Goal: Task Accomplishment & Management: Manage account settings

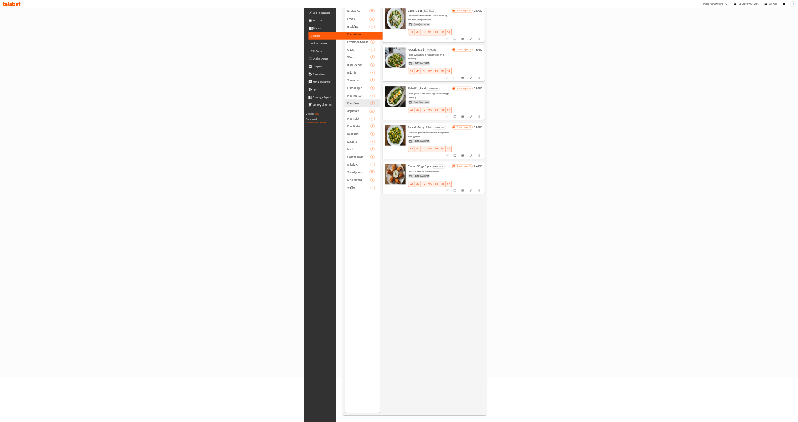
scroll to position [108, 0]
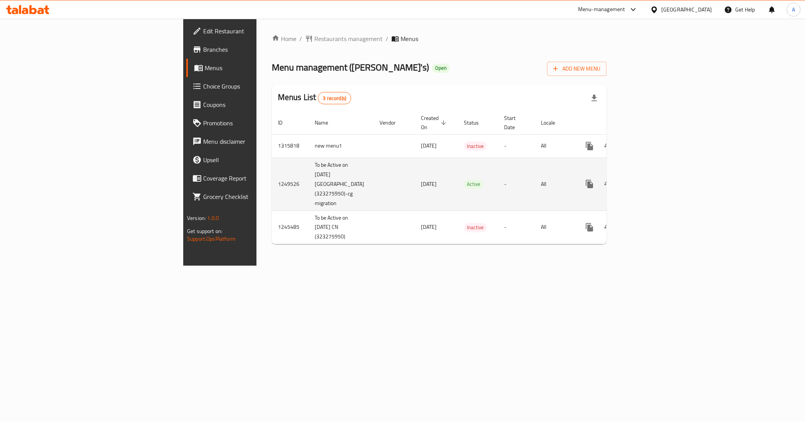
click at [649, 179] on icon "enhanced table" at bounding box center [644, 183] width 9 height 9
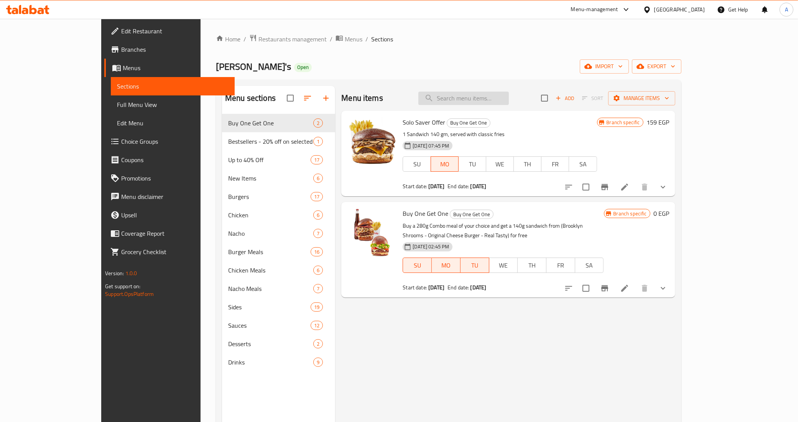
click at [492, 102] on input "search" at bounding box center [463, 98] width 90 height 13
paste input "TRIPLE FLASH"
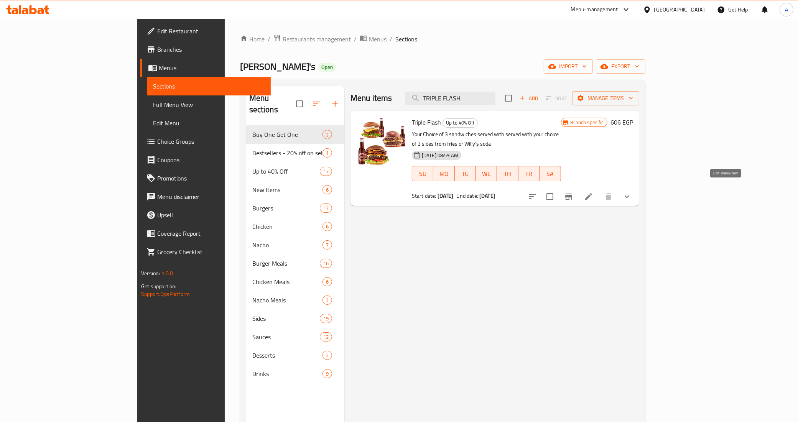
type input "TRIPLE FLASH"
click at [593, 192] on icon at bounding box center [588, 196] width 9 height 9
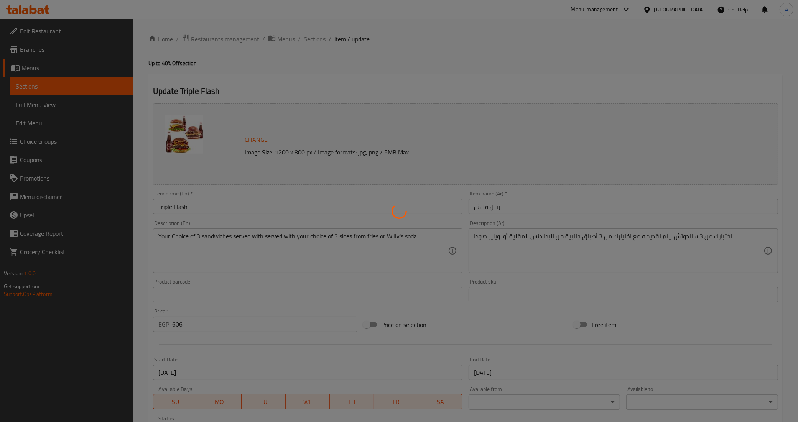
type input "اختر السندويتش الأول الخاص بك:"
type input "1"
type input "اختيارك الجانبي للساندوتش الأول:"
type input "1"
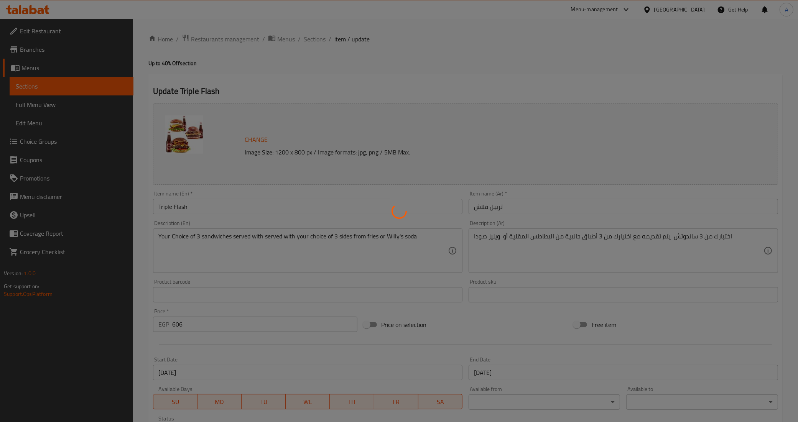
type input "1"
type input "اختر السندويتش الثاني الخاص بك:"
type input "1"
type input "اختيارك الجانبي للساندوتش الثاني:"
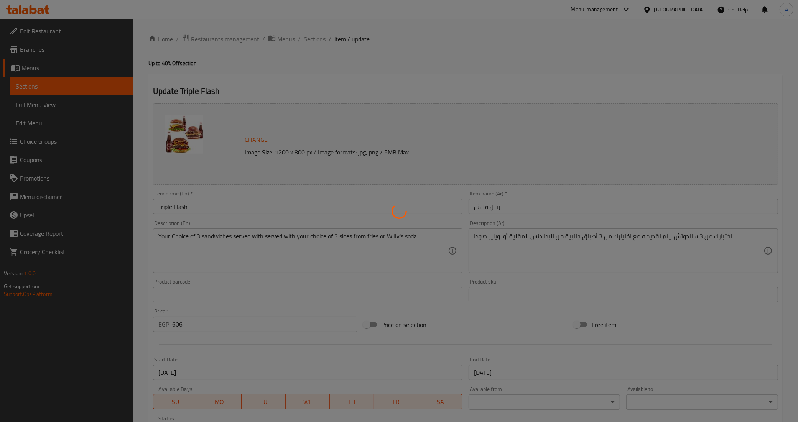
type input "1"
type input "اختر السندويتش الثالث الخاص بك:"
type input "1"
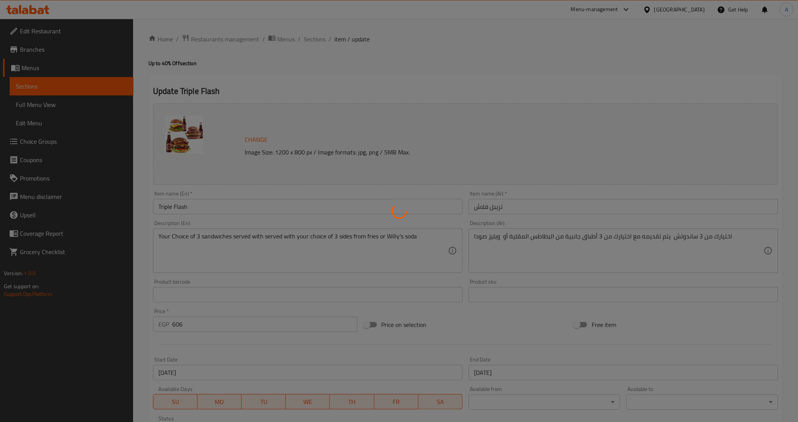
type input "اختيارك الجانبي للساندوتش الثالث:"
type input "1"
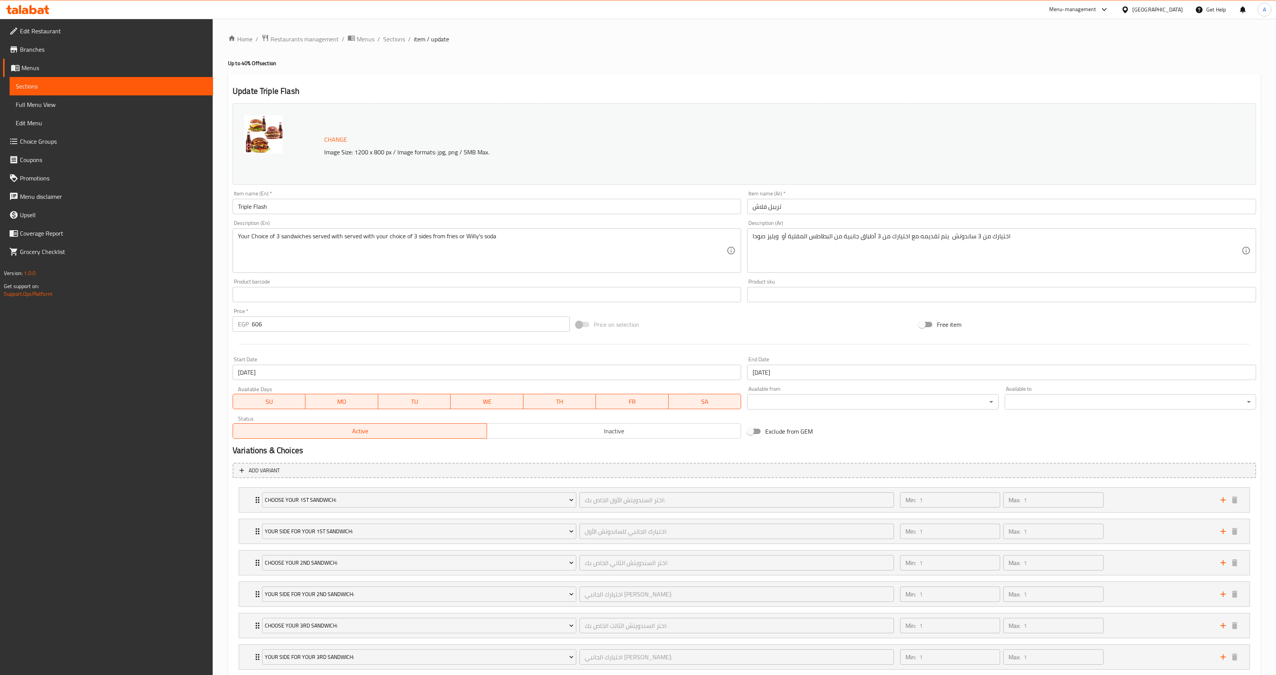
click at [444, 68] on div "Home / Restaurants management / Menus / Sections / item / update Up to 40% Off …" at bounding box center [744, 370] width 1033 height 673
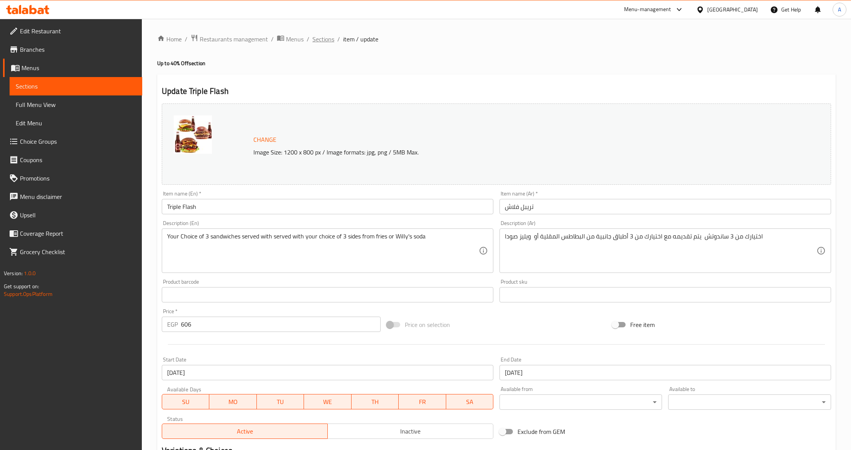
click at [319, 37] on span "Sections" at bounding box center [323, 38] width 22 height 9
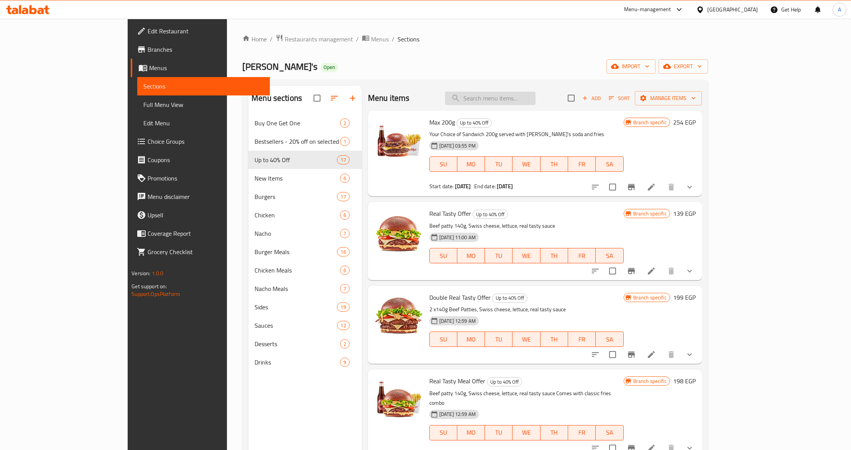
click at [527, 92] on input "search" at bounding box center [490, 98] width 90 height 13
click at [429, 122] on span "Max 200g" at bounding box center [442, 123] width 26 height 12
copy h6 "Max 200g"
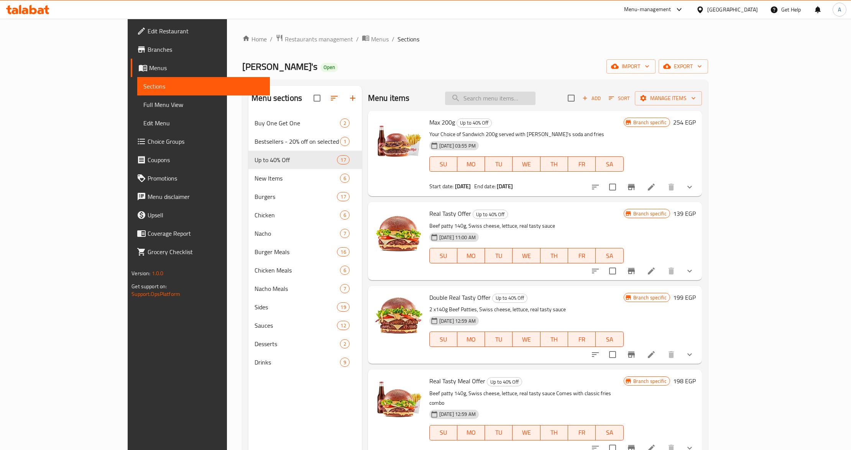
click at [536, 101] on input "search" at bounding box center [490, 98] width 90 height 13
paste input "Max 200g"
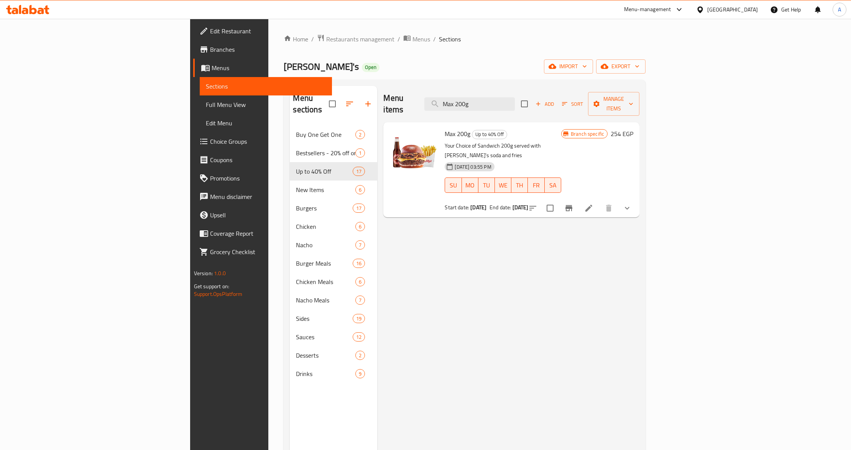
click at [472, 269] on div "Menu items Max 200g Add Sort Manage items Max 200g Up to 40% Off Your Choice of…" at bounding box center [508, 311] width 262 height 450
click at [557, 224] on div "Menu items Max 200g Add Sort Manage items Max 200g Up to 40% Off Your Choice of…" at bounding box center [508, 311] width 262 height 450
click at [592, 210] on div "Menu items Max 200g Add Sort Manage items Max 200g Up to 40% Off Your Choice of…" at bounding box center [508, 311] width 262 height 450
click at [515, 97] on input "Max 200g" at bounding box center [469, 103] width 90 height 13
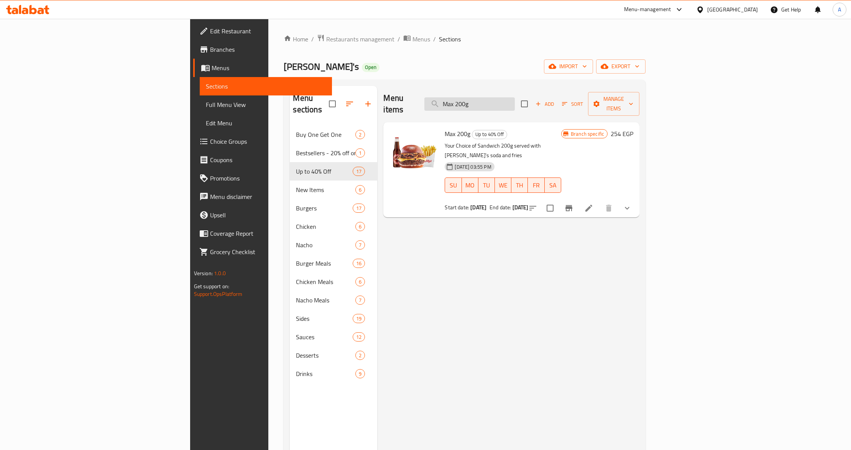
click at [515, 97] on input "Max 200g" at bounding box center [469, 103] width 90 height 13
paste input "TRIPLE FLASH"
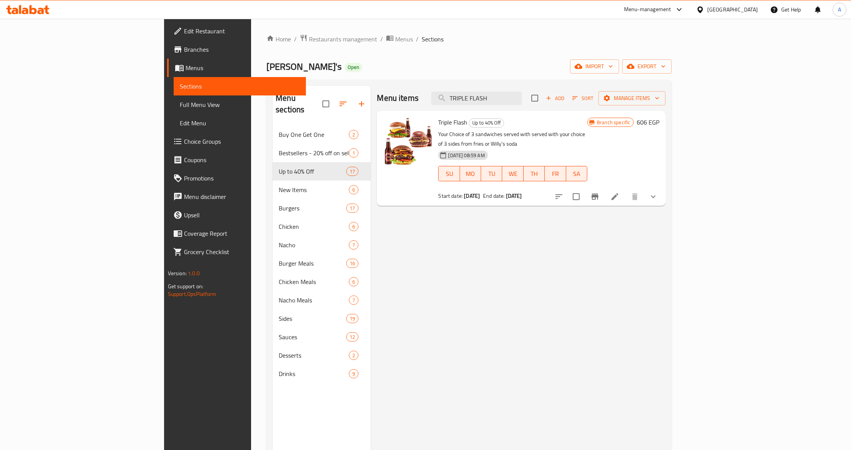
type input "TRIPLE FLASH"
click at [598, 194] on icon "Branch-specific-item" at bounding box center [594, 197] width 7 height 6
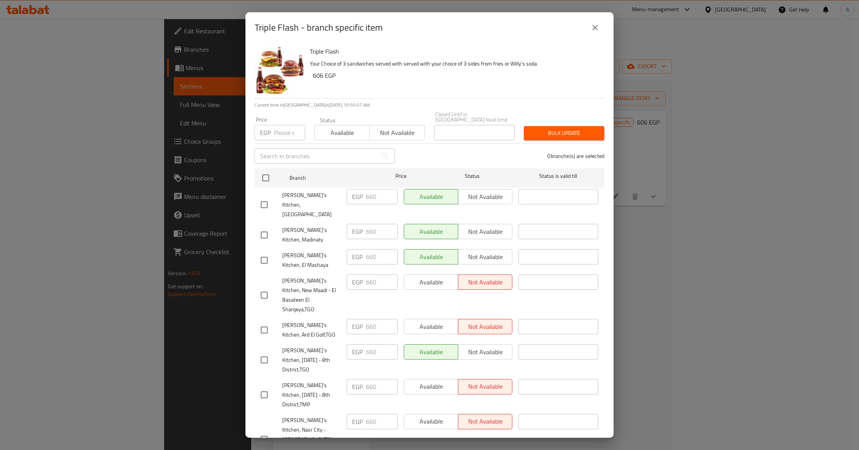
click at [283, 129] on input "number" at bounding box center [289, 132] width 31 height 15
paste input "660"
type input "660"
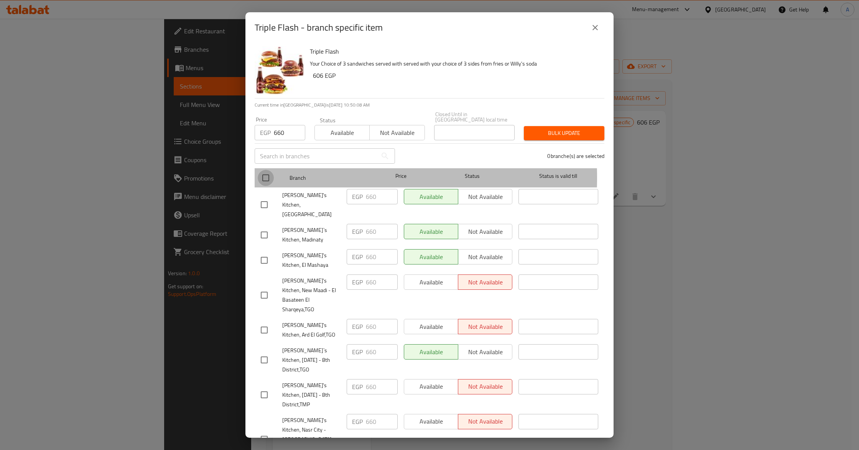
click at [264, 172] on input "checkbox" at bounding box center [266, 178] width 16 height 16
checkbox input "true"
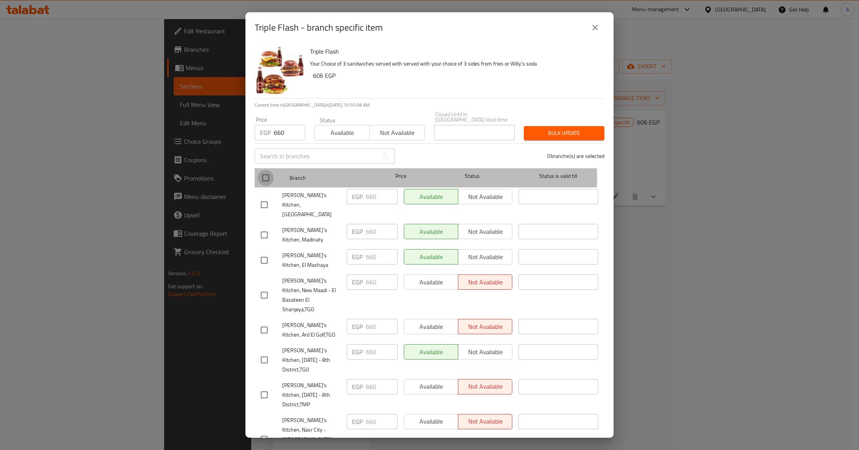
checkbox input "true"
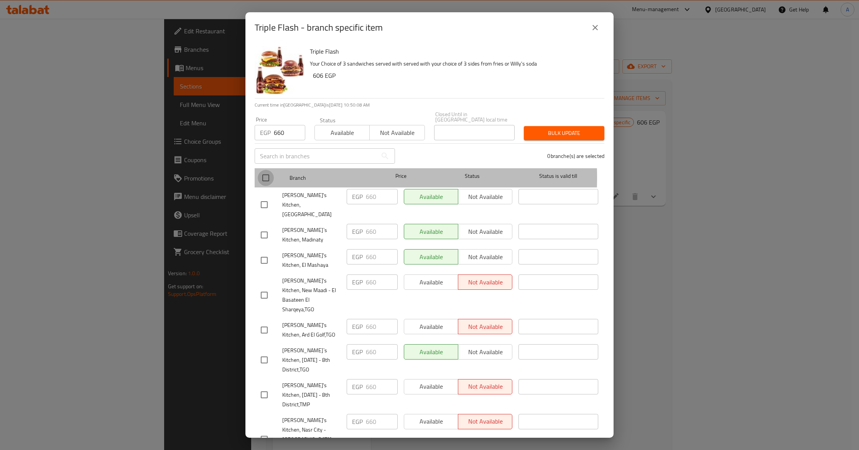
checkbox input "true"
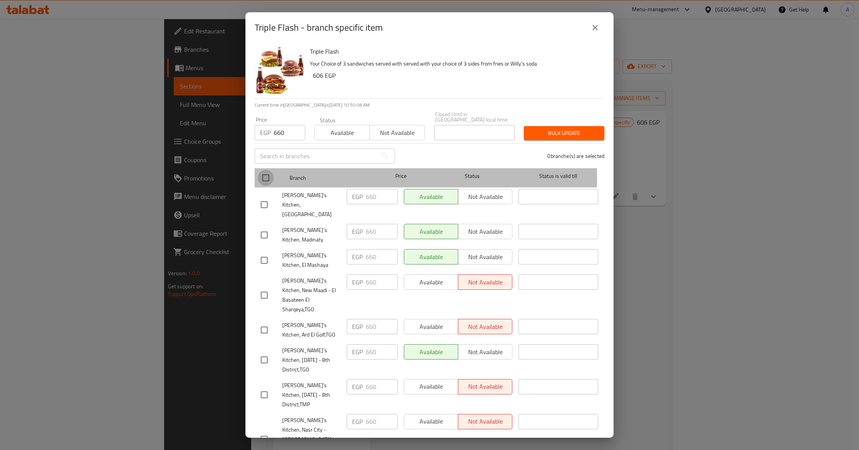
checkbox input "true"
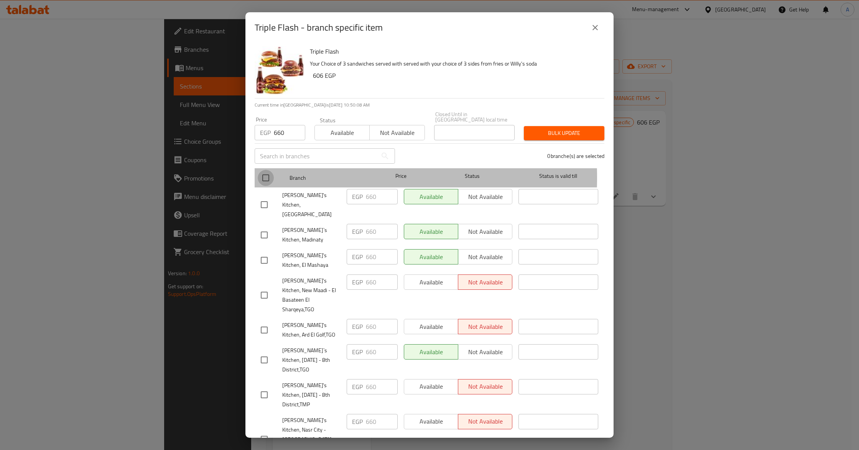
checkbox input "true"
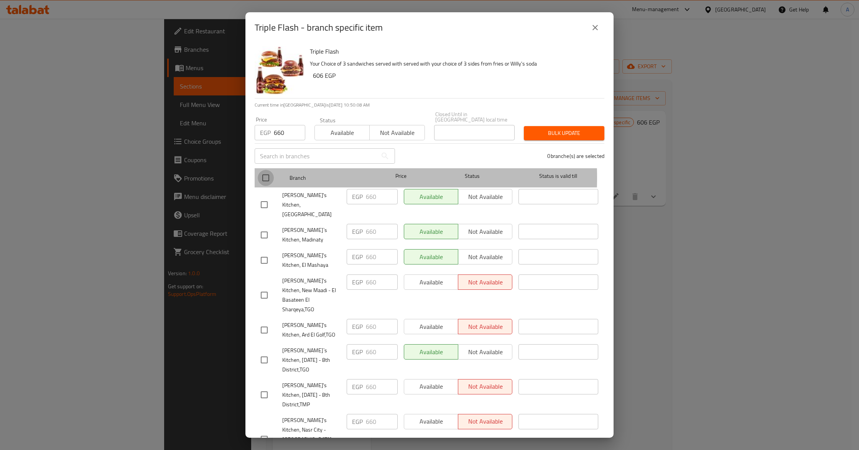
checkbox input "true"
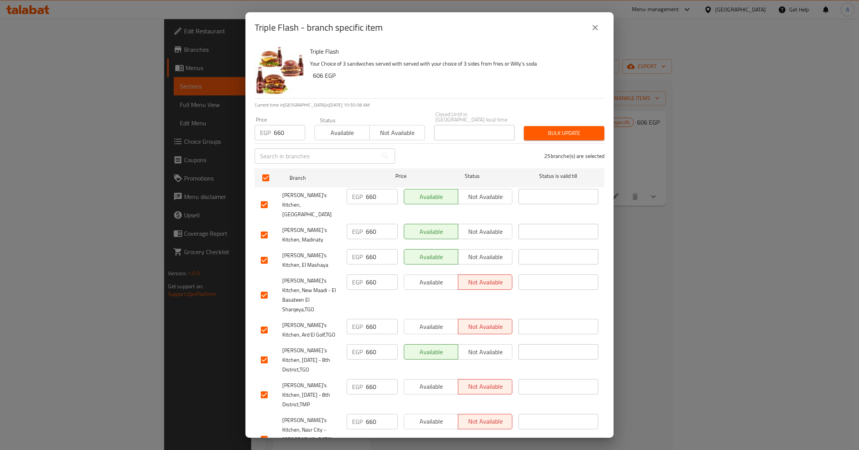
click at [332, 131] on span "Available" at bounding box center [342, 132] width 49 height 11
click at [540, 130] on span "Bulk update" at bounding box center [564, 133] width 68 height 10
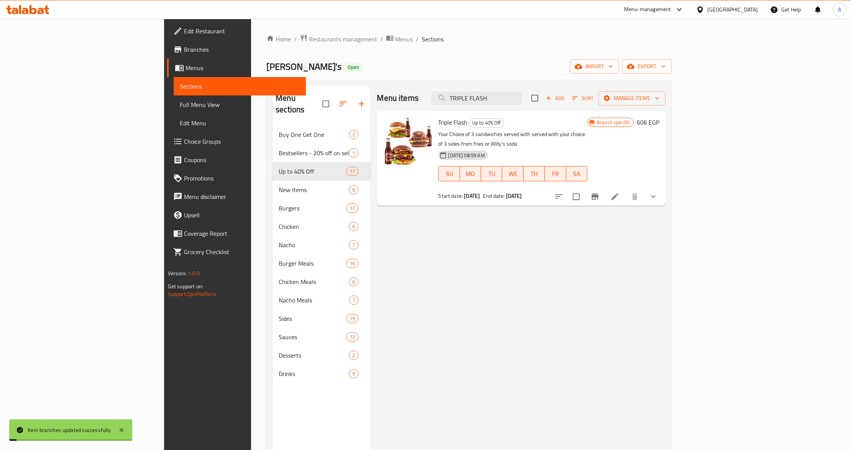
click at [548, 212] on div "Menu items TRIPLE FLASH Add Sort Manage items Triple Flash Up to 40% Off Your C…" at bounding box center [518, 311] width 295 height 450
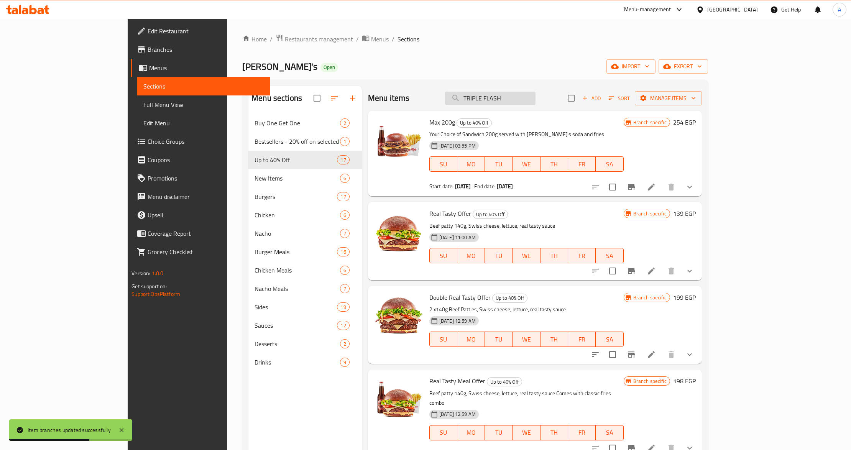
click at [536, 100] on input "TRIPLE FLASH" at bounding box center [490, 98] width 90 height 13
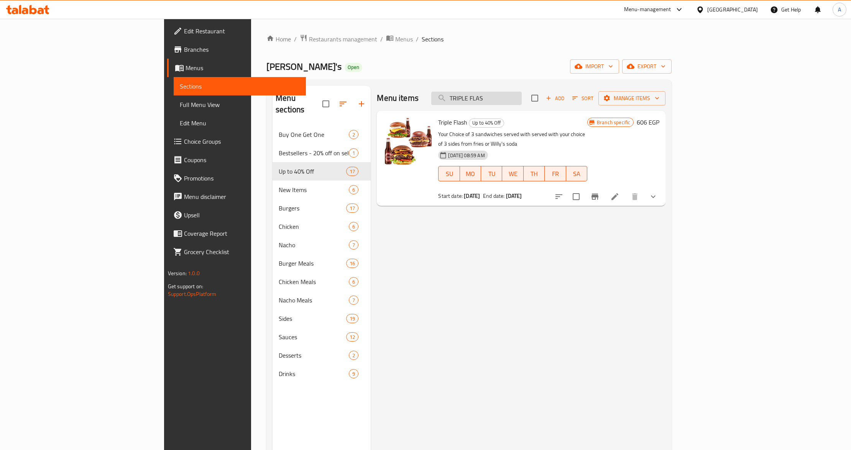
click at [522, 100] on input "TRIPLE FLAS" at bounding box center [476, 98] width 90 height 13
click at [572, 148] on div "05-03-2025 08:59 AM SU MO TU WE TH FR SA" at bounding box center [512, 168] width 155 height 41
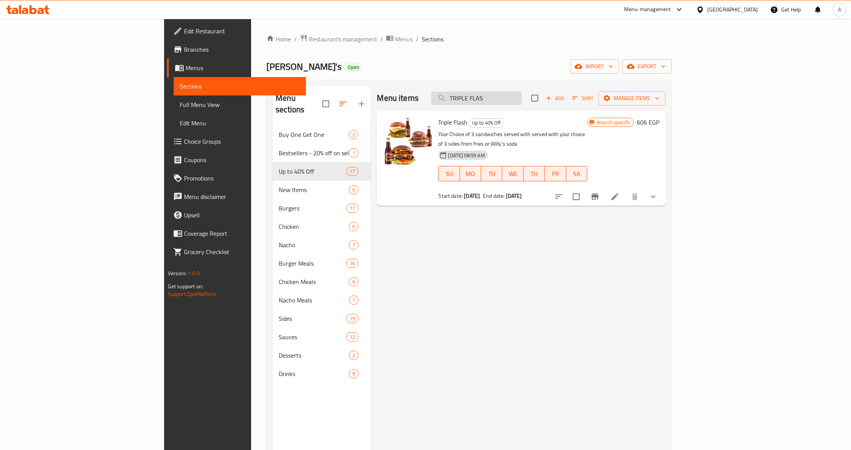
click at [516, 97] on input "TRIPLE FLAS" at bounding box center [476, 98] width 90 height 13
paste input "HE 4X BUCKET"
click at [516, 97] on input "THE 4X BUCKET" at bounding box center [476, 98] width 90 height 13
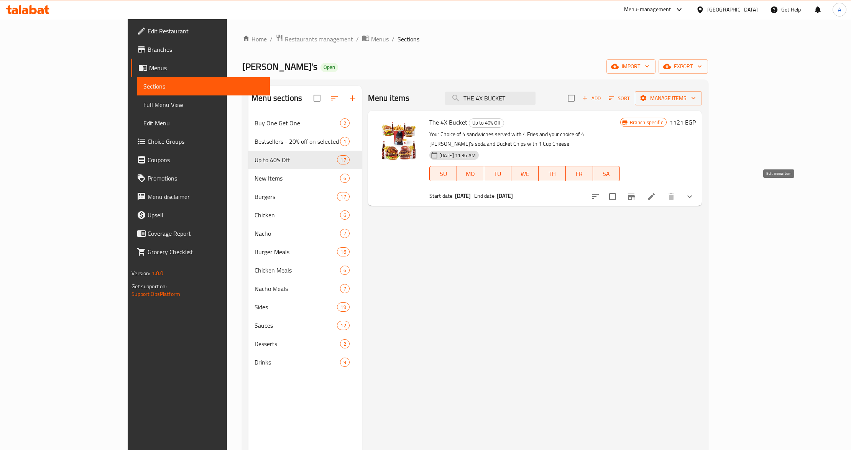
type input "THE 4X BUCKET"
click at [656, 192] on icon at bounding box center [651, 196] width 9 height 9
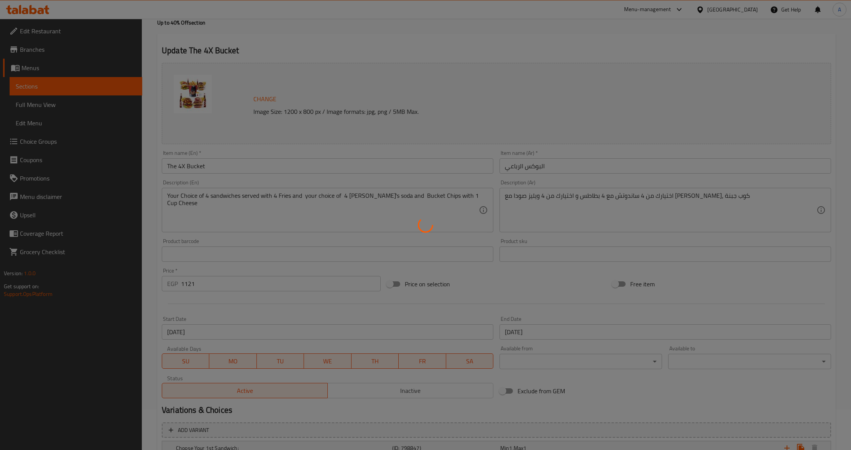
scroll to position [153, 0]
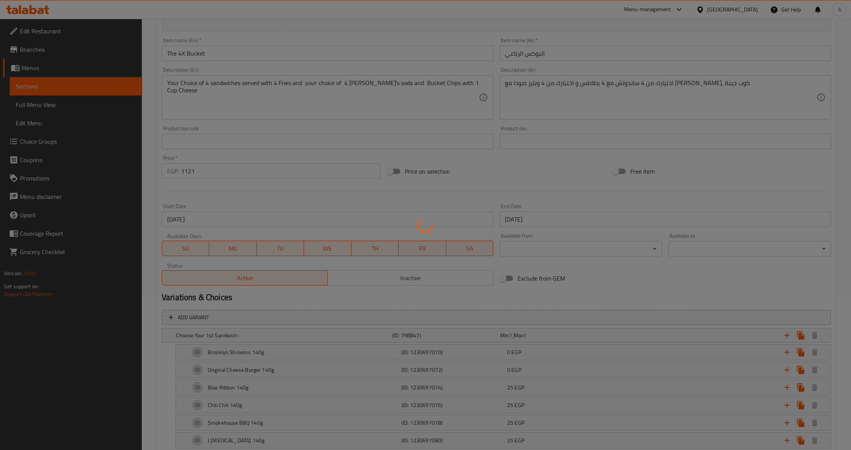
click at [609, 283] on div at bounding box center [425, 225] width 851 height 450
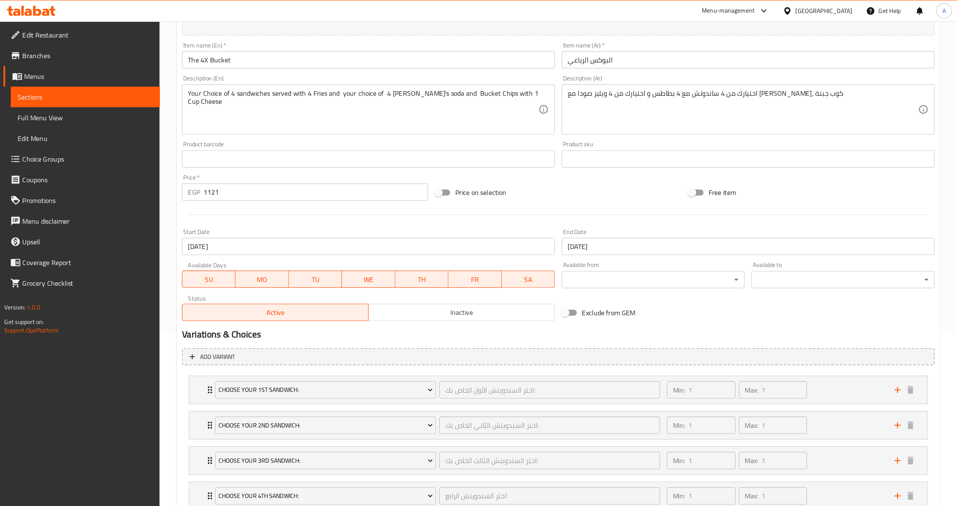
scroll to position [0, 0]
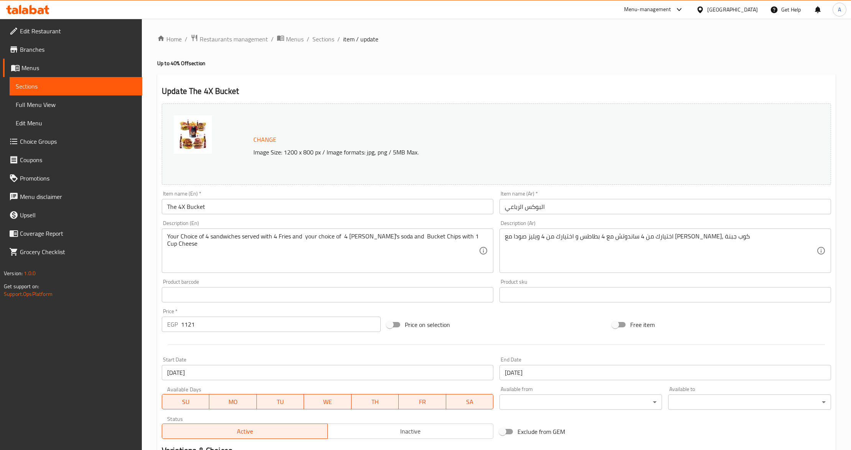
click at [317, 64] on h4 "Up to 40% Off section" at bounding box center [496, 63] width 678 height 8
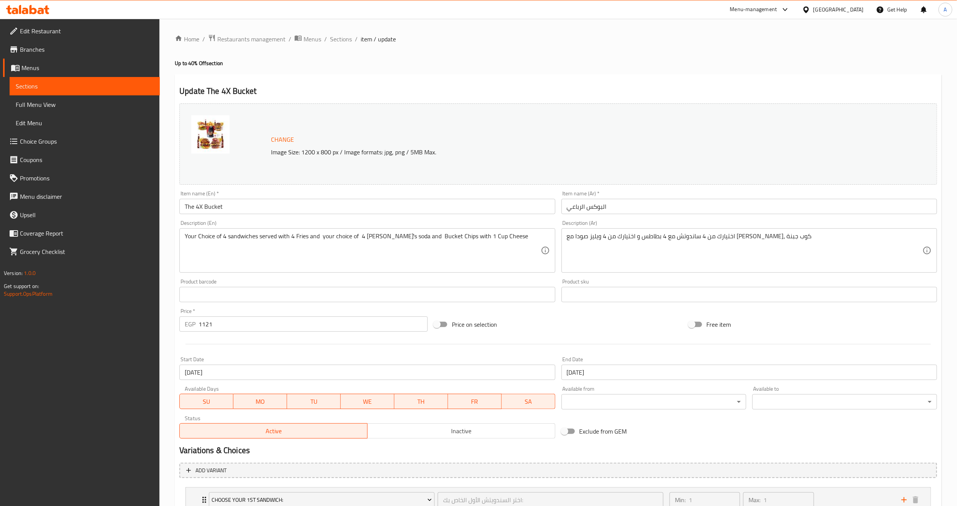
scroll to position [58, 0]
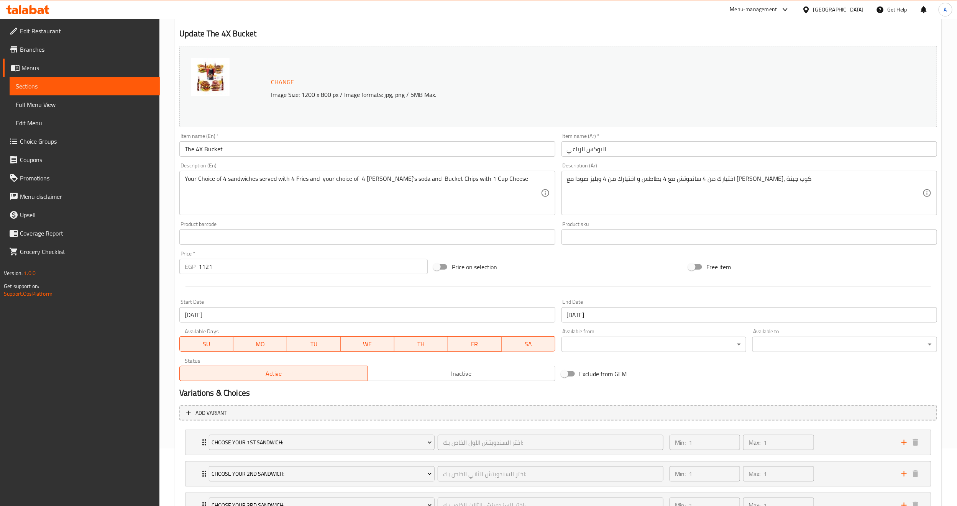
click at [223, 141] on input "The 4X Bucket" at bounding box center [367, 148] width 376 height 15
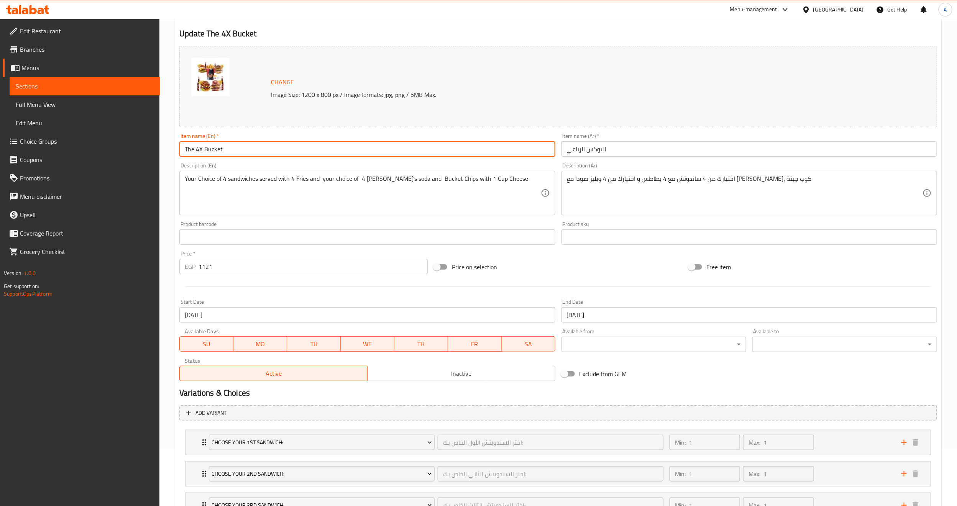
click at [223, 141] on input "The 4X Bucket" at bounding box center [367, 148] width 376 height 15
click at [100, 88] on span "Sections" at bounding box center [85, 86] width 138 height 9
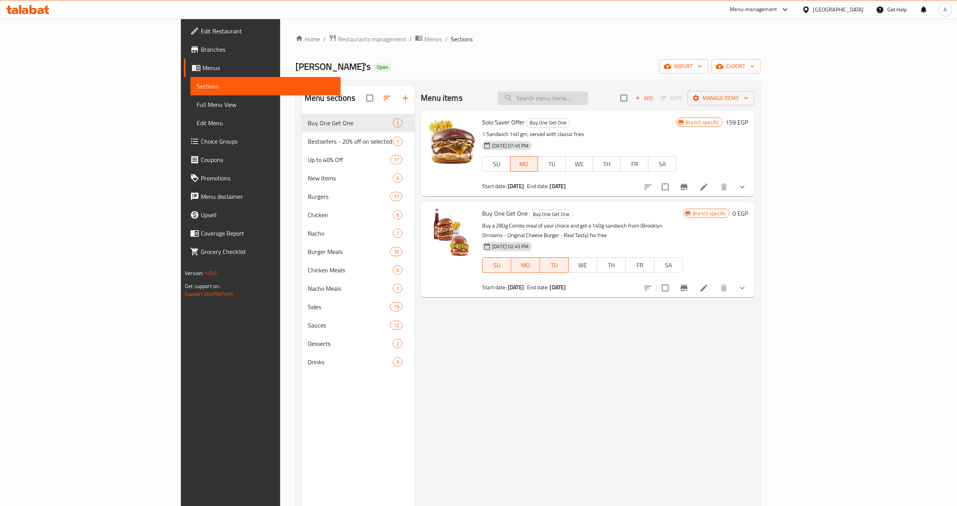
click at [588, 102] on input "search" at bounding box center [543, 98] width 90 height 13
paste input "The 4X Bucket"
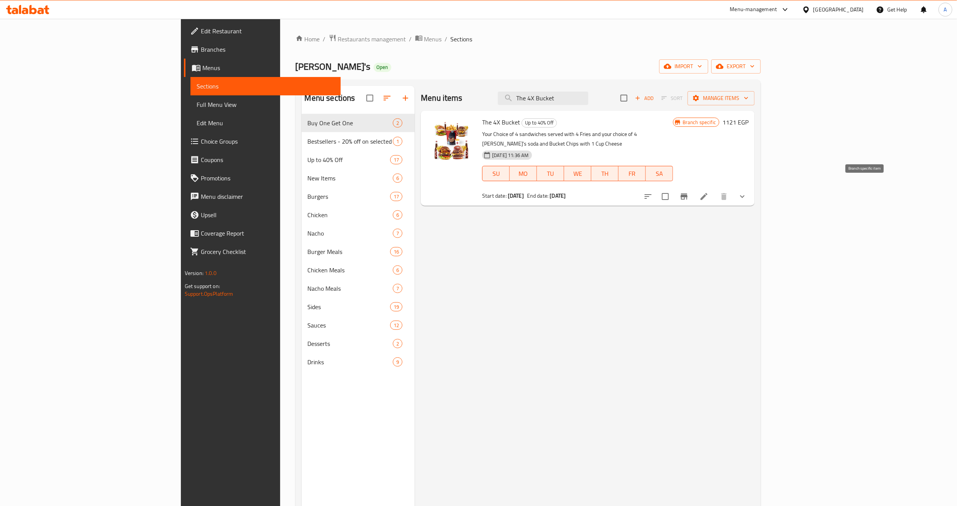
type input "The 4X Bucket"
click at [688, 194] on icon "Branch-specific-item" at bounding box center [684, 197] width 7 height 6
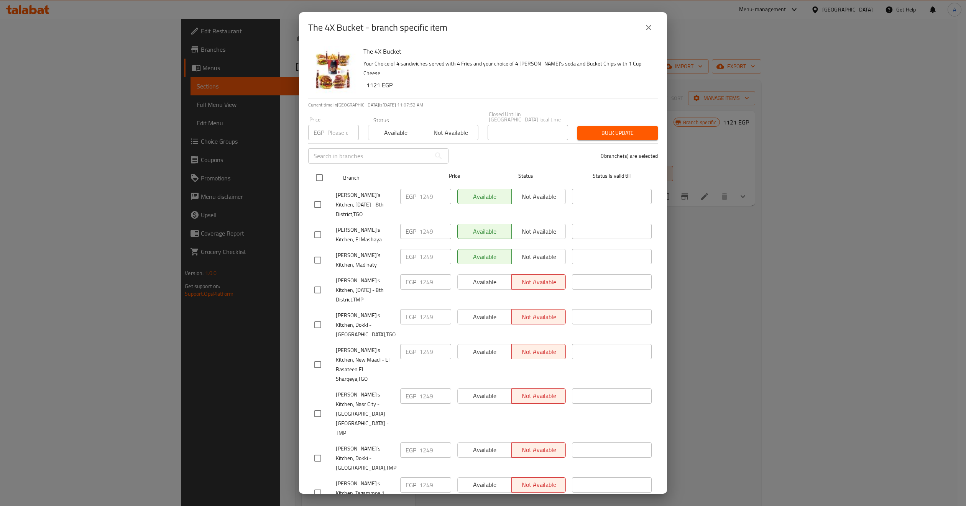
click at [321, 177] on input "checkbox" at bounding box center [319, 178] width 16 height 16
checkbox input "true"
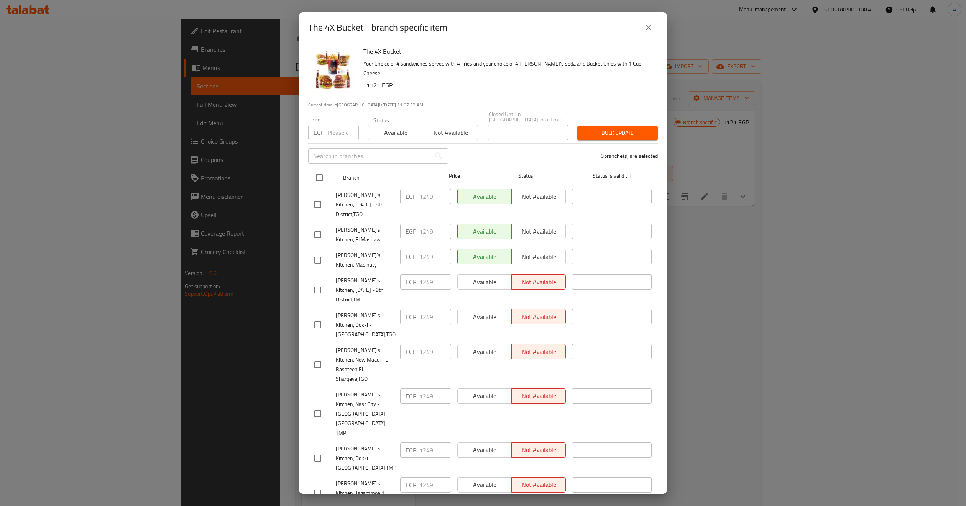
checkbox input "true"
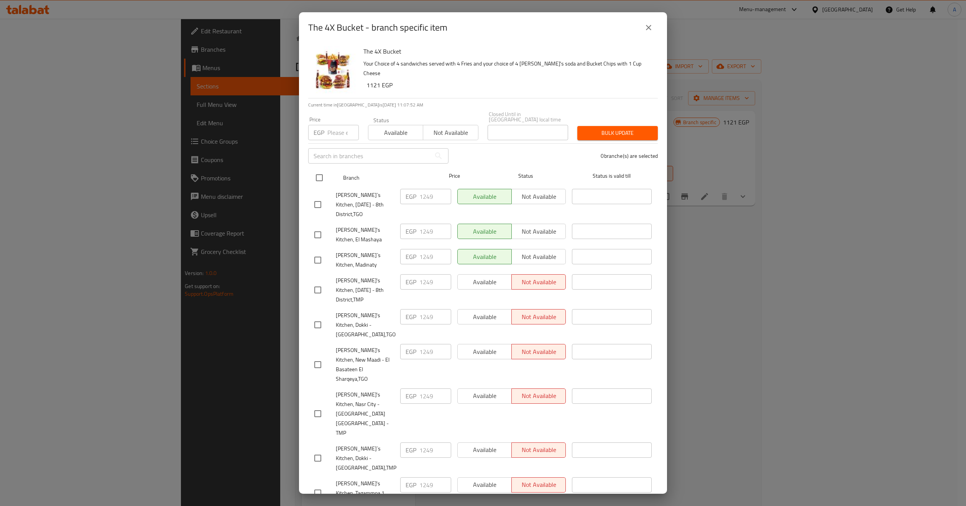
checkbox input "true"
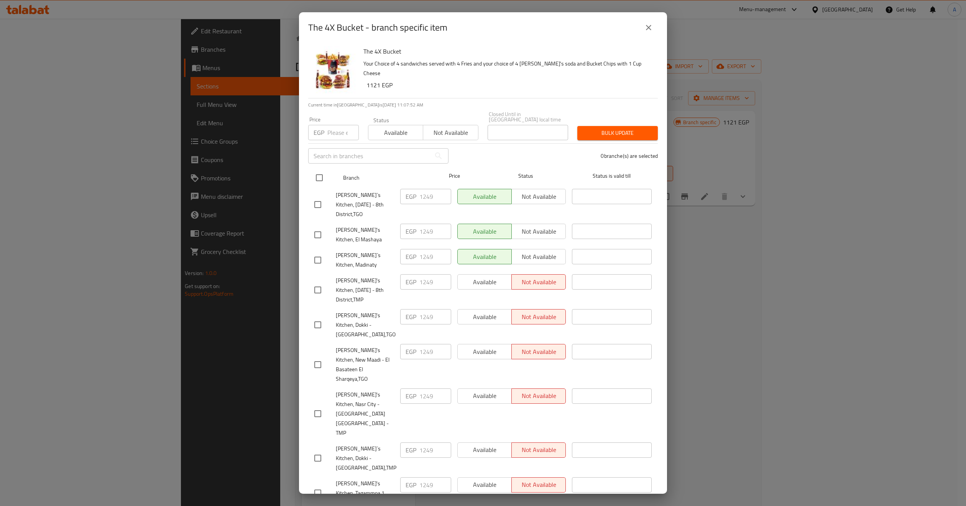
checkbox input "true"
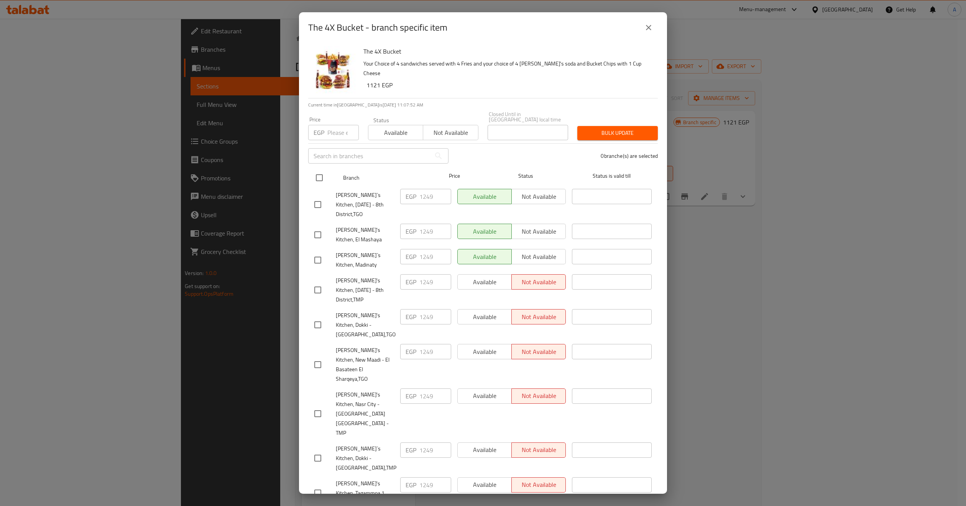
checkbox input "true"
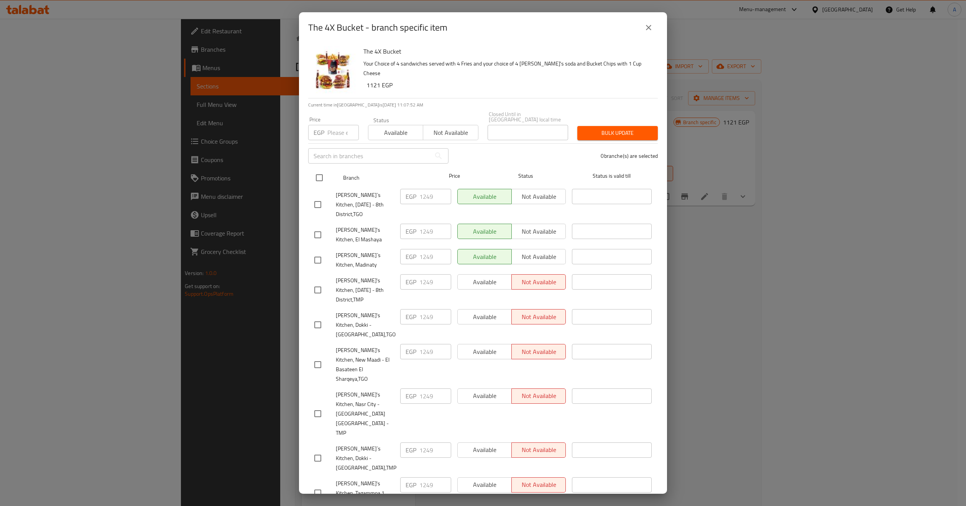
checkbox input "true"
click at [330, 137] on div "Price EGP Price" at bounding box center [334, 128] width 60 height 33
click at [336, 129] on input "number" at bounding box center [342, 132] width 31 height 15
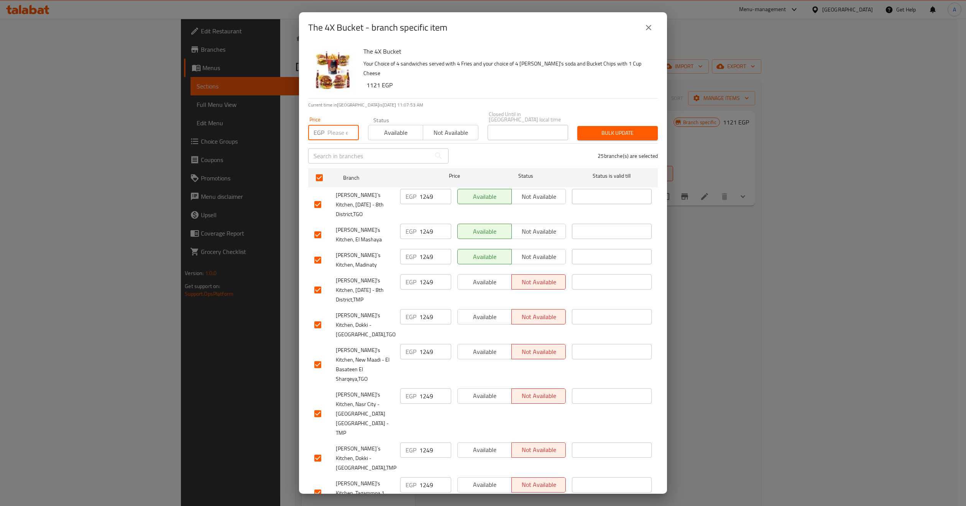
paste input "1249"
type input "1249"
click at [394, 128] on span "Available" at bounding box center [395, 132] width 49 height 11
click at [625, 128] on span "Bulk update" at bounding box center [617, 133] width 68 height 10
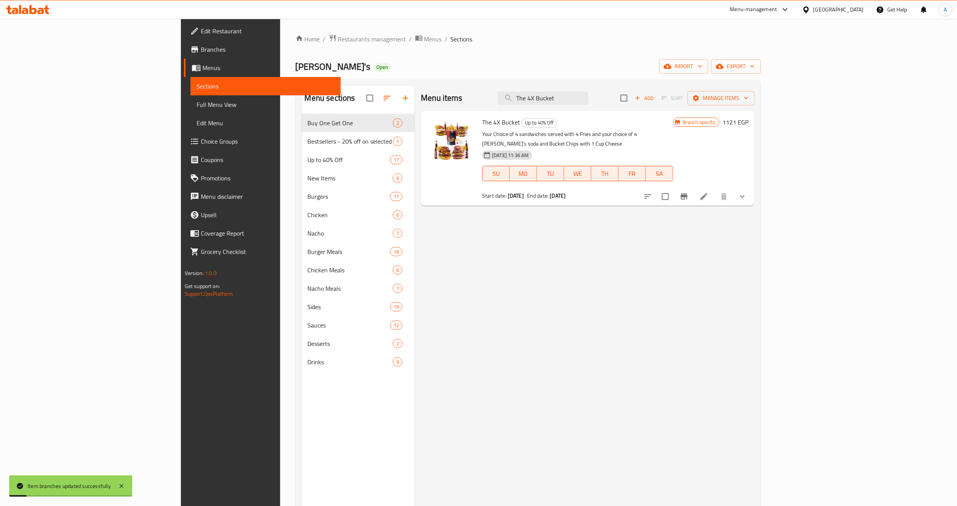
click at [728, 206] on div "Menu items The 4X Bucket Add Sort Manage items The 4X Bucket Up to 40% Off Your…" at bounding box center [585, 339] width 340 height 506
click at [688, 194] on icon "Branch-specific-item" at bounding box center [684, 197] width 7 height 6
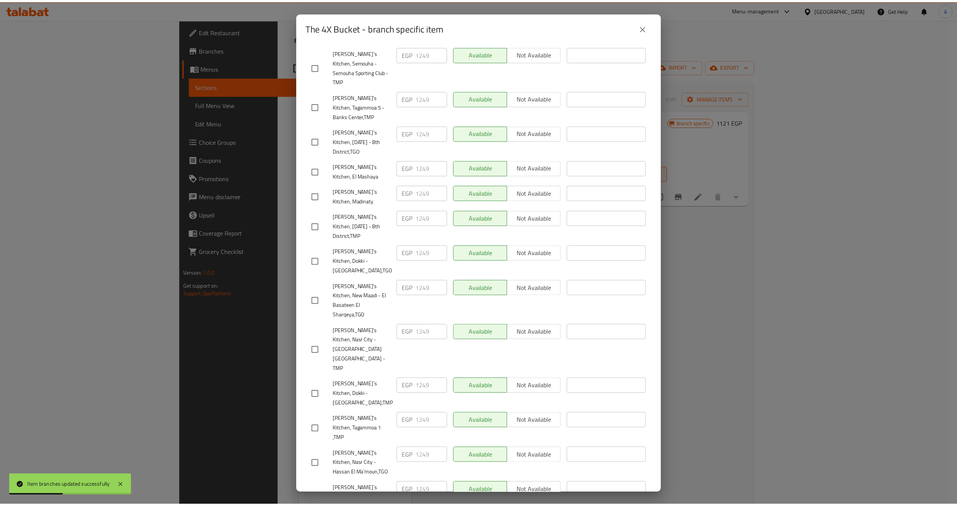
scroll to position [453, 0]
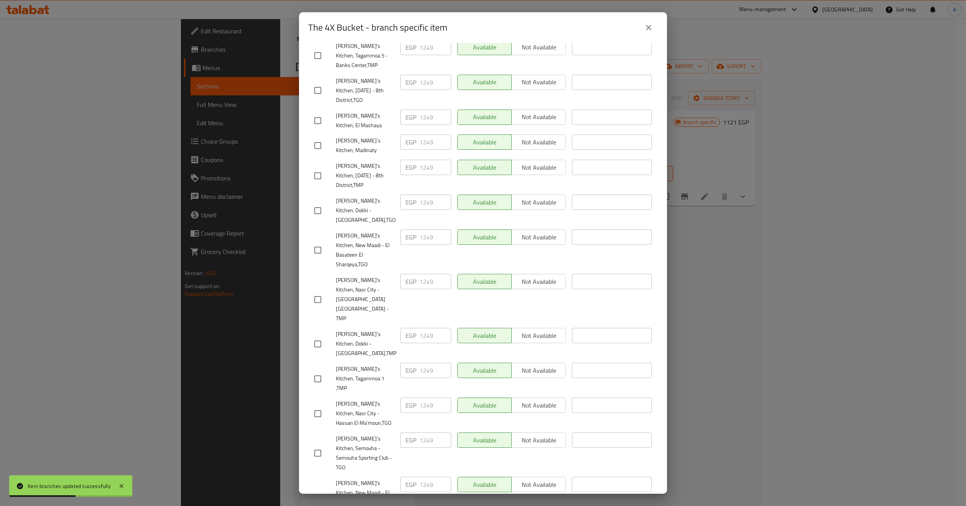
click at [646, 27] on icon "close" at bounding box center [648, 27] width 9 height 9
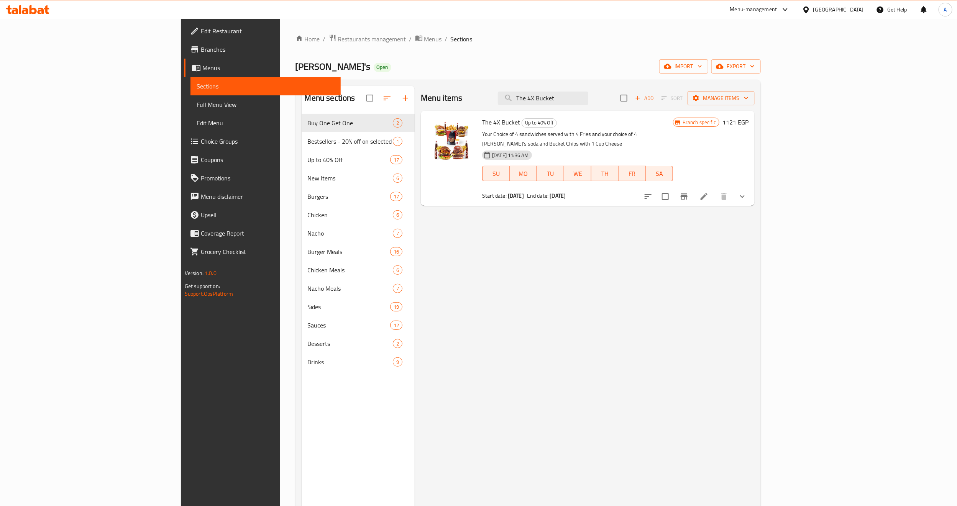
drag, startPoint x: 554, startPoint y: 186, endPoint x: 429, endPoint y: 189, distance: 125.0
click at [429, 189] on div "The 4X Bucket Up to 40% Off Your Choice of 4 sandwiches served with 4 Fries and…" at bounding box center [588, 158] width 328 height 89
click at [431, 190] on div at bounding box center [451, 158] width 55 height 89
click at [549, 192] on div "Start date: 24-08-2025 End date: 01-08-2027" at bounding box center [577, 196] width 191 height 8
click at [508, 191] on b "24-08-2025" at bounding box center [516, 196] width 16 height 10
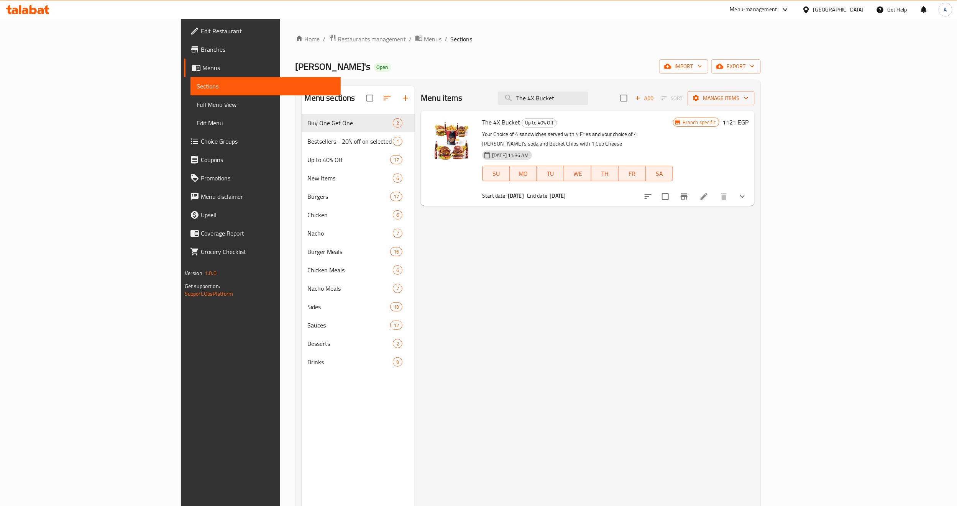
click at [550, 192] on div "Start date: 24-08-2025 End date: 01-08-2027" at bounding box center [577, 196] width 191 height 8
click at [560, 285] on div "Menu items The 4X Bucket Add Sort Manage items The 4X Bucket Up to 40% Off Your…" at bounding box center [585, 339] width 340 height 506
click at [617, 276] on div "Menu items The 4X Bucket Add Sort Manage items The 4X Bucket Up to 40% Off Your…" at bounding box center [585, 339] width 340 height 506
click at [567, 148] on div "03-03-2025 11:36 AM SU MO TU WE TH FR SA" at bounding box center [577, 168] width 197 height 41
click at [566, 148] on div "03-03-2025 11:36 AM SU MO TU WE TH FR SA" at bounding box center [577, 168] width 197 height 41
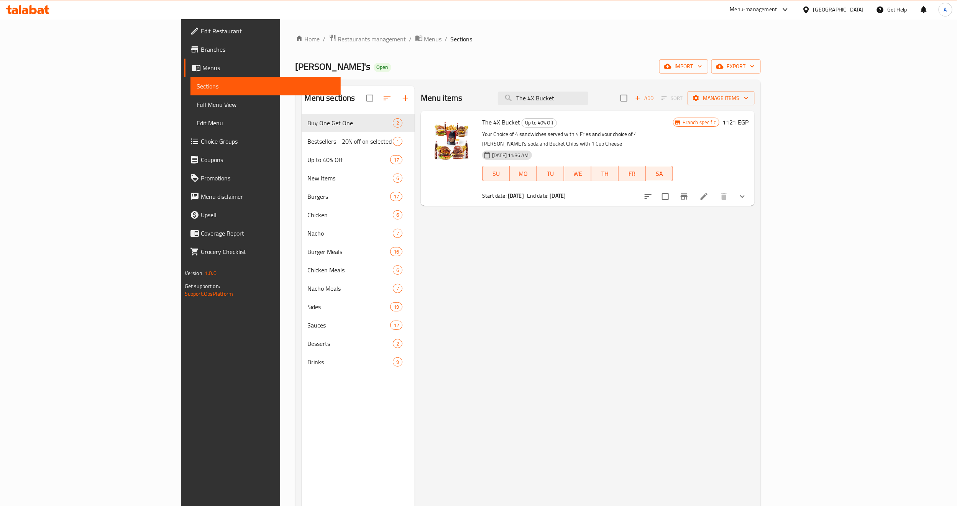
click at [563, 148] on div "03-03-2025 11:36 AM SU MO TU WE TH FR SA" at bounding box center [577, 168] width 197 height 41
click at [588, 99] on input "The 4X Bucket" at bounding box center [543, 98] width 90 height 13
paste input "Real Tasty Offer"
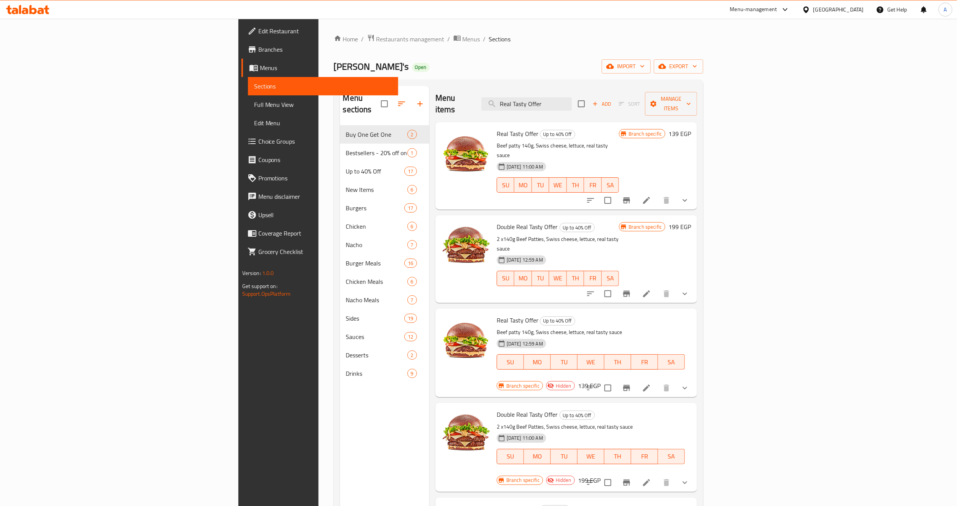
click at [585, 222] on h6 "Double Real Tasty Offer Up to 40% Off" at bounding box center [558, 227] width 122 height 11
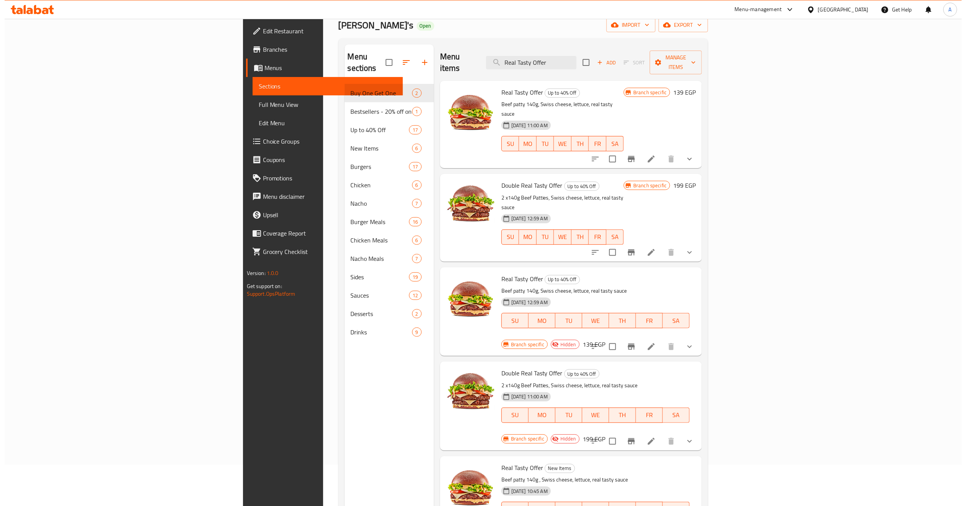
scroll to position [0, 0]
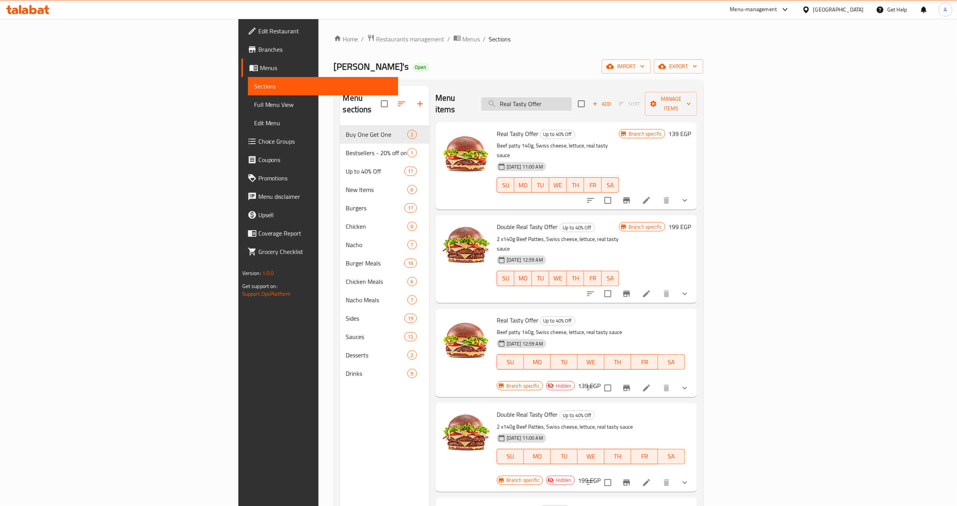
click at [572, 104] on input "Real Tasty Offer" at bounding box center [526, 103] width 90 height 13
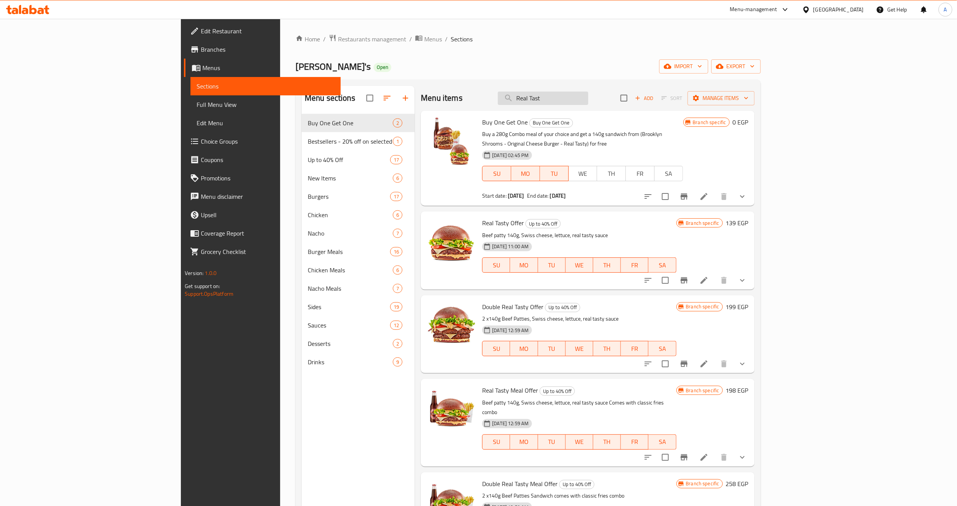
click at [588, 104] on input "Real Tast" at bounding box center [543, 98] width 90 height 13
paste input "y Offer"
type input "Real Tasty Offer"
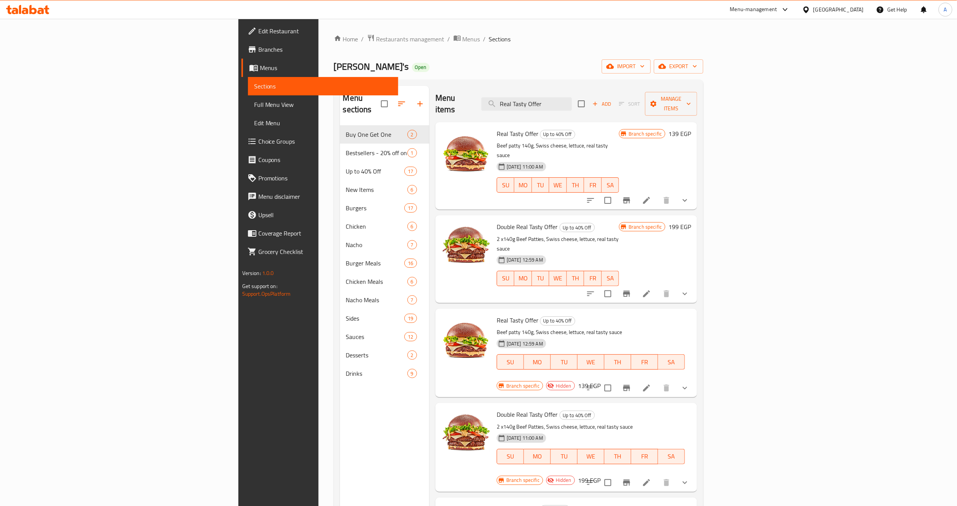
click at [619, 141] on p "Beef patty 140g, Swiss cheese, lettuce, real tasty sauce" at bounding box center [558, 150] width 122 height 19
click at [631, 196] on icon "Branch-specific-item" at bounding box center [626, 200] width 9 height 9
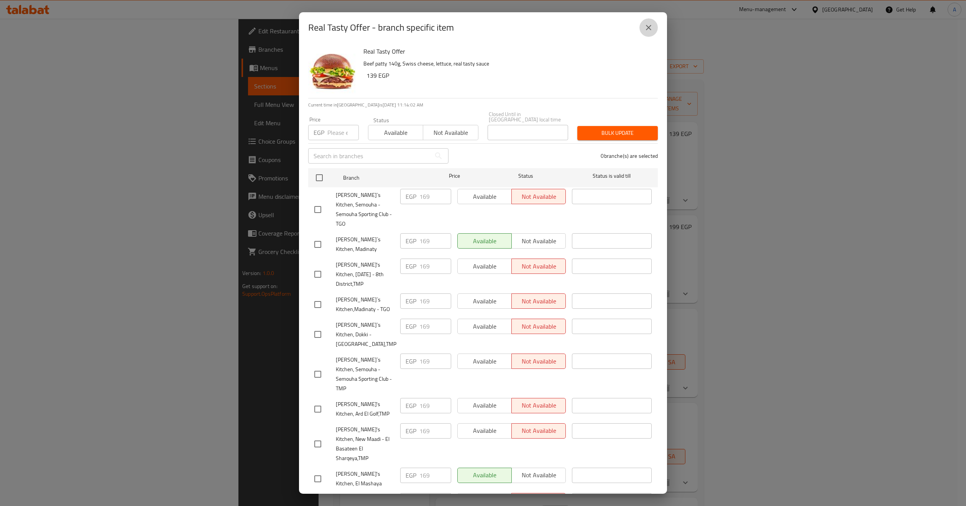
click at [643, 26] on button "close" at bounding box center [648, 27] width 18 height 18
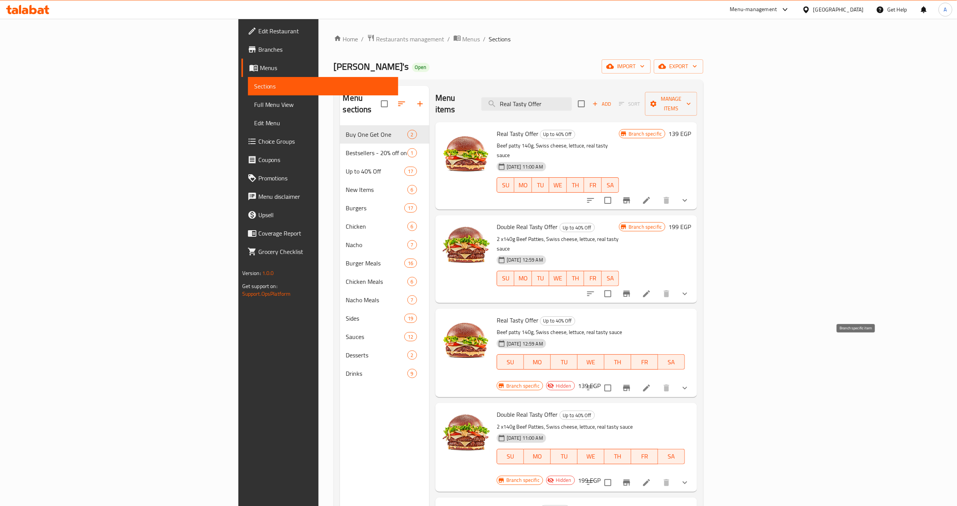
click at [636, 379] on button "Branch-specific-item" at bounding box center [627, 388] width 18 height 18
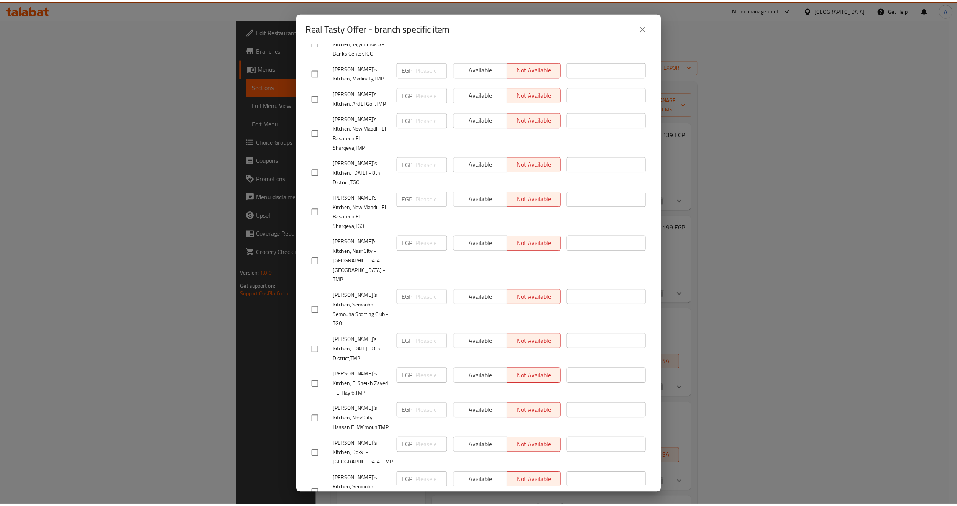
scroll to position [453, 0]
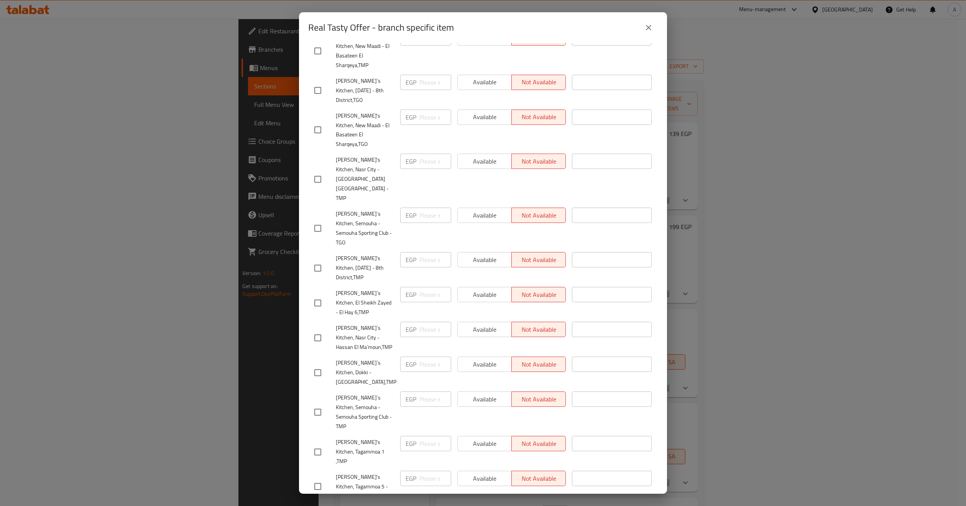
click at [651, 25] on icon "close" at bounding box center [648, 27] width 5 height 5
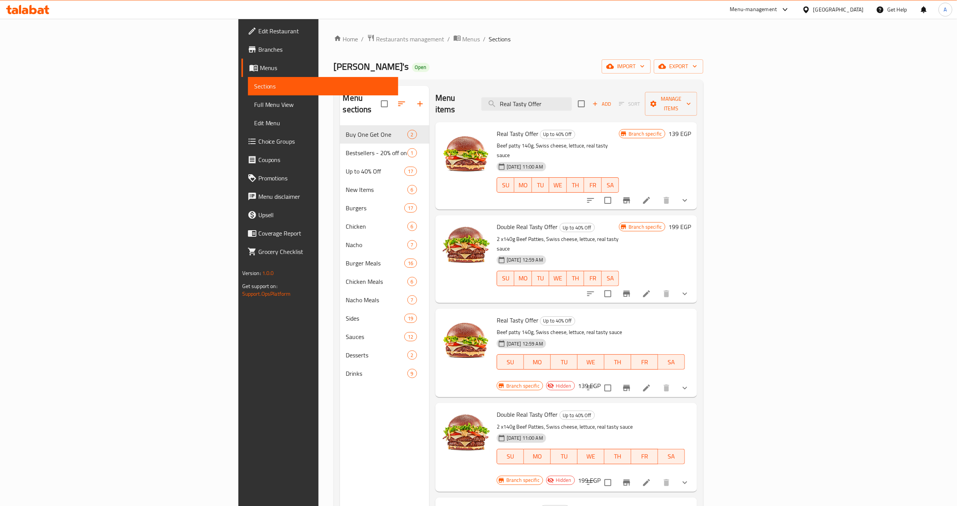
click at [615, 315] on h6 "Real Tasty Offer Up to 40% Off" at bounding box center [591, 320] width 189 height 11
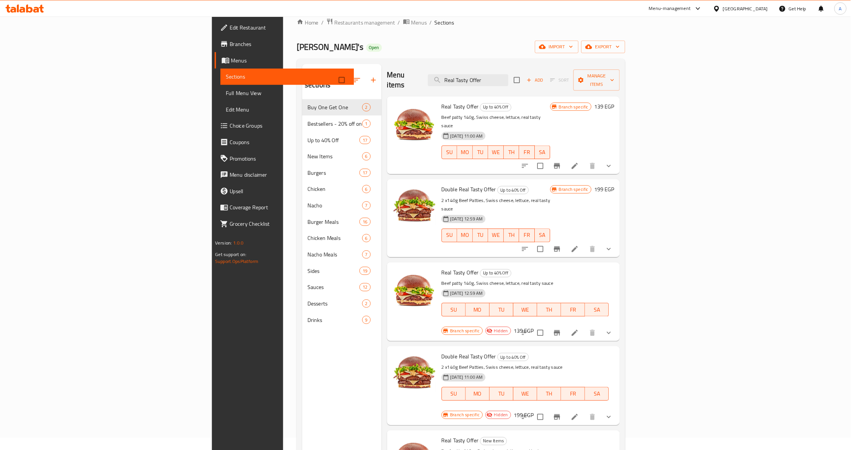
scroll to position [0, 0]
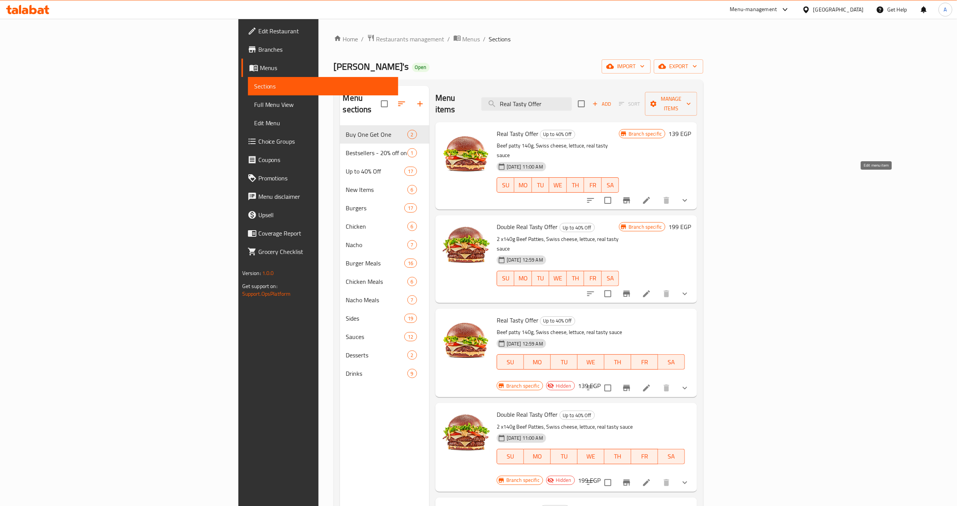
click at [651, 196] on icon at bounding box center [646, 200] width 9 height 9
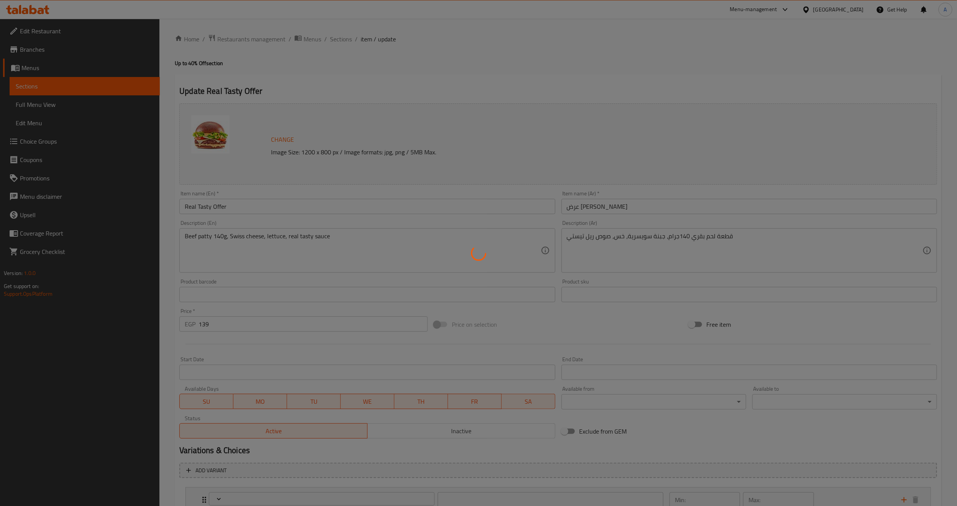
type input "اختيارك من الطبق الجانبي"
type input "0"
type input "اختيارك من الإضافات"
type input "0"
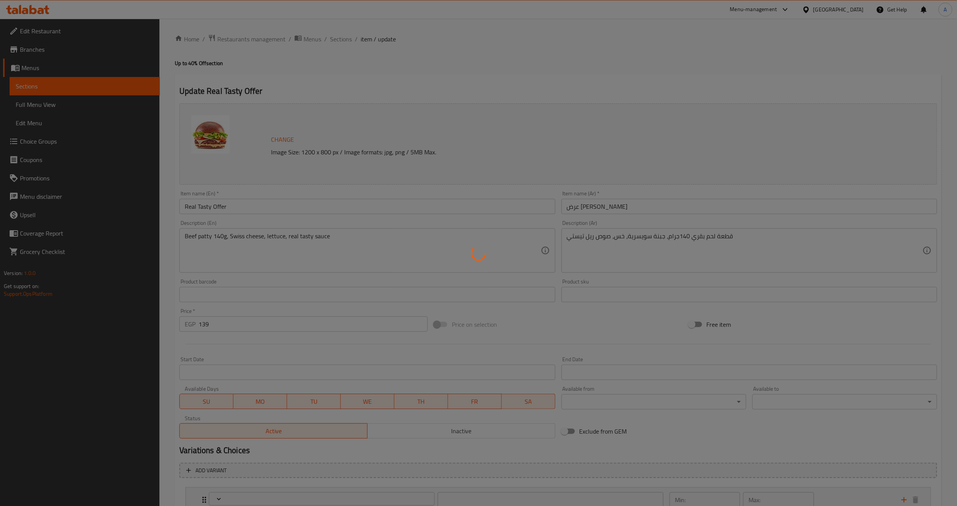
type input "0"
type input "اختيارك من الإضافات"
type input "0"
type input "9"
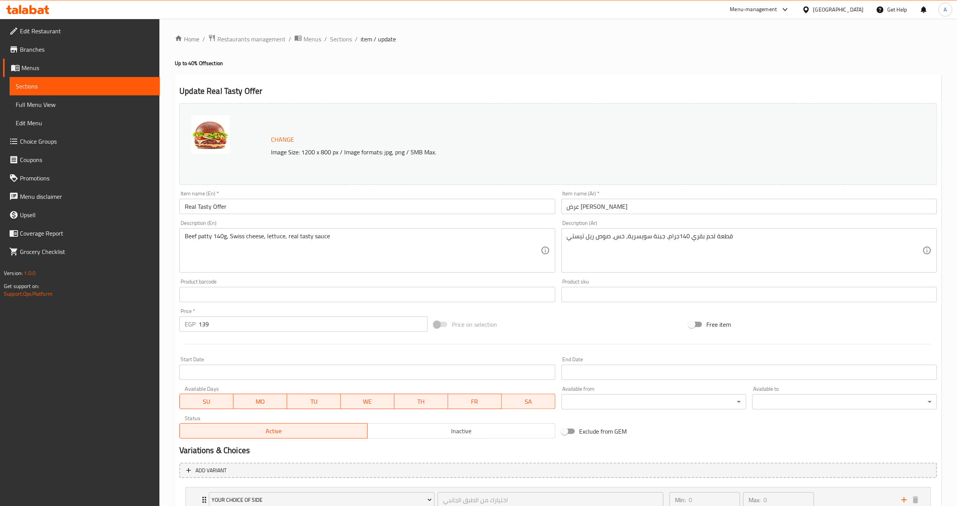
click at [555, 23] on div "Home / Restaurants management / Menus / Sections / item / update Up to 40% Off …" at bounding box center [558, 324] width 798 height 610
click at [519, 64] on h4 "Up to 40% Off section" at bounding box center [558, 63] width 767 height 8
click at [261, 208] on input "Real Tasty Offer" at bounding box center [367, 206] width 376 height 15
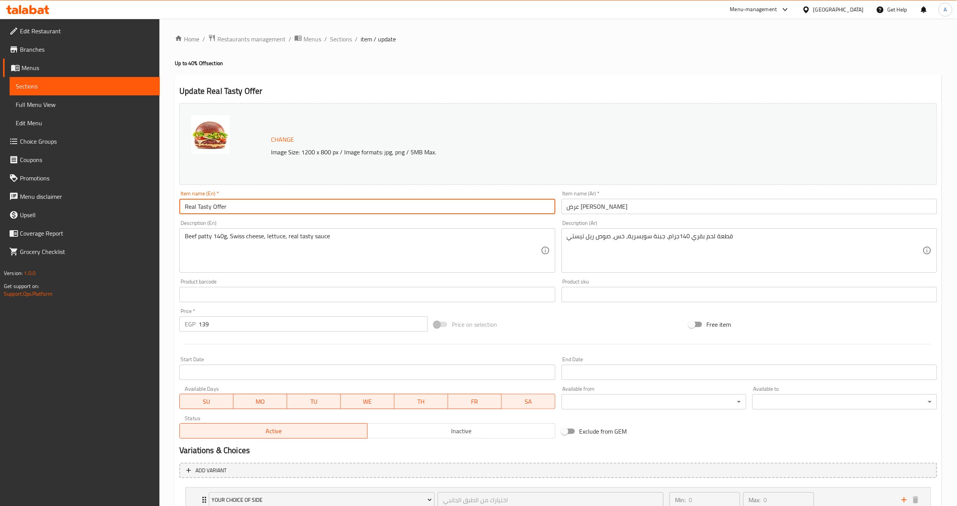
click at [261, 208] on input "Real Tasty Offer" at bounding box center [367, 206] width 376 height 15
click at [336, 36] on span "Sections" at bounding box center [341, 38] width 22 height 9
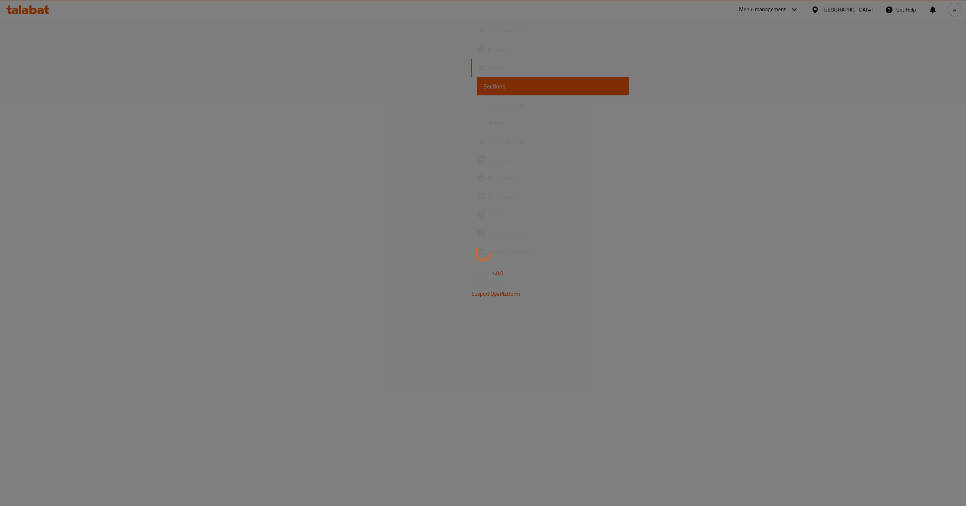
click at [578, 97] on div at bounding box center [483, 253] width 966 height 506
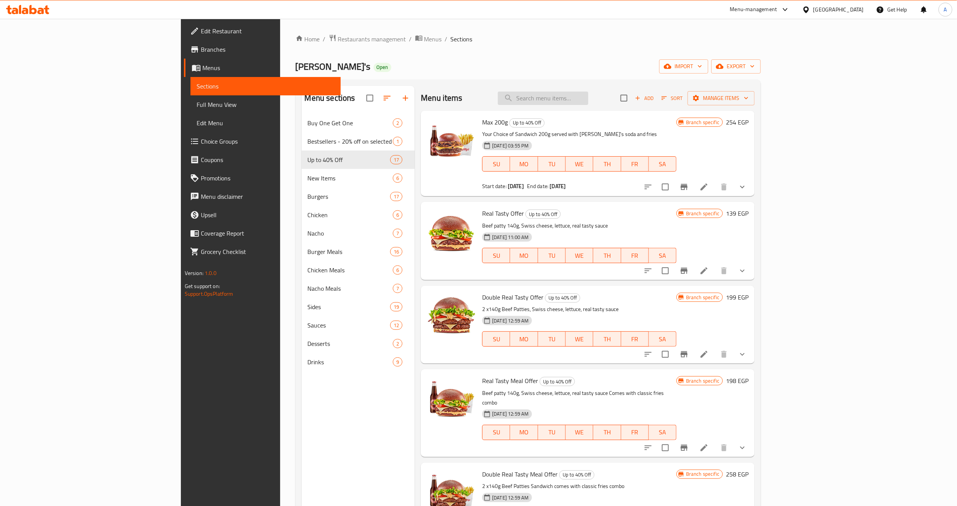
click at [575, 97] on input "search" at bounding box center [543, 98] width 90 height 13
paste input "Real Tasty Offer"
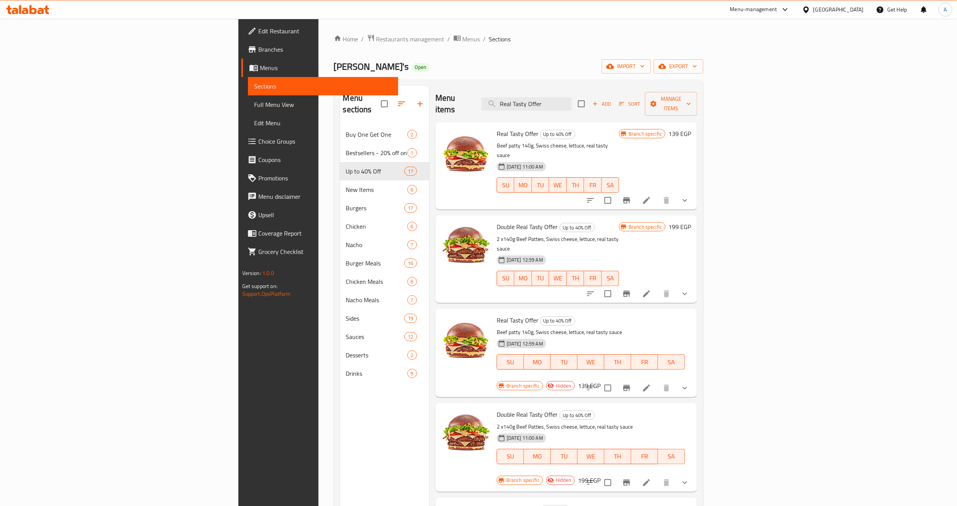
type input "Real Tasty Offer"
click at [593, 128] on h6 "Real Tasty Offer Up to 40% Off" at bounding box center [558, 133] width 122 height 11
click at [631, 196] on icon "Branch-specific-item" at bounding box center [626, 200] width 9 height 9
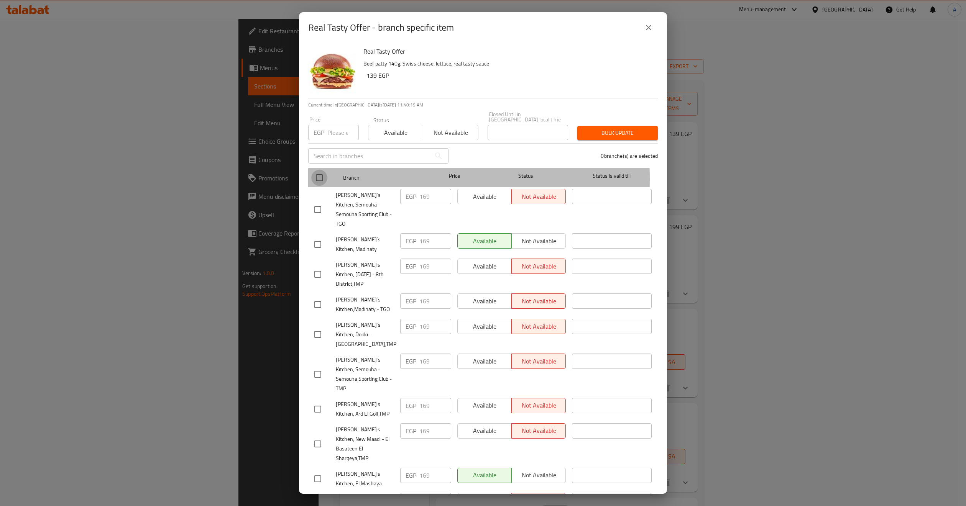
click at [315, 173] on input "checkbox" at bounding box center [319, 178] width 16 height 16
checkbox input "true"
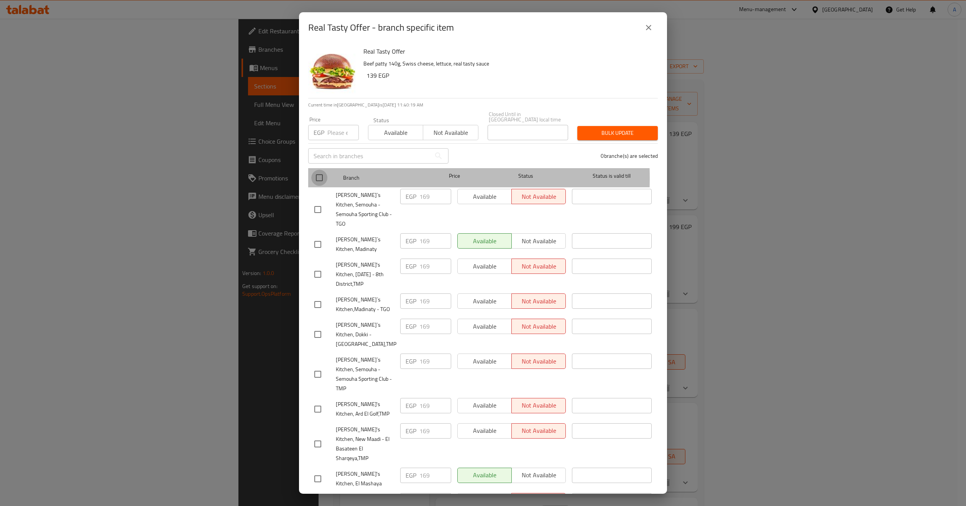
checkbox input "true"
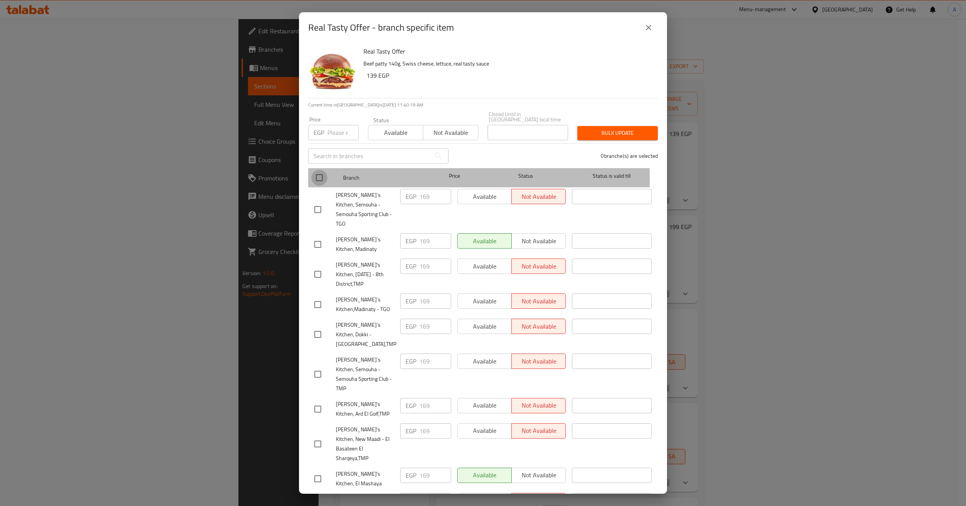
checkbox input "true"
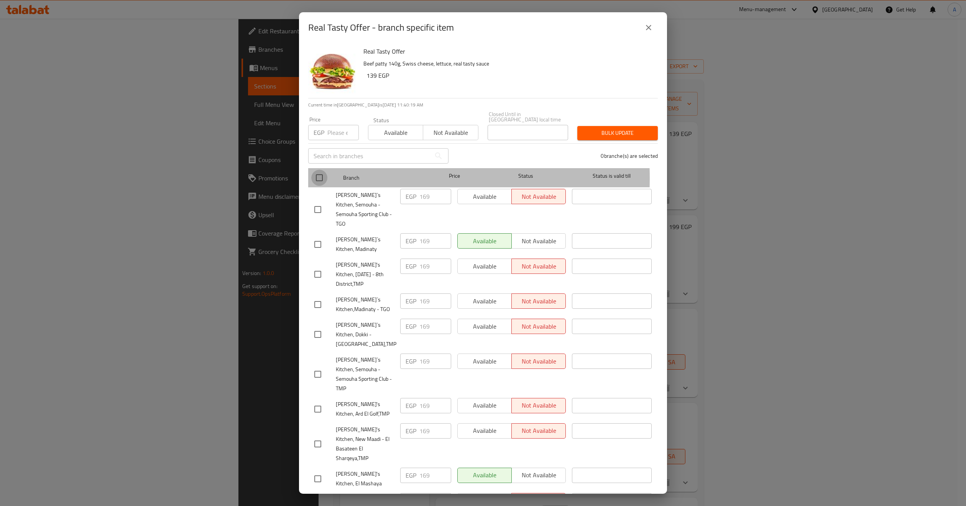
checkbox input "true"
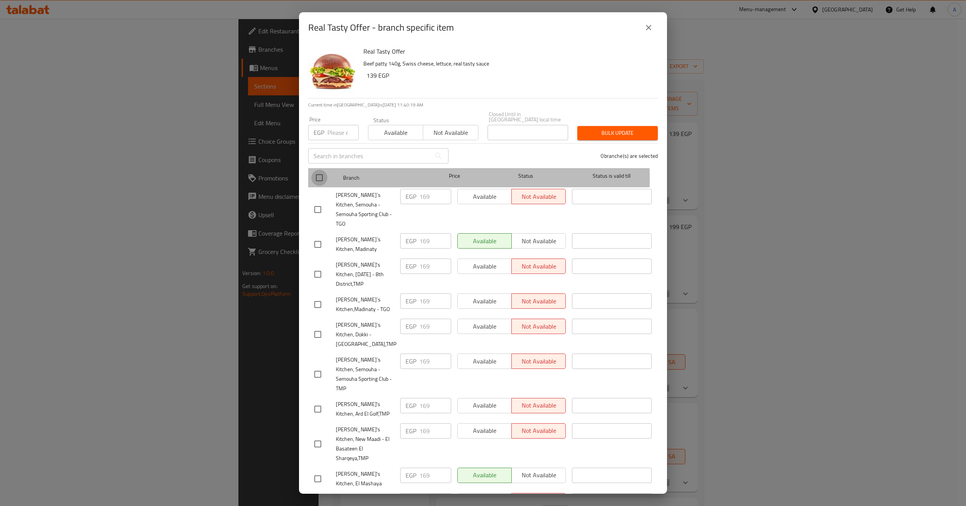
checkbox input "true"
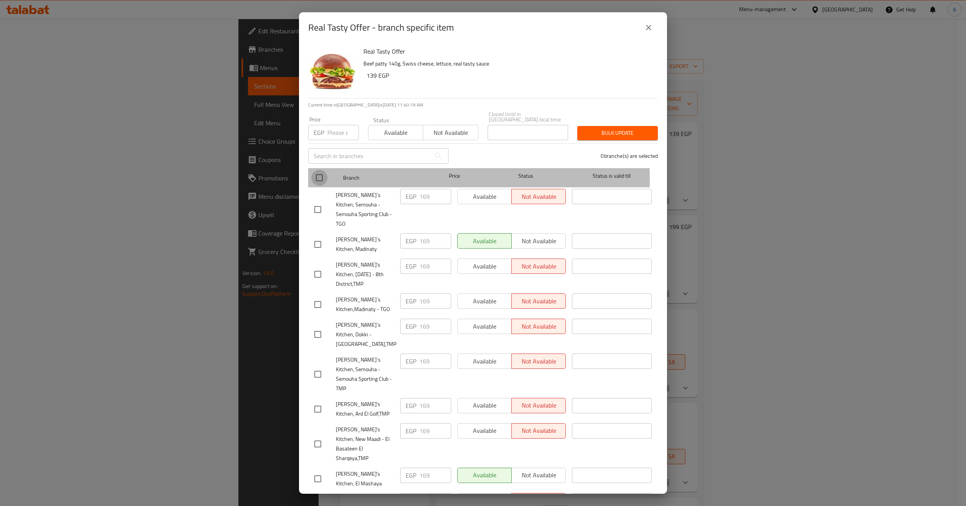
checkbox input "true"
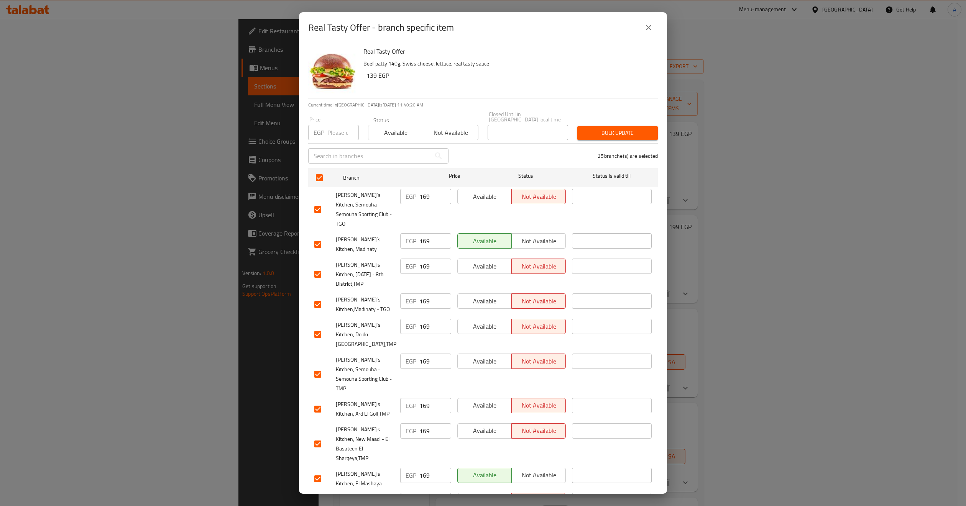
click at [419, 191] on input "169" at bounding box center [435, 196] width 32 height 15
click at [331, 125] on input "number" at bounding box center [342, 132] width 31 height 15
paste input "169"
type input "169"
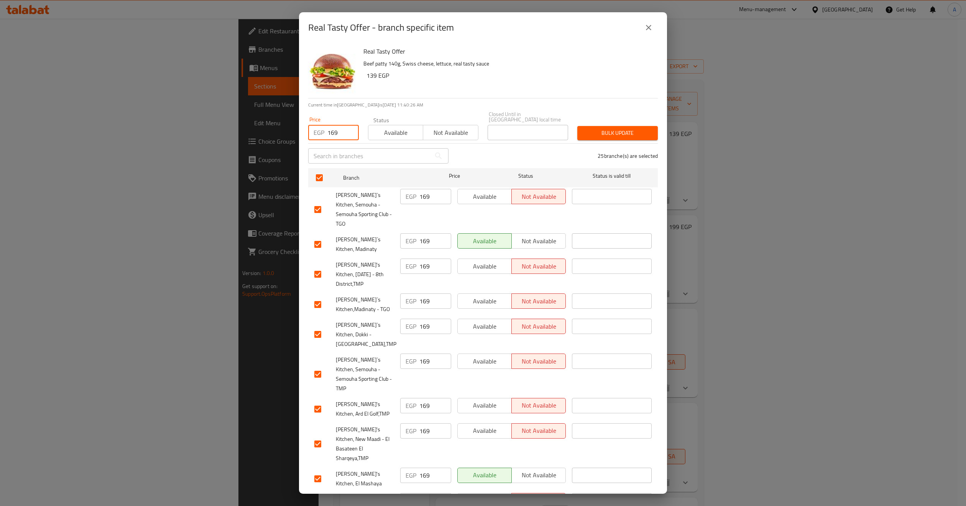
click at [497, 153] on div "25 branche(s) are selected" at bounding box center [557, 156] width 209 height 28
click at [406, 130] on span "Available" at bounding box center [395, 132] width 49 height 11
click at [589, 128] on span "Bulk update" at bounding box center [617, 133] width 68 height 10
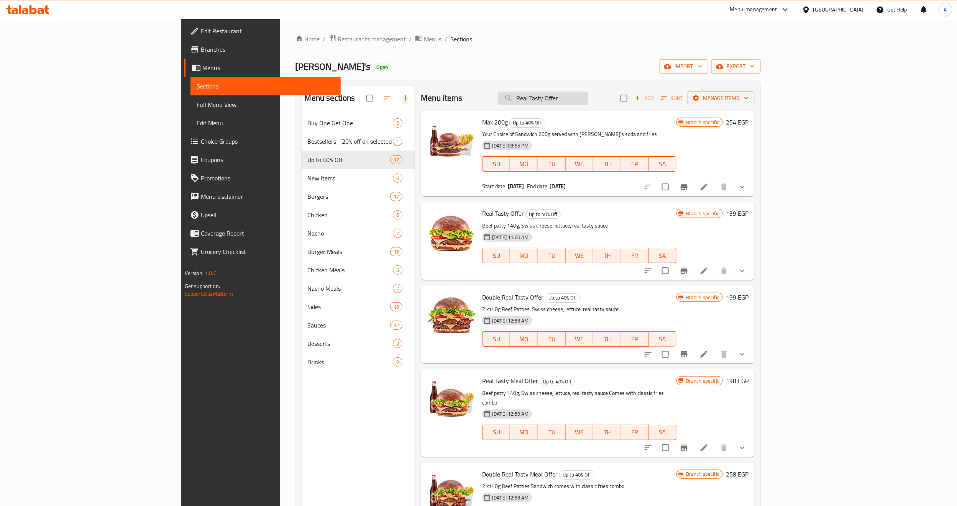
click at [588, 97] on input "Real Tasty Offer" at bounding box center [543, 98] width 90 height 13
paste input "Double"
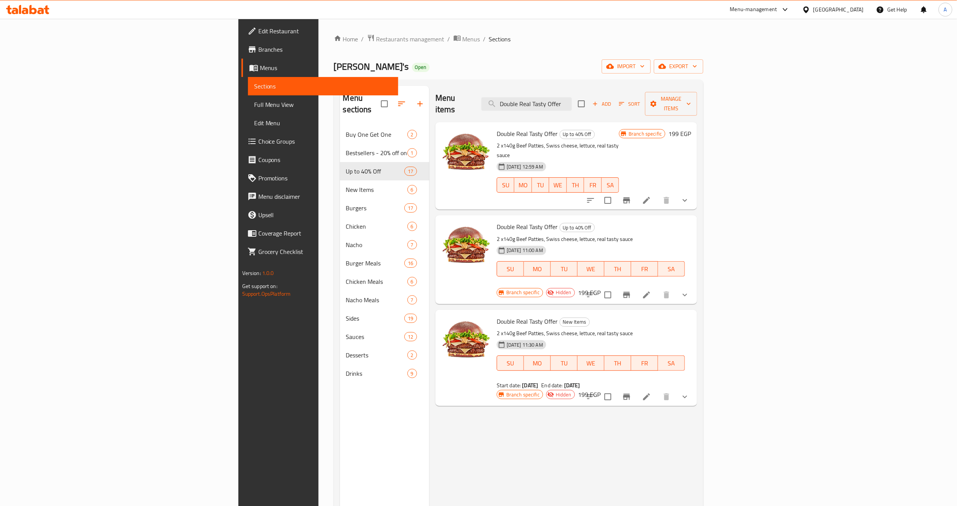
type input "Double Real Tasty Offer"
click at [608, 141] on p "2 x140g Beef Patties, Swiss cheese, lettuce, real tasty sauce" at bounding box center [558, 150] width 122 height 19
click at [572, 101] on input "Double Real Tasty Offer" at bounding box center [526, 103] width 90 height 13
click at [636, 191] on button "Branch-specific-item" at bounding box center [627, 200] width 18 height 18
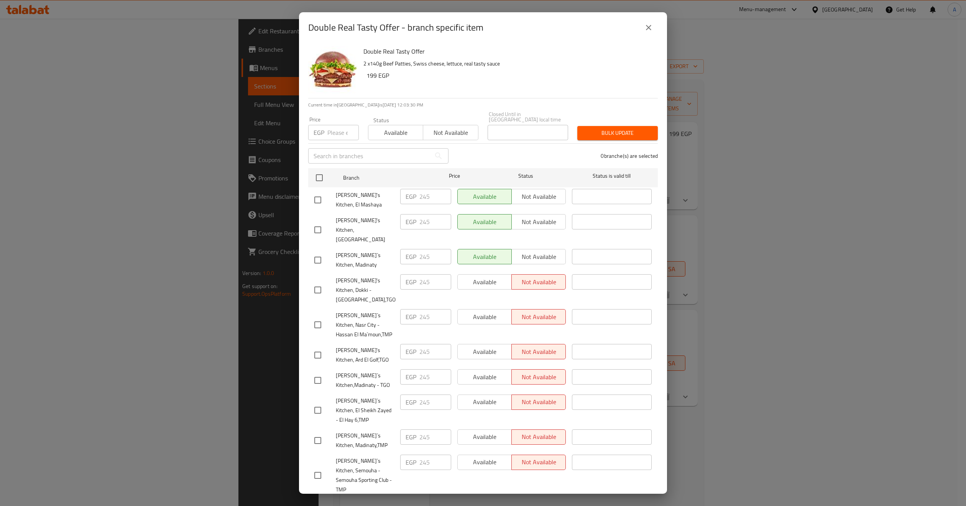
click at [651, 31] on icon "close" at bounding box center [648, 27] width 9 height 9
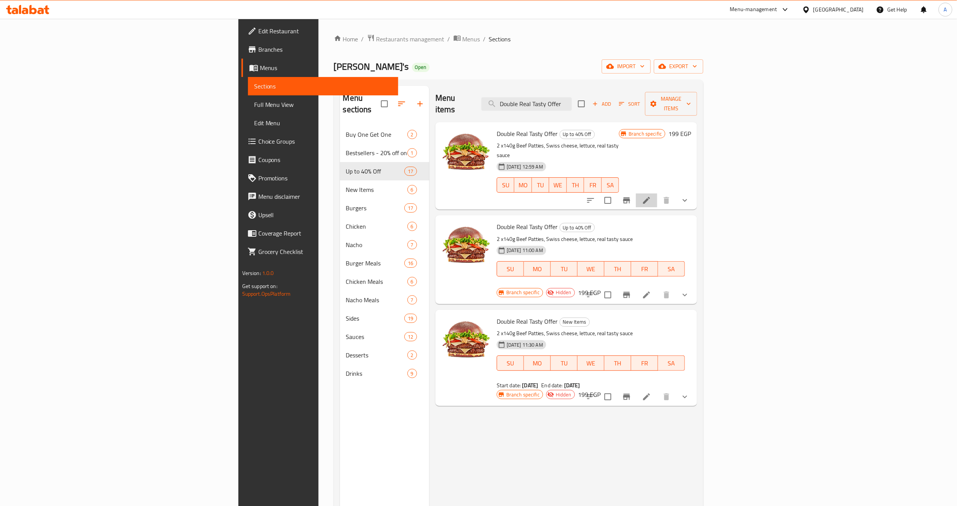
click at [657, 194] on li at bounding box center [646, 201] width 21 height 14
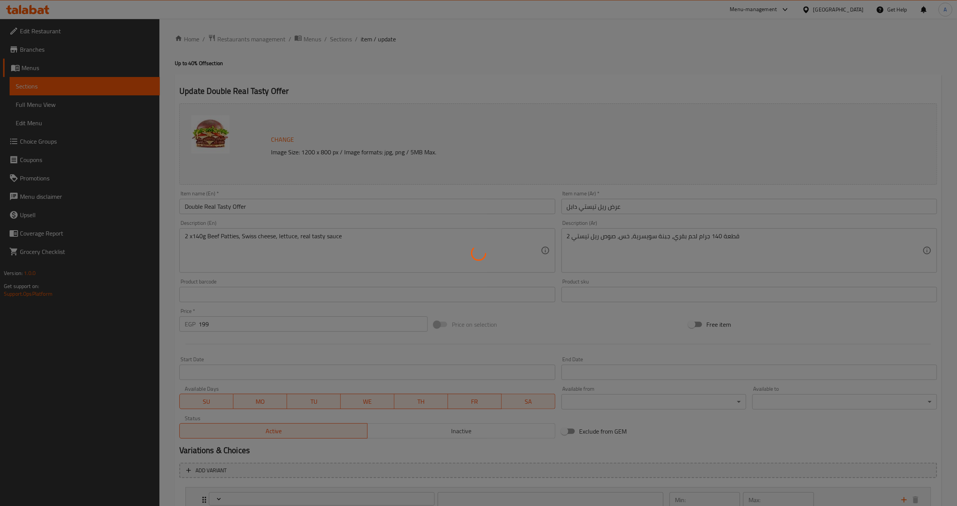
type input "اختيارك من الطبق الجانبي"
type input "0"
type input "اختيارك من الإضافات"
type input "0"
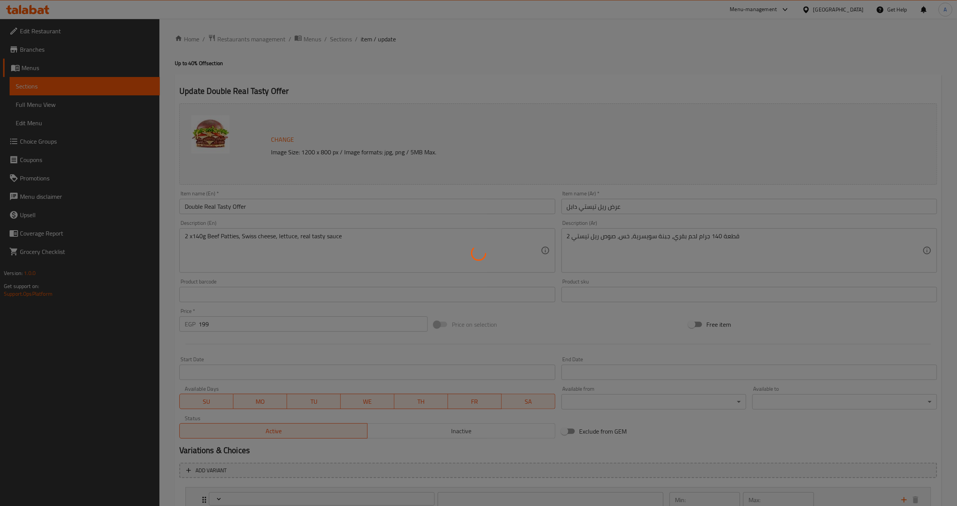
type input "0"
type input "اختيارك من الإضافات"
type input "0"
type input "9"
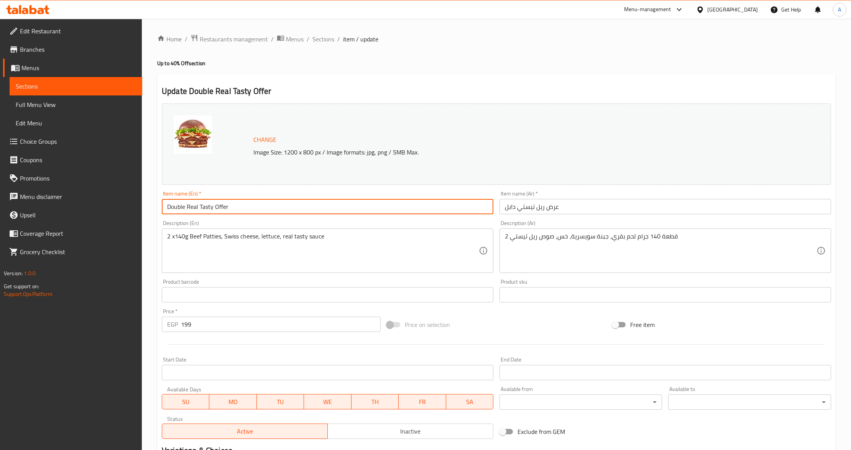
click at [222, 209] on input "Double Real Tasty Offer" at bounding box center [328, 206] width 332 height 15
click at [320, 42] on span "Sections" at bounding box center [323, 38] width 22 height 9
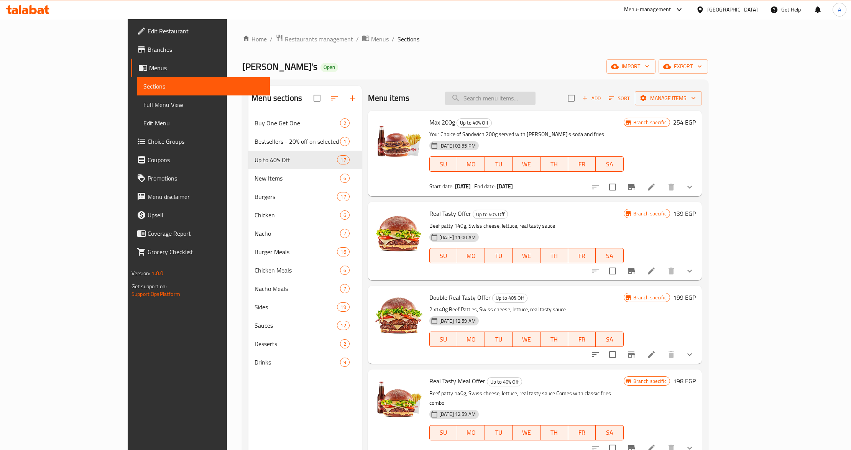
click at [506, 92] on input "search" at bounding box center [490, 98] width 90 height 13
paste input "Double Real Tasty Offer"
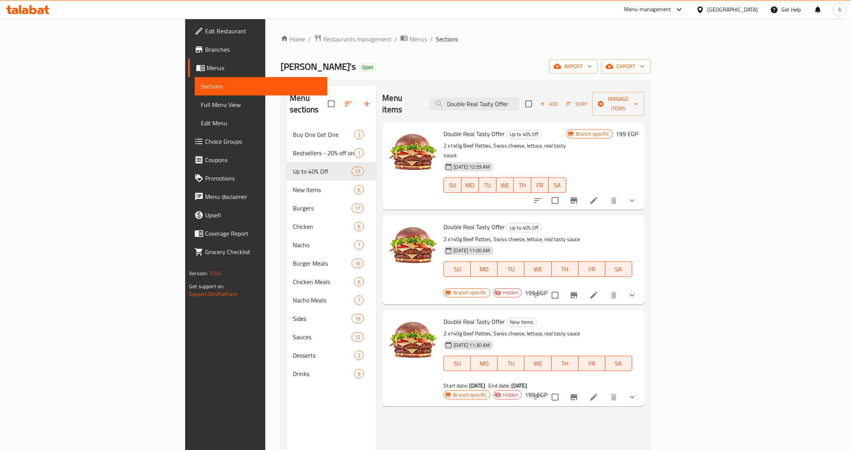
type input "Double Real Tasty Offer"
click at [577, 197] on icon "Branch-specific-item" at bounding box center [573, 200] width 7 height 6
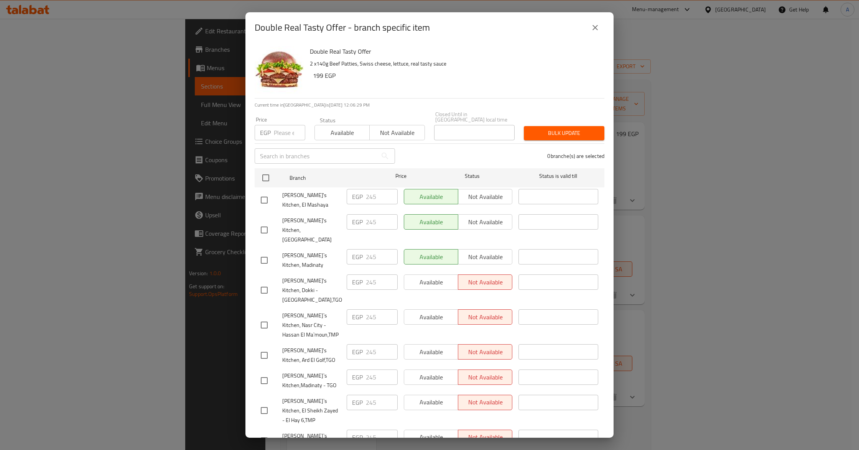
click at [281, 129] on input "number" at bounding box center [289, 132] width 31 height 15
paste input "245"
type input "245"
click at [261, 167] on div at bounding box center [272, 178] width 29 height 22
click at [270, 175] on input "checkbox" at bounding box center [266, 178] width 16 height 16
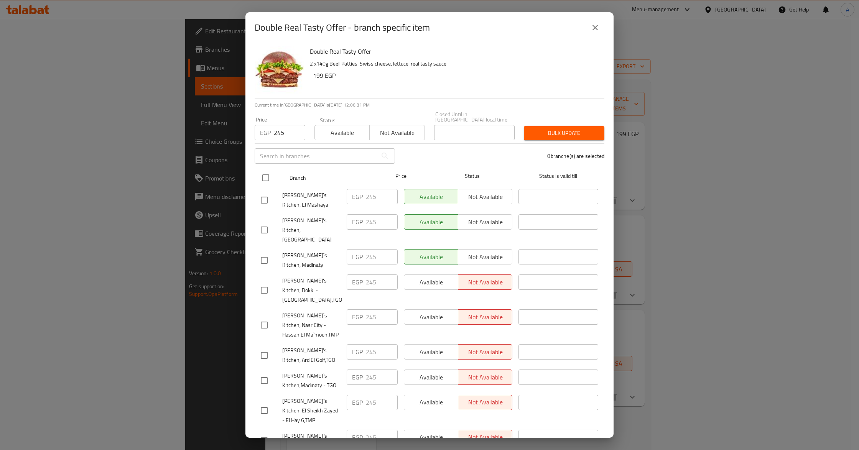
checkbox input "true"
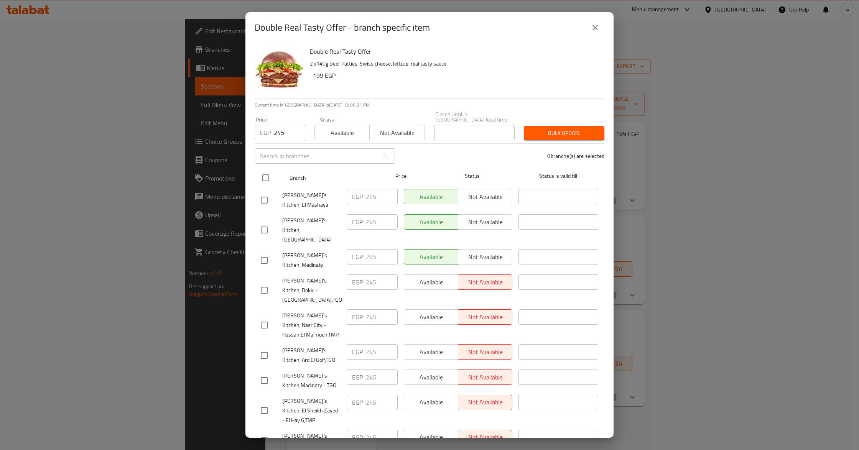
checkbox input "true"
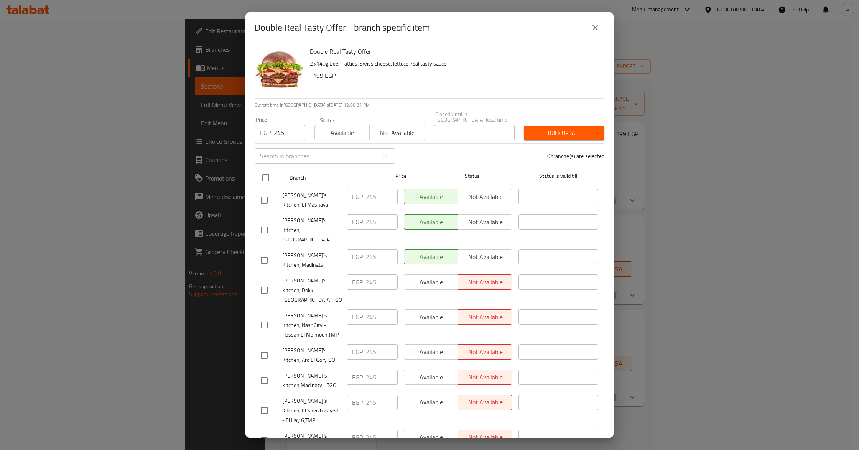
checkbox input "true"
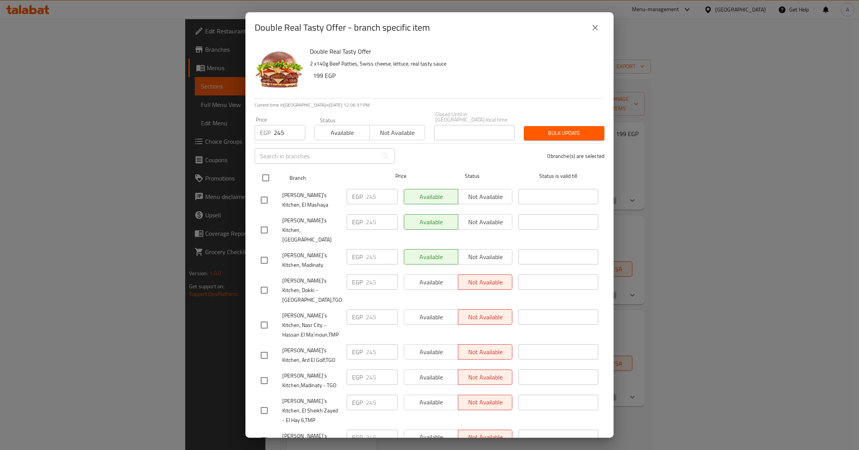
checkbox input "true"
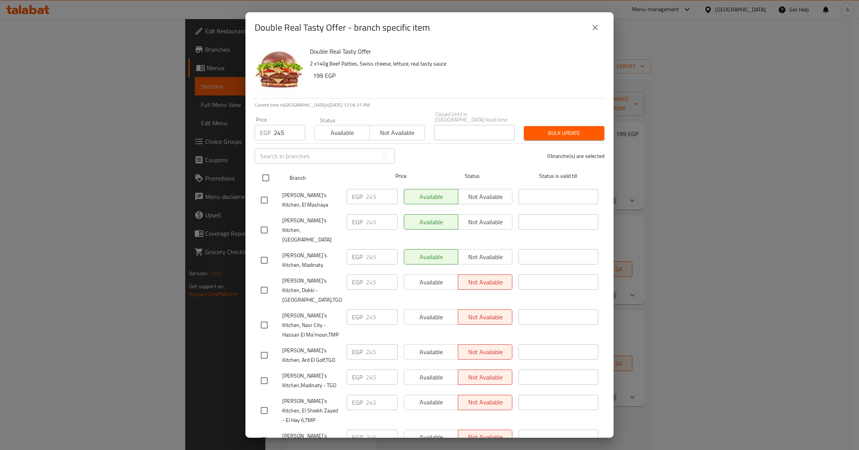
checkbox input "true"
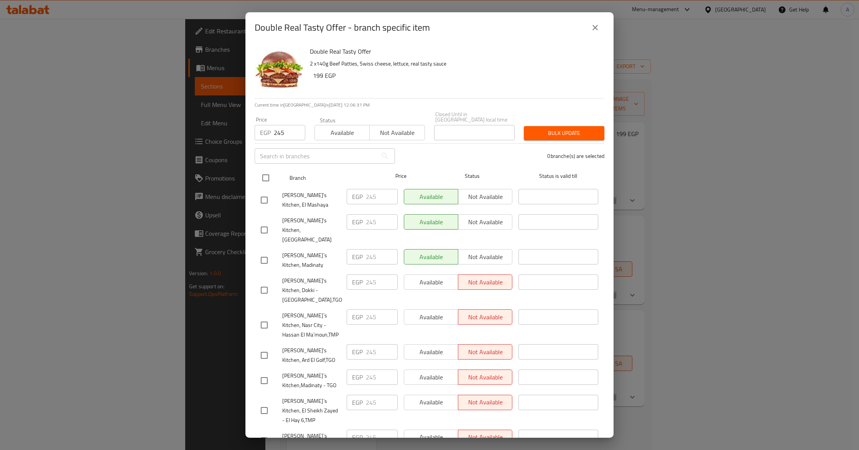
checkbox input "true"
click at [331, 134] on button "Available" at bounding box center [341, 132] width 55 height 15
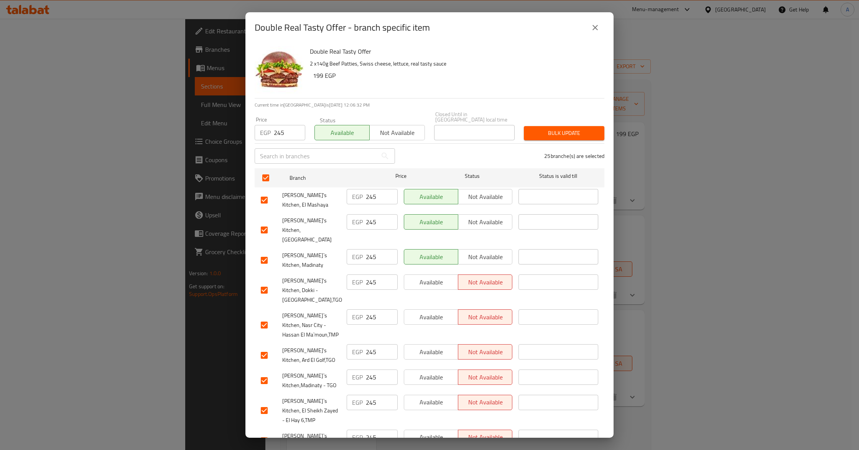
click at [342, 127] on span "Available" at bounding box center [342, 132] width 49 height 11
click at [365, 131] on button "Available" at bounding box center [341, 132] width 55 height 15
click at [538, 128] on span "Bulk update" at bounding box center [564, 133] width 68 height 10
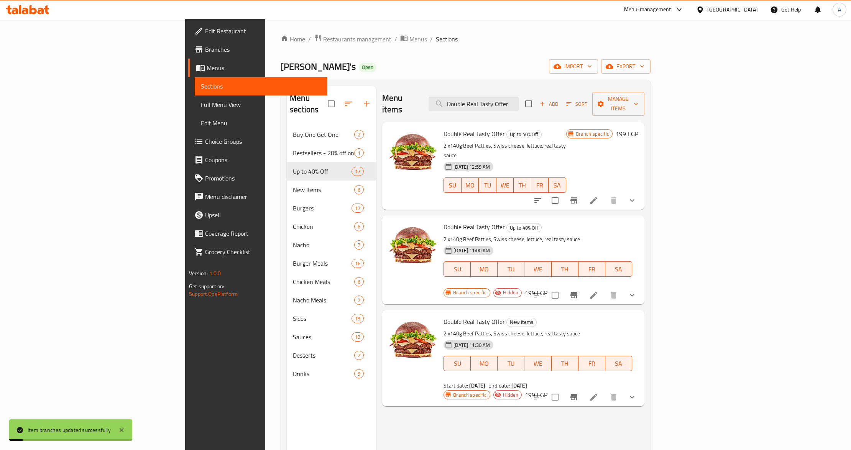
click at [644, 134] on div "Double Real Tasty Offer Up to 40% Off 2 x140g Beef Patties, Swiss cheese, lettu…" at bounding box center [513, 128] width 262 height 12
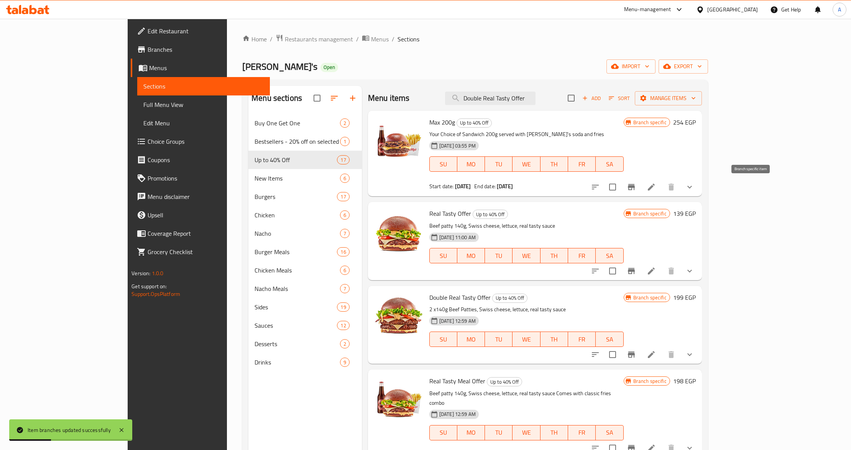
click at [641, 184] on button "Branch-specific-item" at bounding box center [631, 187] width 18 height 18
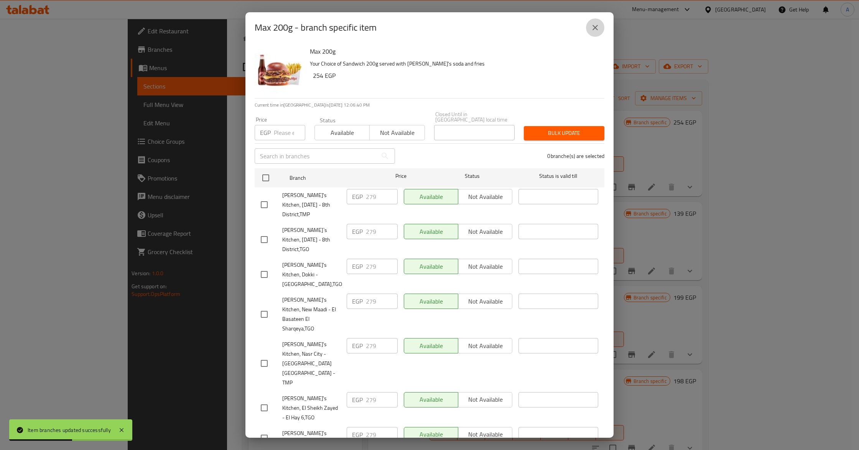
click at [596, 28] on icon "close" at bounding box center [594, 27] width 9 height 9
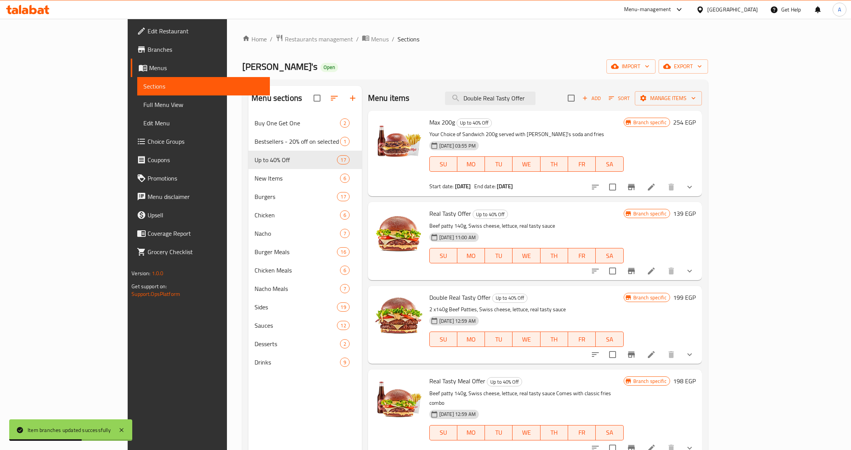
click at [523, 221] on p "Beef patty 140g, Swiss cheese, lettuce, real tasty sauce" at bounding box center [526, 226] width 194 height 10
click at [635, 356] on icon "Branch-specific-item" at bounding box center [631, 355] width 7 height 6
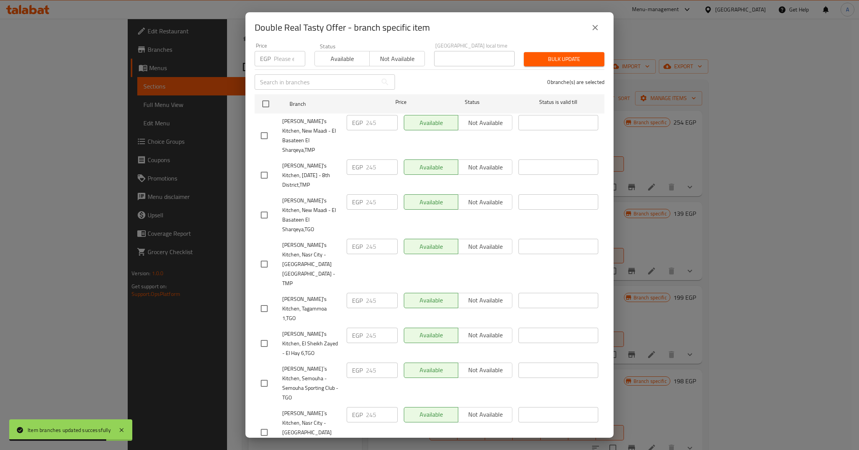
scroll to position [204, 0]
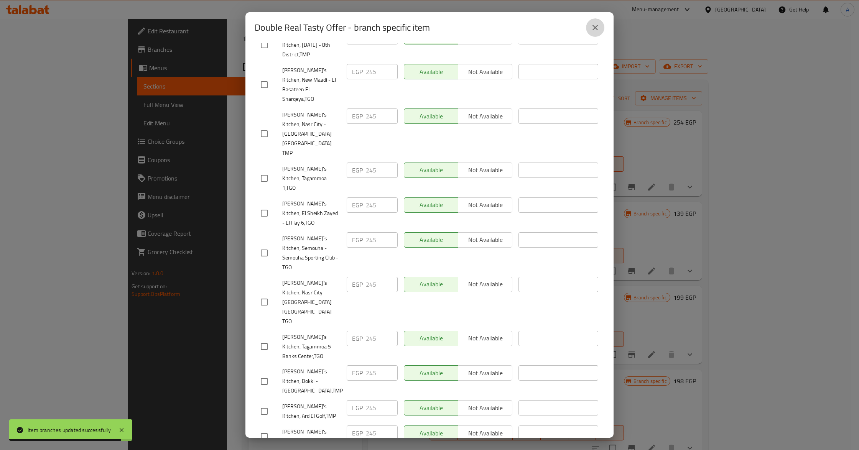
drag, startPoint x: 595, startPoint y: 27, endPoint x: 614, endPoint y: 3, distance: 30.2
click at [595, 26] on icon "close" at bounding box center [594, 27] width 5 height 5
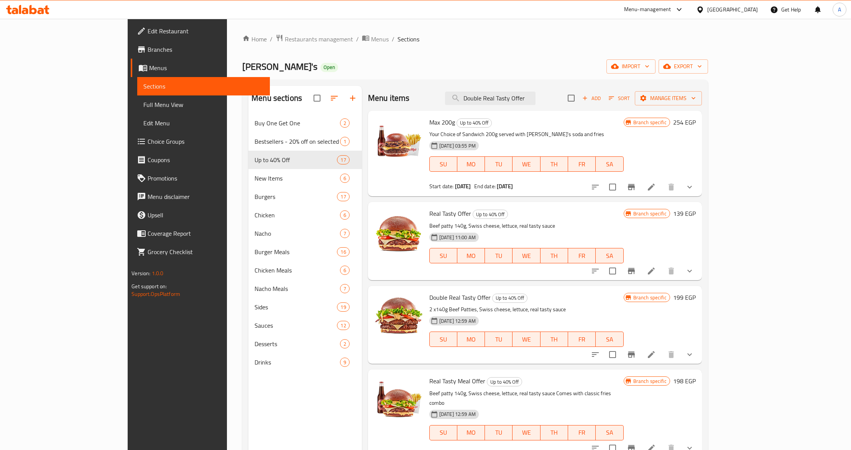
click at [537, 89] on div "Menu items Double Real Tasty Offer Add Sort Manage items" at bounding box center [535, 98] width 334 height 25
click at [536, 98] on input "Double Real Tasty Offer" at bounding box center [490, 98] width 90 height 13
paste input "Real Tasty Meal Offer"
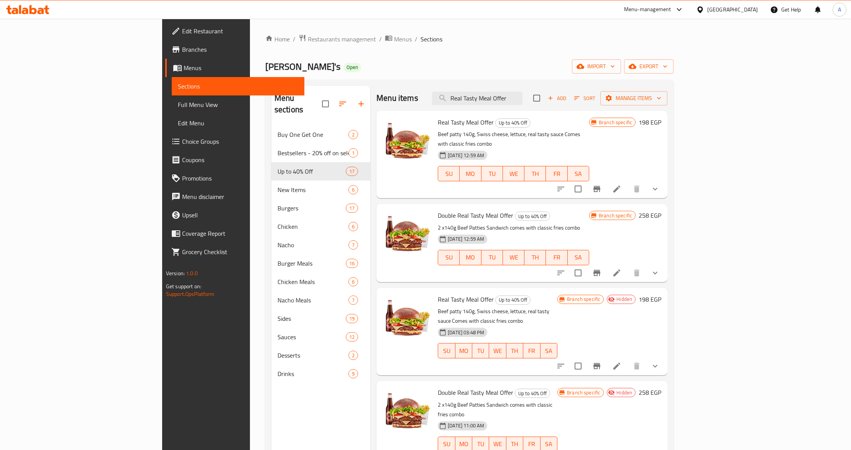
type input "Real Tasty Meal Offer"
click at [539, 129] on div "Real Tasty Meal Offer Up to 40% Off Beef patty 140g, Swiss cheese, lettuce, rea…" at bounding box center [514, 154] width 158 height 81
click at [601, 184] on icon "Branch-specific-item" at bounding box center [596, 188] width 9 height 9
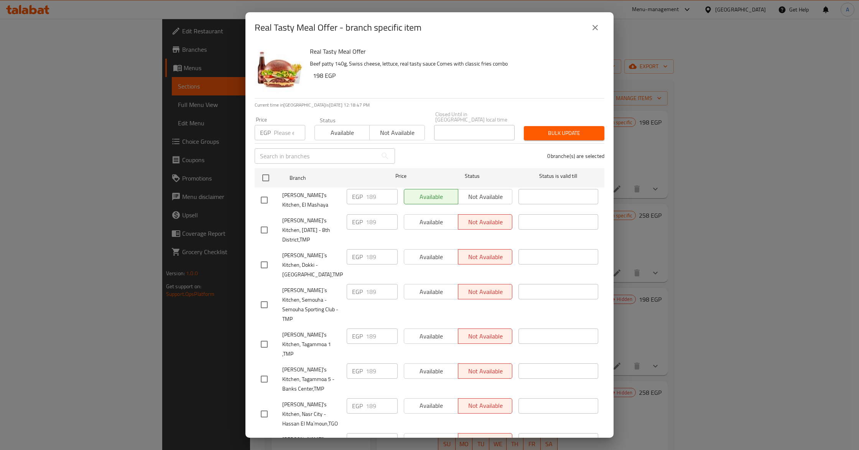
click at [369, 211] on div "EGP 189 ​" at bounding box center [371, 230] width 57 height 38
click at [259, 170] on input "checkbox" at bounding box center [266, 178] width 16 height 16
checkbox input "true"
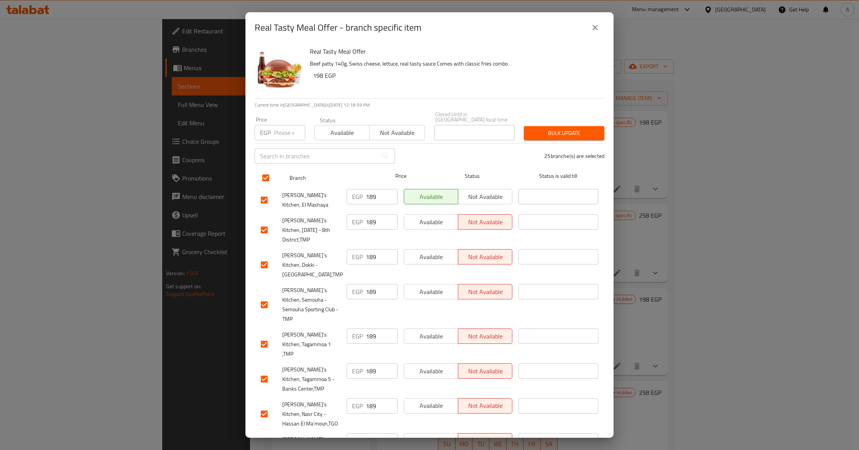
checkbox input "true"
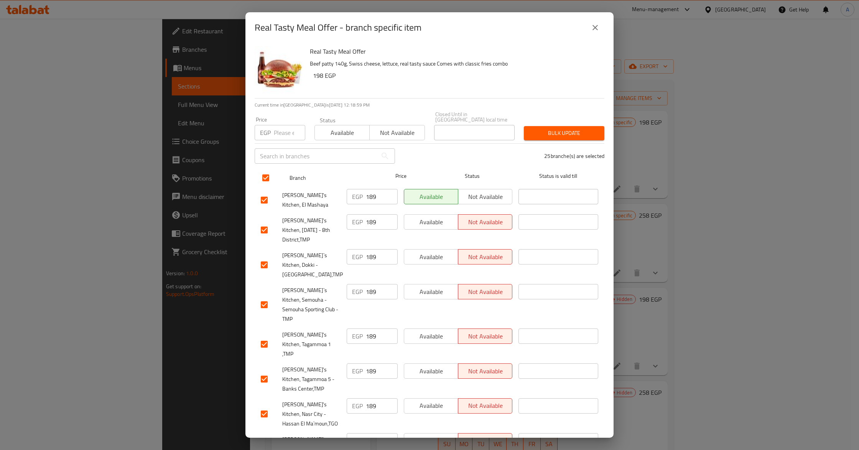
checkbox input "true"
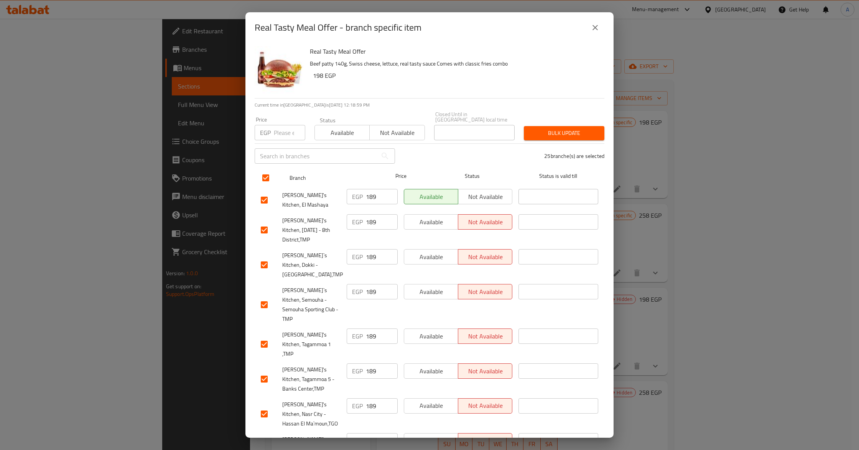
checkbox input "true"
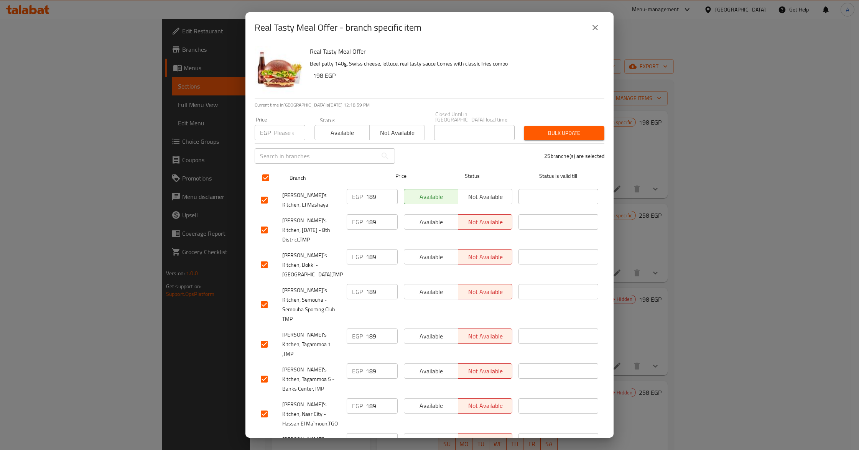
checkbox input "true"
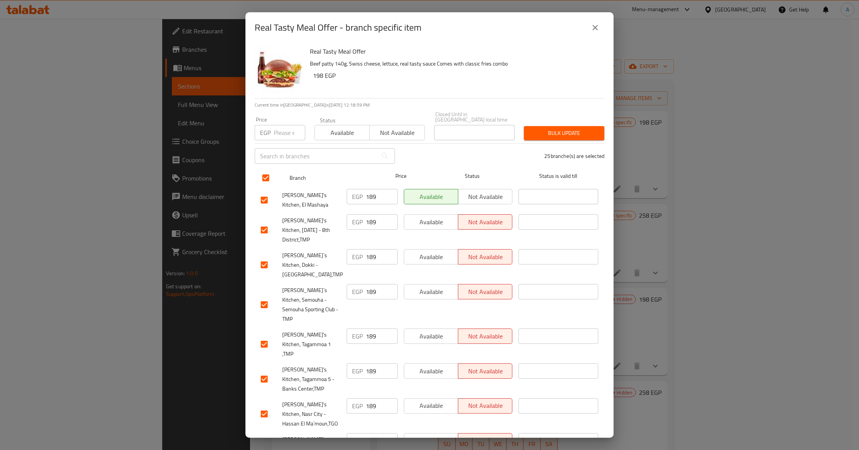
checkbox input "true"
click at [279, 131] on input "number" at bounding box center [289, 132] width 31 height 15
paste input "189"
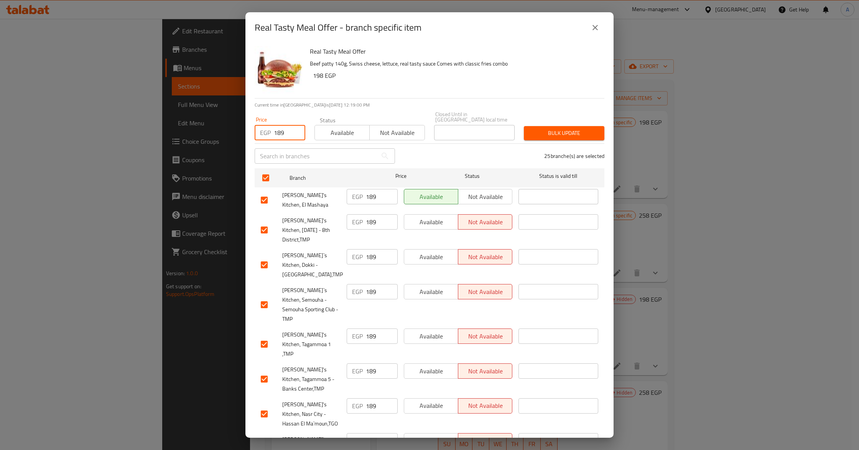
type input "189"
click at [456, 150] on div "25 branche(s) are selected" at bounding box center [503, 156] width 209 height 28
click at [342, 129] on span "Available" at bounding box center [342, 132] width 49 height 11
click at [550, 134] on button "Bulk update" at bounding box center [564, 133] width 80 height 14
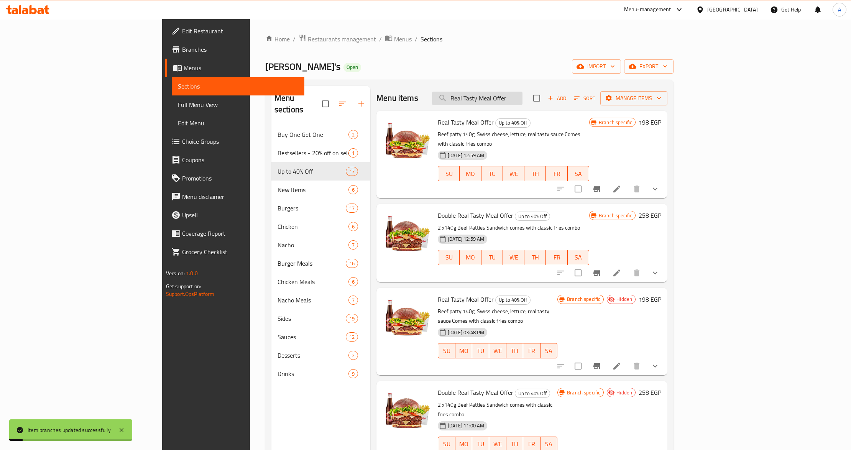
click at [522, 96] on input "Real Tasty Meal Offer" at bounding box center [477, 98] width 90 height 13
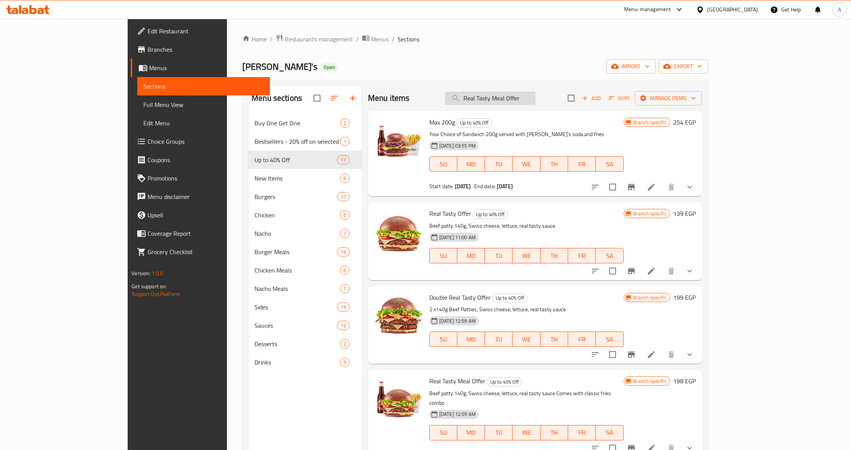
click at [536, 99] on input "Real Tasty Meal Offer" at bounding box center [490, 98] width 90 height 13
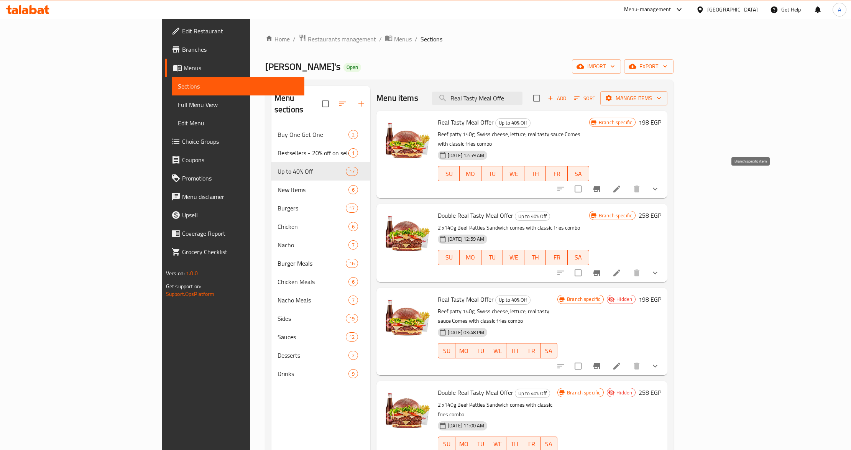
type input "Real Tasty Meal Offe"
click at [600, 186] on icon "Branch-specific-item" at bounding box center [596, 189] width 7 height 6
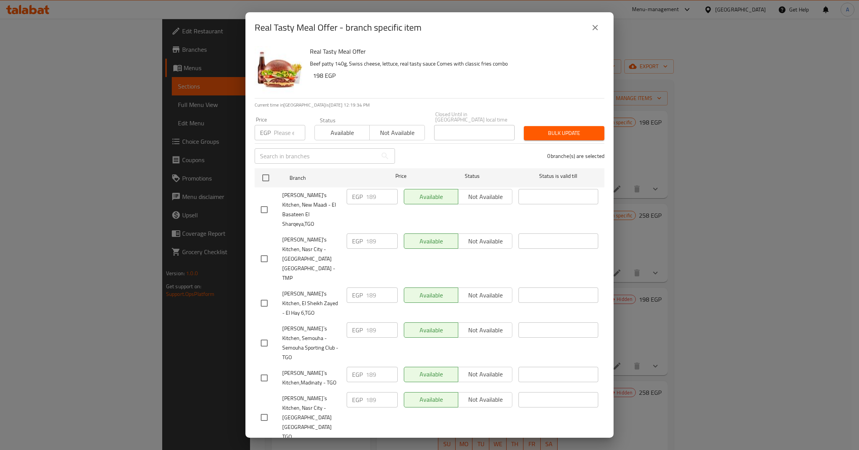
click at [595, 28] on icon "close" at bounding box center [594, 27] width 5 height 5
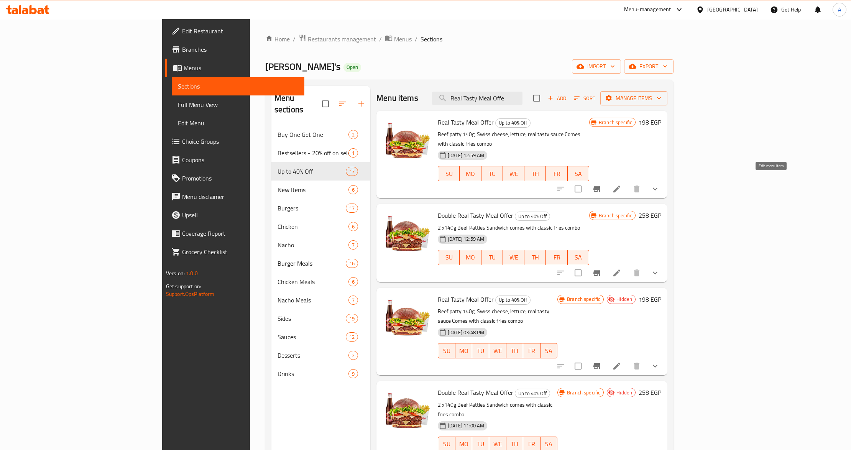
click at [621, 184] on icon at bounding box center [616, 188] width 9 height 9
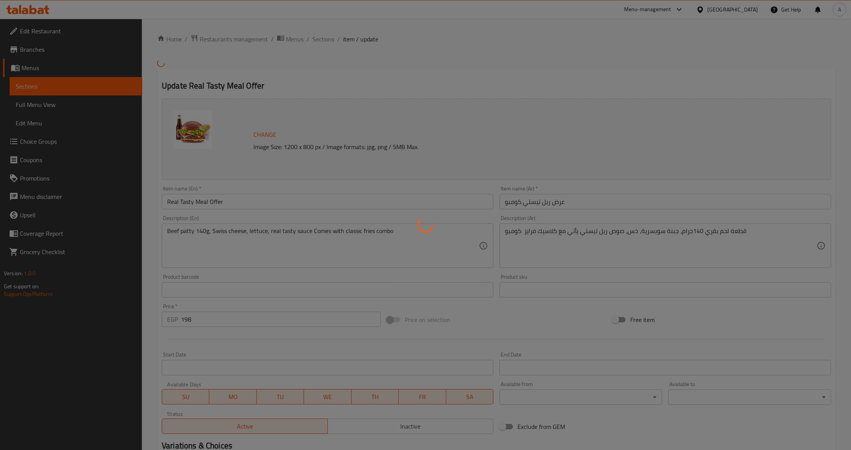
type input "اختيارك من المشروب الاول:"
type input "1"
type input "اختيارك من الإضافات"
type input "0"
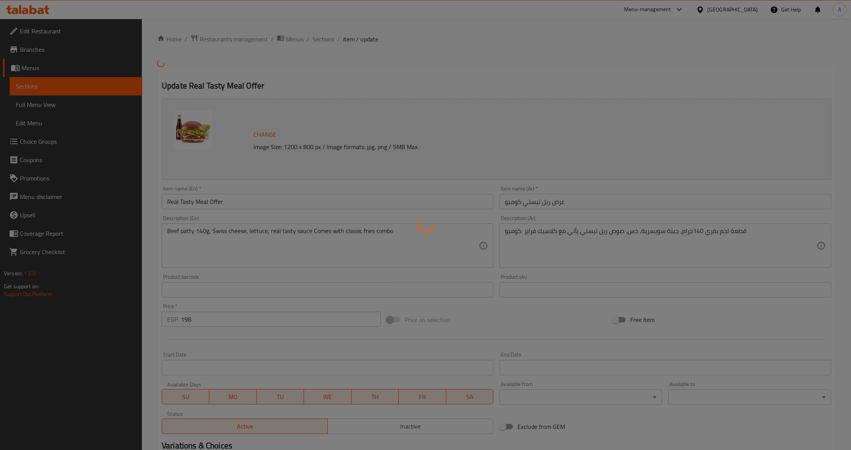
type input "9"
type input "اختيارك من الإضافات"
type input "0"
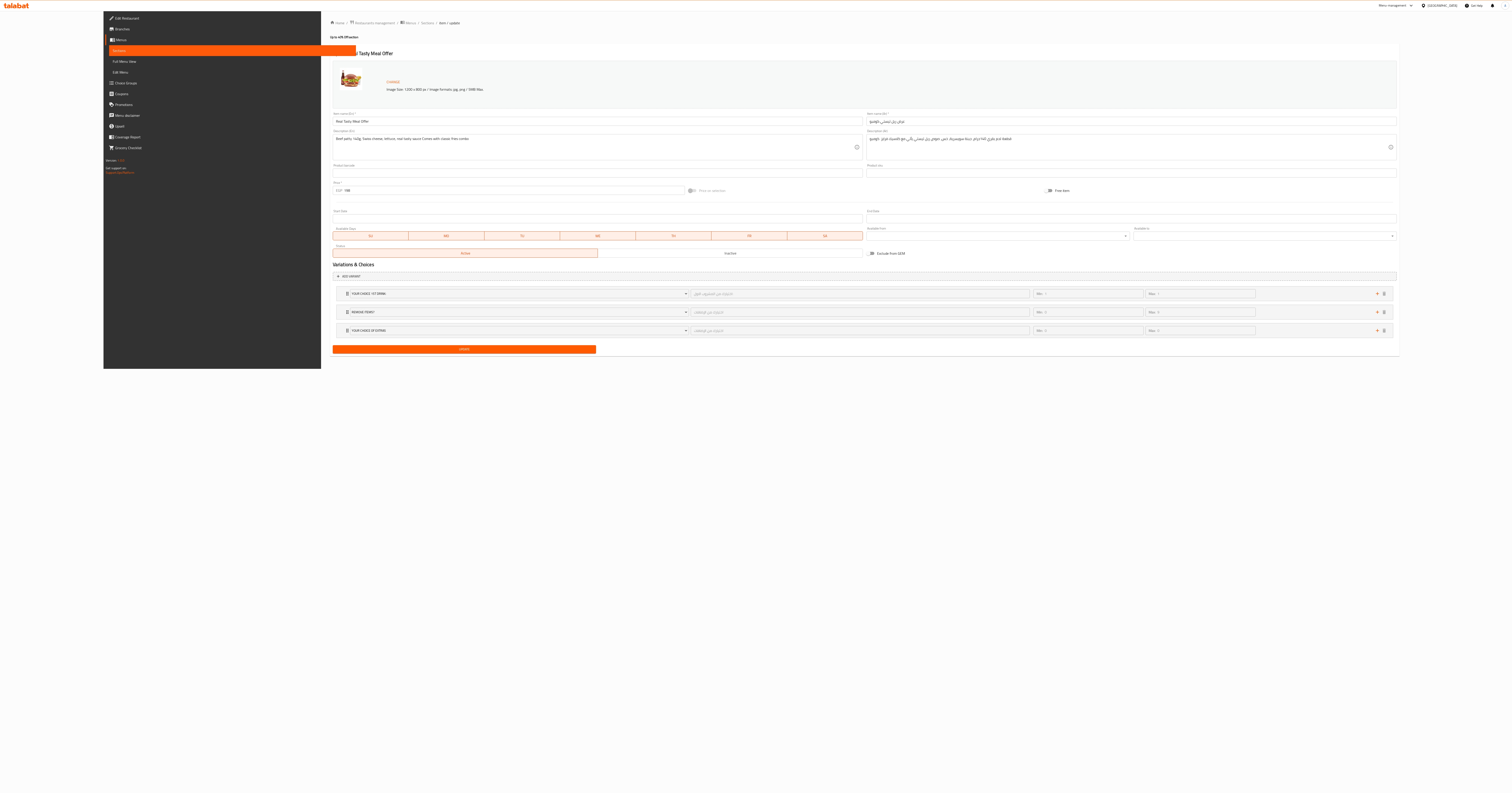
click at [473, 248] on div "Home / Restaurants management / Menus / Sections / item / update Up to 40% Off …" at bounding box center [865, 190] width 1088 height 358
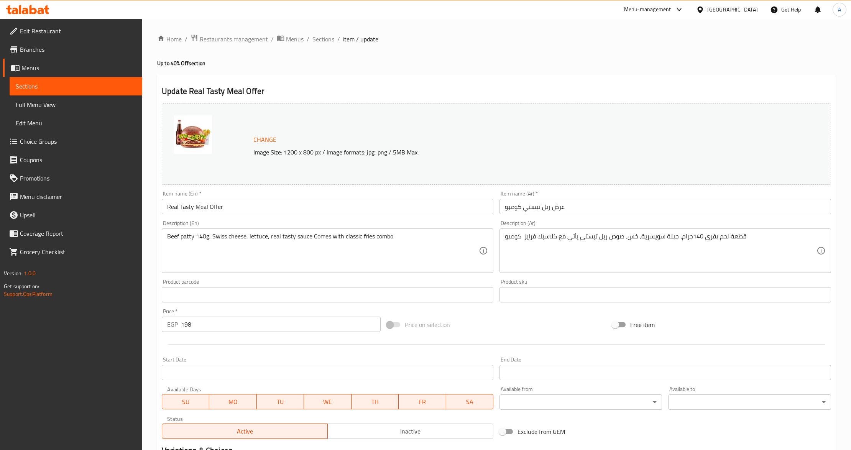
drag, startPoint x: 333, startPoint y: 41, endPoint x: 468, endPoint y: 77, distance: 140.5
click at [332, 41] on span "Sections" at bounding box center [323, 38] width 22 height 9
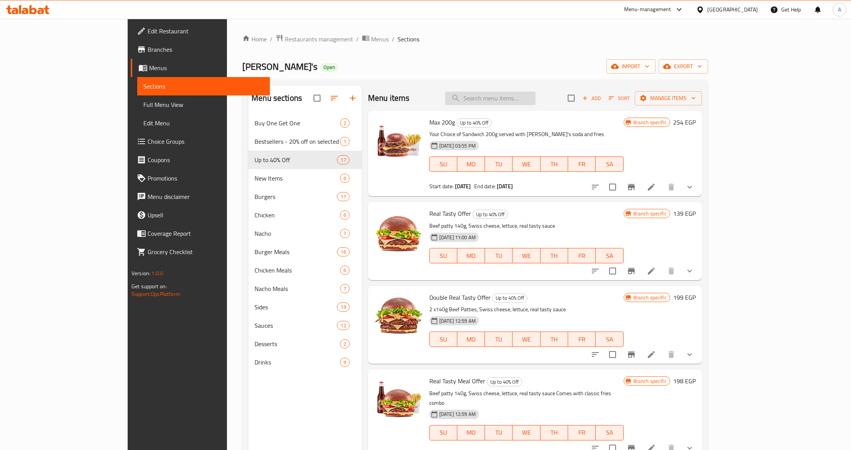
click at [530, 102] on input "search" at bounding box center [490, 98] width 90 height 13
paste input "Real Tasty Meal Offer"
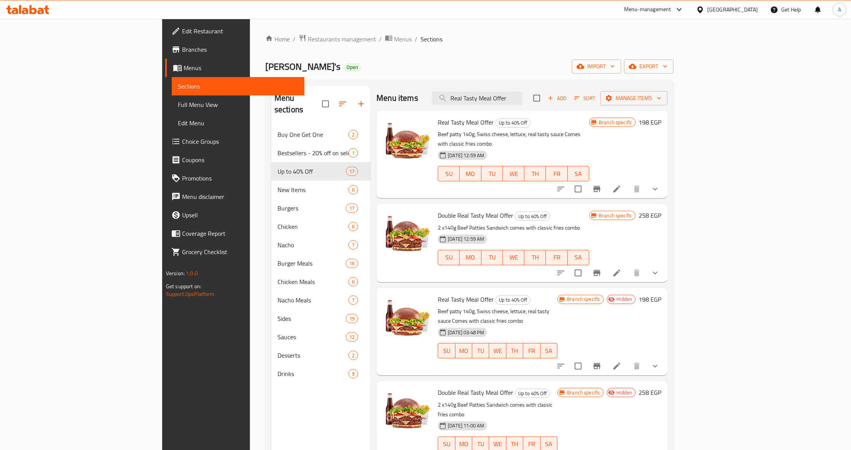
type input "Real Tasty Meal Offer"
click at [600, 186] on icon "Branch-specific-item" at bounding box center [596, 189] width 7 height 6
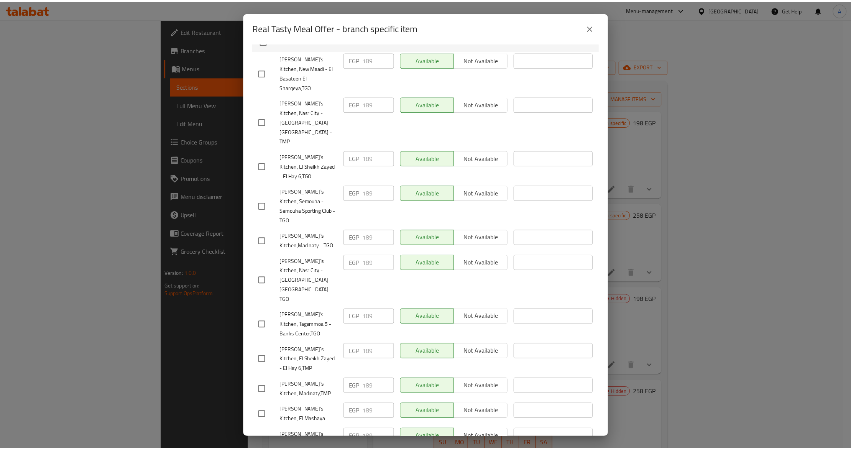
scroll to position [307, 0]
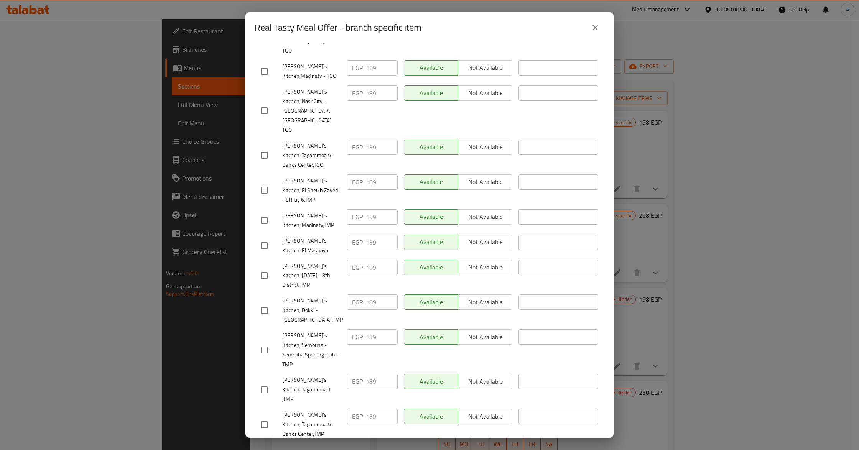
click at [596, 26] on icon "close" at bounding box center [594, 27] width 5 height 5
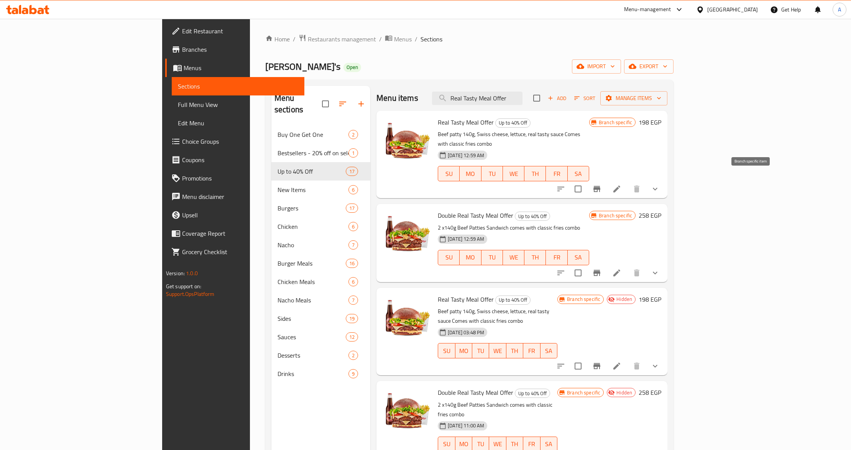
click at [600, 186] on icon "Branch-specific-item" at bounding box center [596, 189] width 7 height 6
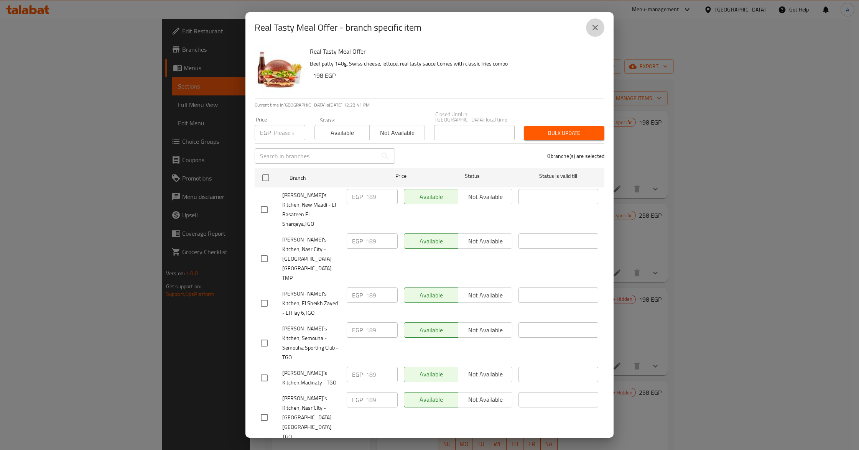
click at [594, 25] on icon "close" at bounding box center [594, 27] width 9 height 9
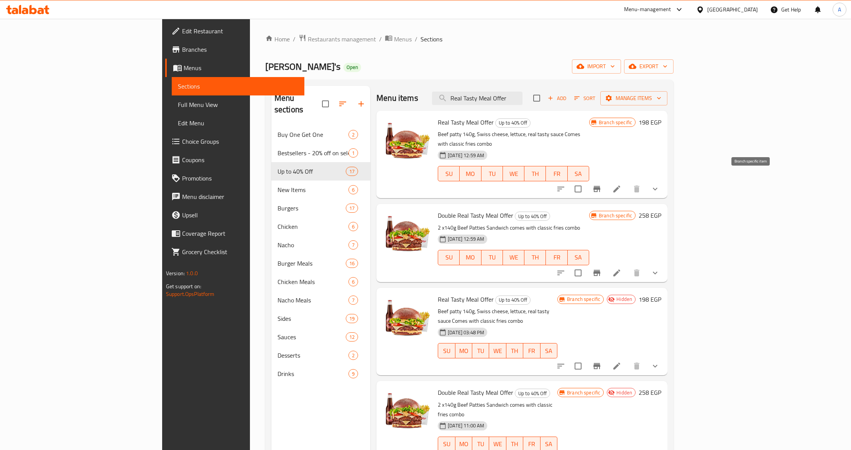
click at [600, 186] on icon "Branch-specific-item" at bounding box center [596, 189] width 7 height 6
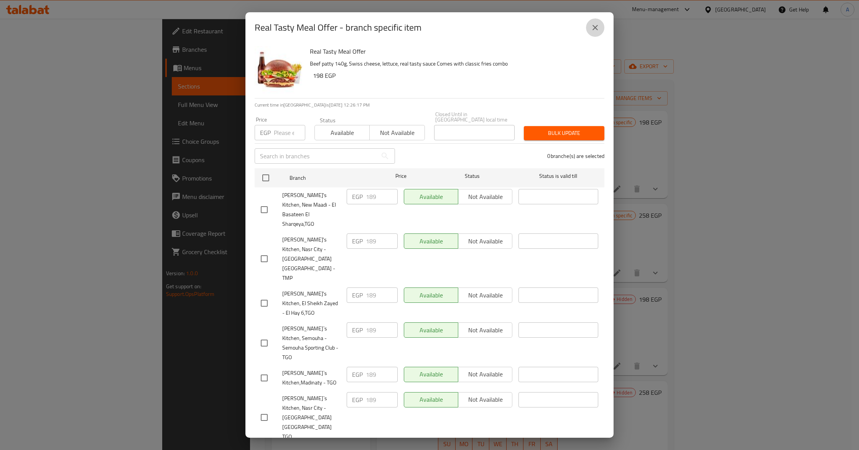
click at [595, 28] on icon "close" at bounding box center [594, 27] width 5 height 5
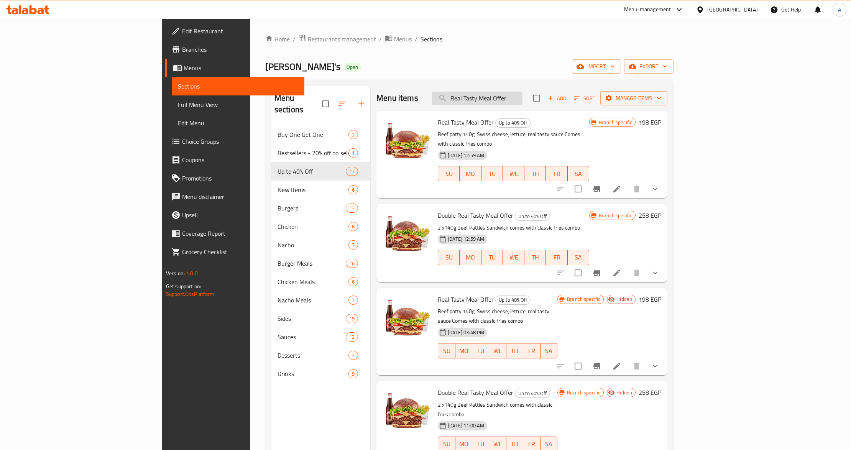
click at [522, 102] on input "Real Tasty Meal Offer" at bounding box center [477, 98] width 90 height 13
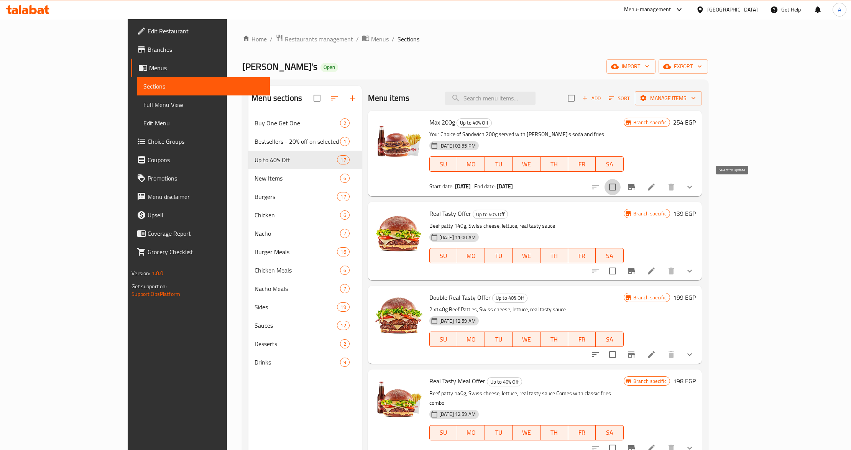
click at [621, 189] on input "checkbox" at bounding box center [613, 187] width 16 height 16
checkbox input "true"
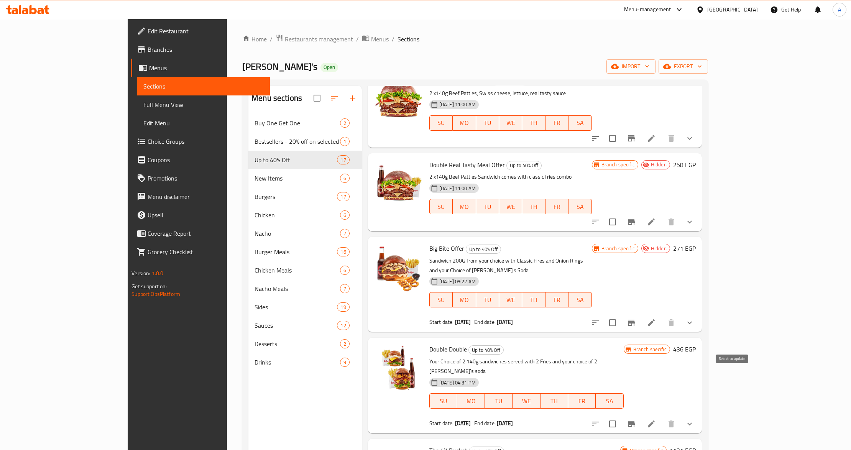
click at [621, 416] on input "checkbox" at bounding box center [613, 424] width 16 height 16
checkbox input "true"
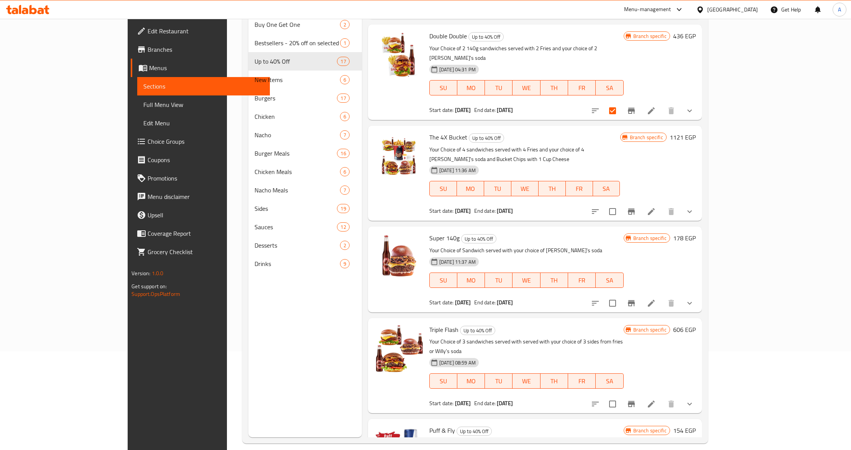
scroll to position [102, 0]
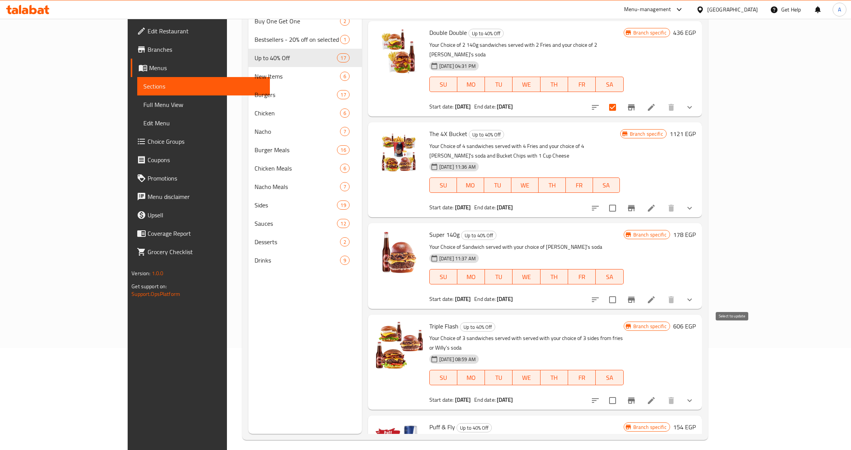
click at [621, 393] on input "checkbox" at bounding box center [613, 401] width 16 height 16
checkbox input "true"
click at [510, 125] on div "The 4X Bucket Up to 40% Off Your Choice of 4 sandwiches served with 4 Fries and…" at bounding box center [524, 169] width 197 height 89
click at [621, 200] on input "checkbox" at bounding box center [613, 208] width 16 height 16
checkbox input "true"
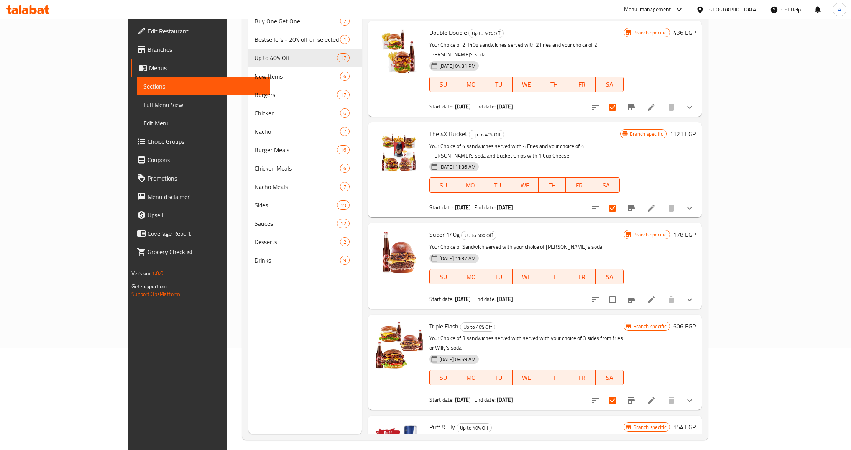
click at [499, 242] on p "Your Choice of Sandwich served with your choice of Willy's soda" at bounding box center [526, 247] width 194 height 10
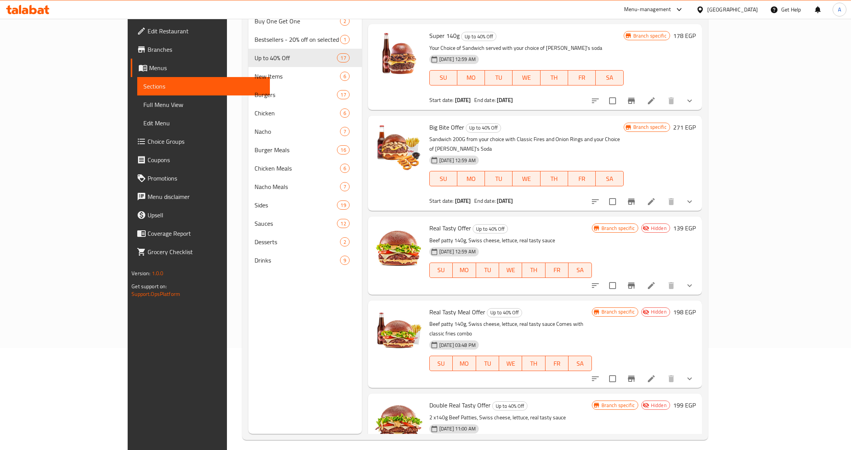
scroll to position [0, 0]
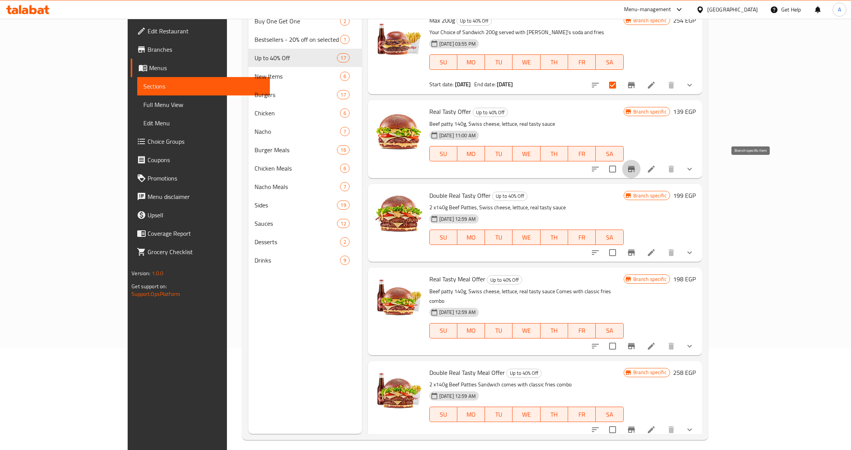
click at [636, 169] on icon "Branch-specific-item" at bounding box center [631, 168] width 9 height 9
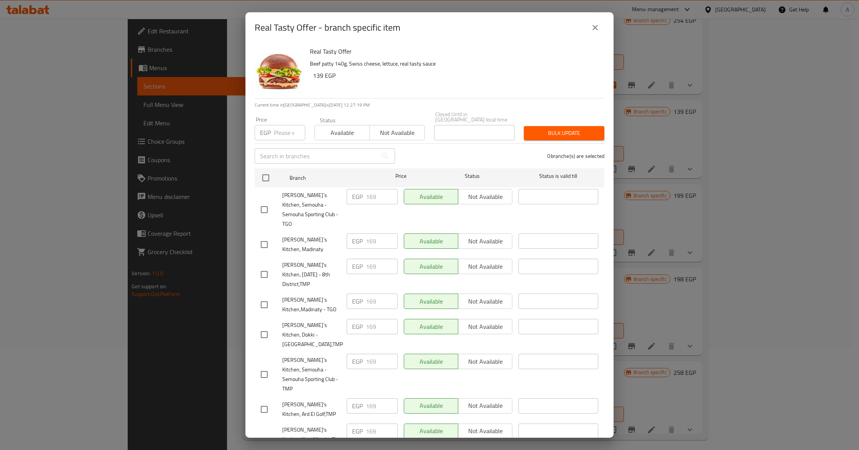
click at [592, 28] on icon "close" at bounding box center [594, 27] width 9 height 9
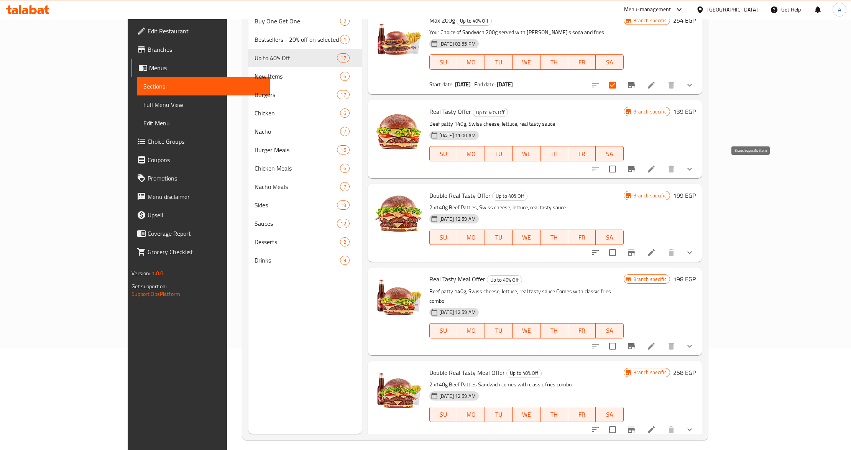
click at [636, 166] on icon "Branch-specific-item" at bounding box center [631, 168] width 9 height 9
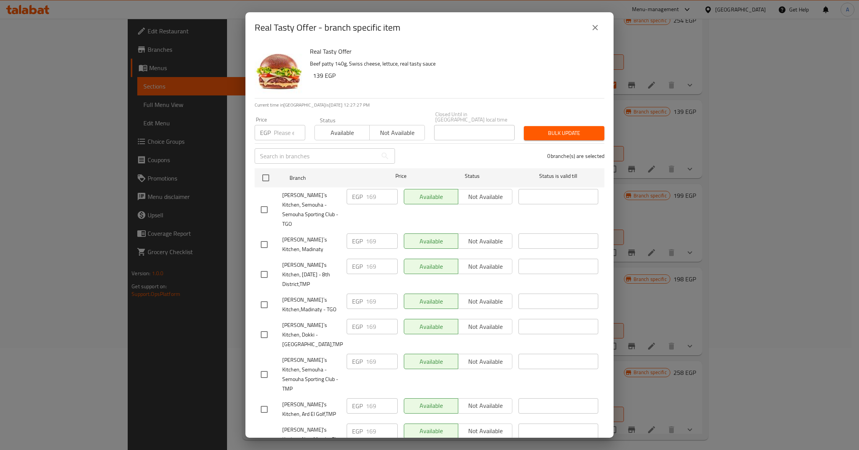
click at [593, 25] on icon "close" at bounding box center [594, 27] width 9 height 9
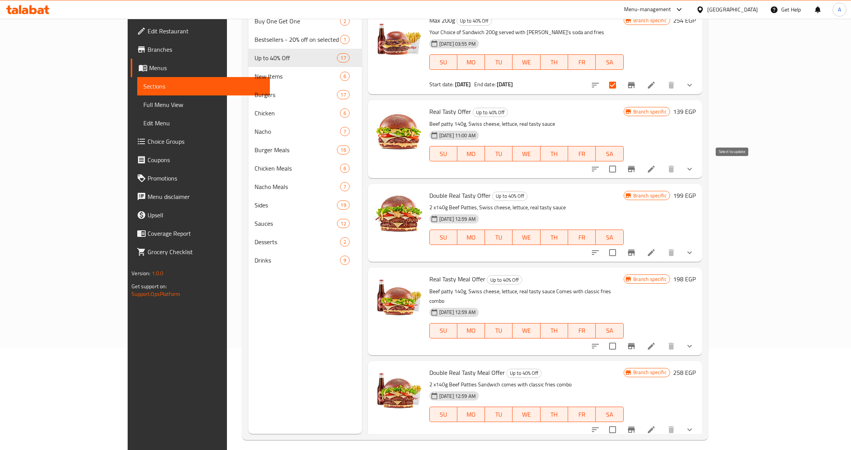
click at [621, 162] on input "checkbox" at bounding box center [613, 169] width 16 height 16
checkbox input "true"
click at [621, 258] on input "checkbox" at bounding box center [613, 253] width 16 height 16
checkbox input "true"
click at [635, 343] on icon "Branch-specific-item" at bounding box center [631, 346] width 7 height 6
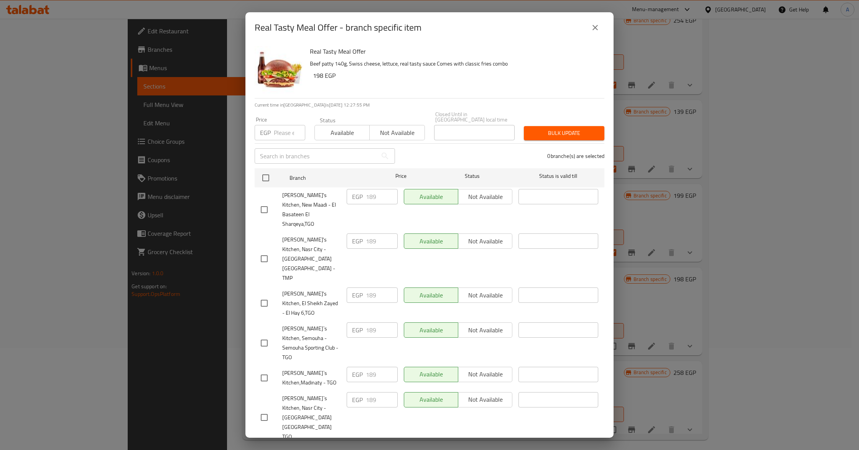
click at [592, 30] on icon "close" at bounding box center [594, 27] width 9 height 9
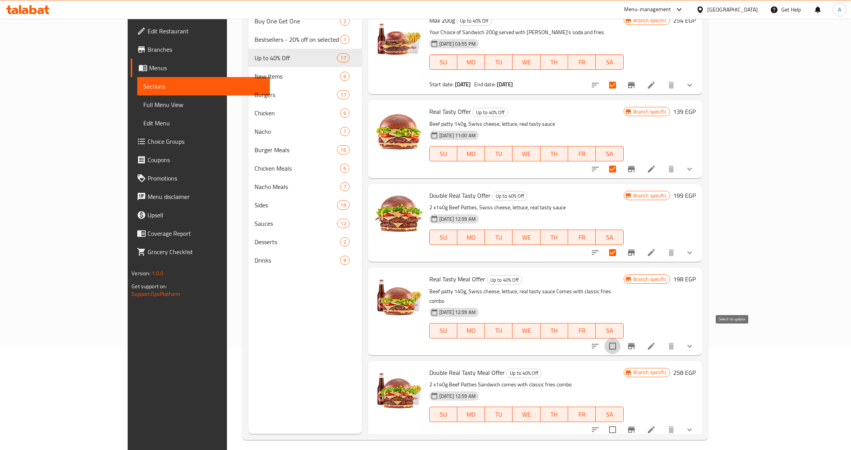
click at [621, 338] on input "checkbox" at bounding box center [613, 346] width 16 height 16
checkbox input "true"
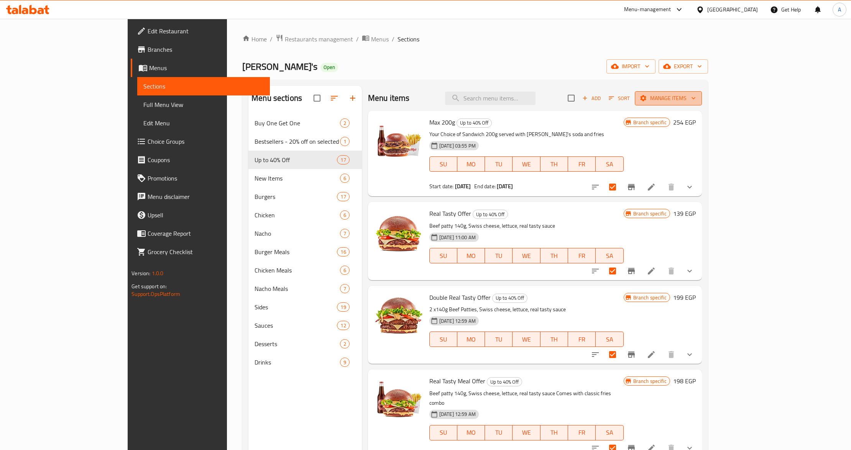
click at [647, 102] on icon "button" at bounding box center [643, 98] width 8 height 8
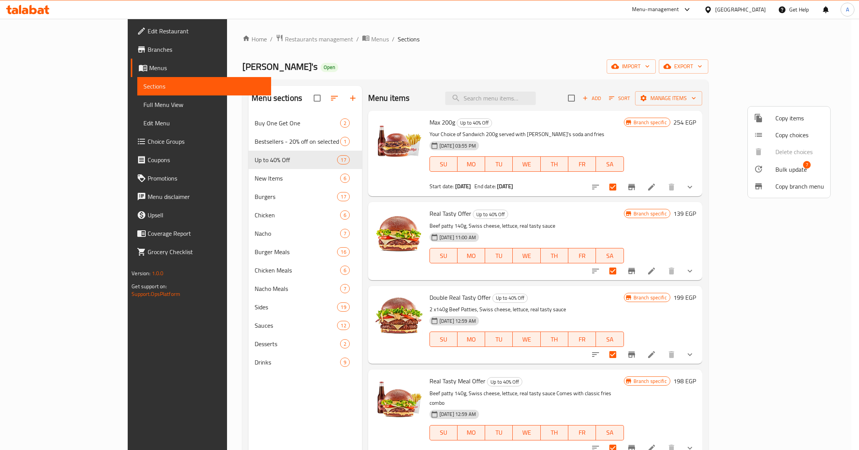
click at [774, 168] on div at bounding box center [764, 168] width 21 height 9
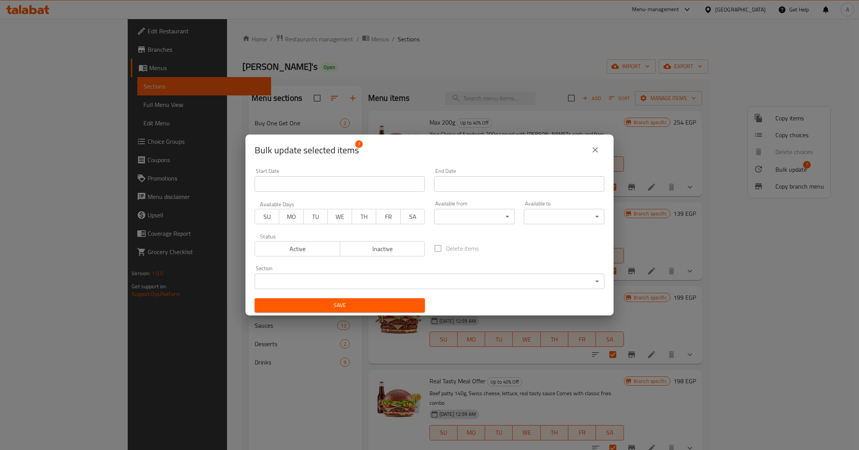
click at [308, 189] on input "Start Date" at bounding box center [340, 183] width 170 height 15
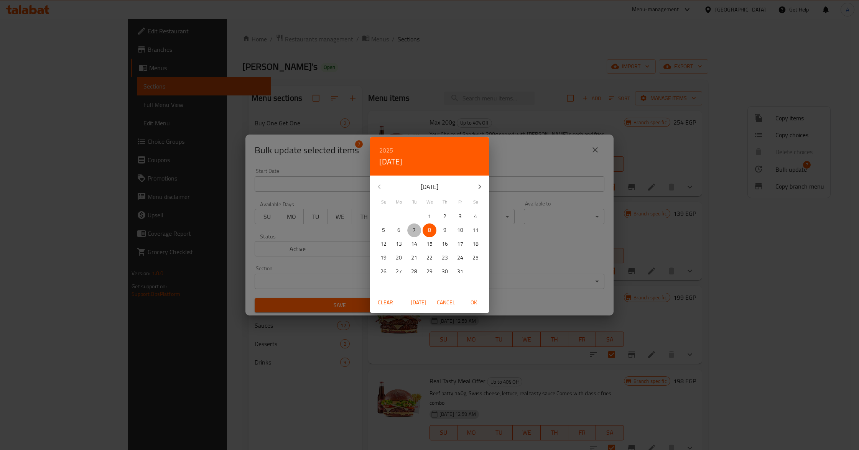
click at [412, 232] on p "7" at bounding box center [413, 230] width 3 height 10
click at [473, 304] on span "OK" at bounding box center [473, 303] width 18 height 10
type input "07-10-2025"
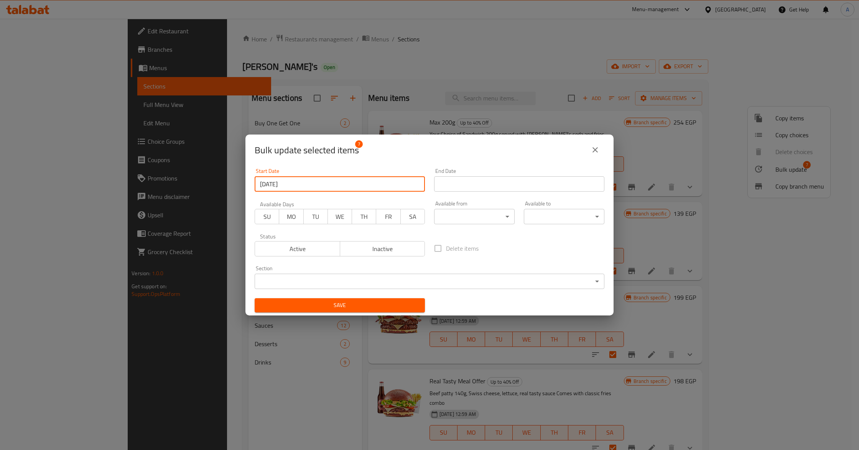
click at [477, 177] on input "Start Date" at bounding box center [519, 183] width 170 height 15
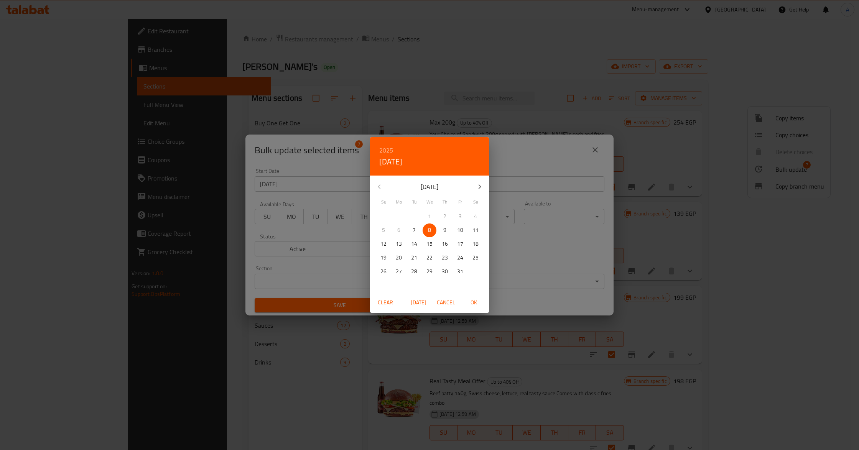
click at [393, 152] on div "2025 Wed, Oct 8" at bounding box center [429, 156] width 119 height 38
click at [391, 151] on h6 "2025" at bounding box center [386, 150] width 14 height 11
click at [422, 224] on div "2027" at bounding box center [429, 222] width 119 height 15
click at [393, 164] on h4 "Fri, Oct 8" at bounding box center [390, 162] width 23 height 12
click at [377, 187] on icon "button" at bounding box center [379, 186] width 9 height 9
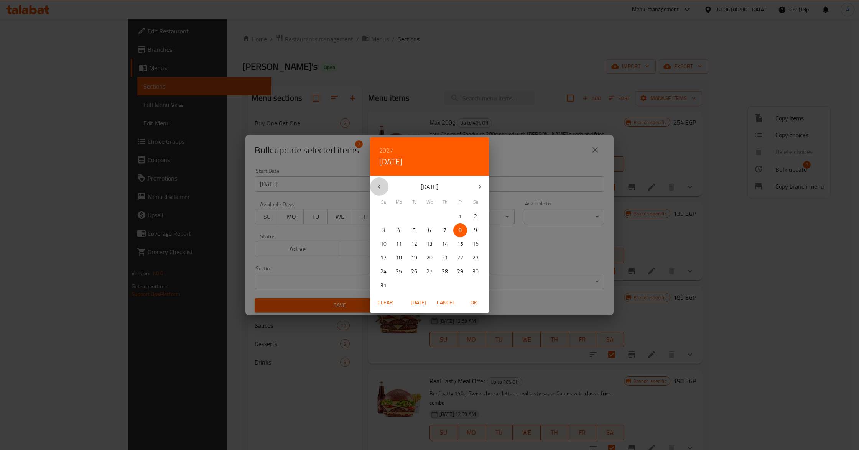
click at [377, 187] on icon "button" at bounding box center [379, 186] width 9 height 9
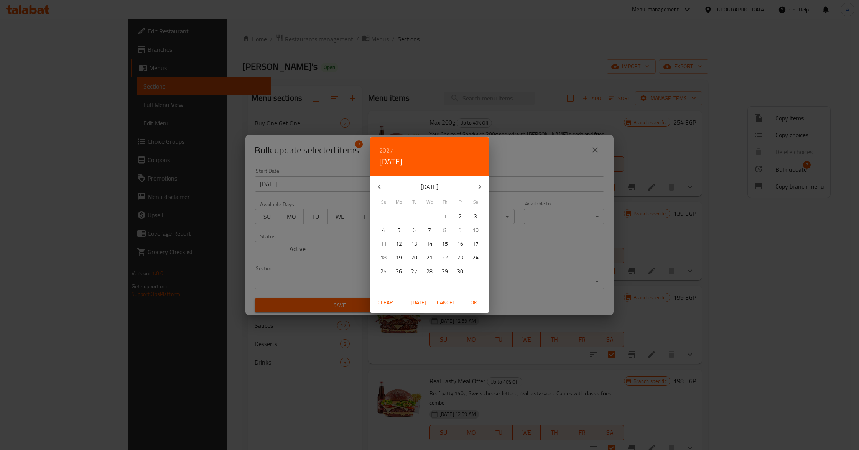
click at [377, 187] on icon "button" at bounding box center [379, 186] width 9 height 9
click at [460, 215] on p "1" at bounding box center [459, 217] width 3 height 10
click at [472, 301] on span "OK" at bounding box center [473, 303] width 18 height 10
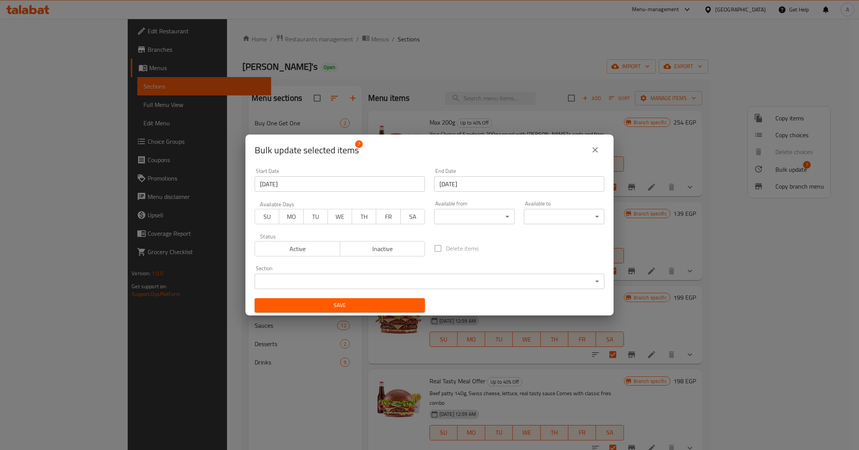
click at [510, 248] on div "Delete items" at bounding box center [518, 248] width 179 height 25
click at [514, 256] on div "Delete items" at bounding box center [518, 248] width 179 height 25
click at [327, 305] on span "Save" at bounding box center [340, 306] width 158 height 10
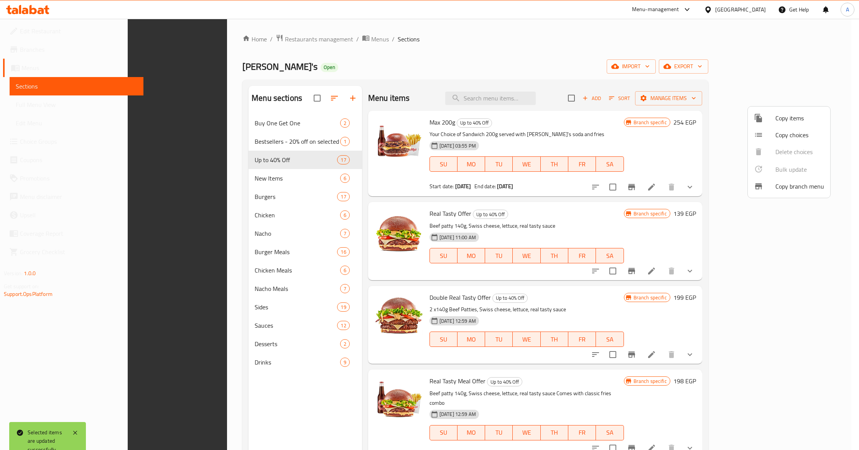
scroll to position [108, 0]
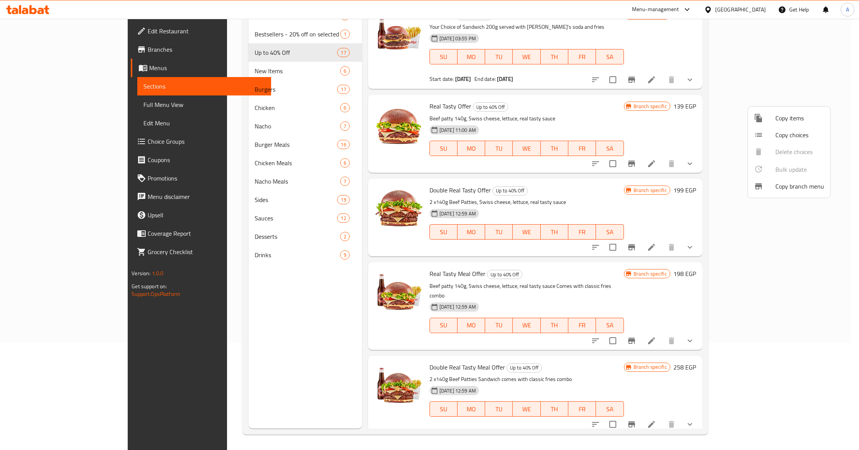
click at [472, 212] on div at bounding box center [429, 225] width 859 height 450
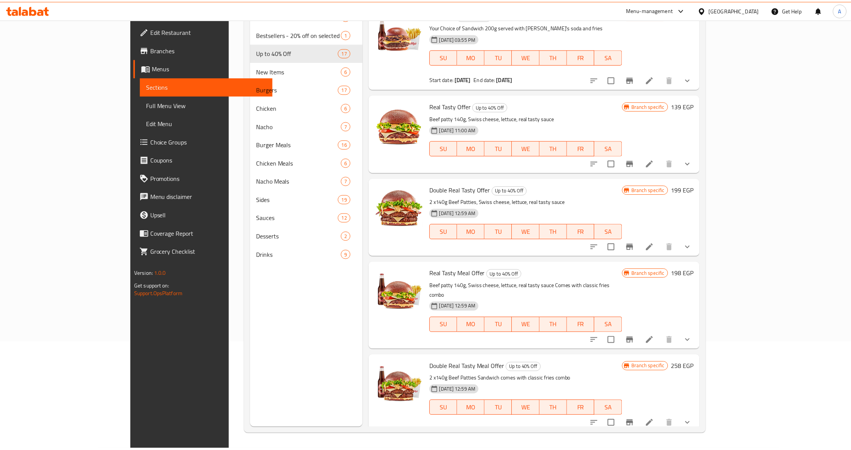
scroll to position [0, 0]
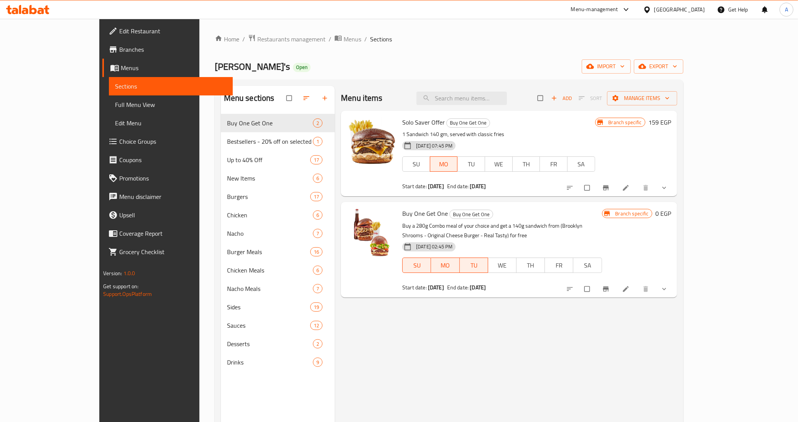
click at [102, 56] on link "Branches" at bounding box center [167, 49] width 130 height 18
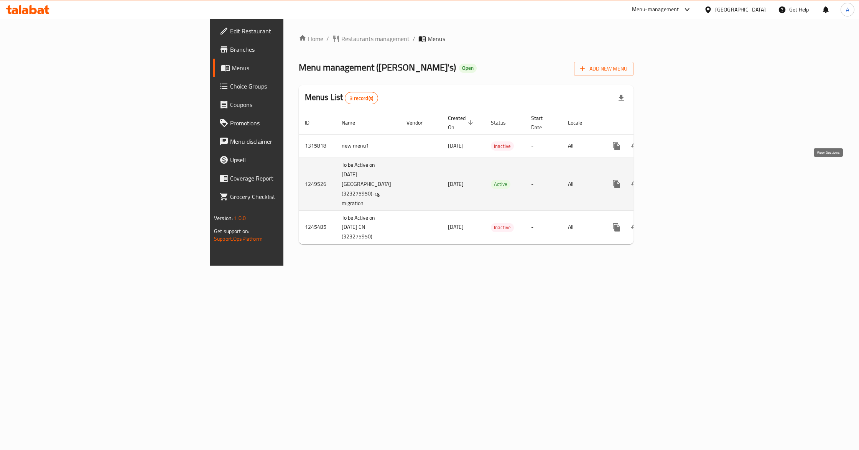
click at [676, 179] on icon "enhanced table" at bounding box center [671, 183] width 9 height 9
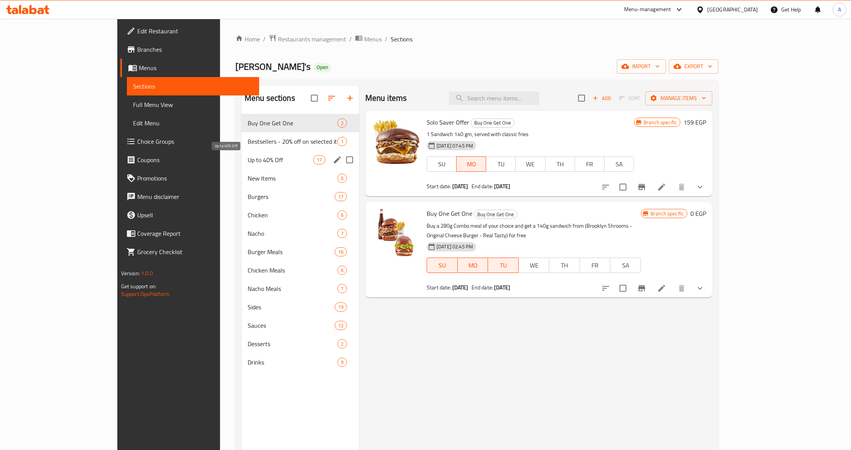
drag, startPoint x: 209, startPoint y: 161, endPoint x: 79, endPoint y: 43, distance: 175.9
click at [248, 161] on span "Up to 40% Off" at bounding box center [281, 159] width 66 height 9
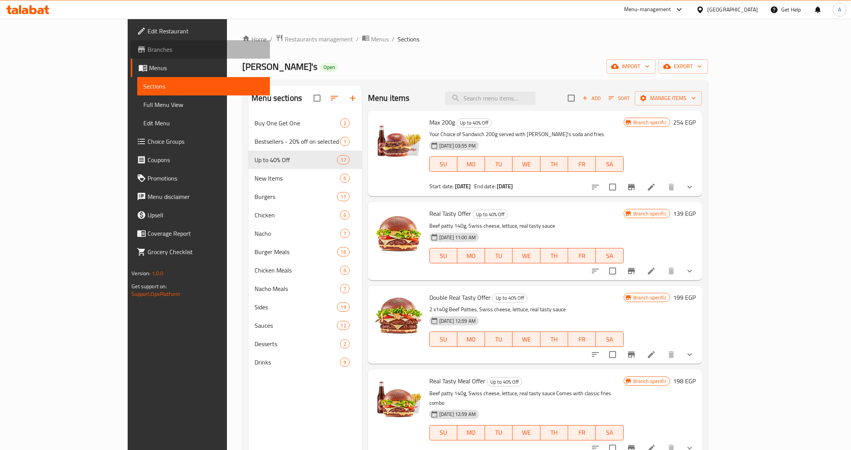
click at [148, 51] on span "Branches" at bounding box center [206, 49] width 116 height 9
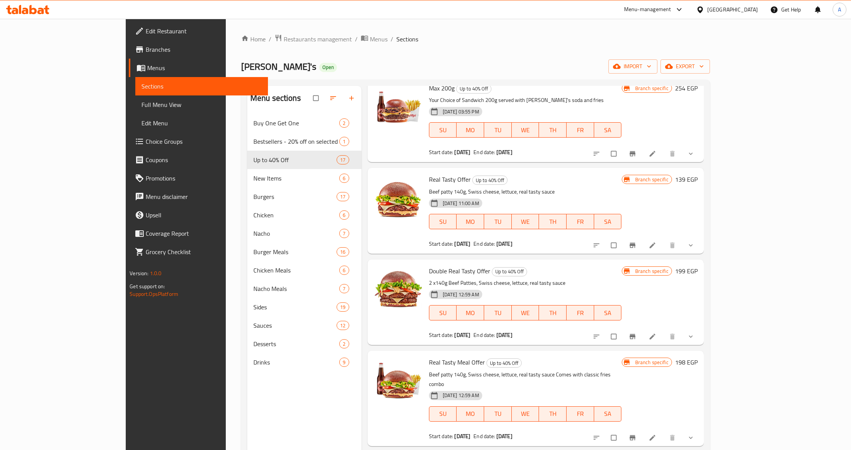
scroll to position [51, 0]
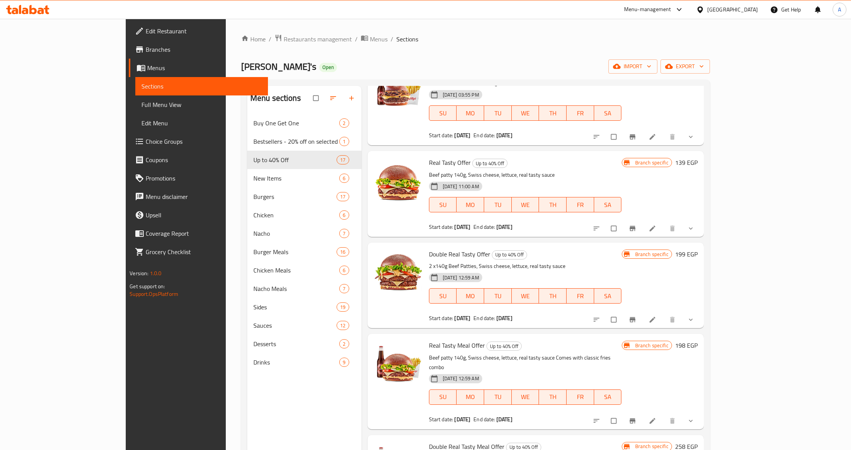
click at [512, 182] on div "[DATE] 11:00 AM SU MO TU WE TH FR SA" at bounding box center [525, 199] width 199 height 41
click at [577, 255] on h6 "Double Real Tasty Offer Up to 40% Off" at bounding box center [525, 254] width 193 height 11
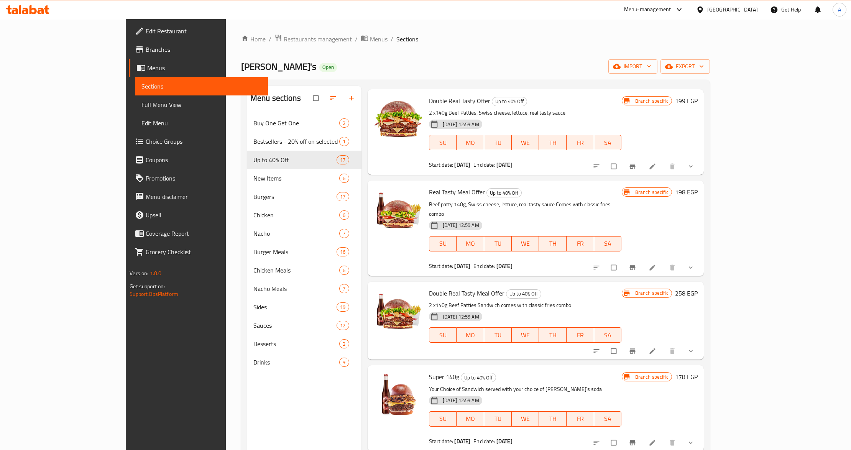
scroll to position [255, 0]
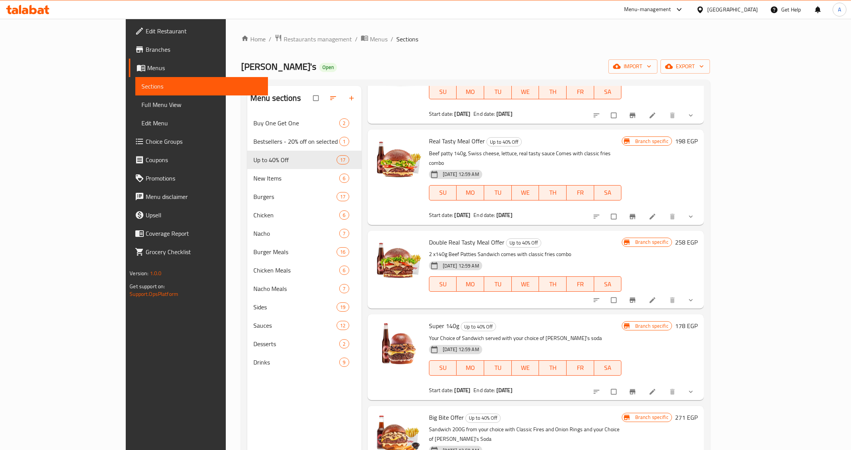
click at [429, 210] on span "Start date:" at bounding box center [441, 215] width 25 height 10
drag, startPoint x: 409, startPoint y: 208, endPoint x: 420, endPoint y: 204, distance: 12.0
click at [429, 210] on span "Start date:" at bounding box center [441, 215] width 25 height 10
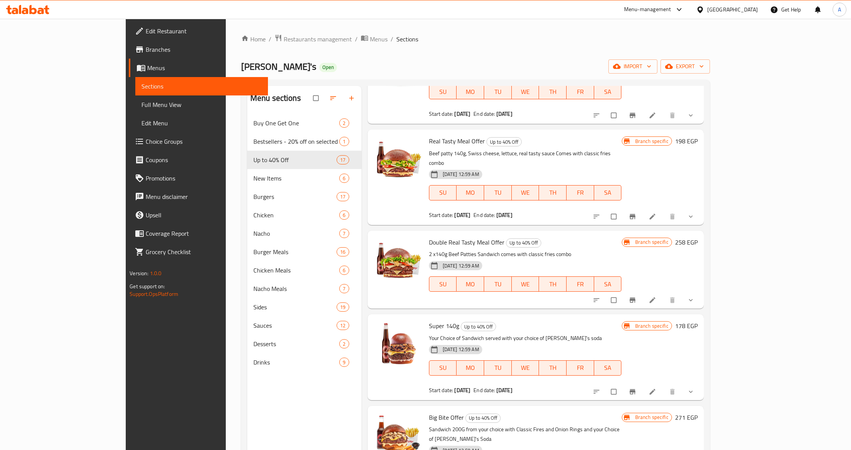
click at [429, 210] on span "Start date:" at bounding box center [441, 215] width 25 height 10
drag, startPoint x: 420, startPoint y: 204, endPoint x: 505, endPoint y: 205, distance: 84.7
click at [505, 211] on div "Start date: 07-10-2025 End date: 01-01-2027" at bounding box center [525, 215] width 193 height 8
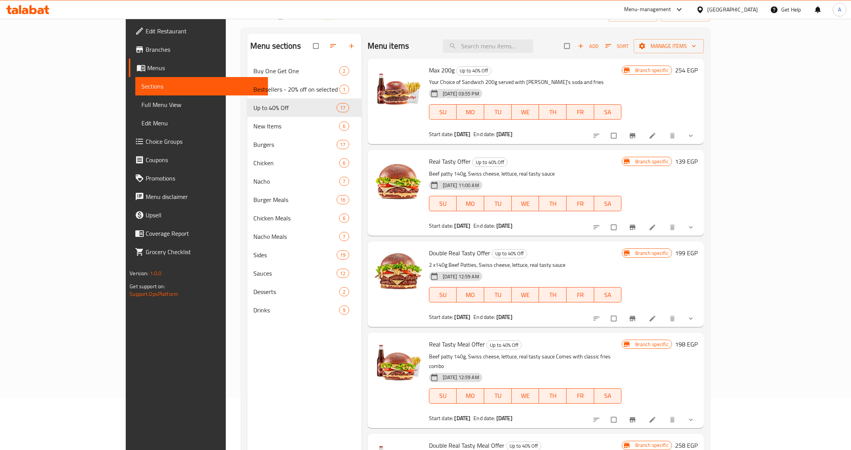
scroll to position [0, 0]
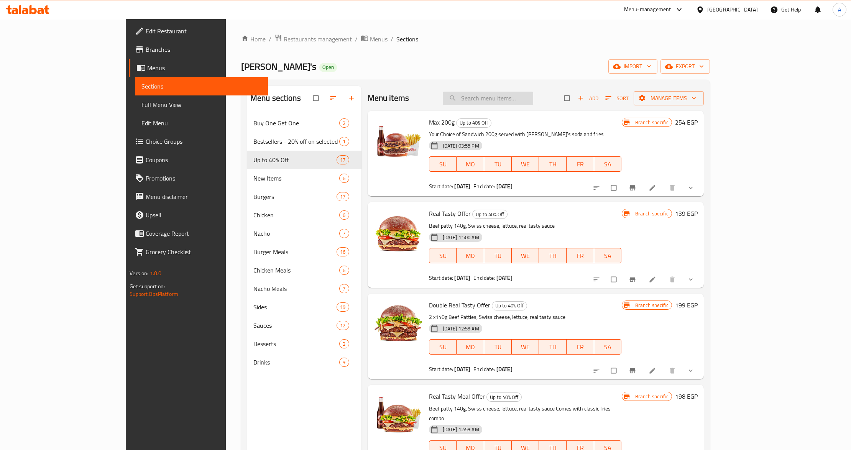
click at [515, 102] on input "search" at bounding box center [488, 98] width 90 height 13
paste input "Double Real Tasty Meal Offer"
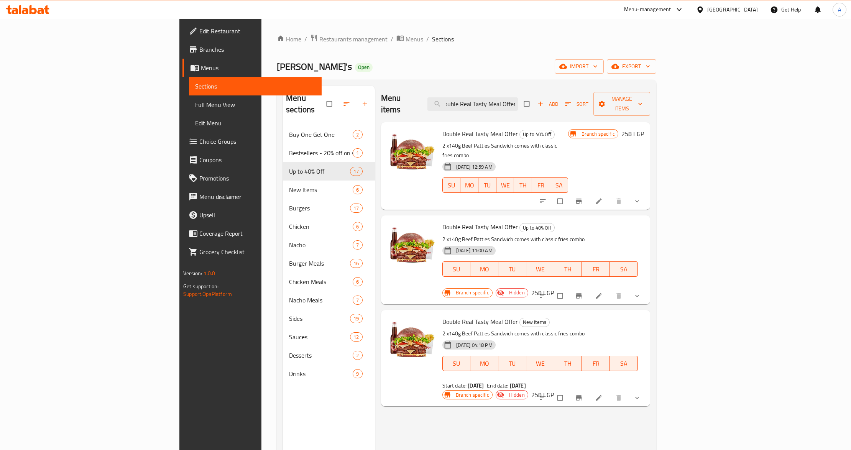
type input "Double Real Tasty Meal Offer"
click at [568, 128] on h6 "Double Real Tasty Meal Offer Up to 40% Off" at bounding box center [505, 133] width 126 height 11
click at [582, 199] on icon "Branch-specific-item" at bounding box center [579, 201] width 6 height 5
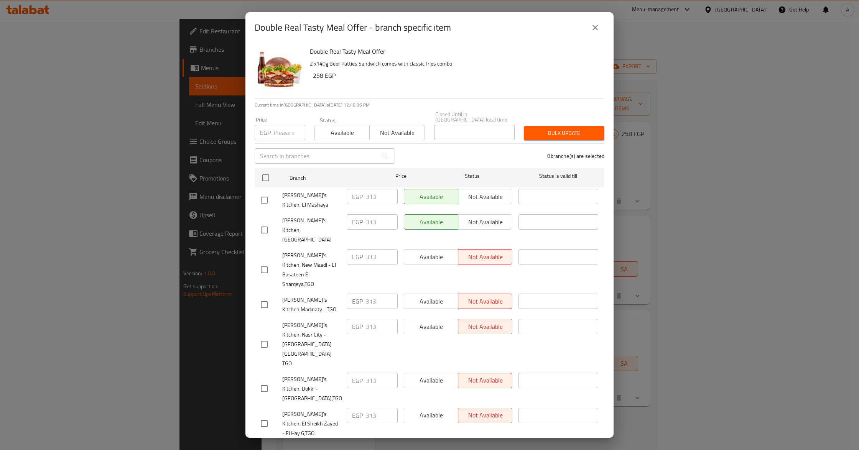
click at [371, 54] on h6 "Double Real Tasty Meal Offer" at bounding box center [454, 51] width 288 height 11
click at [590, 26] on icon "close" at bounding box center [594, 27] width 9 height 9
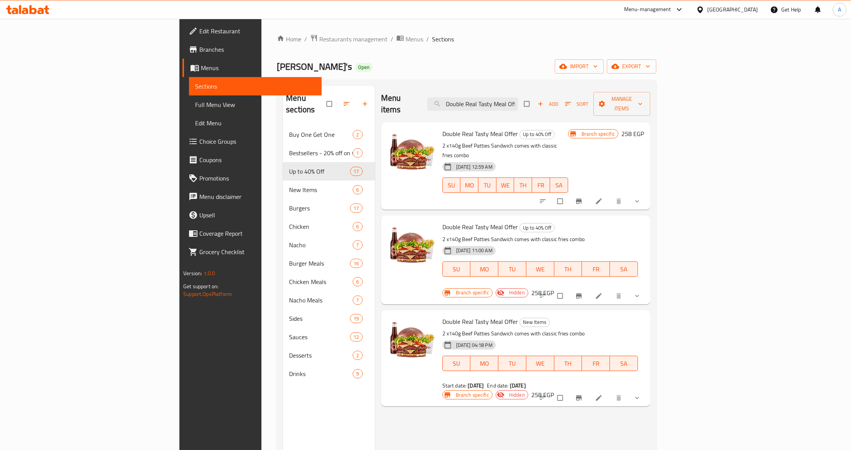
click at [610, 195] on li at bounding box center [599, 201] width 21 height 12
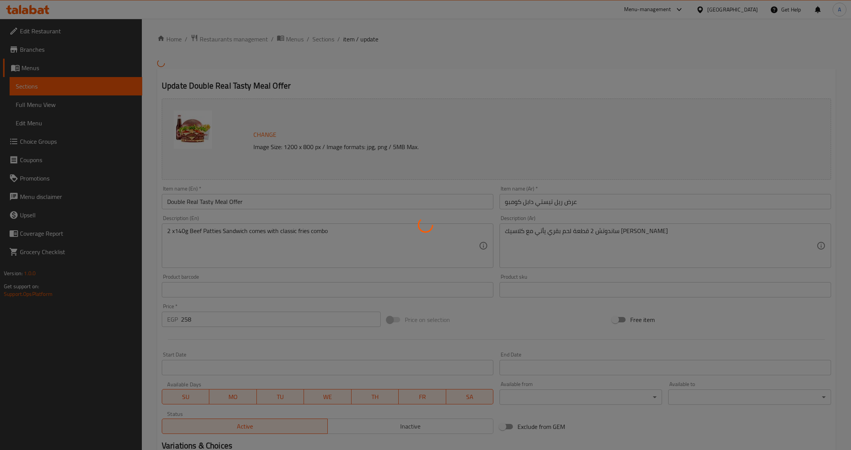
type input "اختيارك من المشروب الاول:"
type input "1"
type input "اختيارك من الإضافات"
type input "0"
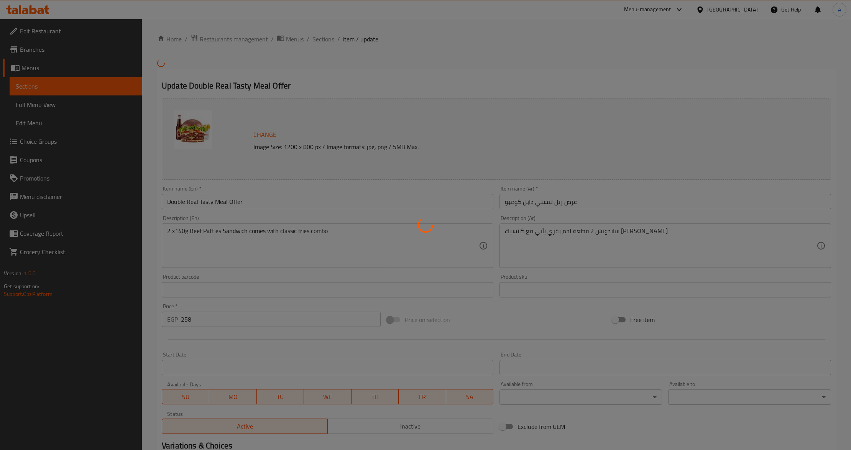
type input "0"
type input "اختيارك من الإضافات"
type input "0"
type input "9"
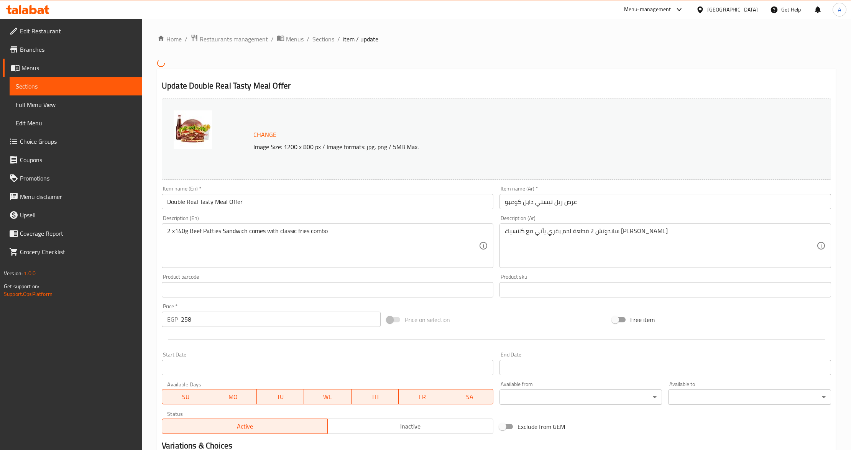
click at [460, 63] on div "Home / Restaurants management / Menus / Sections / item / update Update Double …" at bounding box center [496, 321] width 678 height 574
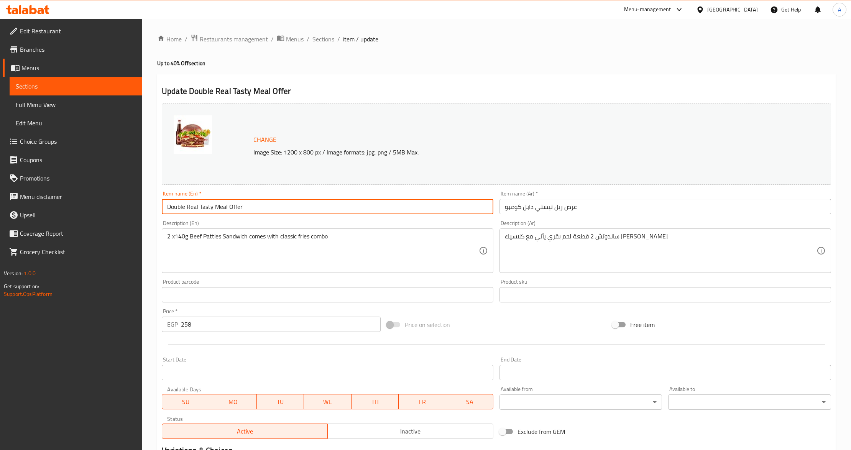
click at [240, 208] on input "Double Real Tasty Meal Offer" at bounding box center [328, 206] width 332 height 15
click at [212, 209] on input "Double Real Tasty Meal Offer" at bounding box center [328, 206] width 332 height 15
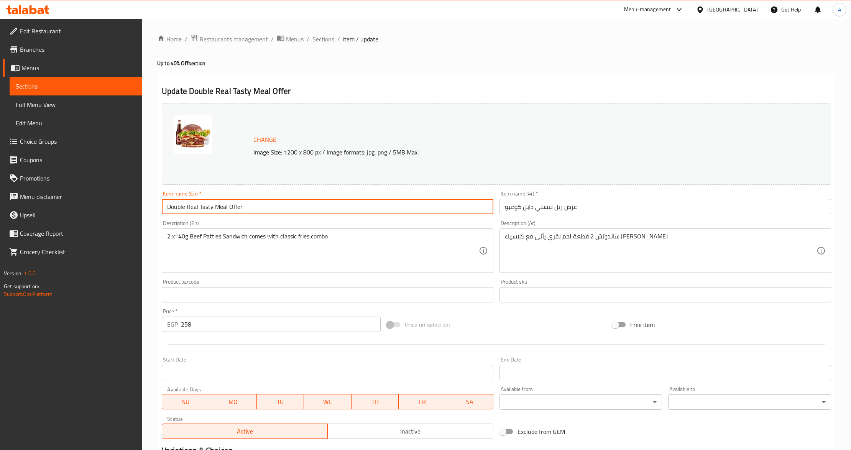
click at [212, 209] on input "Double Real Tasty Meal Offer" at bounding box center [328, 206] width 332 height 15
click at [322, 44] on span "Sections" at bounding box center [323, 38] width 22 height 9
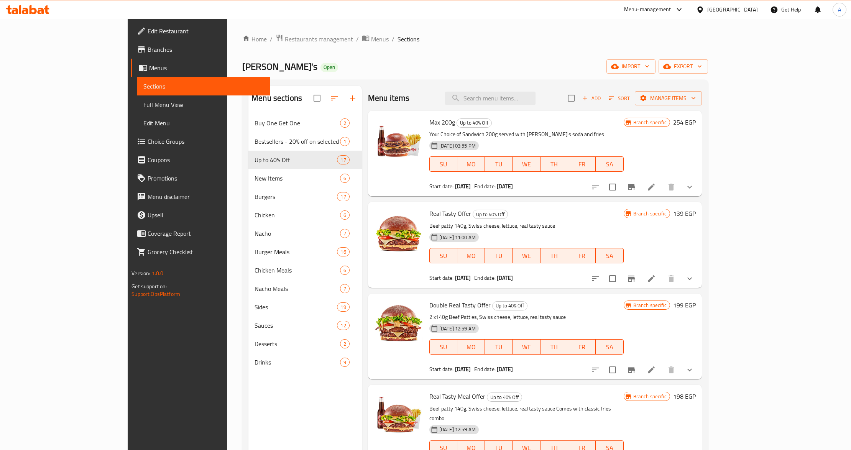
click at [537, 88] on div "Menu items Add Sort Manage items" at bounding box center [535, 98] width 334 height 25
click at [536, 93] on input "search" at bounding box center [490, 98] width 90 height 13
paste input "Double Real Tasty Meal Offer"
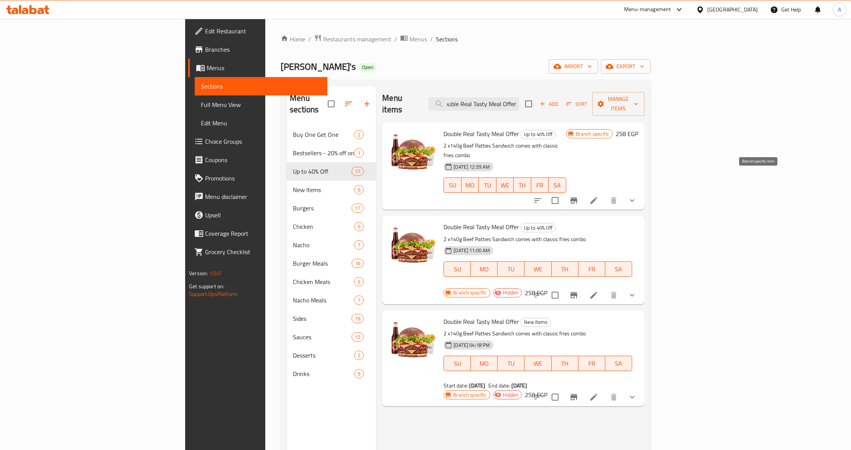
type input "Double Real Tasty Meal Offer"
click at [577, 197] on icon "Branch-specific-item" at bounding box center [573, 200] width 7 height 6
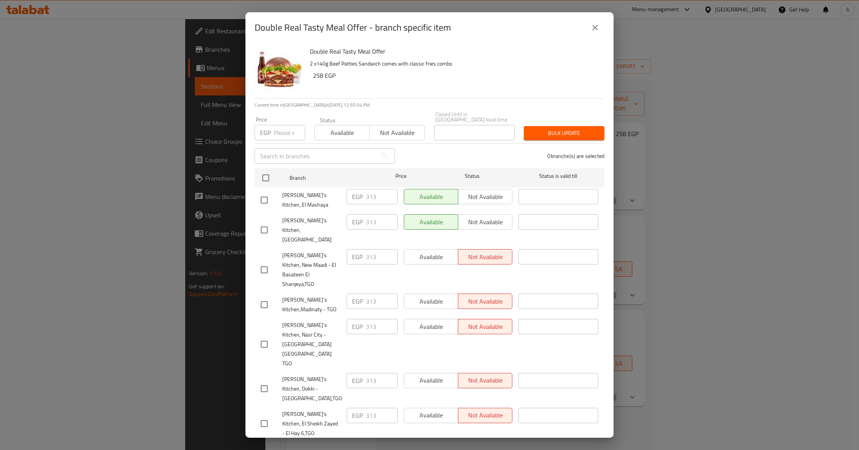
click at [278, 125] on input "number" at bounding box center [289, 132] width 31 height 15
paste input "313"
type input "313"
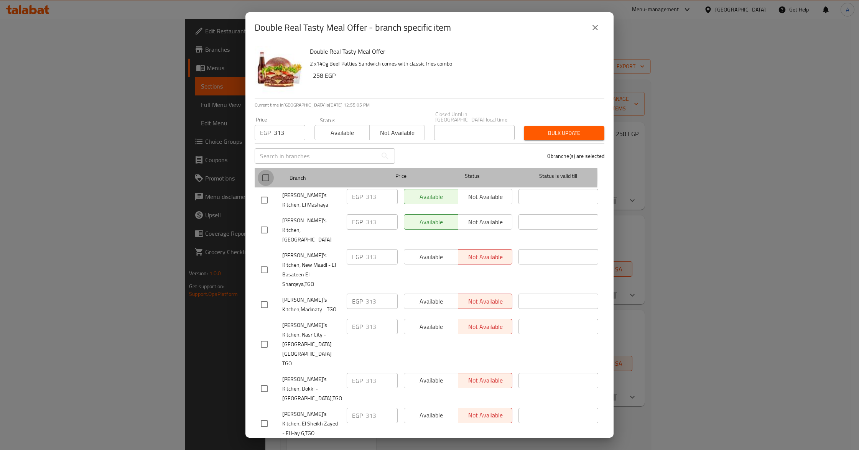
click at [265, 171] on input "checkbox" at bounding box center [266, 178] width 16 height 16
checkbox input "true"
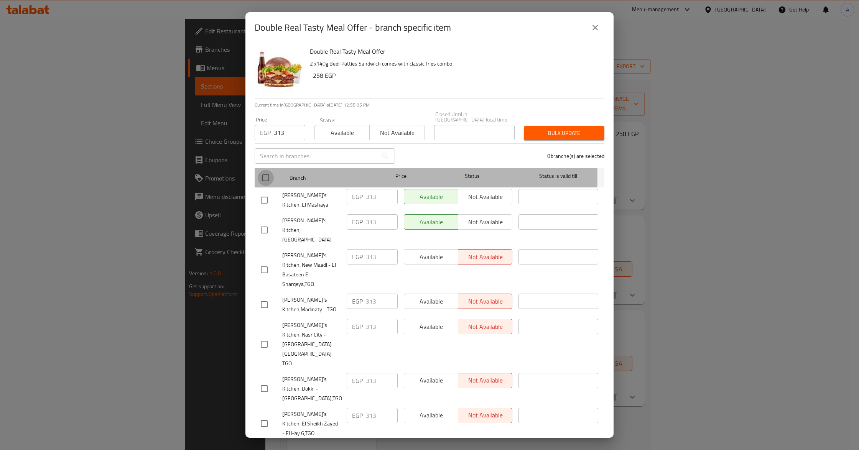
checkbox input "true"
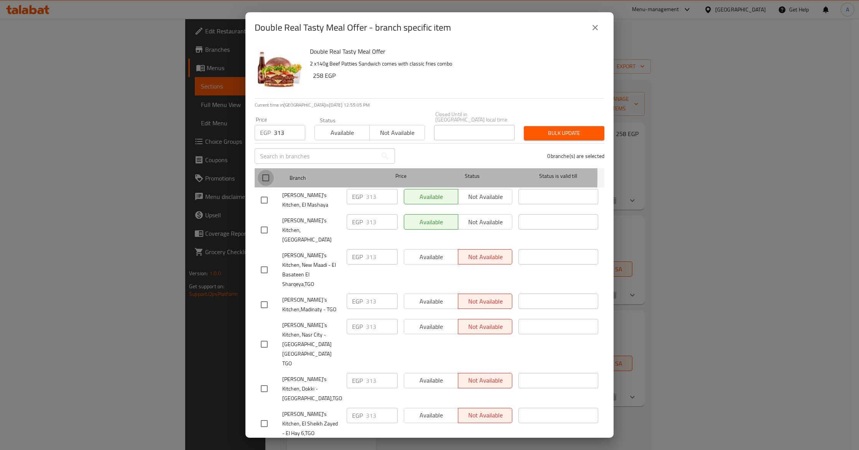
checkbox input "true"
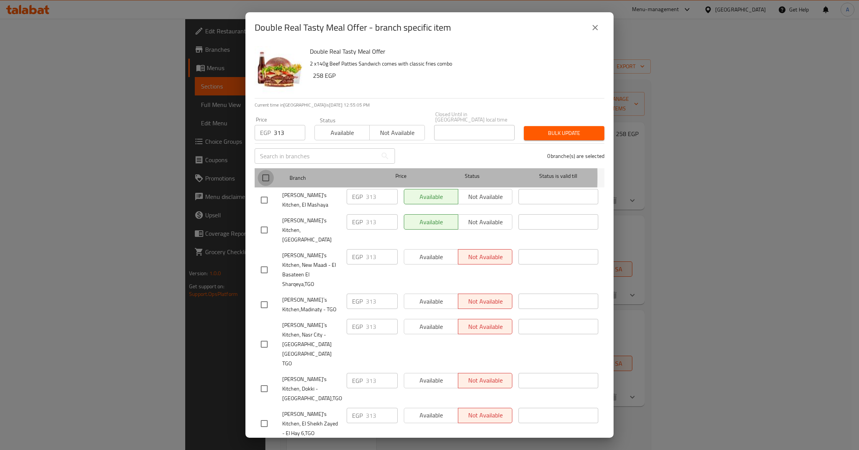
checkbox input "true"
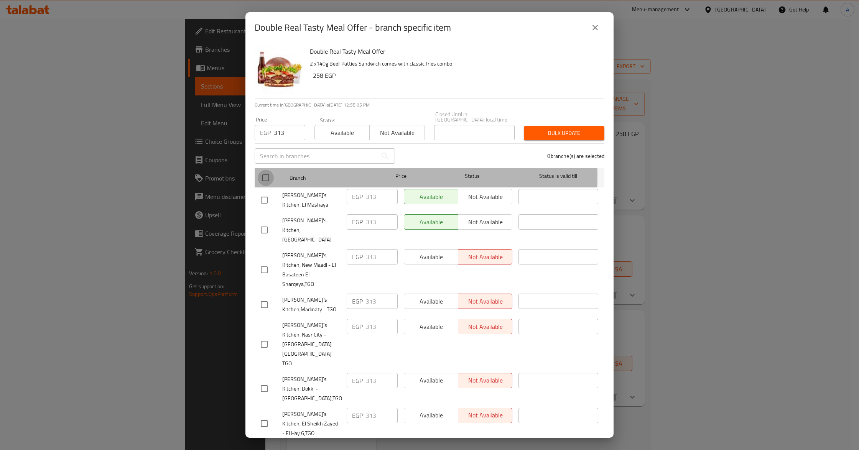
checkbox input "true"
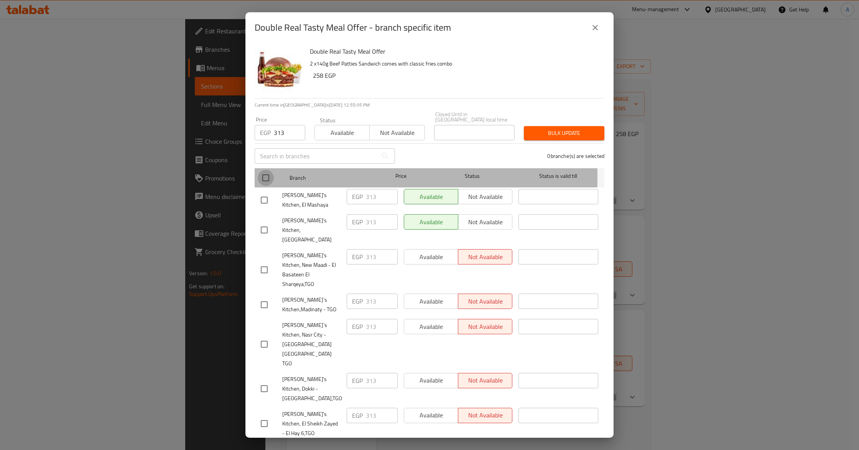
checkbox input "true"
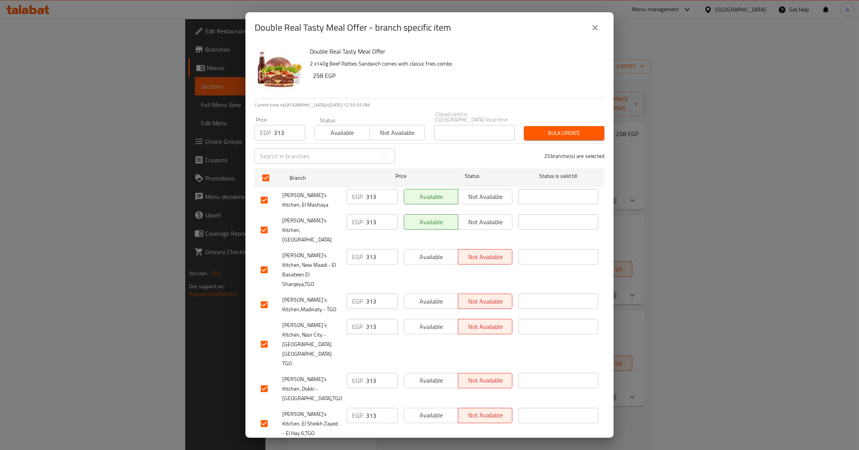
click at [473, 149] on div "25 branche(s) are selected" at bounding box center [503, 156] width 209 height 28
click at [536, 126] on button "Bulk update" at bounding box center [564, 133] width 80 height 14
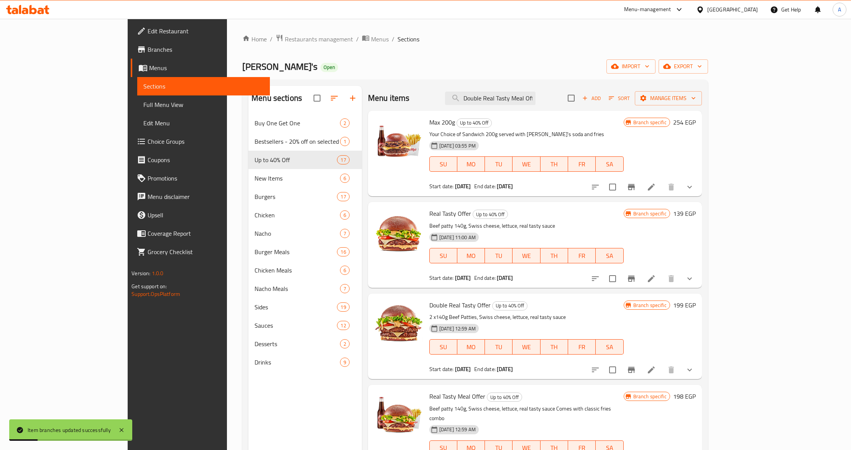
scroll to position [0, 6]
drag, startPoint x: 575, startPoint y: 102, endPoint x: 621, endPoint y: 97, distance: 46.6
click at [621, 97] on div "Menu items Double Real Tasty Meal Offer Add Sort Manage items" at bounding box center [535, 98] width 334 height 25
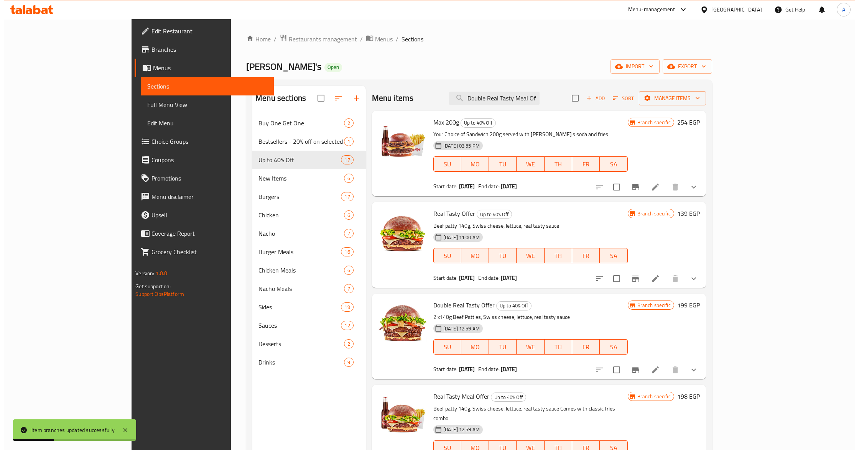
scroll to position [0, 0]
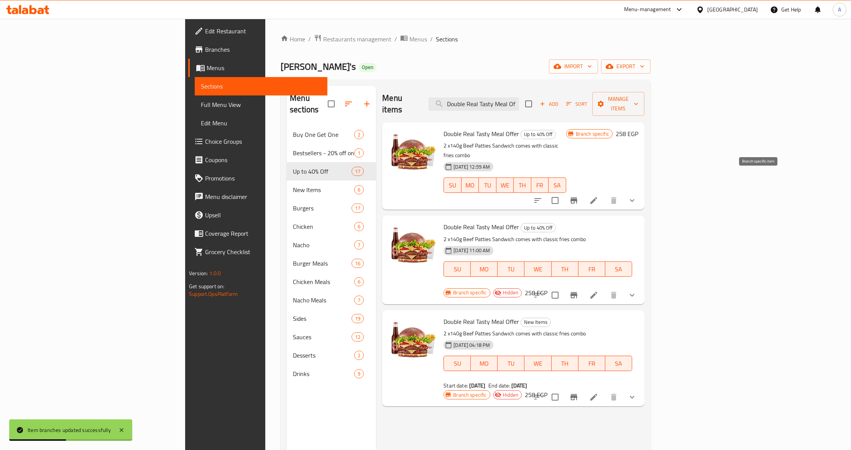
type input "Double Real Tasty Meal Of"
click at [578, 196] on icon "Branch-specific-item" at bounding box center [573, 200] width 9 height 9
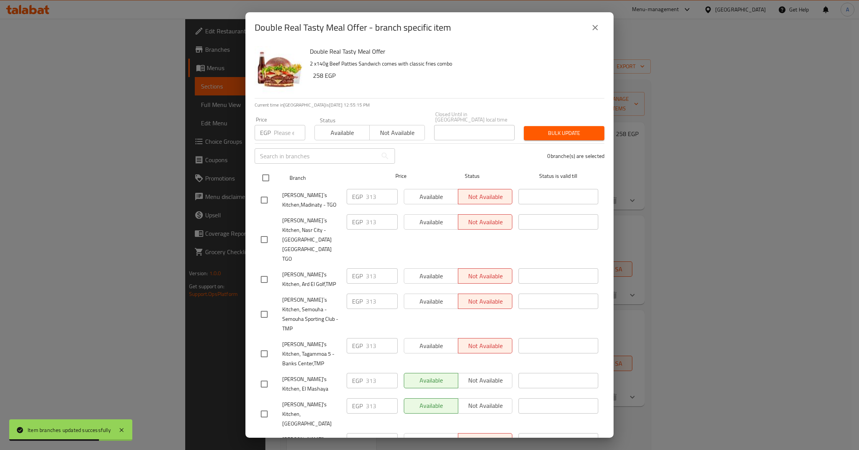
click at [264, 170] on input "checkbox" at bounding box center [266, 178] width 16 height 16
checkbox input "true"
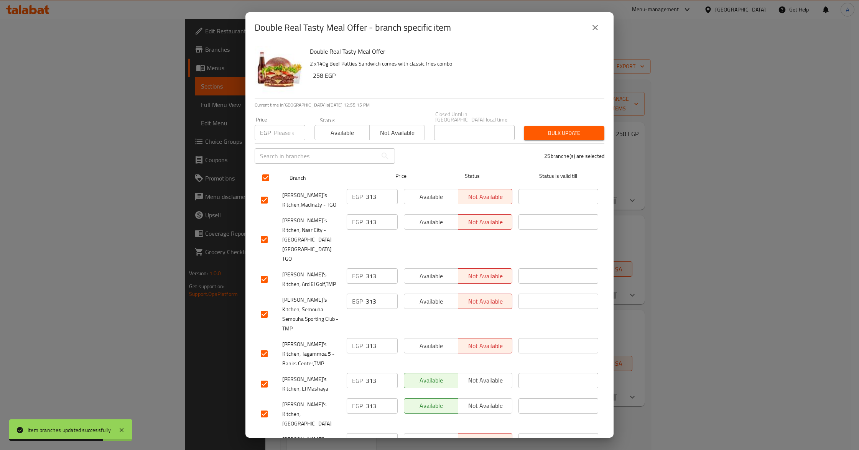
checkbox input "true"
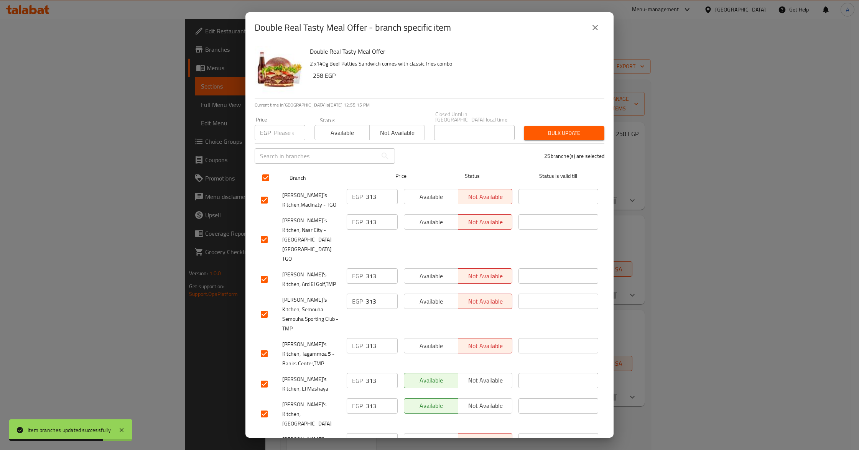
checkbox input "true"
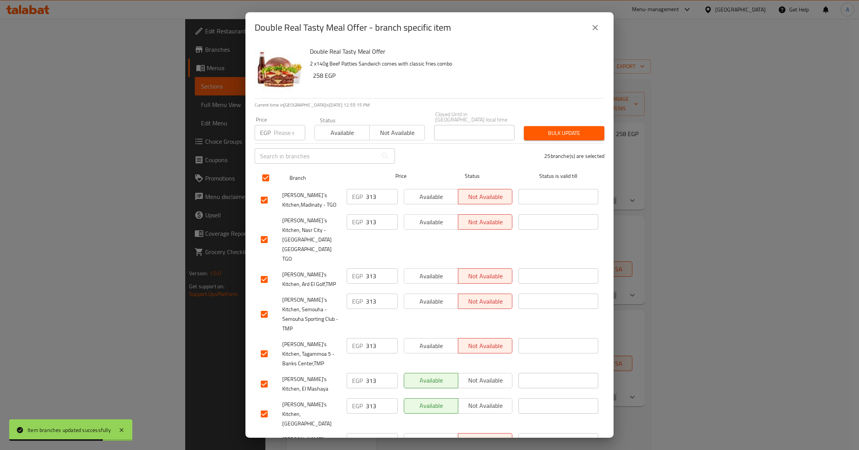
checkbox input "true"
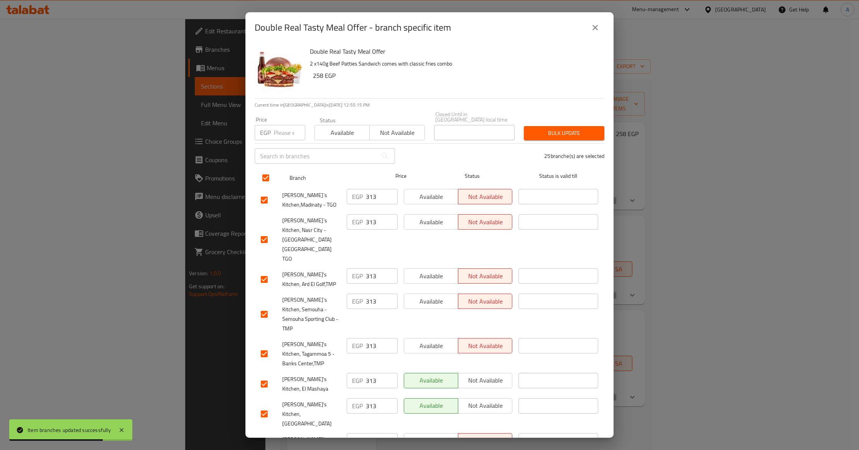
checkbox input "true"
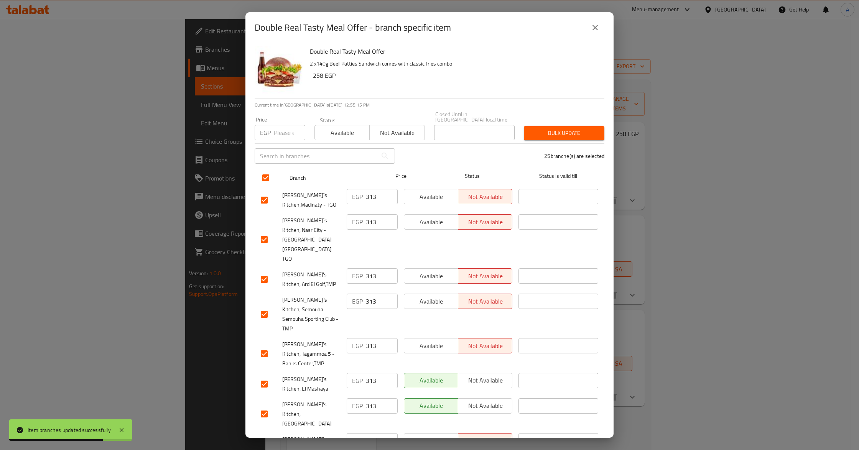
checkbox input "true"
click at [281, 130] on input "number" at bounding box center [289, 132] width 31 height 15
paste input "313"
type input "313"
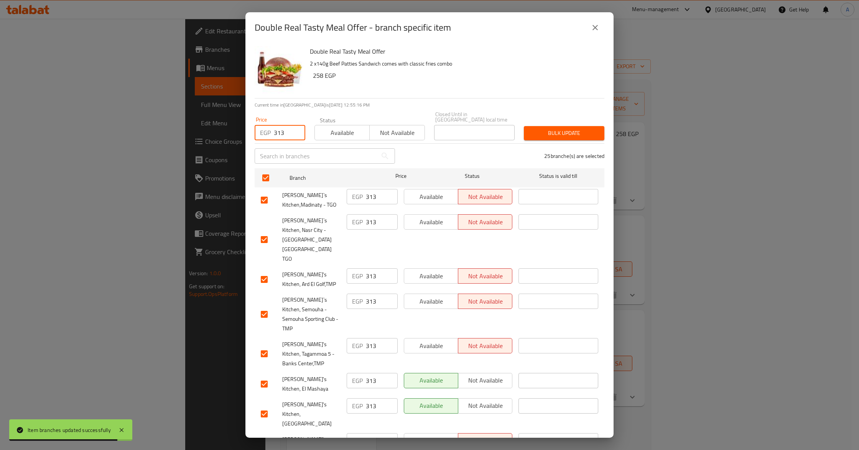
click at [333, 129] on span "Available" at bounding box center [342, 132] width 49 height 11
click at [531, 132] on span "Bulk update" at bounding box center [564, 133] width 68 height 10
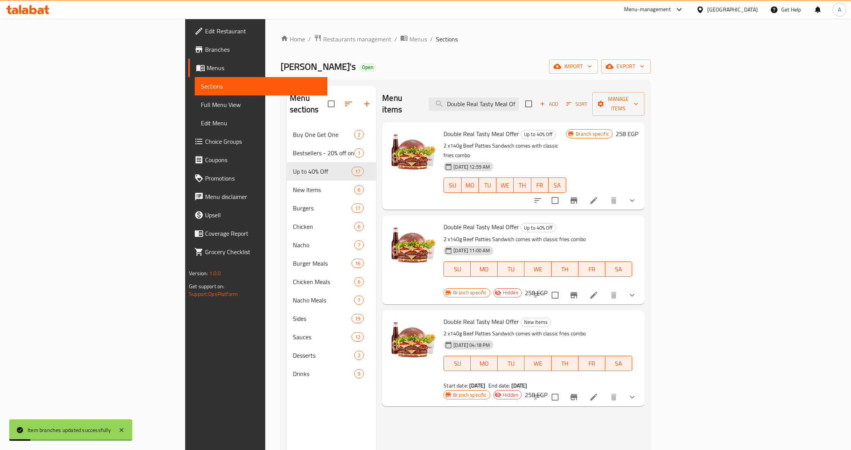
drag, startPoint x: 573, startPoint y: 102, endPoint x: 626, endPoint y: 103, distance: 53.3
click at [626, 103] on div "Menu items Double Real Tasty Meal Of Add Sort Manage items" at bounding box center [513, 104] width 262 height 36
click at [583, 191] on button "Branch-specific-item" at bounding box center [574, 200] width 18 height 18
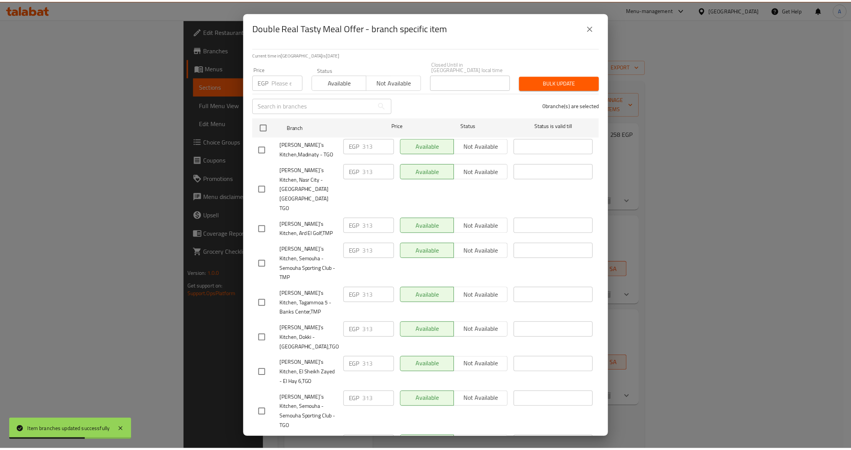
scroll to position [307, 0]
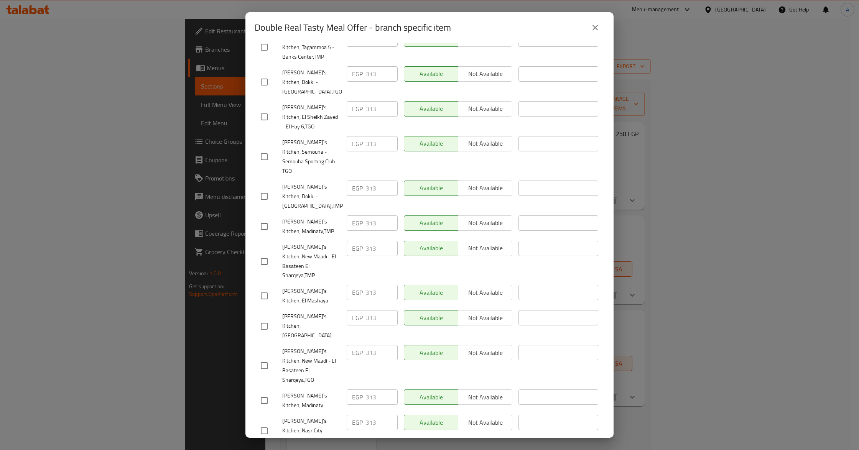
click at [596, 31] on icon "close" at bounding box center [594, 27] width 9 height 9
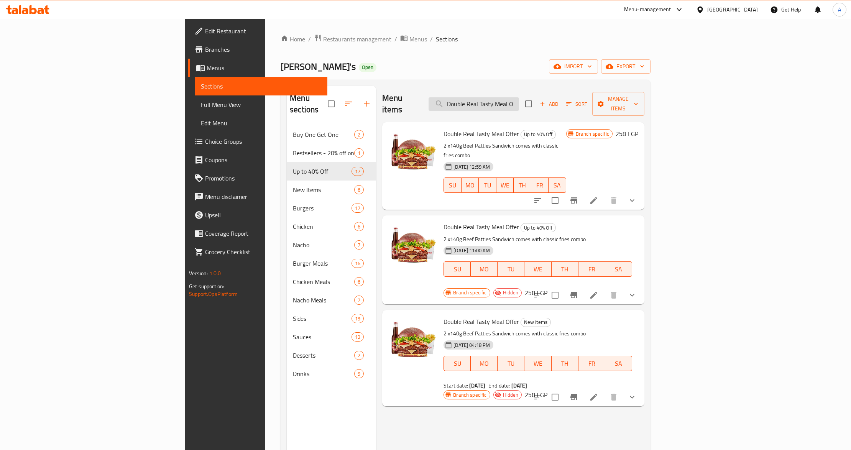
click at [519, 99] on input "Double Real Tasty Meal O" at bounding box center [474, 103] width 90 height 13
paste input "Puff & Fly"
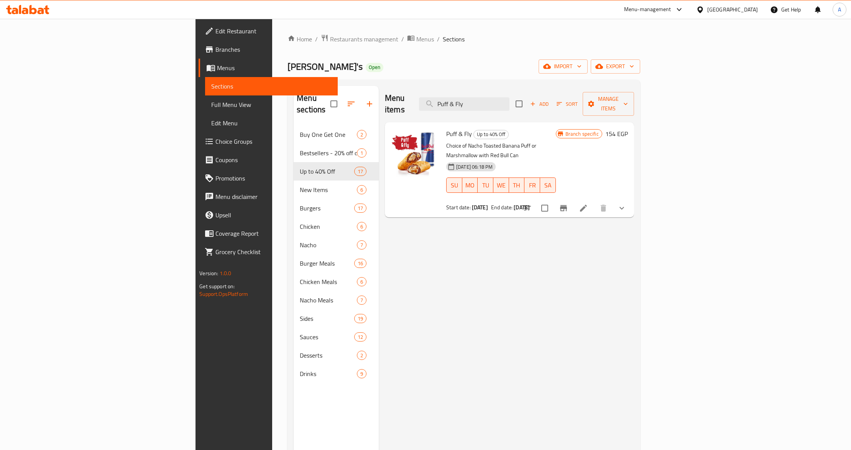
type input "Puff & Fly"
click at [588, 204] on icon at bounding box center [583, 208] width 9 height 9
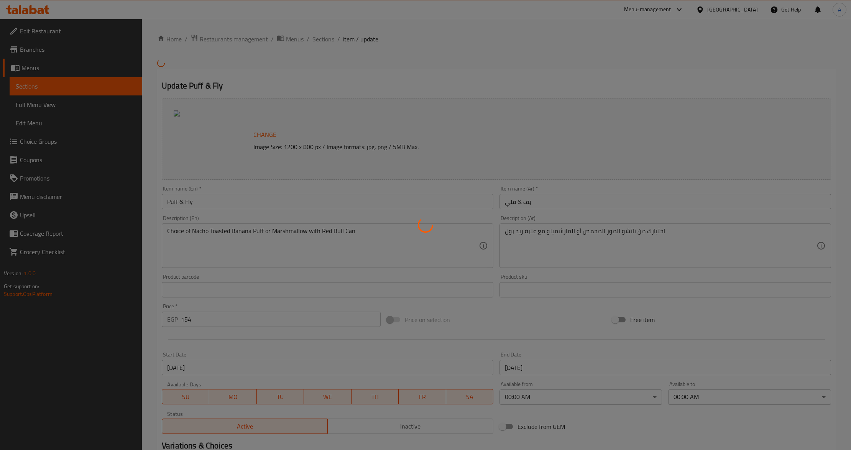
type input "اختر نكهة البف الخاصة بك"
type input "1"
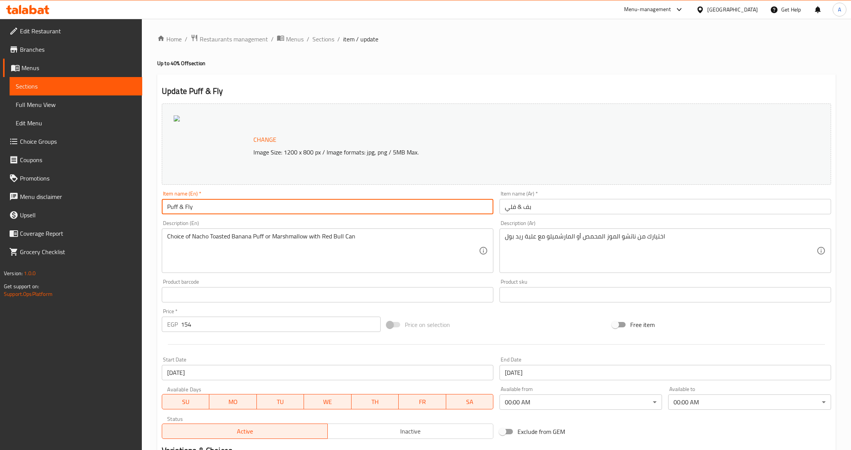
click at [230, 214] on input "Puff & Fly" at bounding box center [328, 206] width 332 height 15
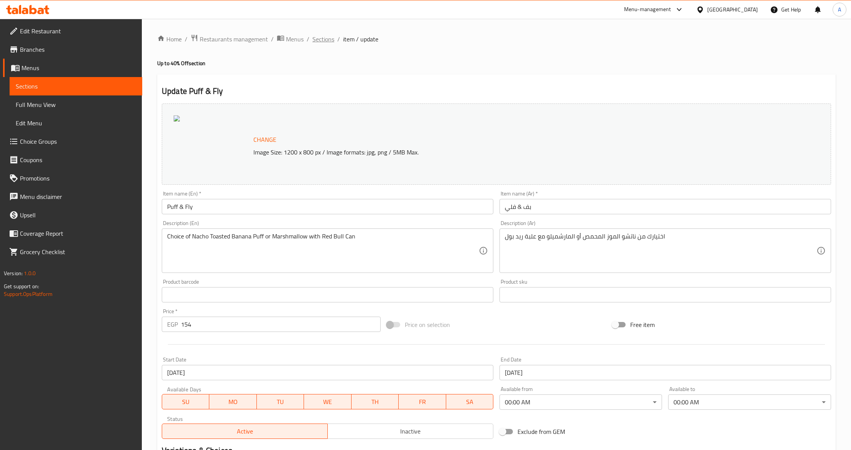
click at [327, 41] on span "Sections" at bounding box center [323, 38] width 22 height 9
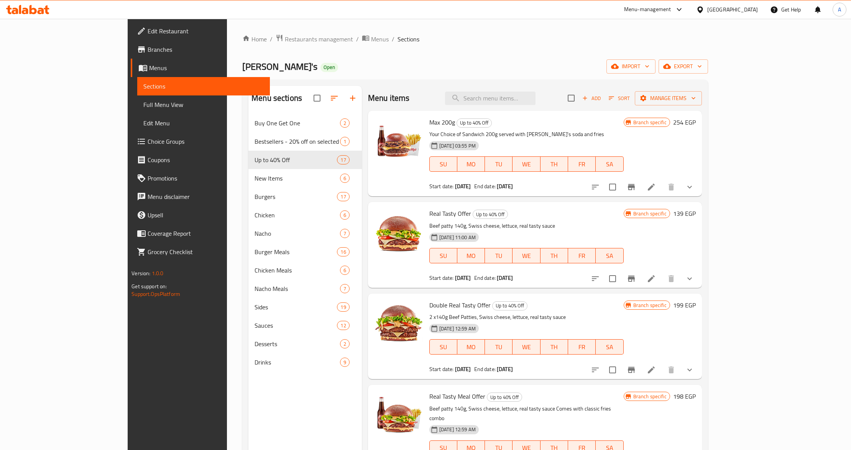
click at [499, 103] on input "search" at bounding box center [490, 98] width 90 height 13
paste input "Puff & Fly"
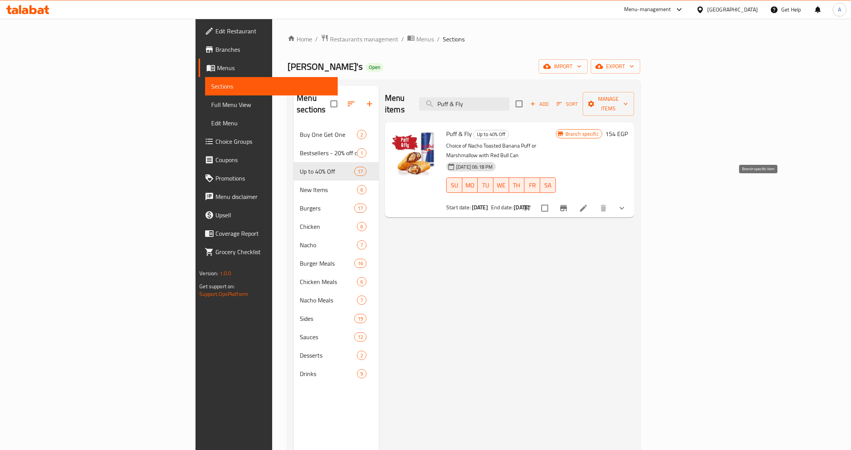
type input "Puff & Fly"
click at [573, 199] on button "Branch-specific-item" at bounding box center [563, 208] width 18 height 18
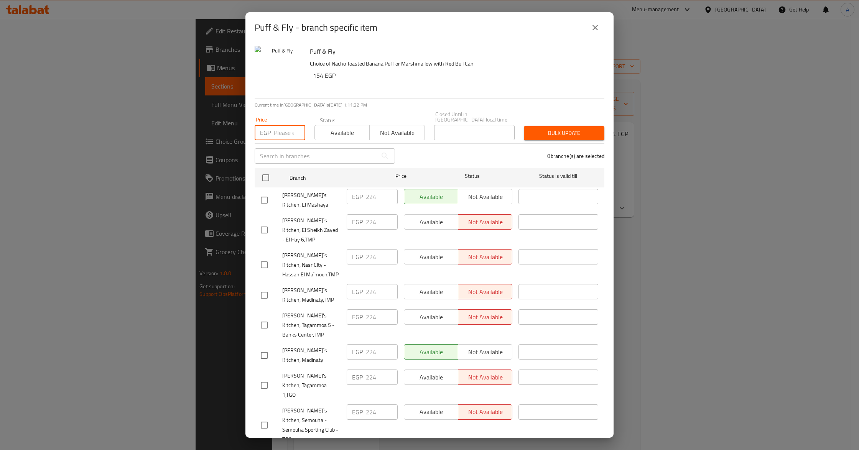
click at [283, 131] on input "number" at bounding box center [289, 132] width 31 height 15
paste input "224"
type input "224"
click at [266, 175] on input "checkbox" at bounding box center [266, 178] width 16 height 16
checkbox input "true"
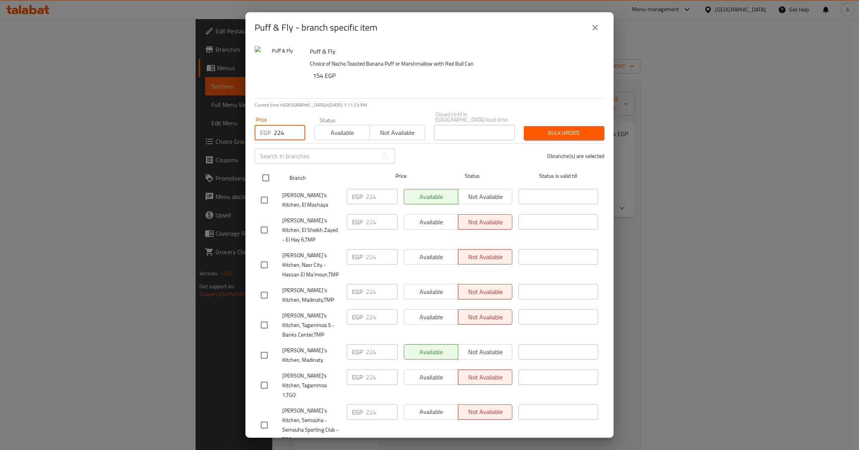
checkbox input "true"
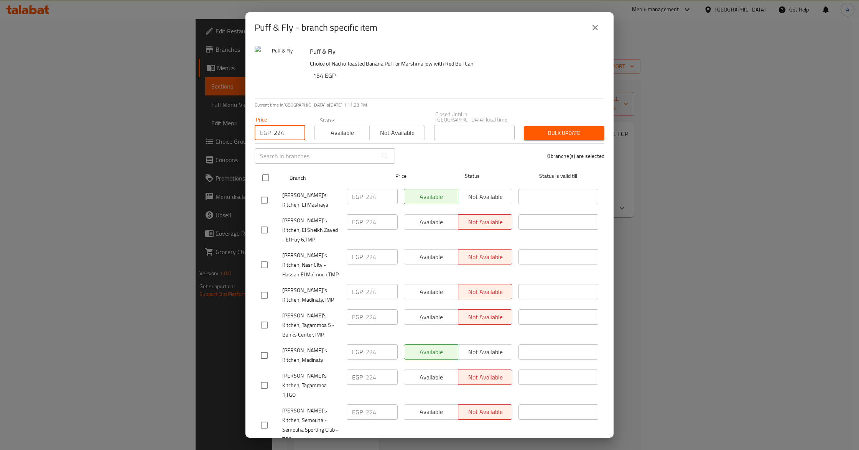
checkbox input "true"
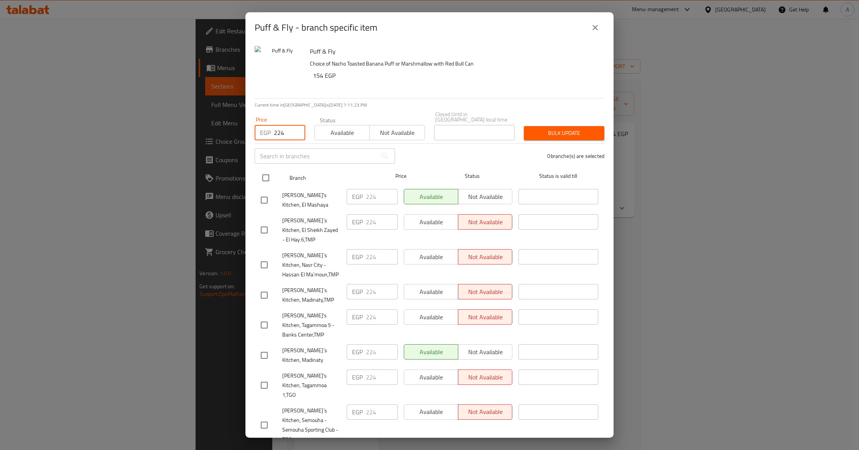
checkbox input "true"
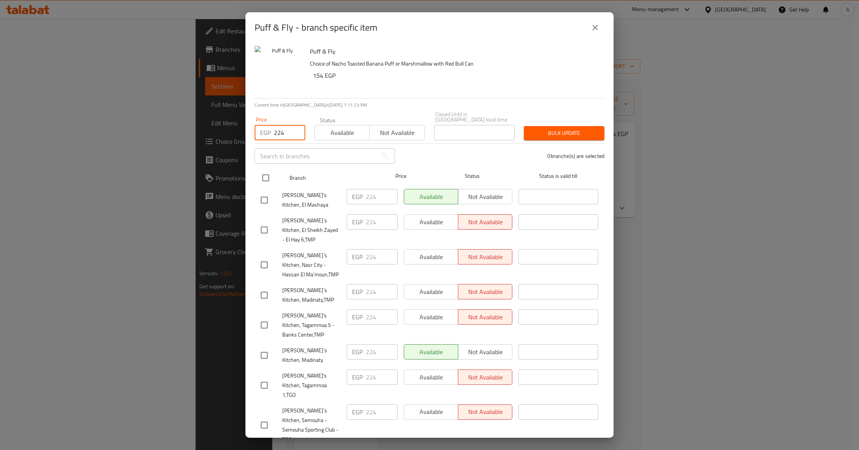
checkbox input "true"
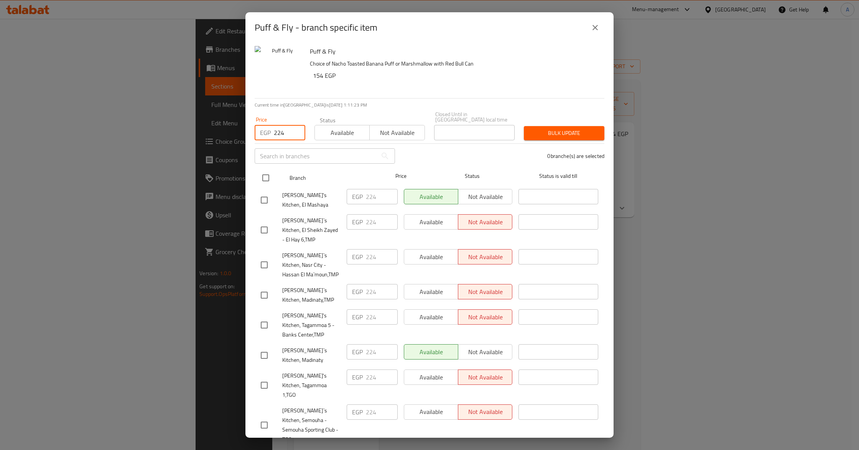
checkbox input "true"
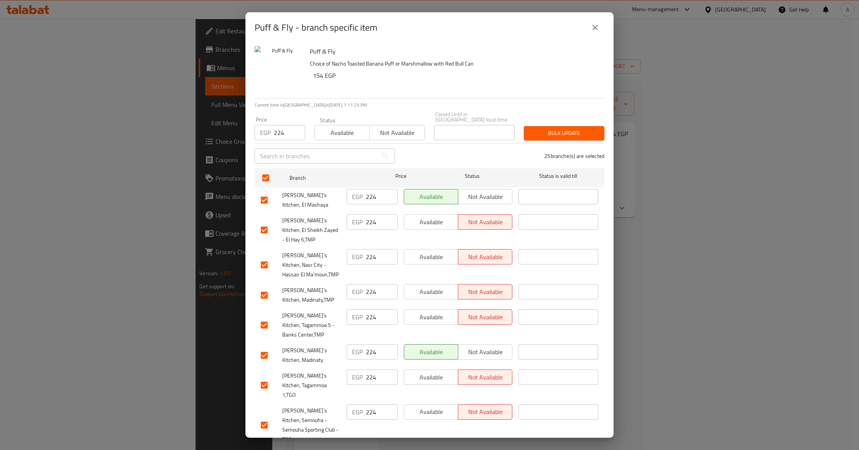
click at [421, 154] on div "25 branche(s) are selected" at bounding box center [503, 156] width 209 height 28
click at [519, 130] on div "Bulk update" at bounding box center [564, 133] width 90 height 23
click at [530, 128] on span "Bulk update" at bounding box center [564, 133] width 68 height 10
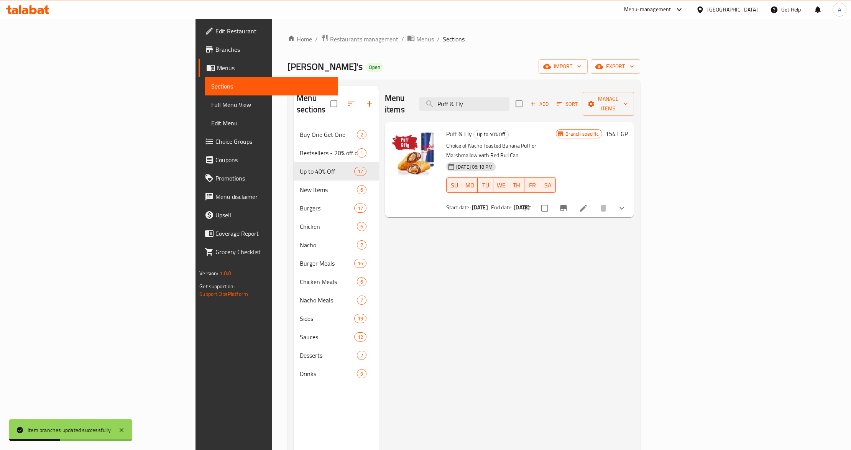
click at [567, 205] on icon "Branch-specific-item" at bounding box center [563, 208] width 7 height 6
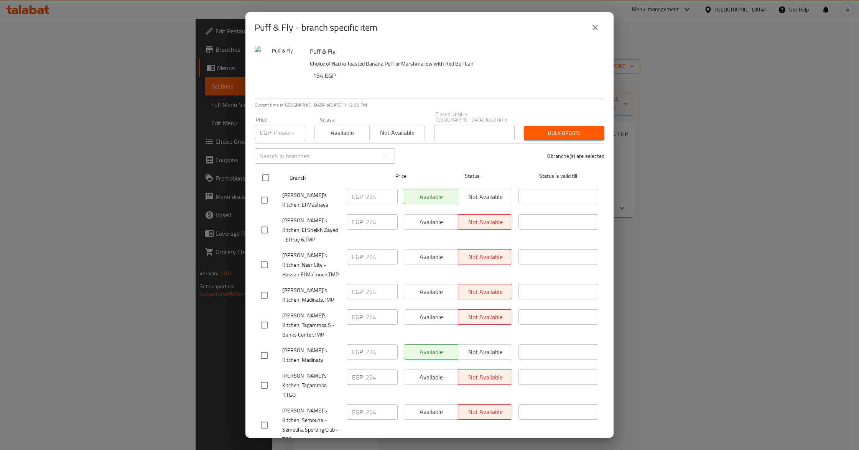
click at [263, 176] on input "checkbox" at bounding box center [266, 178] width 16 height 16
checkbox input "true"
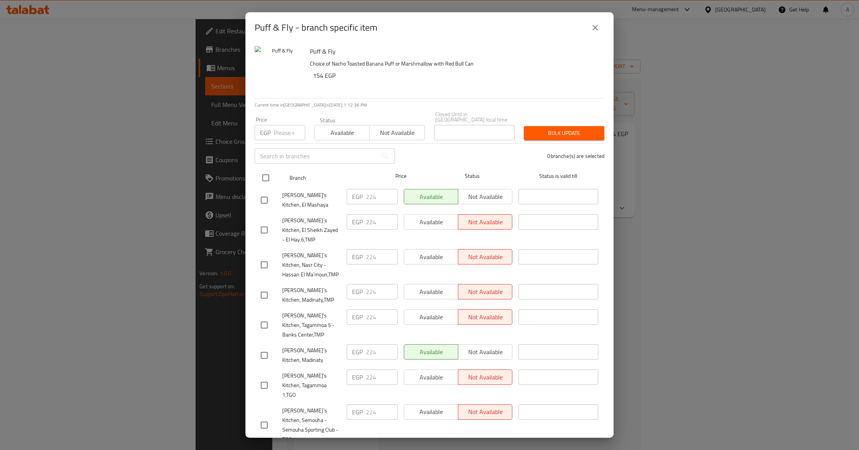
checkbox input "true"
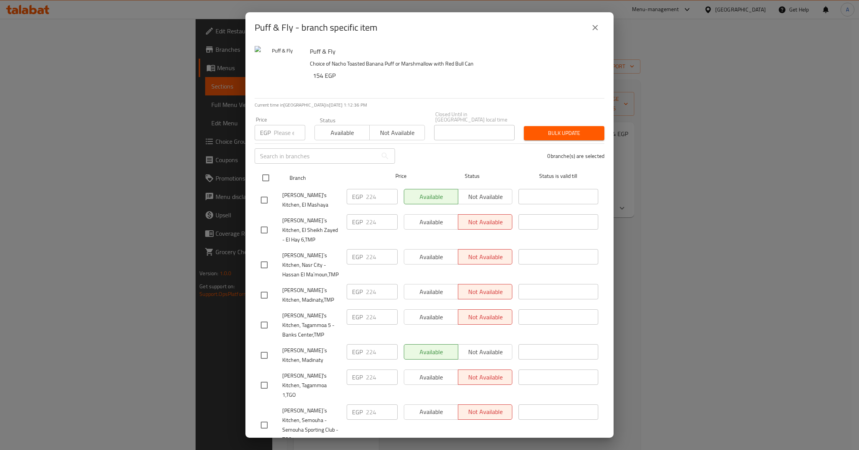
checkbox input "true"
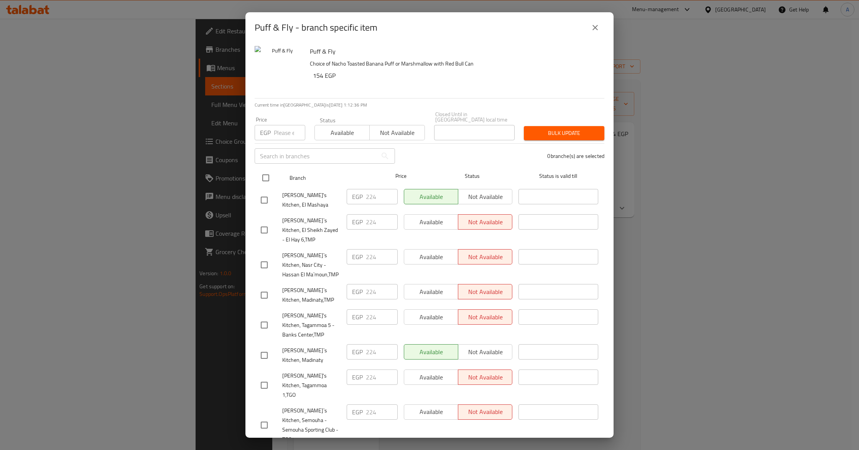
checkbox input "true"
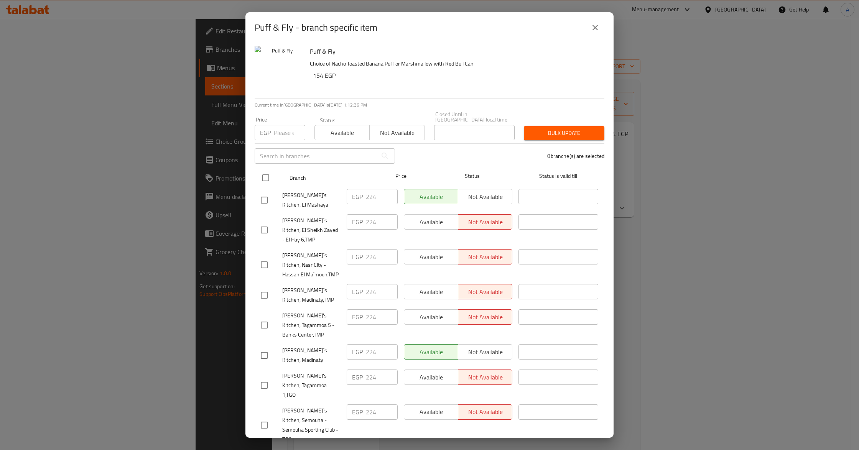
checkbox input "true"
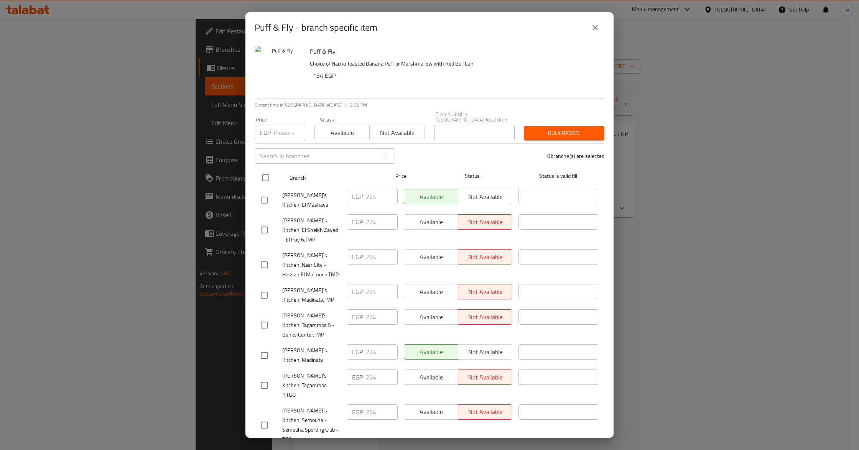
checkbox input "true"
click at [368, 189] on input "224" at bounding box center [382, 196] width 32 height 15
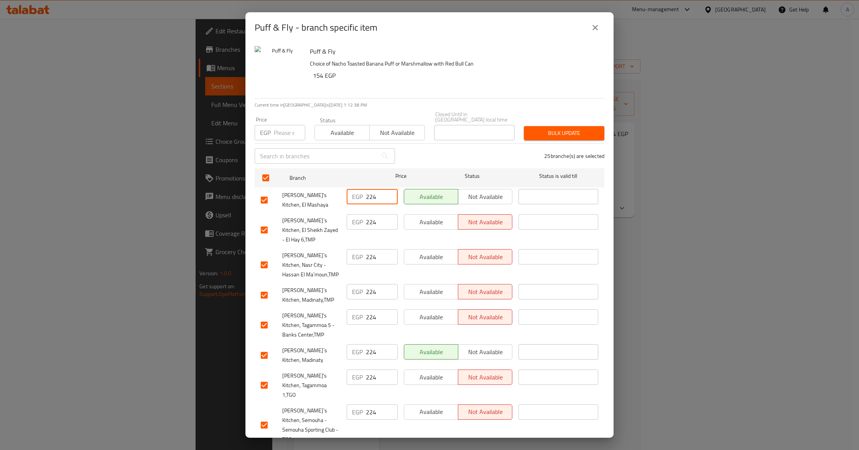
click at [368, 190] on input "224" at bounding box center [382, 196] width 32 height 15
click at [278, 131] on input "number" at bounding box center [289, 132] width 31 height 15
paste input "224"
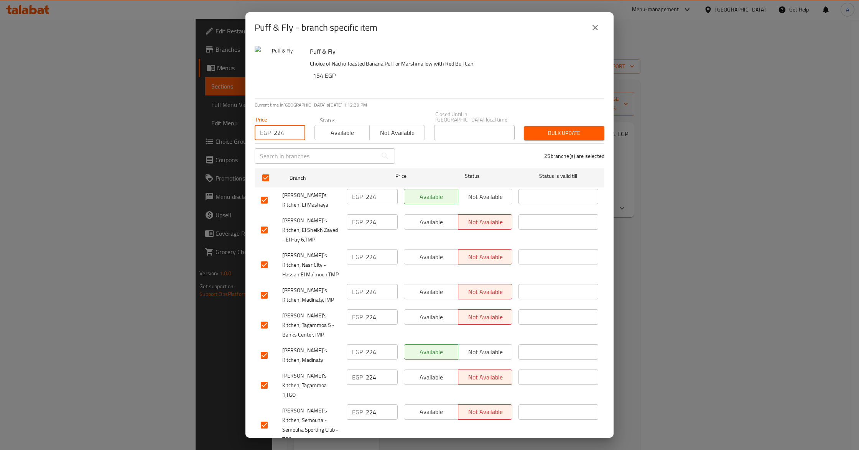
type input "224"
click at [350, 132] on span "Available" at bounding box center [342, 132] width 49 height 11
click at [555, 130] on span "Bulk update" at bounding box center [564, 133] width 68 height 10
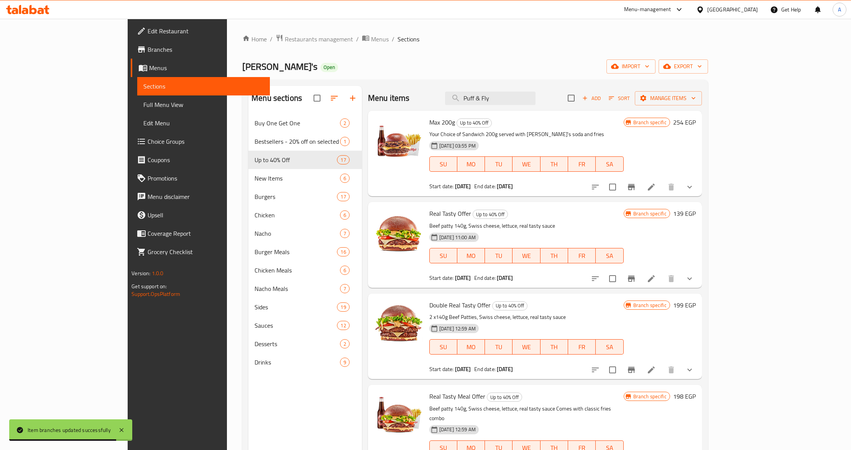
click at [537, 89] on div "Menu items Puff & Fly Add Sort Manage items" at bounding box center [535, 98] width 334 height 25
click at [536, 99] on input "Puff & Fly" at bounding box center [490, 98] width 90 height 13
paste input "Double Real Tasty Meal Offer"
click at [536, 99] on input "Puff & Fly" at bounding box center [490, 98] width 90 height 13
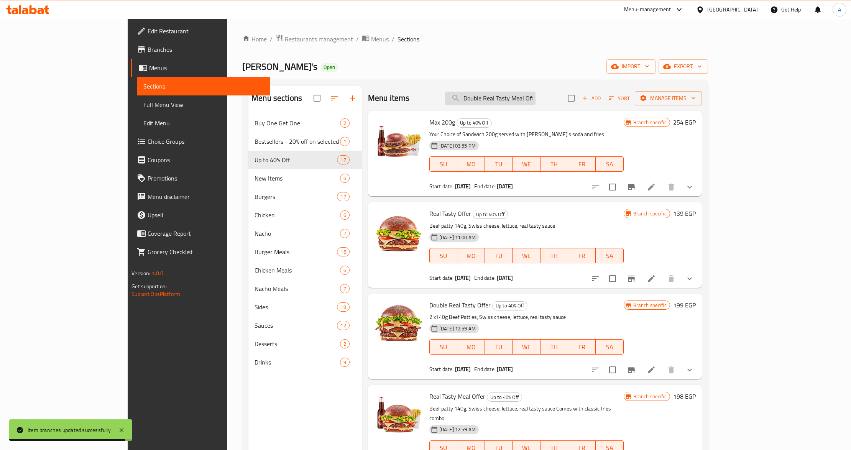
scroll to position [0, 6]
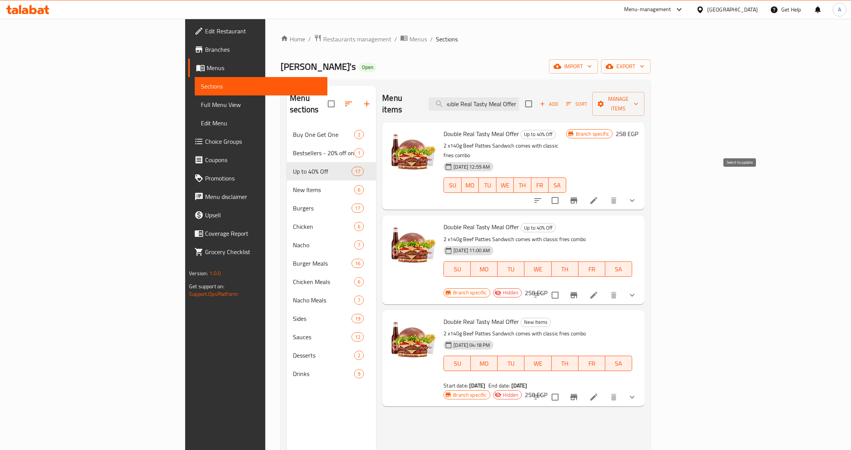
type input "Double Real Tasty Meal Offer"
click at [563, 192] on input "checkbox" at bounding box center [555, 200] width 16 height 16
checkbox input "true"
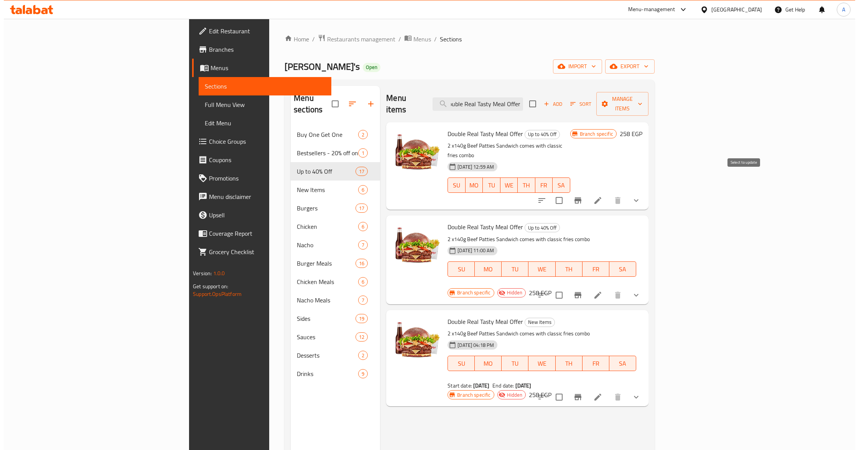
scroll to position [0, 0]
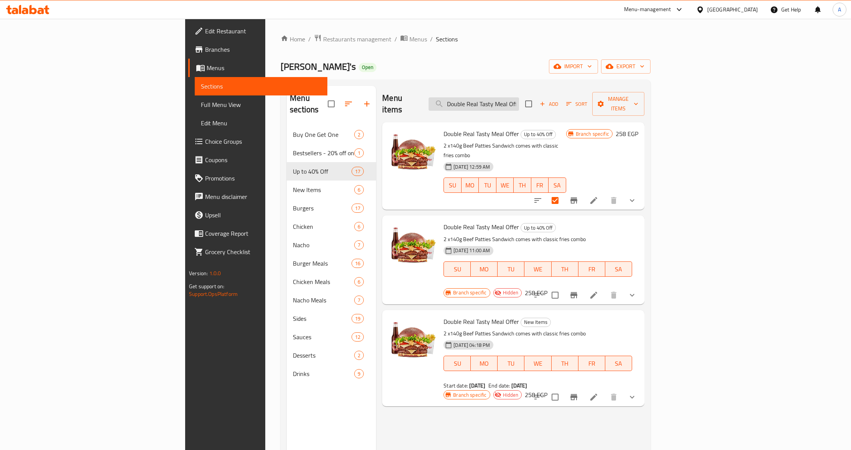
click at [519, 99] on input "Double Real Tasty Meal Offer" at bounding box center [474, 103] width 90 height 13
paste input "Puff & Fly"
type input "Puff & Fly"
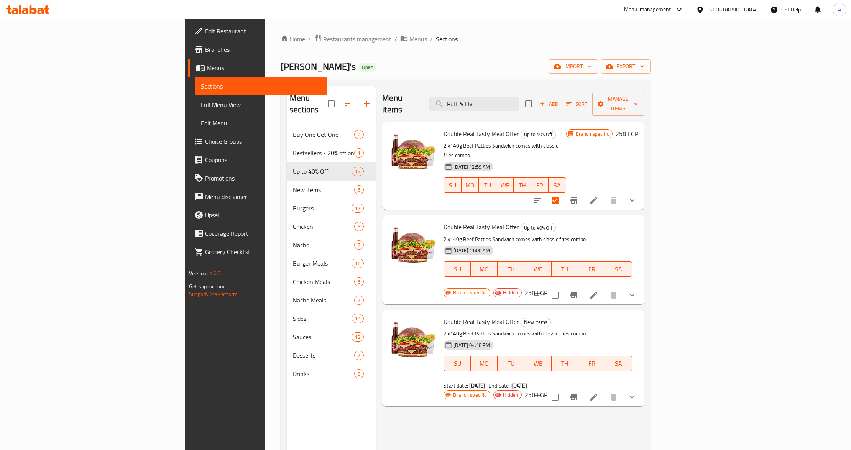
checkbox input "true"
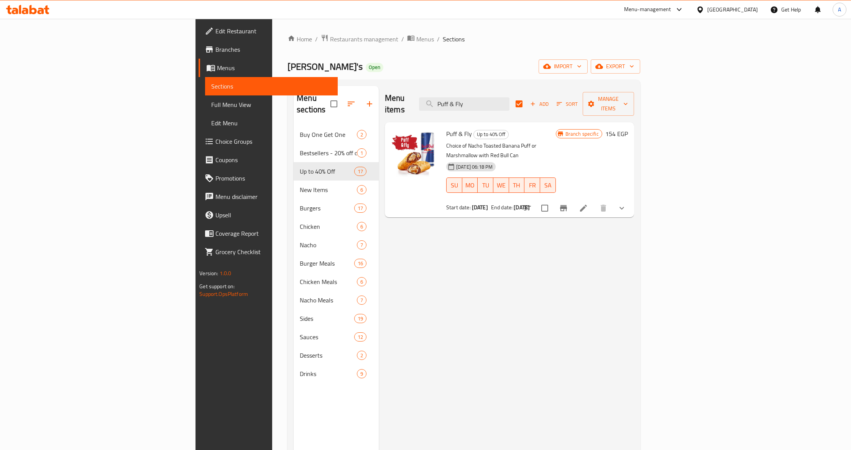
type input "Puff & Fly"
click at [553, 200] on input "checkbox" at bounding box center [545, 208] width 16 height 16
checkbox input "true"
checkbox input "false"
click at [628, 99] on span "Manage items" at bounding box center [608, 103] width 39 height 19
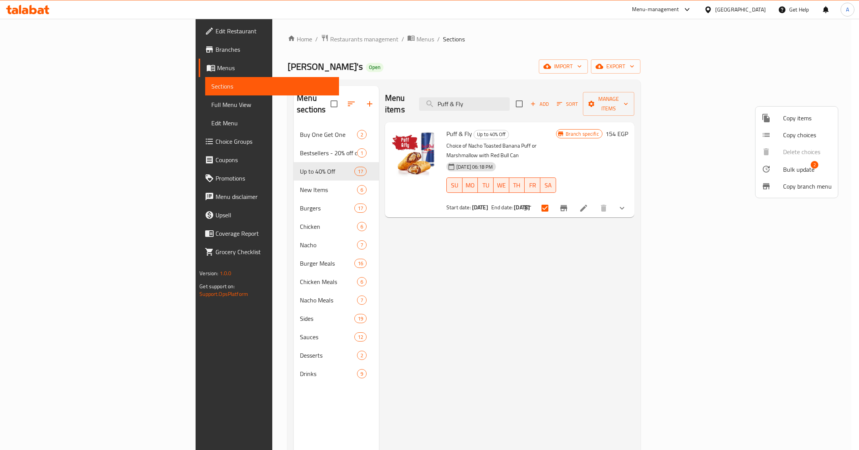
click at [787, 171] on span "Bulk update" at bounding box center [798, 169] width 31 height 9
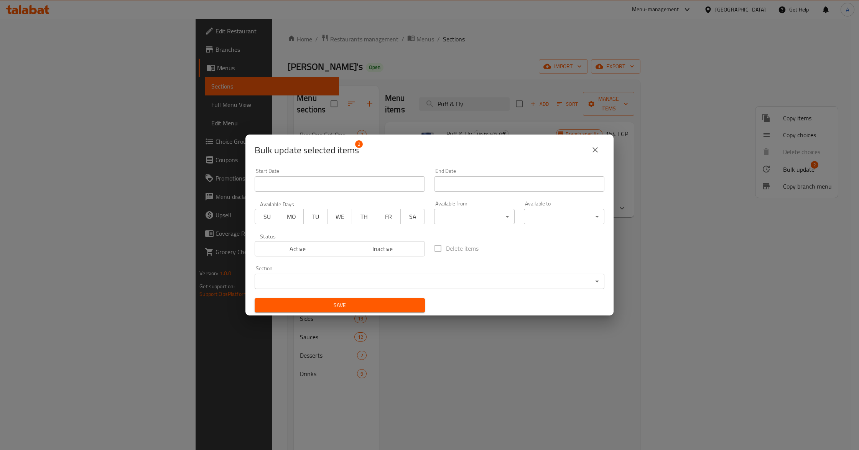
click at [352, 182] on input "Start Date" at bounding box center [340, 183] width 170 height 15
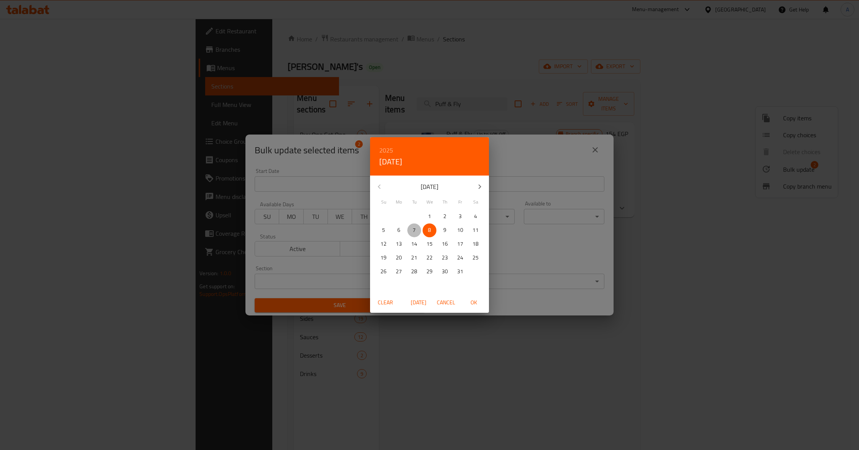
click at [411, 230] on span "7" at bounding box center [414, 230] width 14 height 10
click at [474, 302] on span "OK" at bounding box center [473, 303] width 18 height 10
type input "07-10-2025"
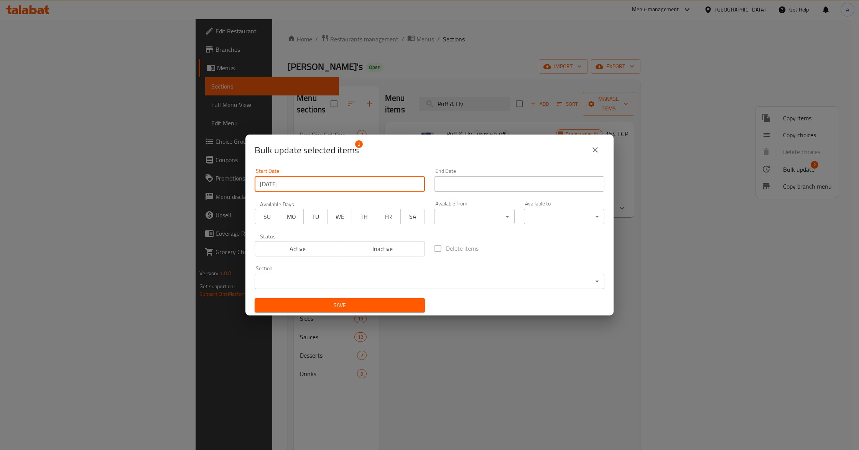
click at [462, 187] on input "Start Date" at bounding box center [519, 183] width 170 height 15
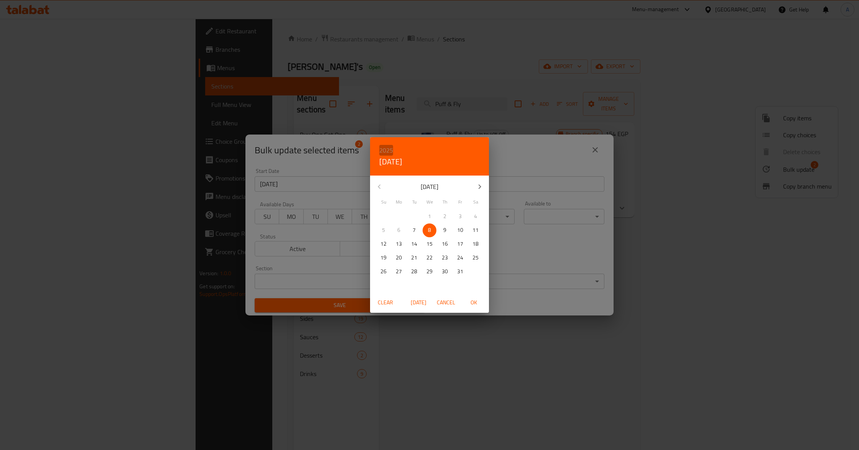
click at [386, 150] on h6 "2025" at bounding box center [386, 150] width 14 height 11
click at [427, 217] on div "2027" at bounding box center [429, 222] width 119 height 15
click at [378, 189] on icon "button" at bounding box center [379, 186] width 9 height 9
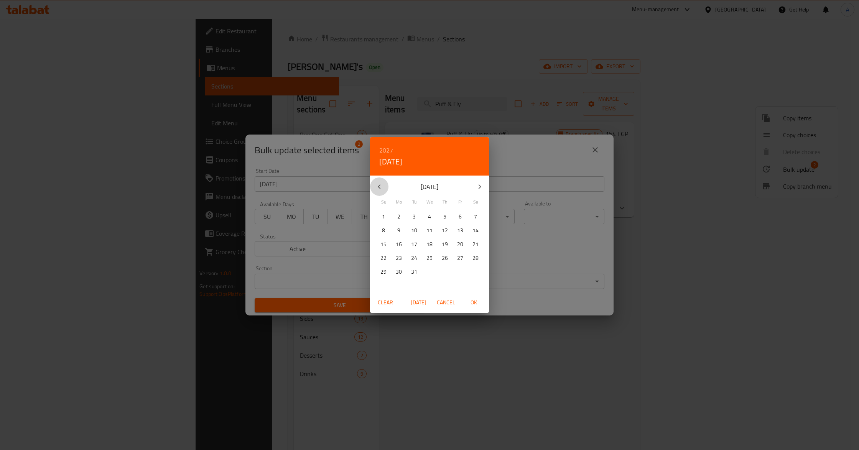
click at [378, 189] on icon "button" at bounding box center [379, 186] width 9 height 9
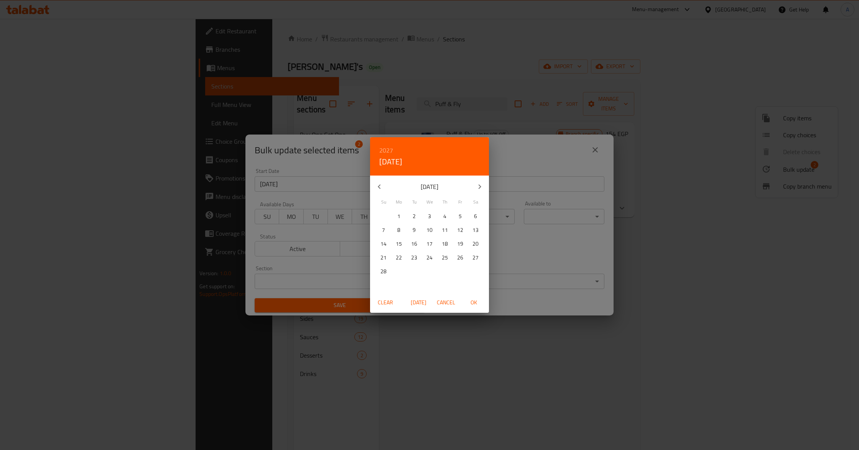
click at [378, 189] on icon "button" at bounding box center [379, 186] width 9 height 9
click at [459, 217] on p "1" at bounding box center [459, 217] width 3 height 10
click at [474, 302] on span "OK" at bounding box center [473, 303] width 18 height 10
type input "01-01-2027"
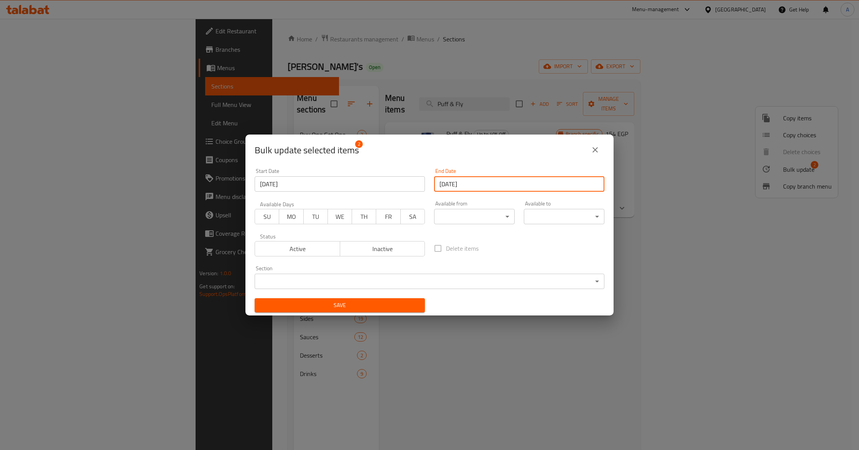
click at [500, 251] on div "Delete items" at bounding box center [518, 248] width 179 height 25
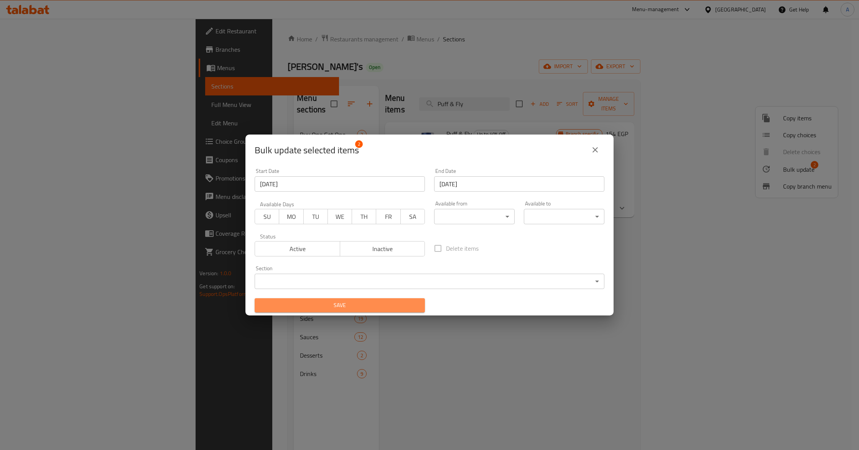
click at [367, 302] on span "Save" at bounding box center [340, 306] width 158 height 10
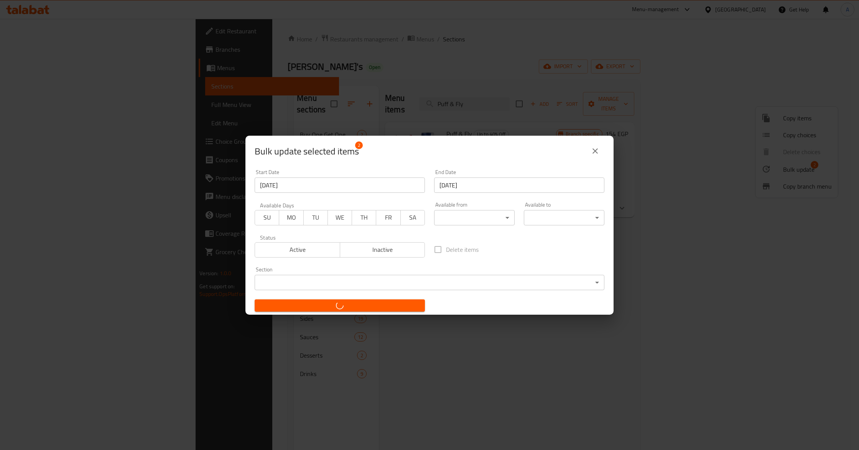
checkbox input "false"
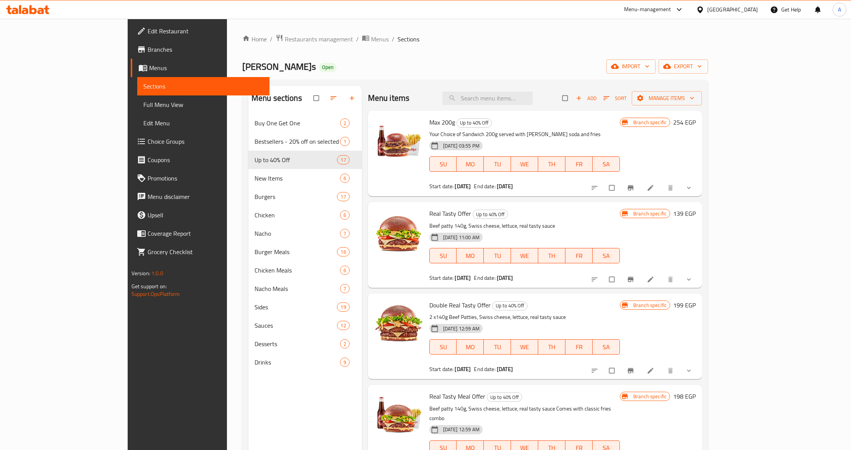
click at [561, 229] on p "Beef patty 140g, Swiss cheese, lettuce, real tasty sauce" at bounding box center [524, 226] width 191 height 10
click at [529, 233] on div "17-04-2025 11:00 AM SU MO TU WE TH FR SA" at bounding box center [524, 250] width 197 height 41
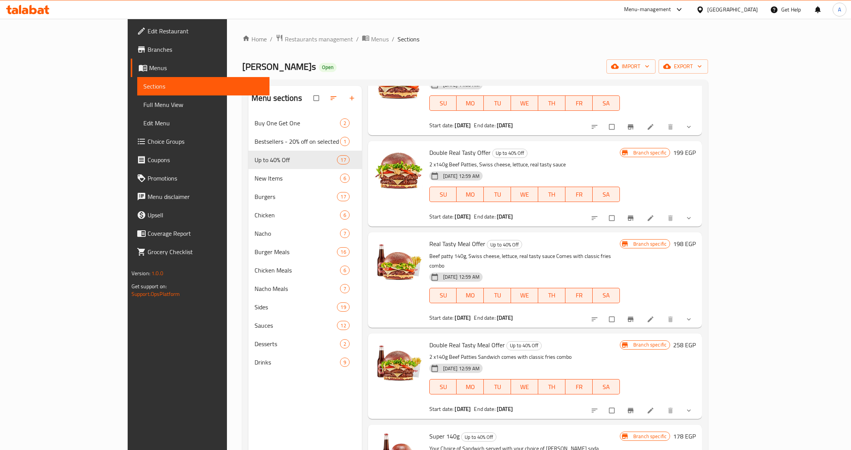
scroll to position [153, 0]
click at [137, 98] on link "Full Menu View" at bounding box center [203, 104] width 133 height 18
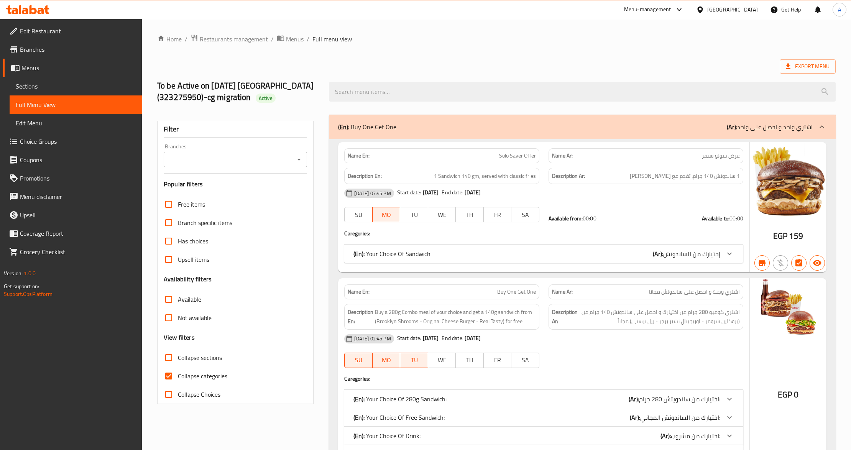
click at [298, 159] on icon "Open" at bounding box center [299, 160] width 4 height 2
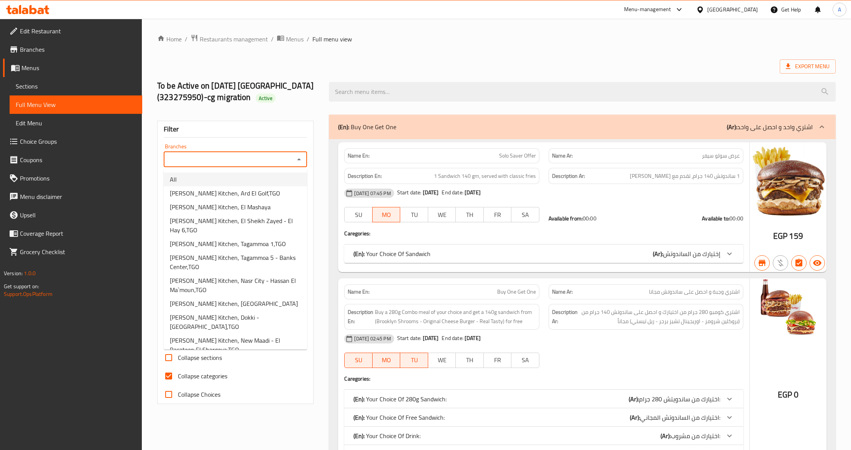
click at [241, 174] on li "All" at bounding box center [235, 179] width 143 height 14
type input "All"
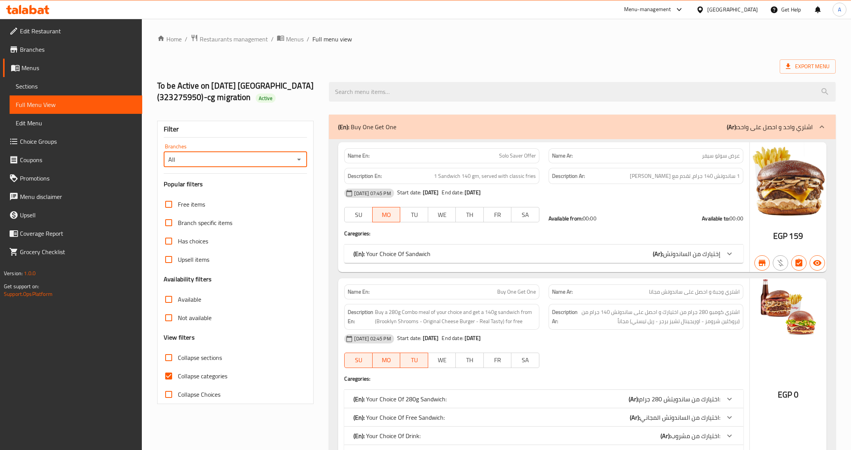
click at [353, 131] on p "(En): Buy One Get One" at bounding box center [367, 126] width 58 height 9
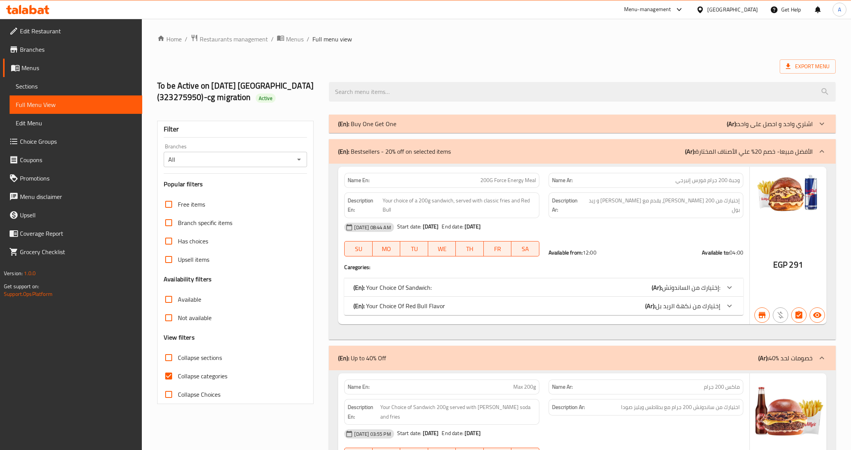
click at [357, 149] on p "(En): Bestsellers - 20% off on selected items" at bounding box center [394, 151] width 113 height 9
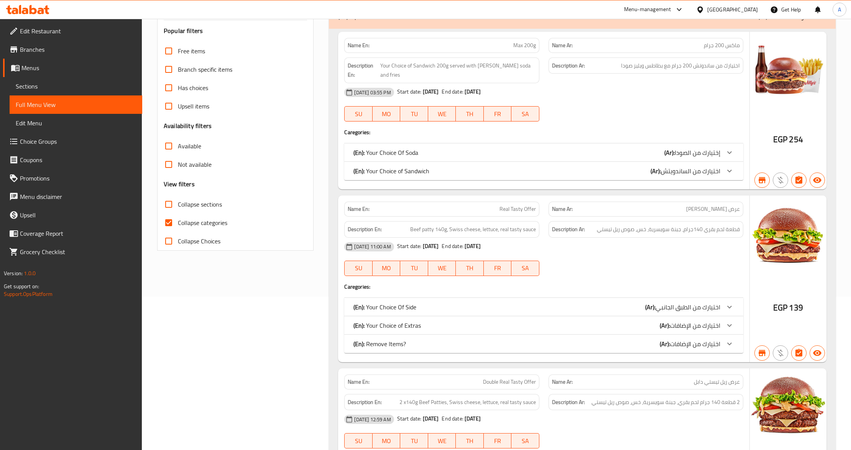
scroll to position [307, 0]
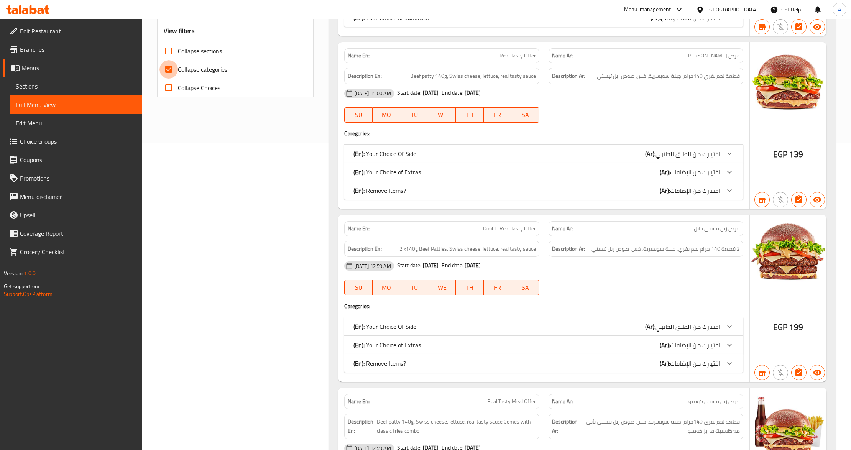
click at [170, 71] on input "Collapse categories" at bounding box center [168, 69] width 18 height 18
checkbox input "false"
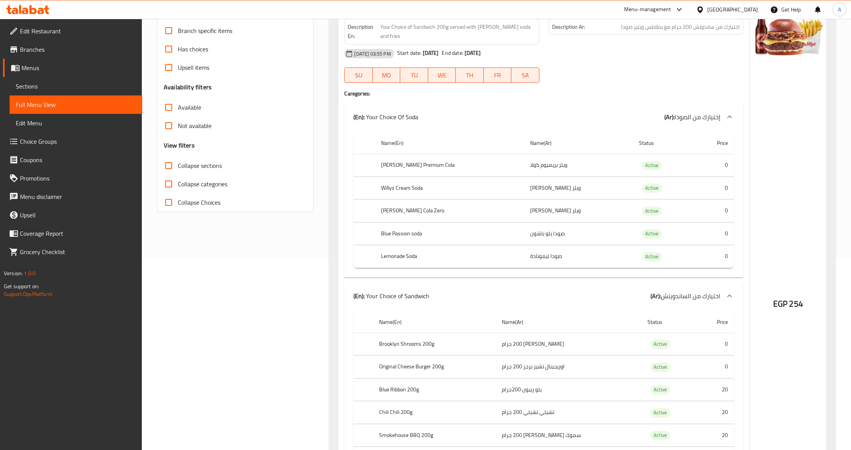
scroll to position [51, 0]
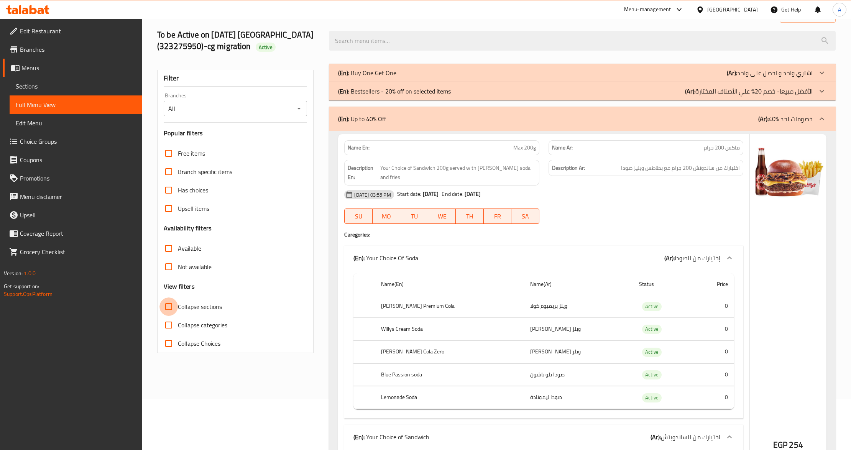
click at [172, 309] on input "Collapse sections" at bounding box center [168, 306] width 18 height 18
checkbox input "true"
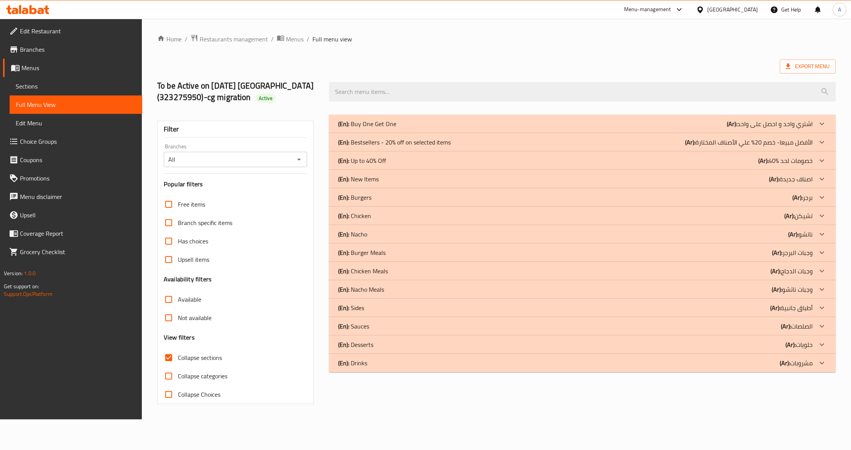
scroll to position [0, 0]
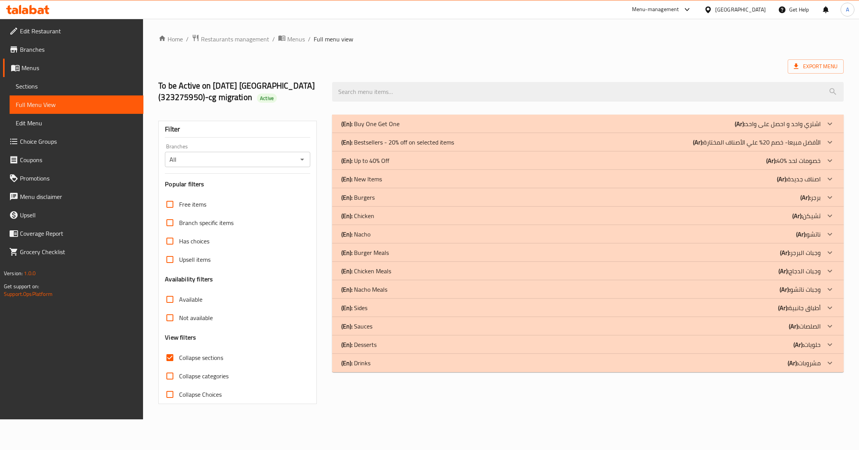
click at [361, 163] on p "(En): Up to 40% Off" at bounding box center [365, 160] width 48 height 9
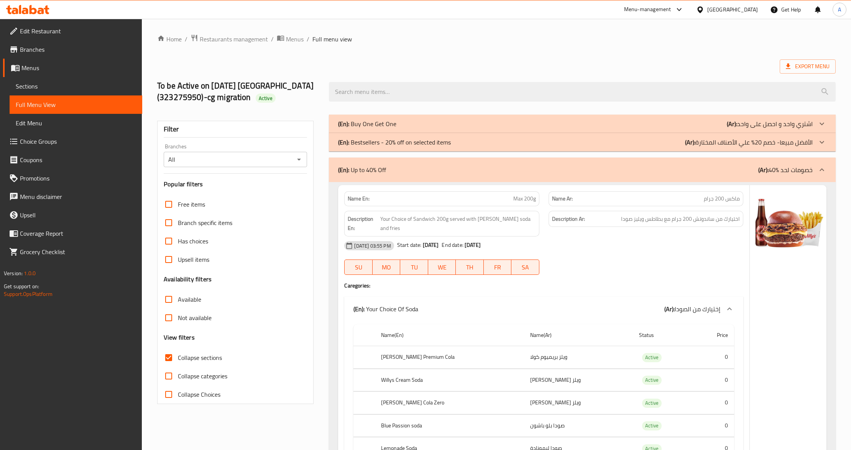
click at [490, 239] on div "02-03-2025 03:55 PM Start date: 07-10-2025 End date: 01-01-2027" at bounding box center [544, 246] width 408 height 18
click at [526, 237] on div "02-03-2025 03:55 PM Start date: 07-10-2025 End date: 01-01-2027" at bounding box center [544, 246] width 408 height 18
copy div "01-01-2027"
drag, startPoint x: 525, startPoint y: 237, endPoint x: 489, endPoint y: 240, distance: 36.2
click at [489, 240] on div "02-03-2025 03:55 PM Start date: 07-10-2025 End date: 01-01-2027" at bounding box center [544, 246] width 408 height 18
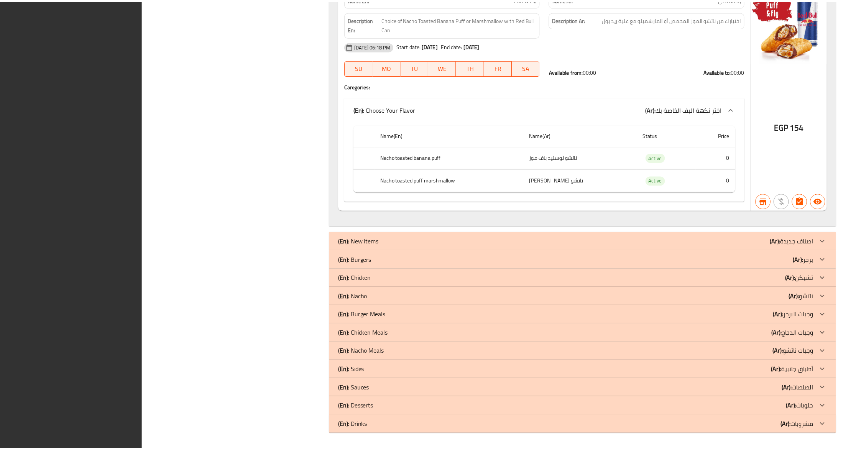
scroll to position [15322, 0]
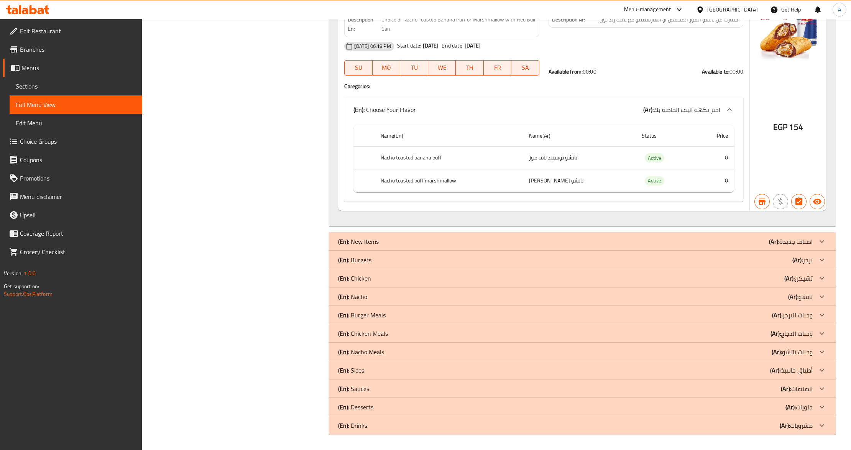
click at [745, 8] on div "Egypt" at bounding box center [732, 9] width 51 height 8
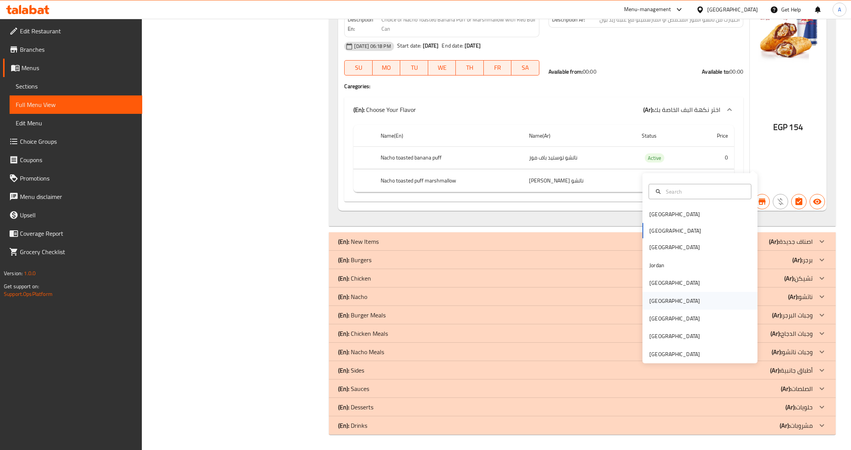
click at [658, 292] on div "[GEOGRAPHIC_DATA]" at bounding box center [674, 301] width 63 height 18
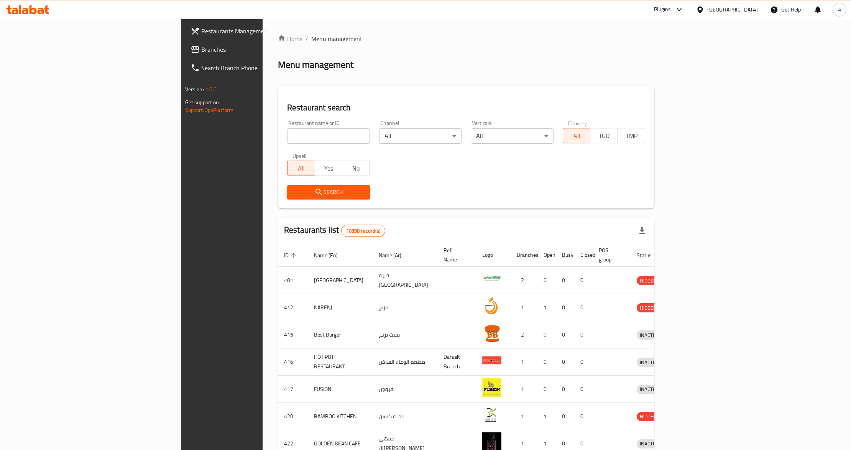
click at [287, 140] on input "search" at bounding box center [328, 135] width 83 height 15
paste input "14339"
type input "14339"
click at [293, 196] on span "Search" at bounding box center [328, 192] width 71 height 10
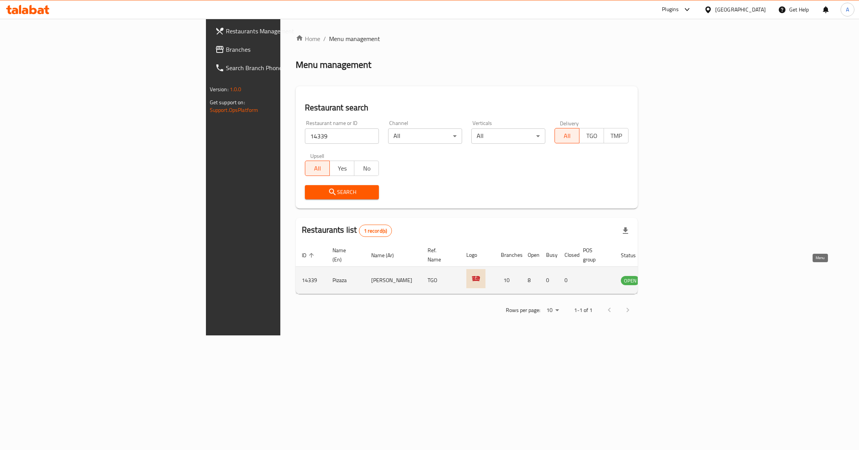
click at [670, 276] on icon "enhanced table" at bounding box center [665, 280] width 9 height 9
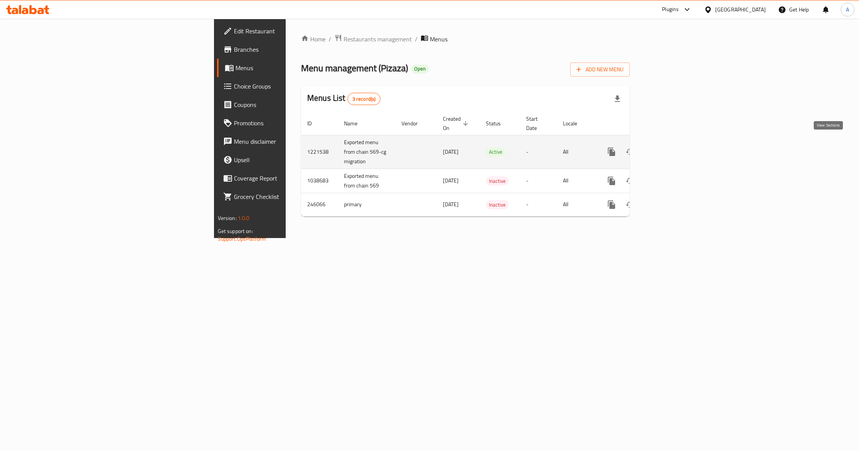
click at [671, 147] on icon "enhanced table" at bounding box center [666, 151] width 9 height 9
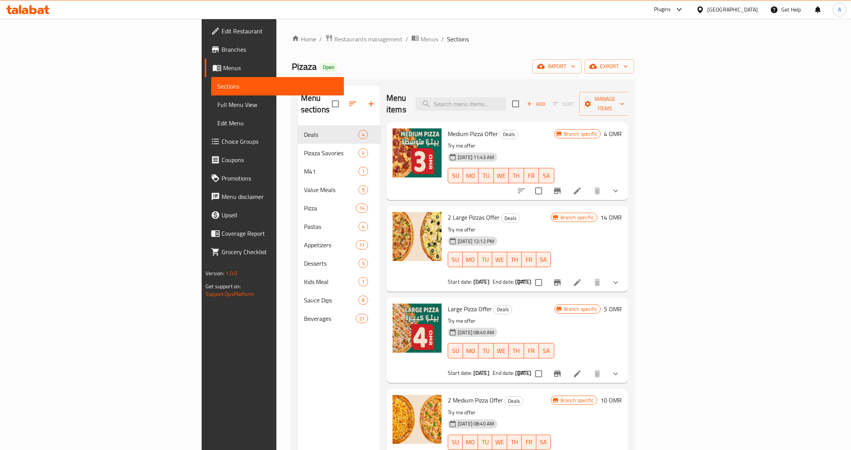
click at [217, 103] on span "Full Menu View" at bounding box center [277, 104] width 120 height 9
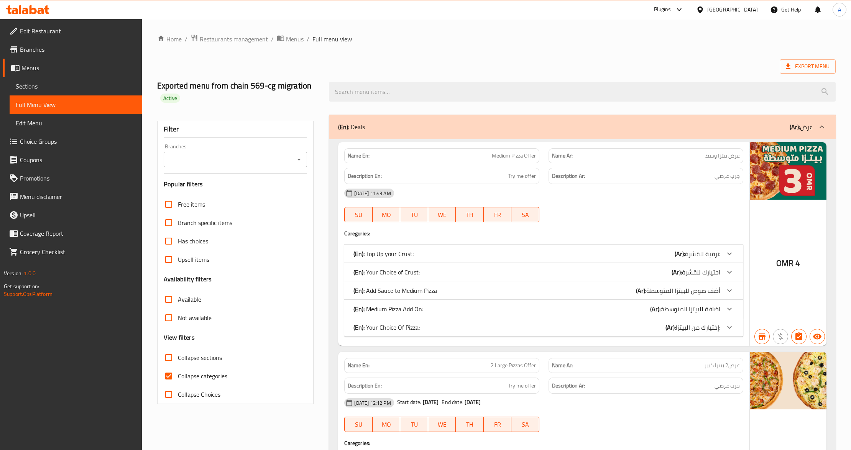
click at [298, 159] on icon "Open" at bounding box center [298, 159] width 9 height 9
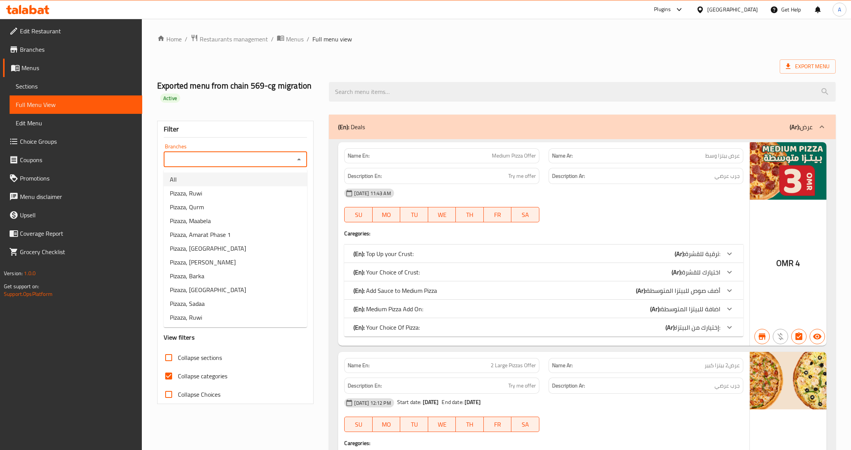
click at [258, 184] on li "All" at bounding box center [235, 179] width 143 height 14
type input "All"
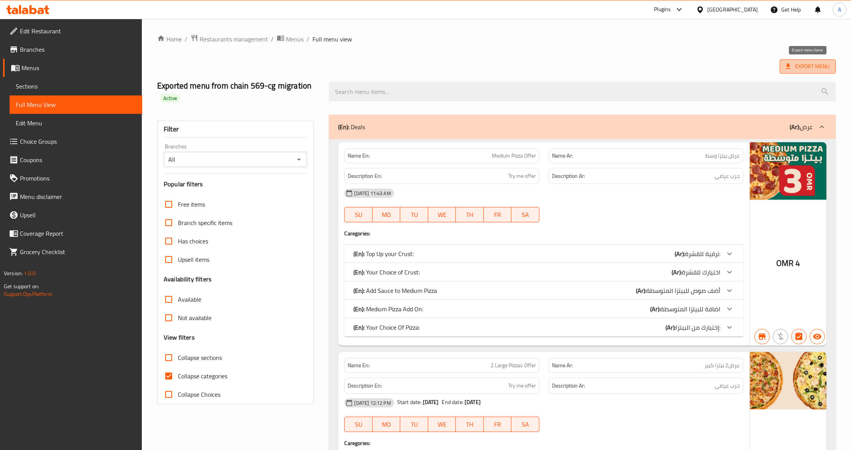
click at [816, 69] on span "Export Menu" at bounding box center [808, 67] width 44 height 10
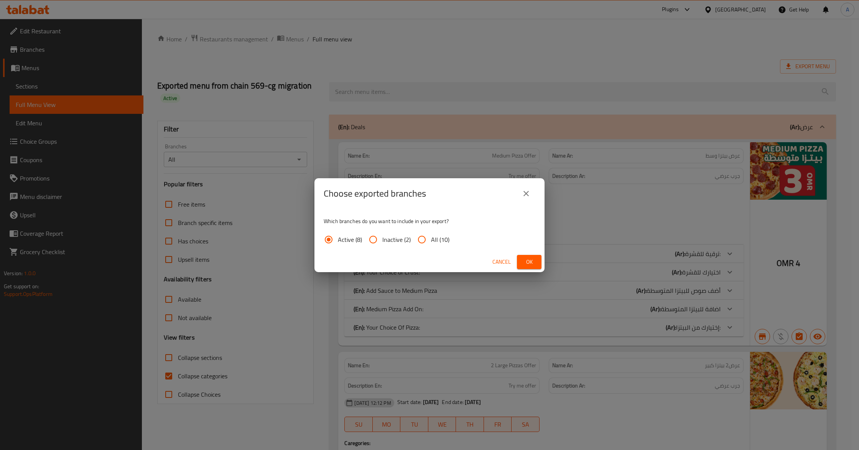
click at [534, 263] on span "Ok" at bounding box center [529, 262] width 12 height 10
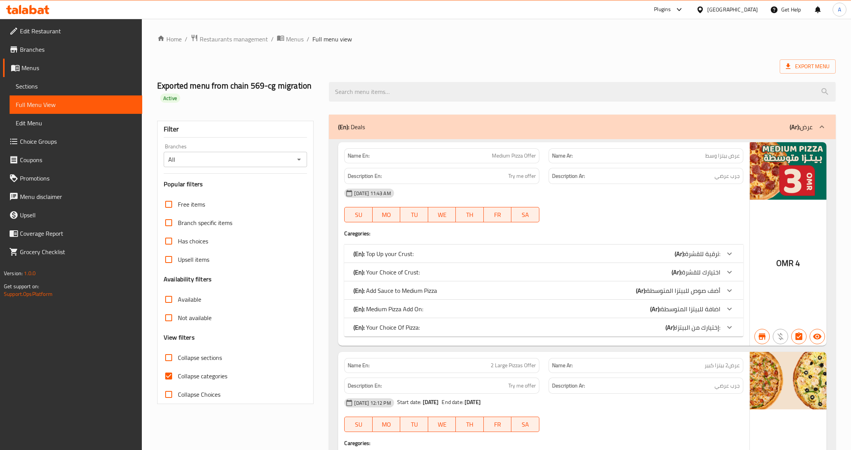
click at [33, 87] on span "Sections" at bounding box center [76, 86] width 120 height 9
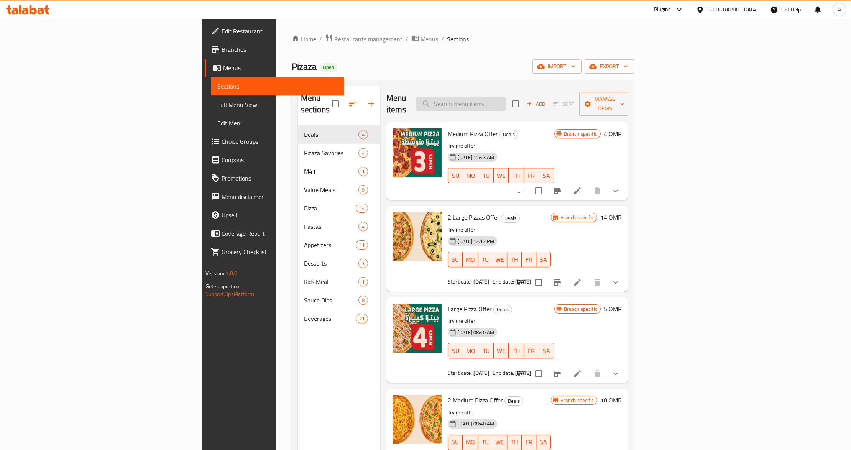
click at [506, 100] on input "search" at bounding box center [461, 103] width 90 height 13
paste input "Arrabbiata Pasta"
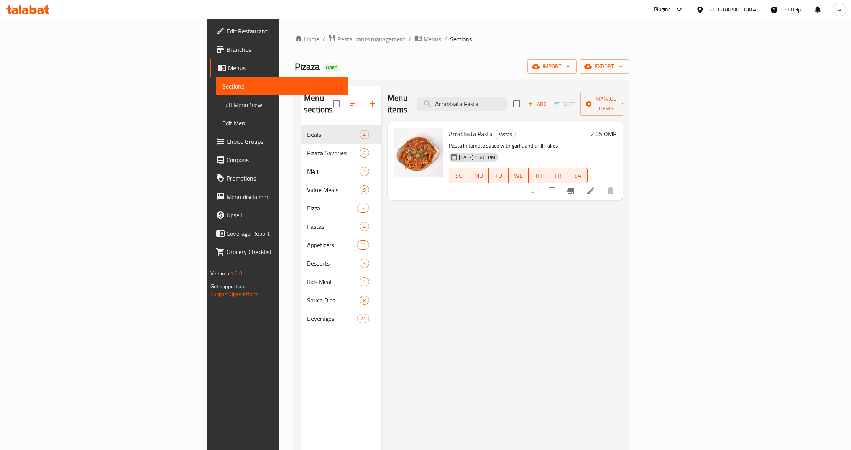
click at [551, 141] on p "Pasta in tomato sauce with garlic and chili flakes" at bounding box center [518, 146] width 139 height 10
click at [575, 186] on icon "Branch-specific-item" at bounding box center [570, 190] width 9 height 9
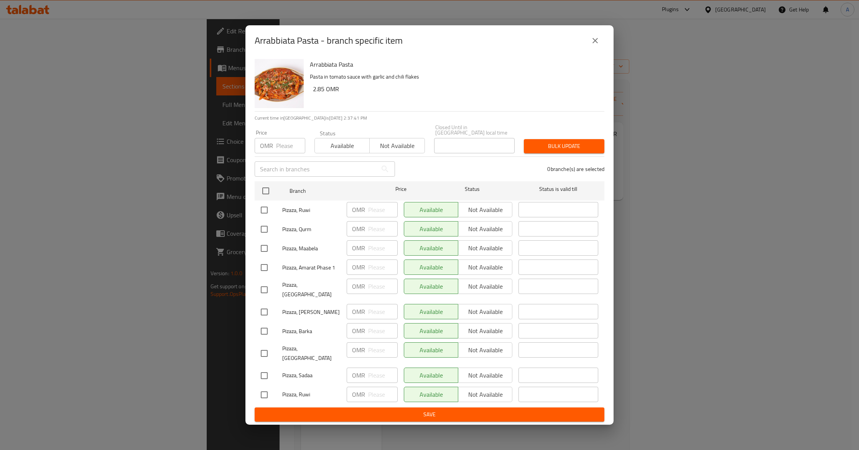
click at [594, 45] on icon "close" at bounding box center [594, 40] width 9 height 9
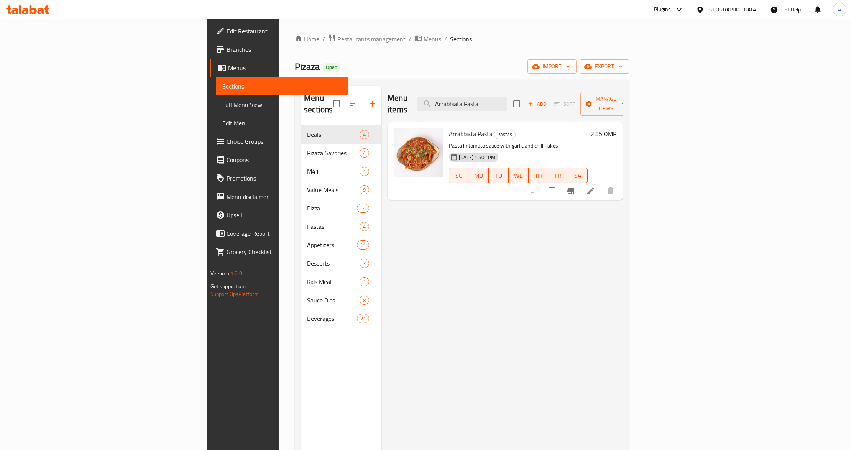
click at [591, 150] on div "06-10-2025 11:04 PM SU MO TU WE TH FR SA" at bounding box center [518, 170] width 145 height 41
click at [574, 188] on icon "Branch-specific-item" at bounding box center [570, 191] width 7 height 6
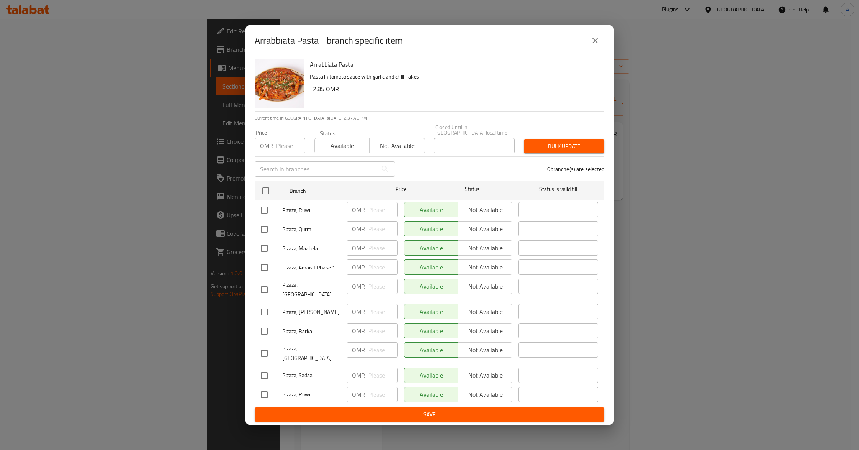
click at [598, 45] on icon "close" at bounding box center [594, 40] width 9 height 9
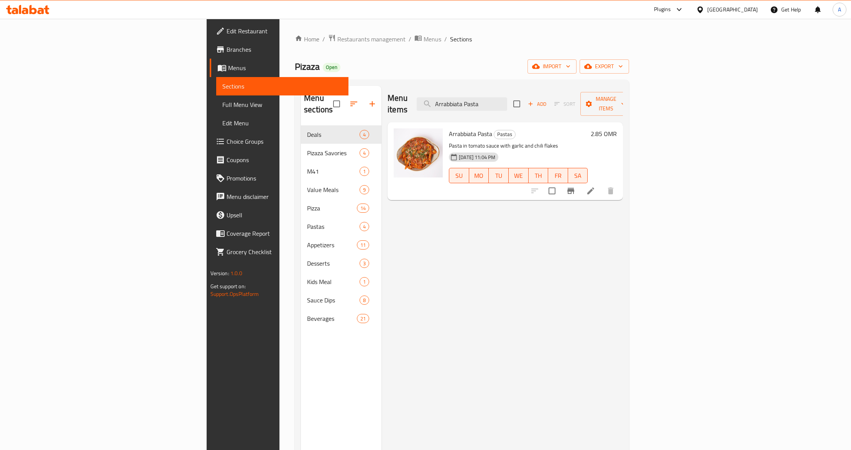
click at [588, 128] on h6 "Arrabbiata Pasta Pastas" at bounding box center [518, 133] width 139 height 11
click at [507, 97] on input "Arrabbiata Pasta" at bounding box center [462, 103] width 90 height 13
paste input "White Sauce"
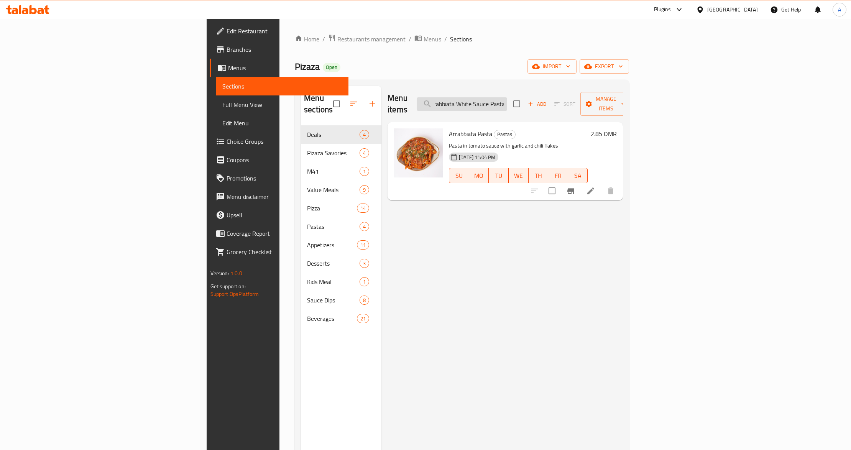
click at [507, 97] on input "Arrabbiata White Sauce Pasta" at bounding box center [462, 103] width 90 height 13
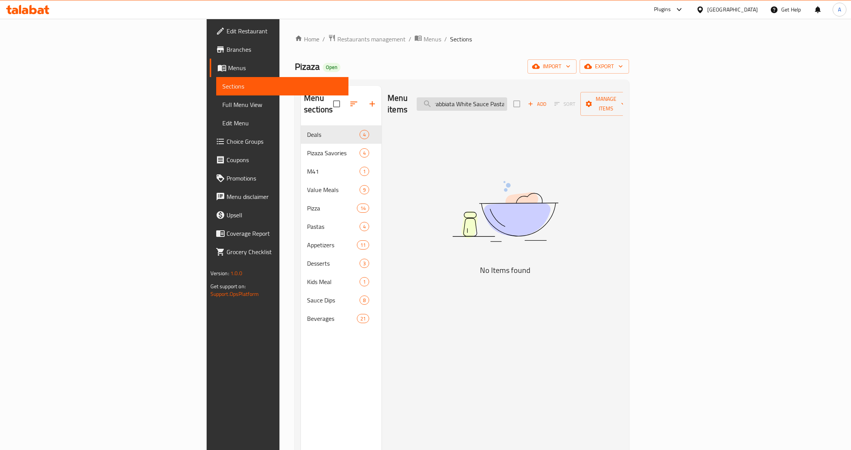
click at [507, 97] on input "Arrabbiata White Sauce Pasta" at bounding box center [462, 103] width 90 height 13
paste input "search"
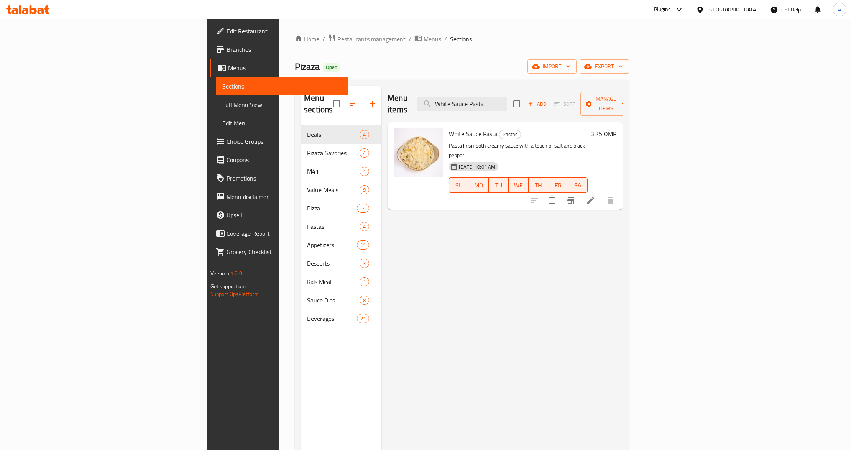
click at [545, 141] on p "Pasta in smooth creamy sauce with a touch of salt and black pepper" at bounding box center [518, 150] width 139 height 19
click at [575, 196] on icon "Branch-specific-item" at bounding box center [570, 200] width 9 height 9
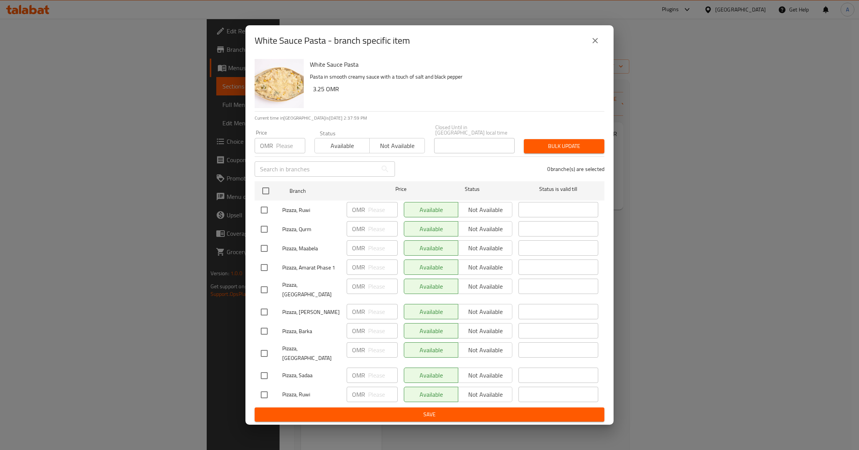
click at [600, 50] on button "close" at bounding box center [595, 40] width 18 height 18
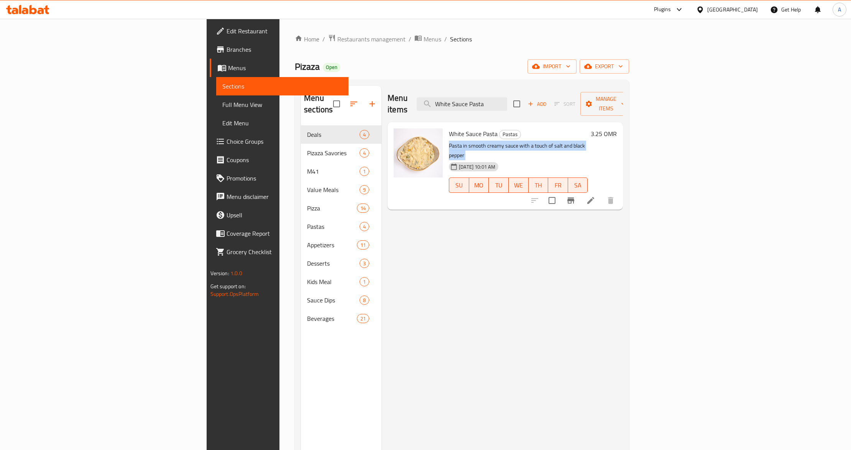
click at [583, 141] on p "Pasta in smooth creamy sauce with a touch of salt and black pepper" at bounding box center [518, 150] width 139 height 19
click at [557, 89] on div "Menu items White Sauce Pasta Add Sort Manage items" at bounding box center [505, 104] width 235 height 36
click at [507, 97] on input "White Sauce Pasta" at bounding box center [462, 103] width 90 height 13
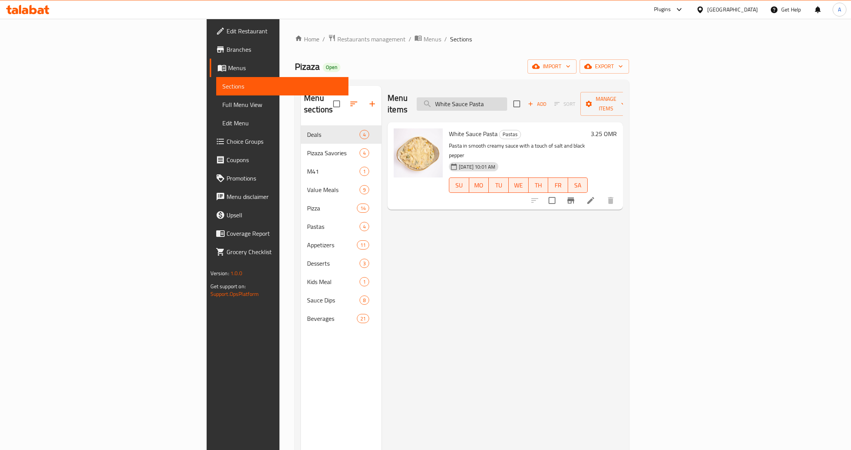
paste input "Mac & Cheese"
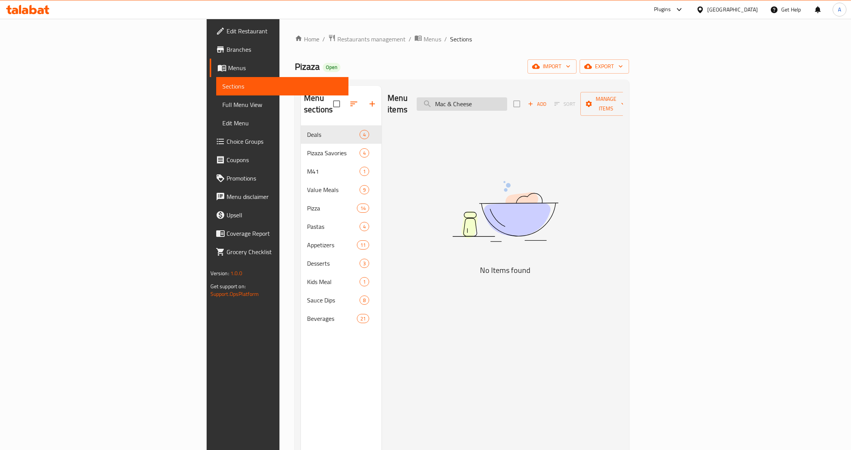
drag, startPoint x: 522, startPoint y: 95, endPoint x: 572, endPoint y: 94, distance: 50.2
click at [507, 97] on input "Mac & Cheese" at bounding box center [462, 103] width 90 height 13
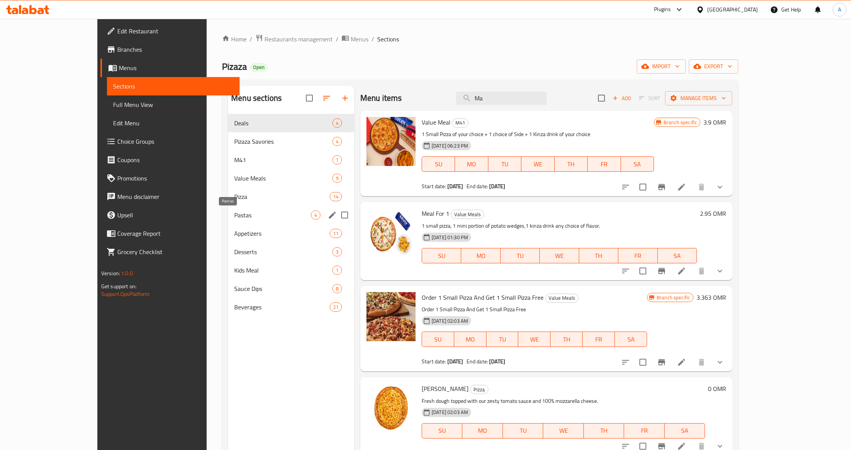
type input "Ma"
click at [234, 215] on span "Pastas" at bounding box center [272, 214] width 77 height 9
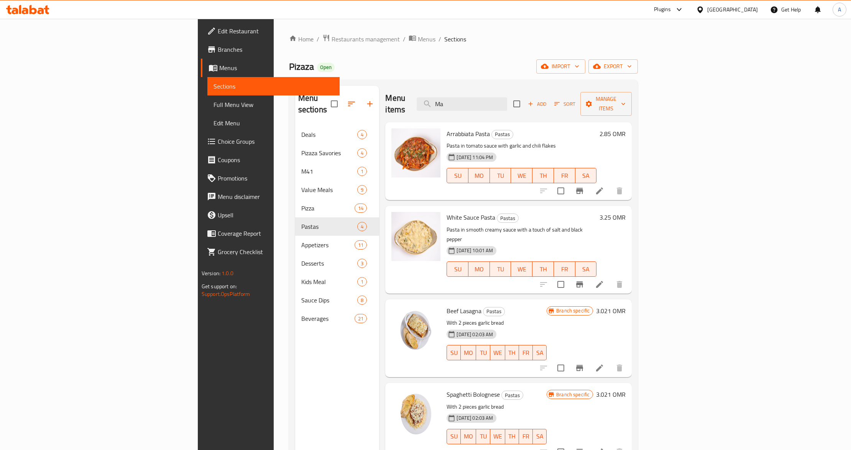
click at [554, 209] on div "White Sauce Pasta Pastas Pasta in smooth creamy sauce with a touch of salt and …" at bounding box center [522, 249] width 156 height 81
click at [589, 212] on h6 "White Sauce Pasta Pastas" at bounding box center [522, 217] width 150 height 11
click at [513, 225] on p "Pasta in smooth creamy sauce with a touch of salt and black pepper" at bounding box center [522, 234] width 150 height 19
click at [583, 365] on icon "Branch-specific-item" at bounding box center [579, 368] width 7 height 6
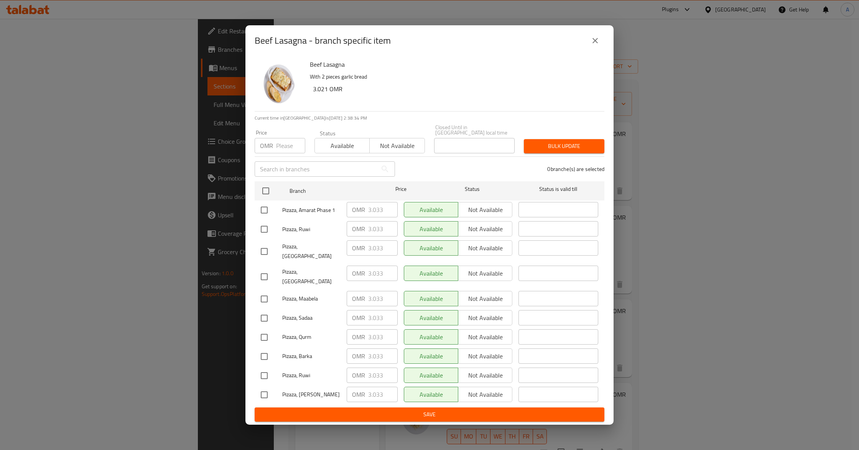
click at [594, 43] on icon "close" at bounding box center [594, 40] width 5 height 5
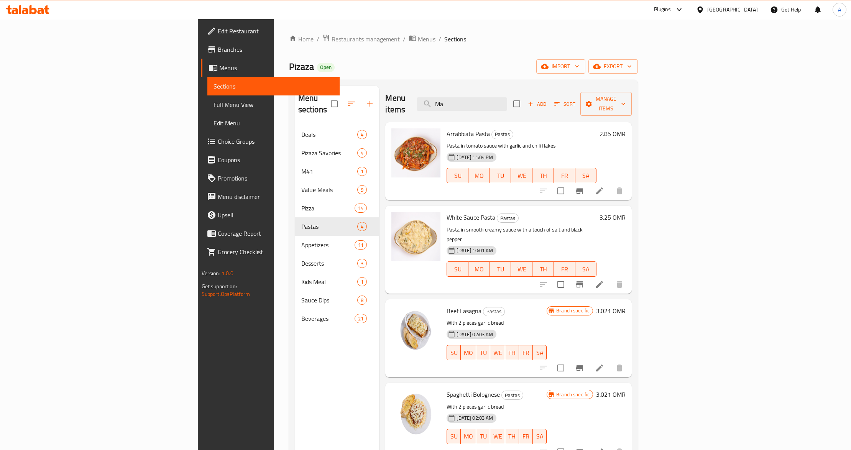
click at [596, 141] on p "Pasta in tomato sauce with garlic and chili flakes" at bounding box center [522, 146] width 150 height 10
click at [507, 97] on input "Ma" at bounding box center [462, 103] width 90 height 13
click at [507, 97] on input "search" at bounding box center [462, 103] width 90 height 13
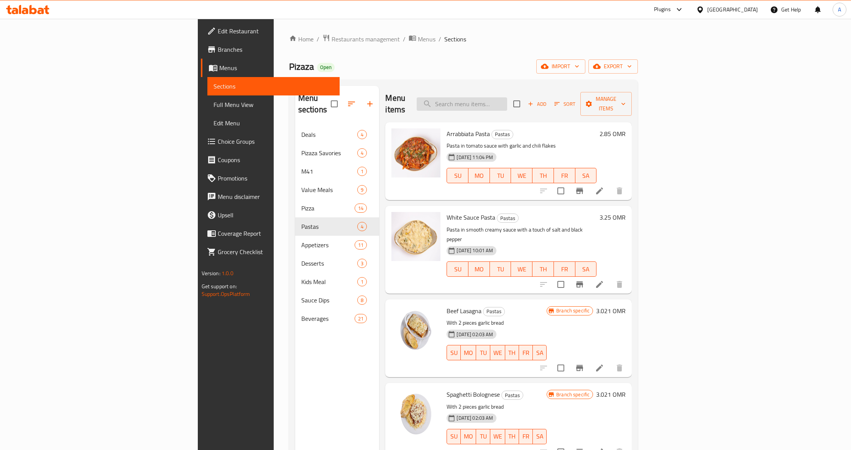
click at [507, 97] on input "search" at bounding box center [462, 103] width 90 height 13
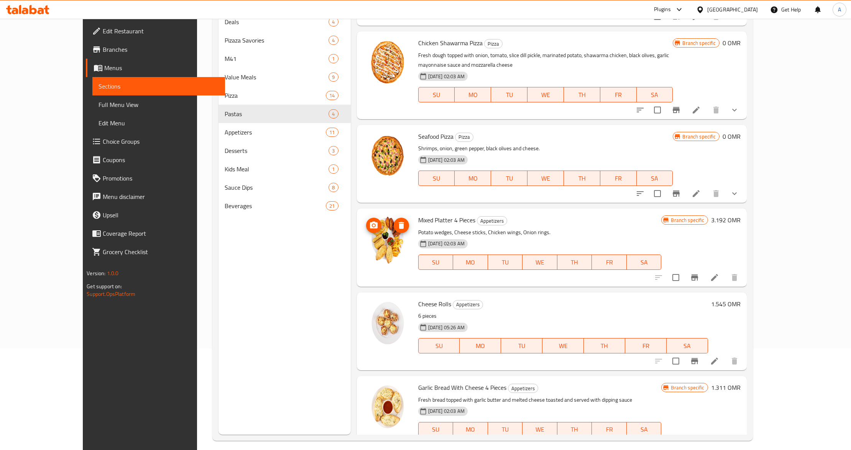
scroll to position [108, 0]
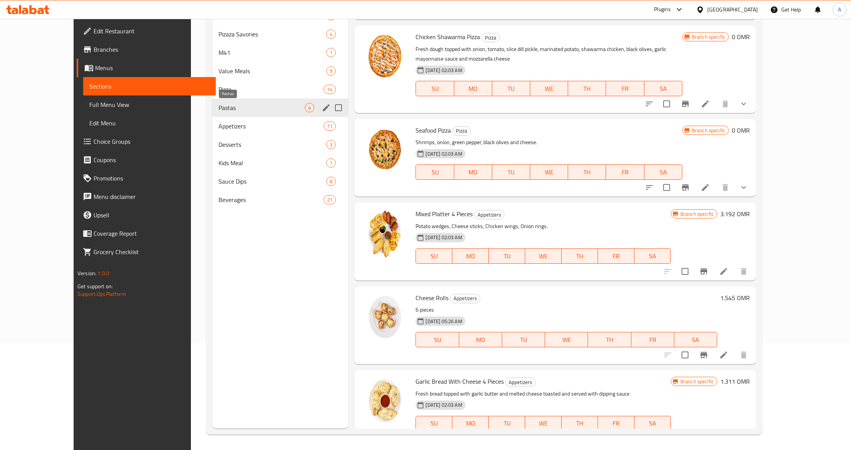
type input "cheese"
click at [219, 106] on span "Pastas" at bounding box center [262, 107] width 86 height 9
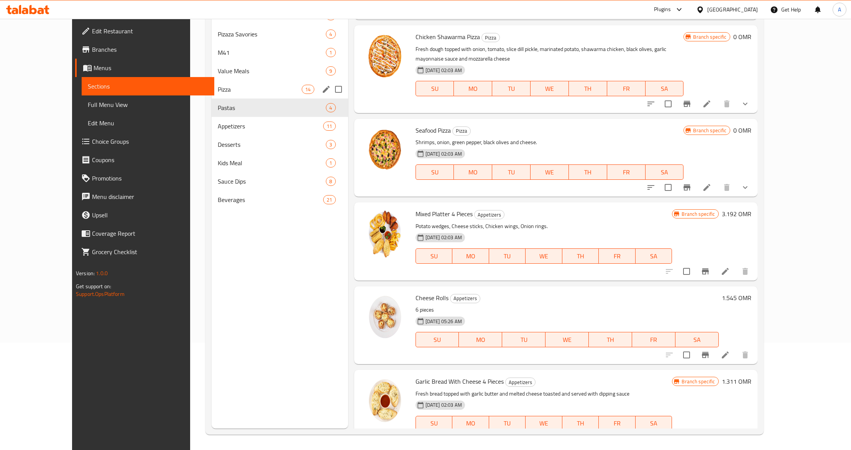
click at [212, 77] on div "Value Meals 9" at bounding box center [280, 71] width 136 height 18
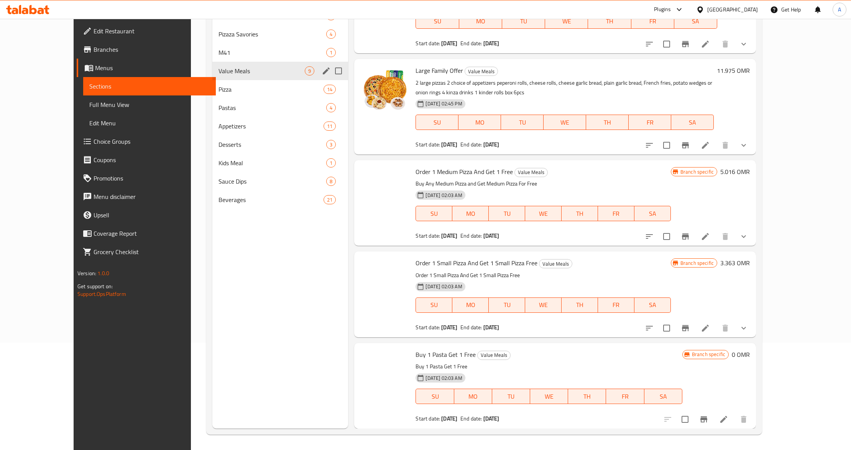
scroll to position [376, 0]
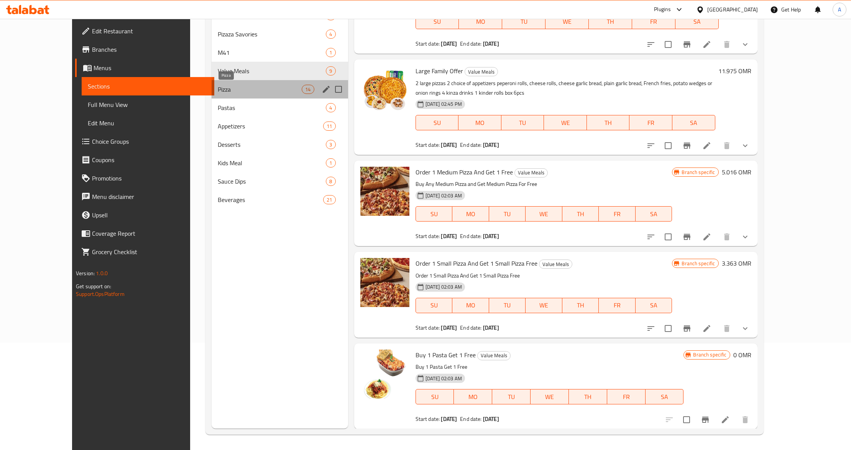
click at [218, 85] on span "Pizza" at bounding box center [260, 89] width 84 height 9
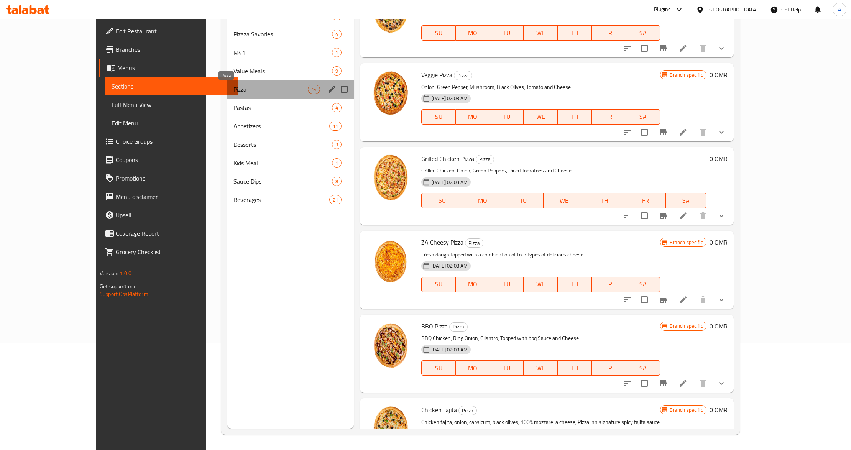
click at [233, 85] on span "Pizza" at bounding box center [270, 89] width 74 height 9
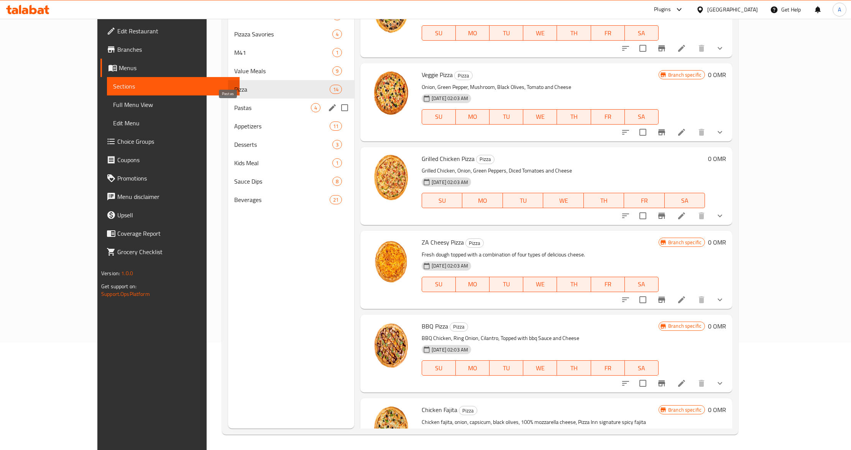
click at [234, 107] on span "Pastas" at bounding box center [272, 107] width 77 height 9
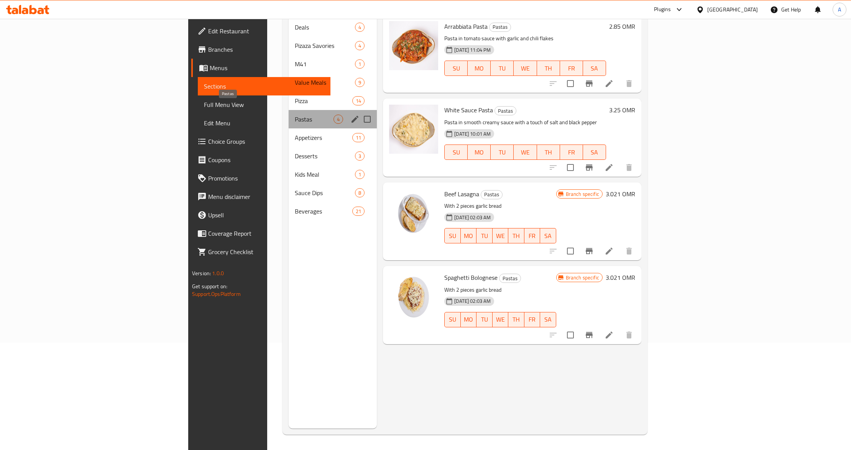
click at [295, 115] on span "Pastas" at bounding box center [314, 119] width 39 height 9
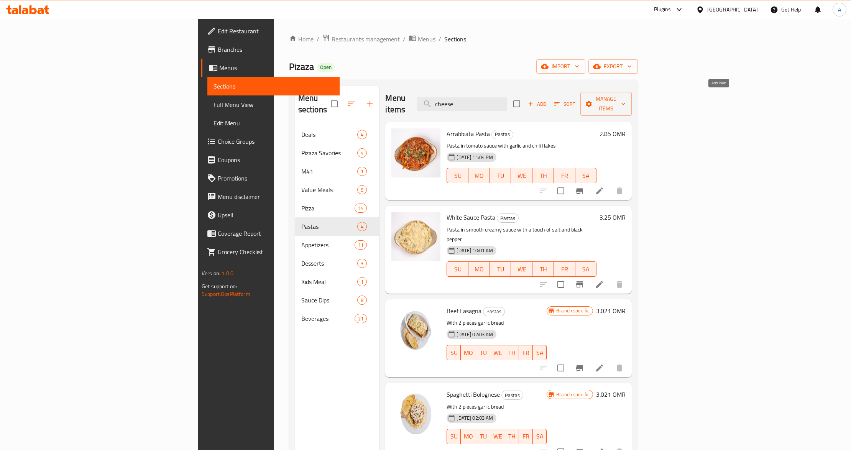
click at [534, 100] on icon "button" at bounding box center [530, 103] width 7 height 7
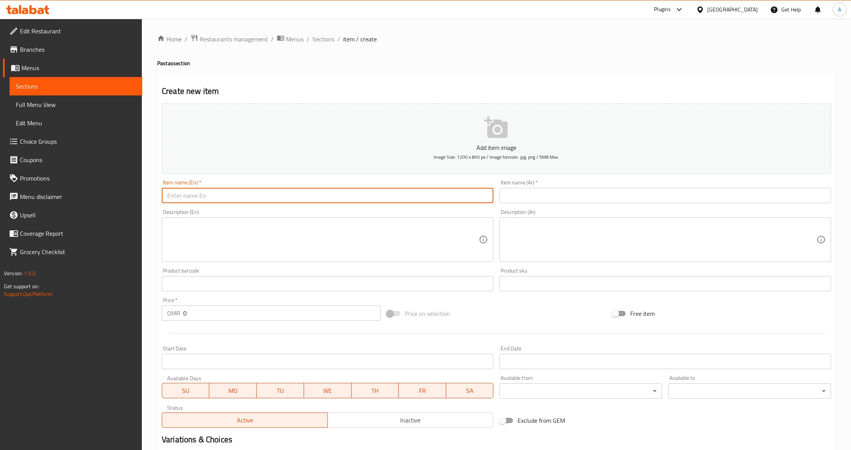
click at [367, 201] on input "text" at bounding box center [328, 195] width 332 height 15
paste input "Mac & Cheese"
type input "Mac & Cheese"
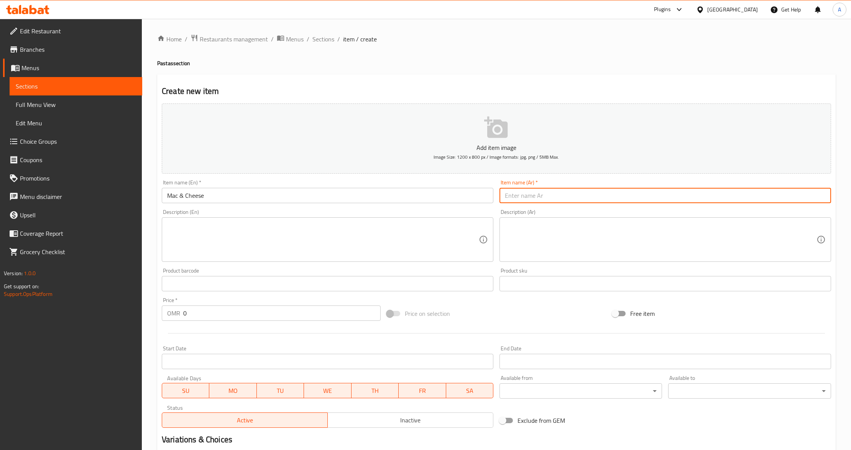
click at [683, 190] on input "text" at bounding box center [665, 195] width 332 height 15
paste input "ماك اند تشيز"
type input "ماك اند تشيز"
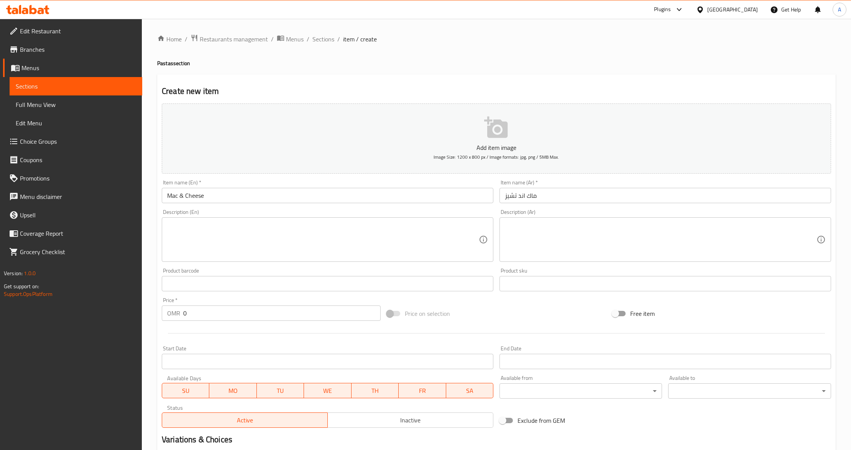
click at [202, 230] on textarea at bounding box center [323, 240] width 312 height 36
paste textarea "Classic macaroni baked in a rich cheesy sauce."
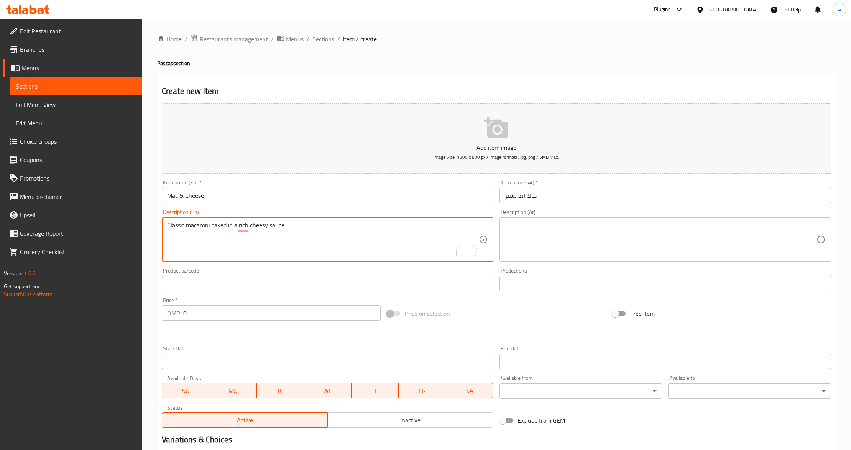
type textarea "Classic macaroni baked in a rich cheesy sauce."
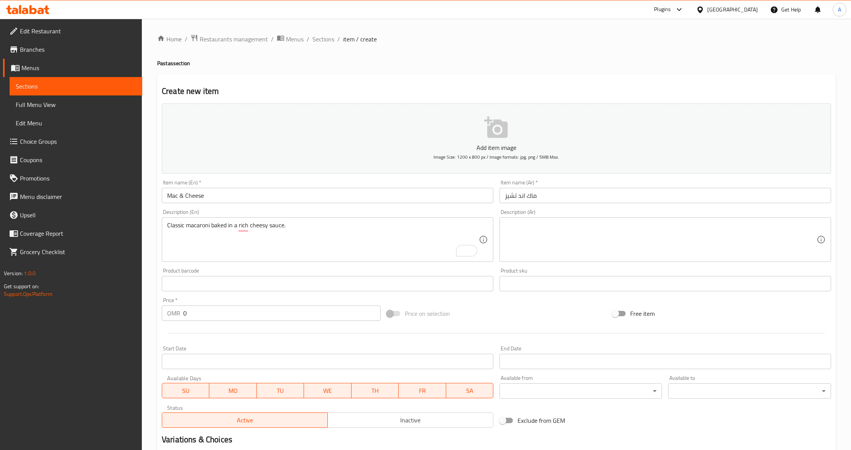
click at [511, 218] on div "Description (Ar)" at bounding box center [665, 239] width 332 height 44
paste textarea "معكرونة كلاسيكية مخبوزة في صلصة الجبن الغنية."
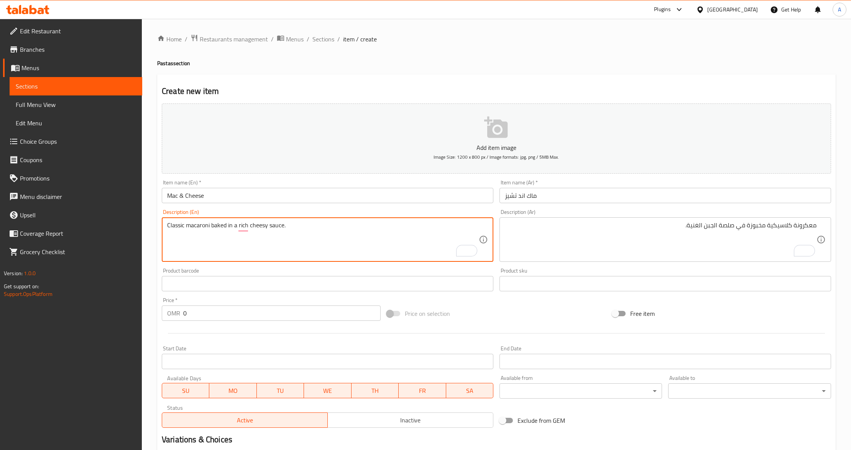
click at [200, 226] on textarea "Classic macaroni baked in a rich cheesy sauce." at bounding box center [323, 240] width 312 height 36
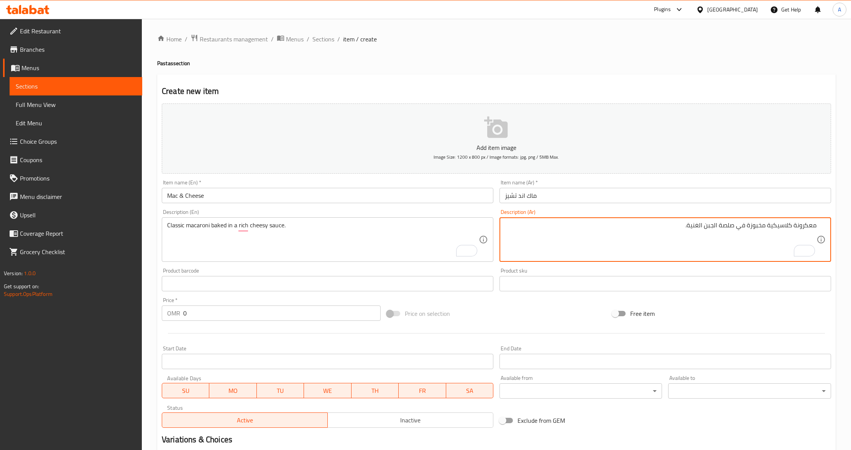
click at [810, 228] on textarea "معكرونة كلاسيكية مخبوزة في صلصة الجبن الغنية." at bounding box center [661, 240] width 312 height 36
paste textarea "كرونة"
click at [772, 230] on textarea "مكرونة كلاسيكية مخبوزة في صلصة الجبن الغنية." at bounding box center [661, 240] width 312 height 36
click at [735, 228] on textarea "مكرونة كلاسيك مخبوزة في صلصة الجبن الغنية." at bounding box center [661, 240] width 312 height 36
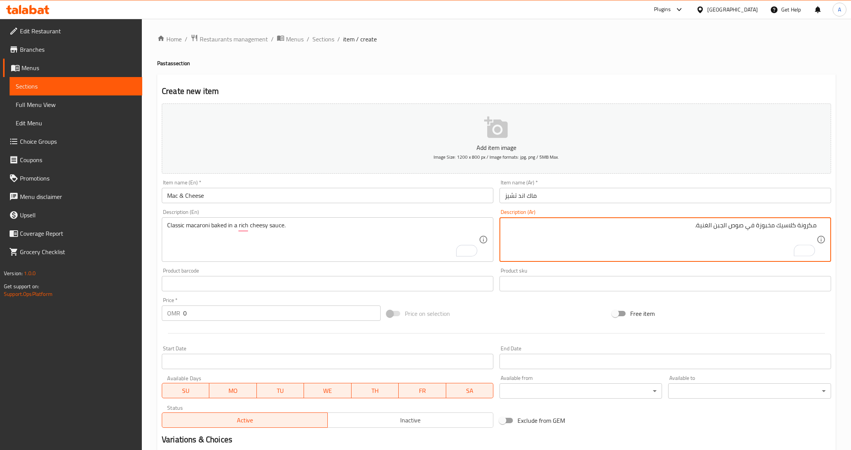
click at [721, 228] on textarea "مكرونة كلاسيك مخبوزة في صوص الجبن الغنية." at bounding box center [661, 240] width 312 height 36
type textarea "مكرونة كلاسيك مخبوزة في صوص تشيزي الغنية."
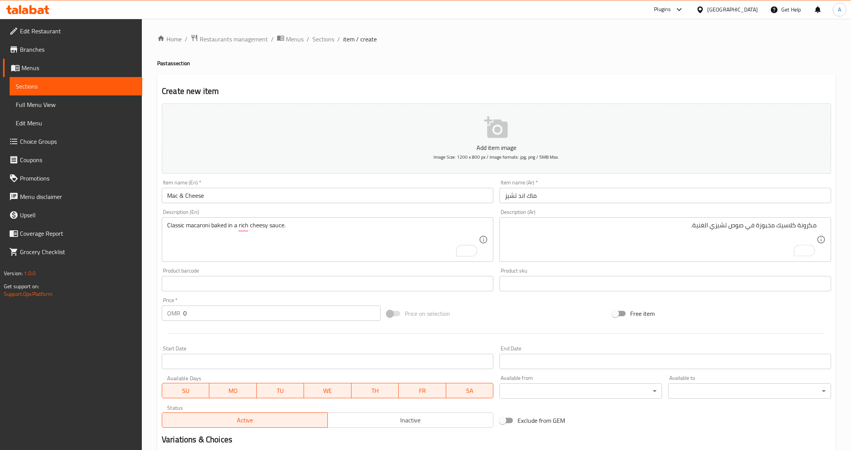
click at [698, 268] on div "Product sku Product sku" at bounding box center [665, 280] width 338 height 30
click at [244, 310] on input "0" at bounding box center [281, 313] width 197 height 15
paste input "2.55"
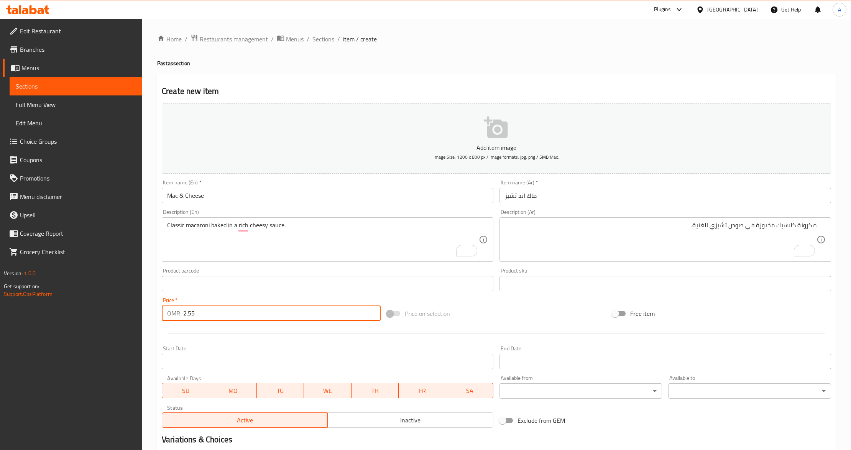
type input "2.55"
click at [228, 341] on div at bounding box center [496, 333] width 675 height 19
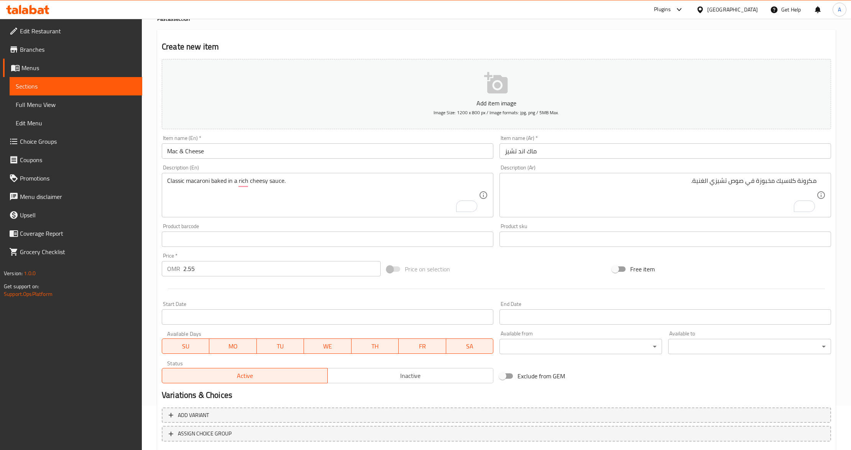
scroll to position [91, 0]
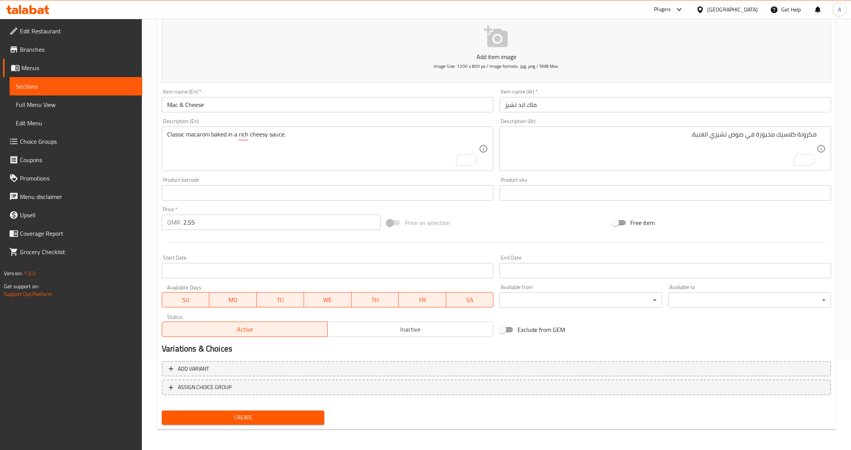
click at [397, 355] on h2 "Variations & Choices" at bounding box center [496, 349] width 669 height 12
click at [255, 417] on span "Create" at bounding box center [243, 418] width 150 height 10
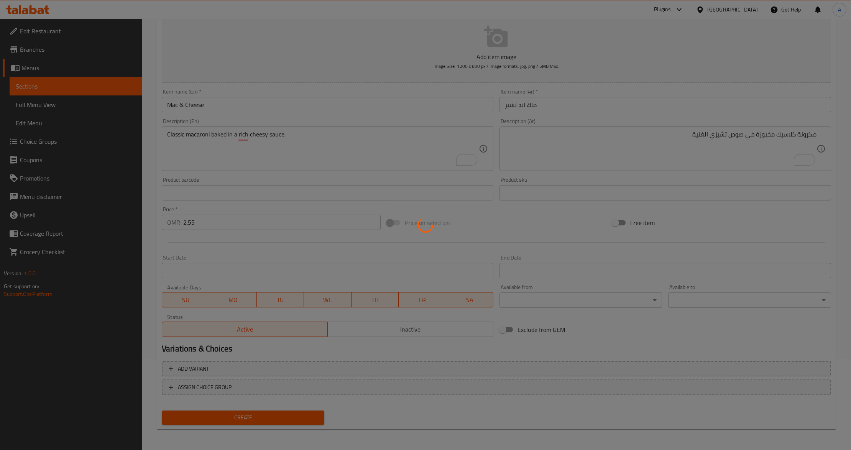
type input "0"
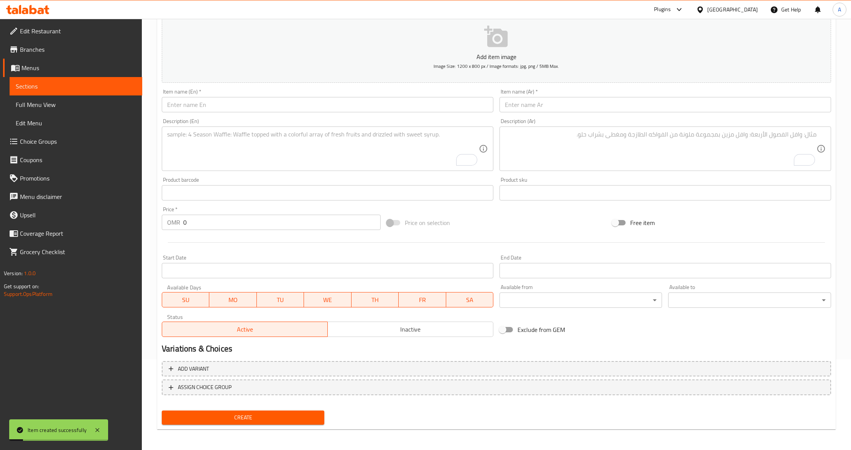
click at [104, 91] on link "Sections" at bounding box center [76, 86] width 133 height 18
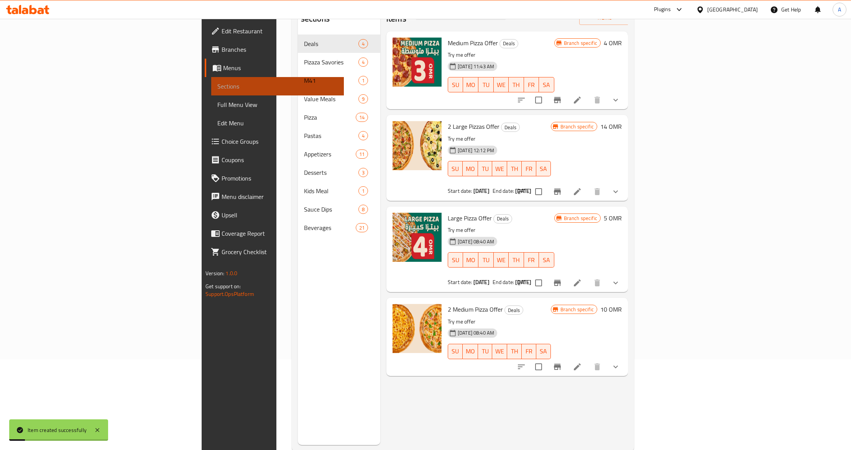
click at [211, 91] on link "Sections" at bounding box center [277, 86] width 133 height 18
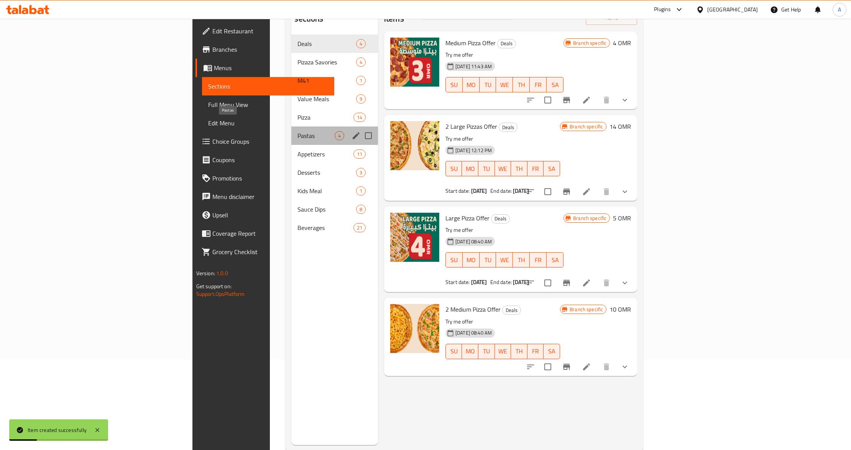
click at [297, 131] on span "Pastas" at bounding box center [315, 135] width 37 height 9
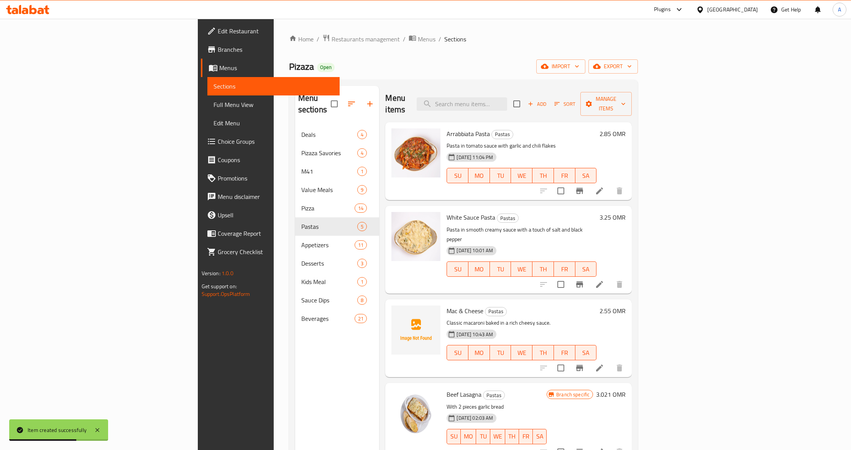
click at [570, 318] on p "Classic macaroni baked in a rich cheesy sauce." at bounding box center [522, 323] width 150 height 10
click at [583, 281] on icon "Branch-specific-item" at bounding box center [579, 284] width 7 height 6
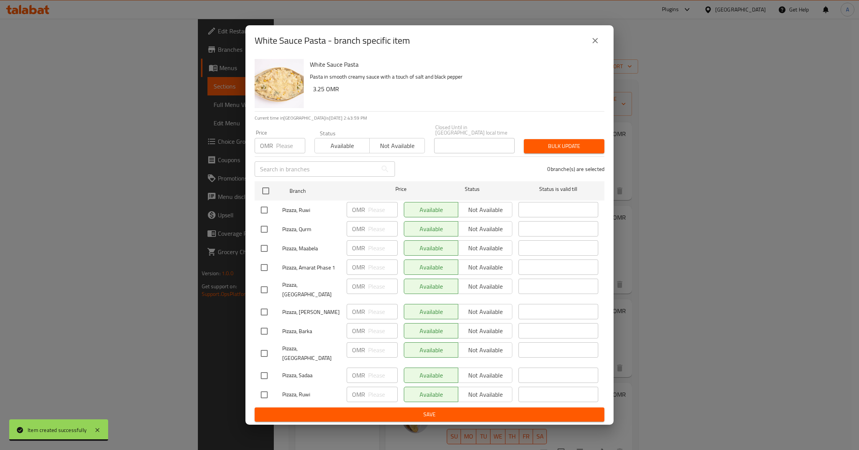
click at [595, 45] on icon "close" at bounding box center [594, 40] width 9 height 9
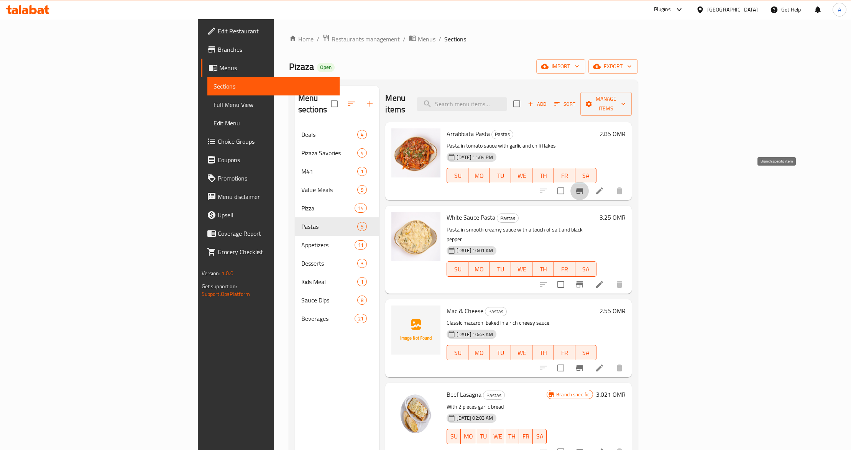
click at [589, 182] on button "Branch-specific-item" at bounding box center [579, 191] width 18 height 18
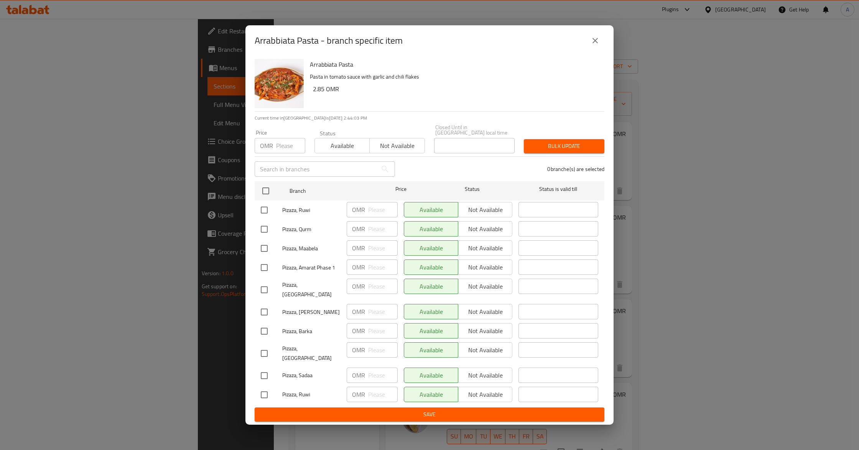
click at [594, 45] on icon "close" at bounding box center [594, 40] width 9 height 9
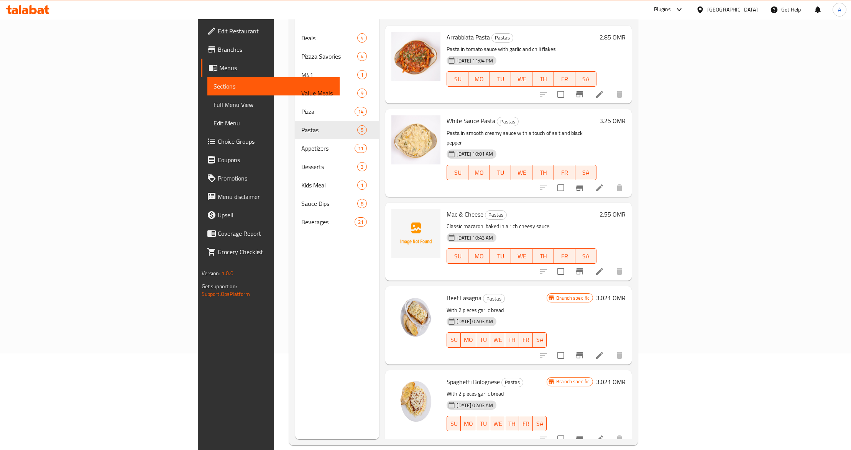
scroll to position [108, 0]
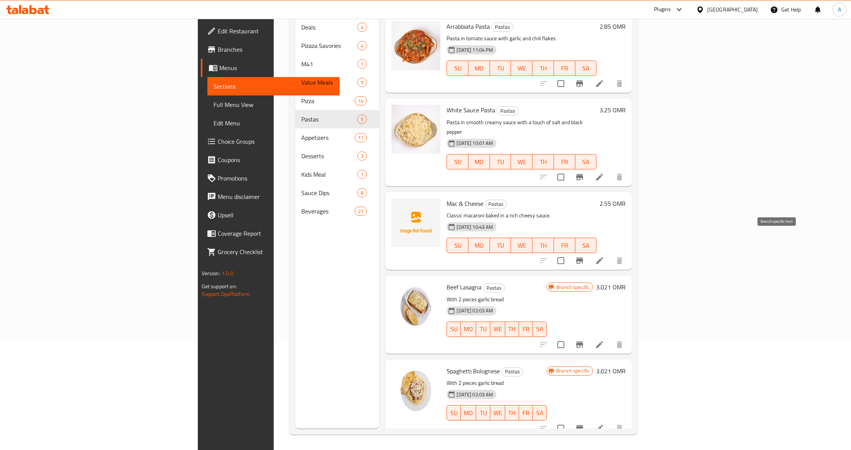
click at [584, 256] on icon "Branch-specific-item" at bounding box center [579, 260] width 9 height 9
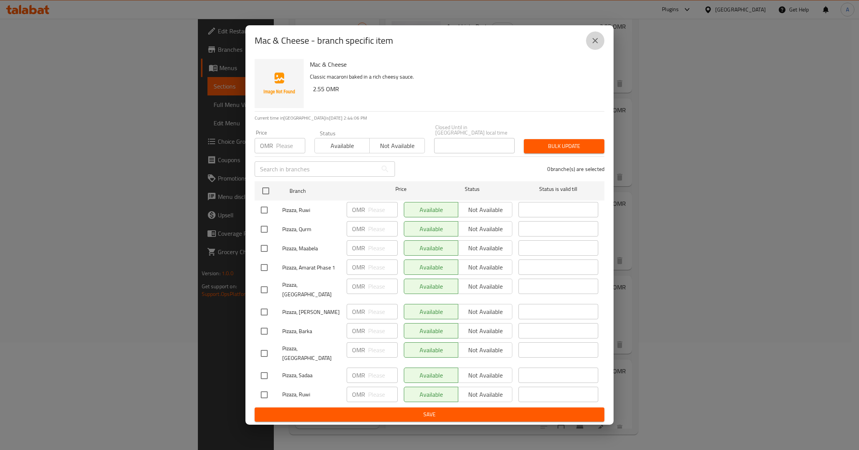
click at [592, 45] on icon "close" at bounding box center [594, 40] width 9 height 9
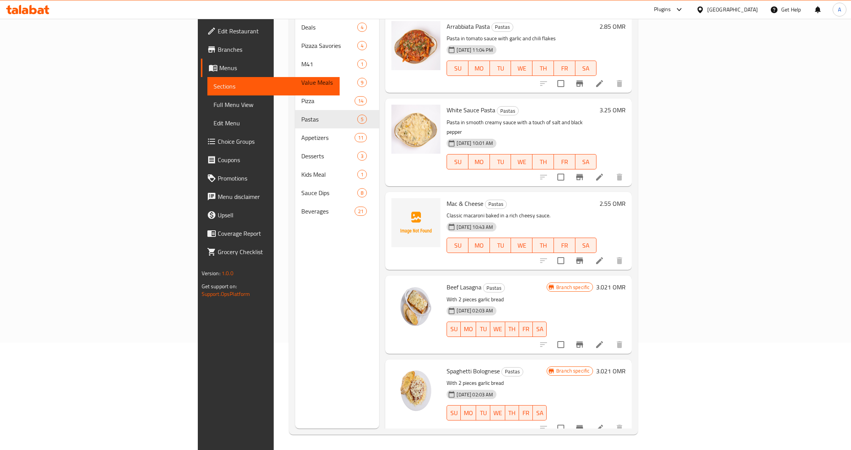
click at [214, 100] on span "Full Menu View" at bounding box center [274, 104] width 120 height 9
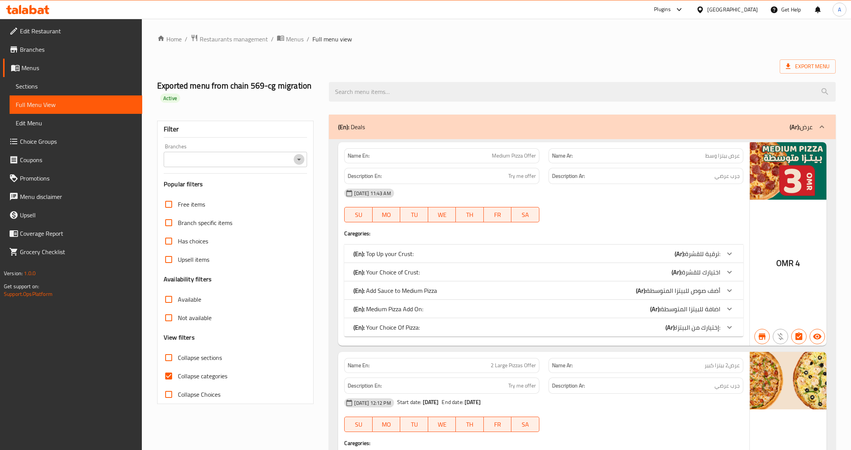
click at [299, 161] on icon "Open" at bounding box center [298, 159] width 9 height 9
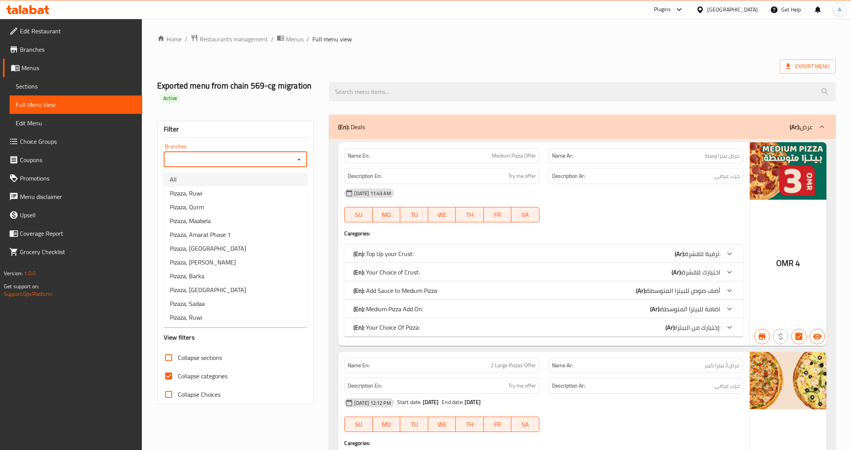
click at [231, 180] on li "All" at bounding box center [235, 179] width 143 height 14
type input "All"
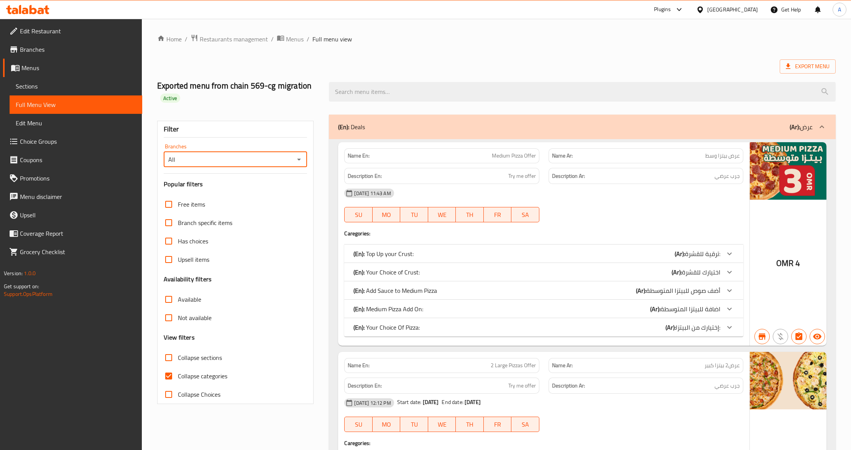
click at [810, 63] on span "Export Menu" at bounding box center [808, 67] width 44 height 10
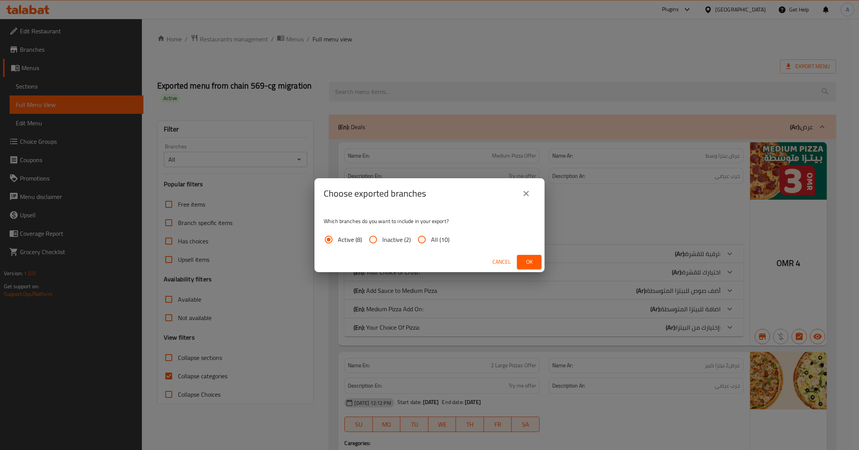
click at [537, 256] on button "Ok" at bounding box center [529, 262] width 25 height 14
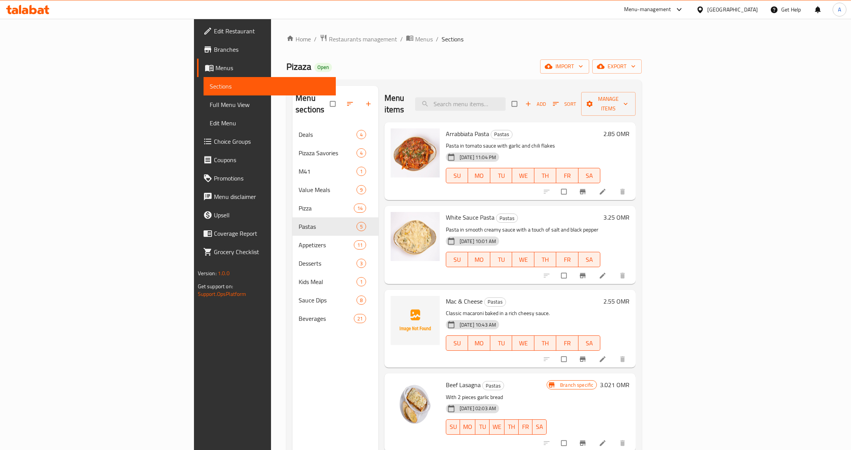
click at [214, 31] on span "Edit Restaurant" at bounding box center [272, 30] width 116 height 9
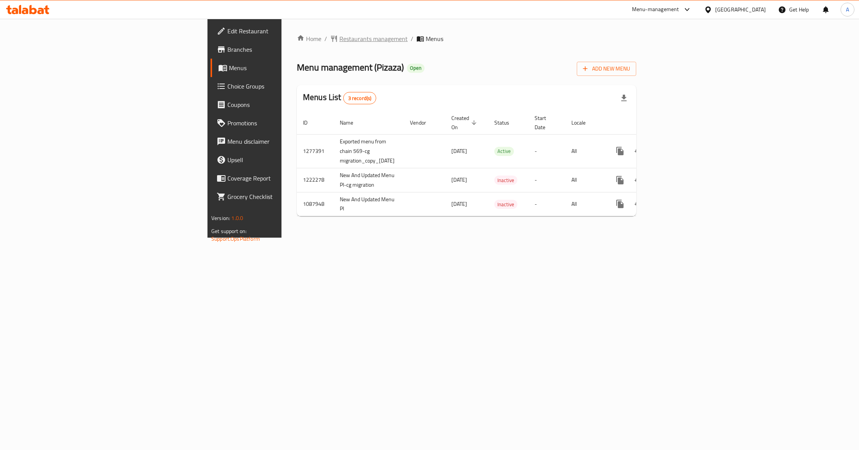
click at [339, 38] on span "Restaurants management" at bounding box center [373, 38] width 68 height 9
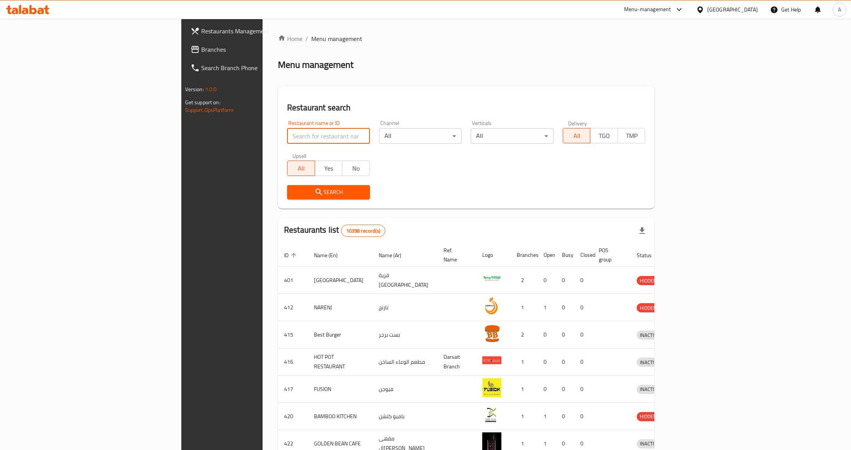
click at [287, 131] on input "search" at bounding box center [328, 135] width 83 height 15
paste input "14339"
type input "14339"
click at [315, 189] on icon "submit" at bounding box center [318, 192] width 7 height 7
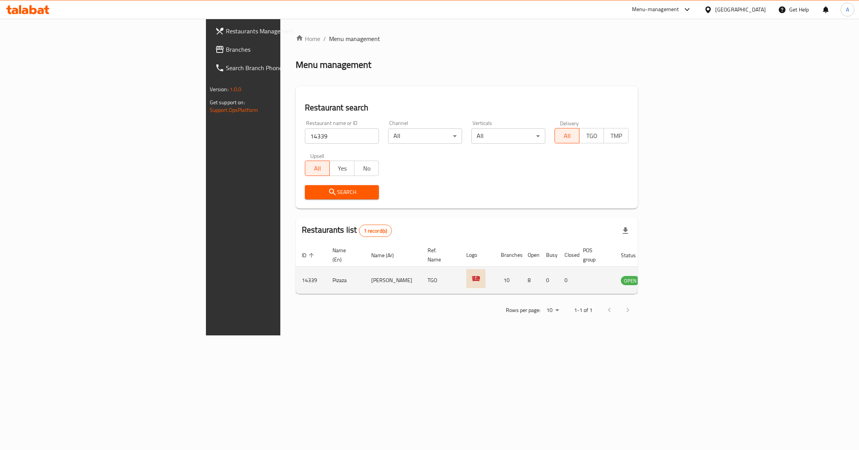
click at [670, 276] on icon "enhanced table" at bounding box center [665, 280] width 9 height 9
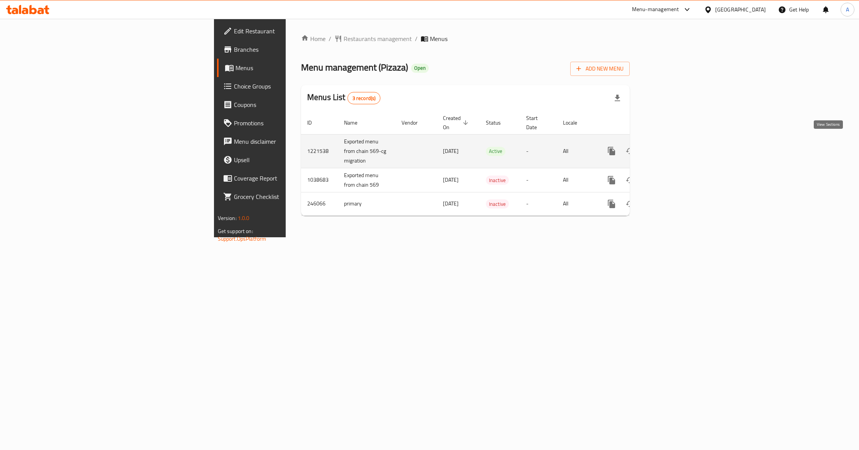
click at [671, 146] on icon "enhanced table" at bounding box center [666, 150] width 9 height 9
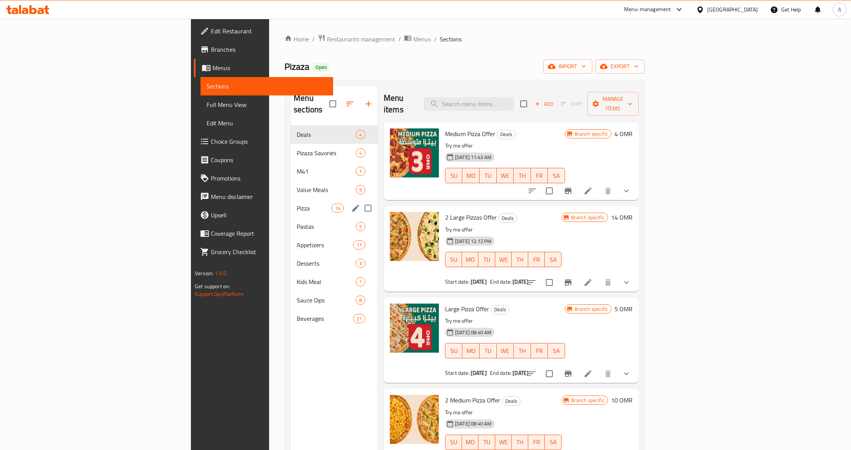
click at [291, 199] on div "Pizza 14" at bounding box center [334, 208] width 87 height 18
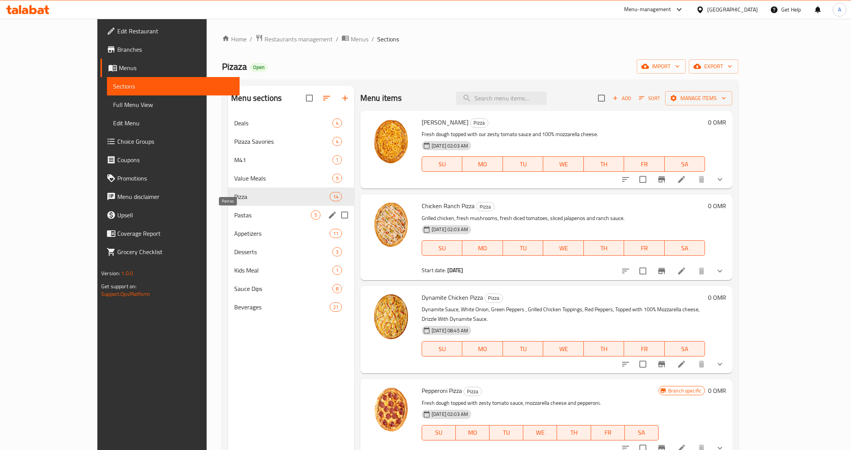
click at [234, 214] on span "Pastas" at bounding box center [272, 214] width 77 height 9
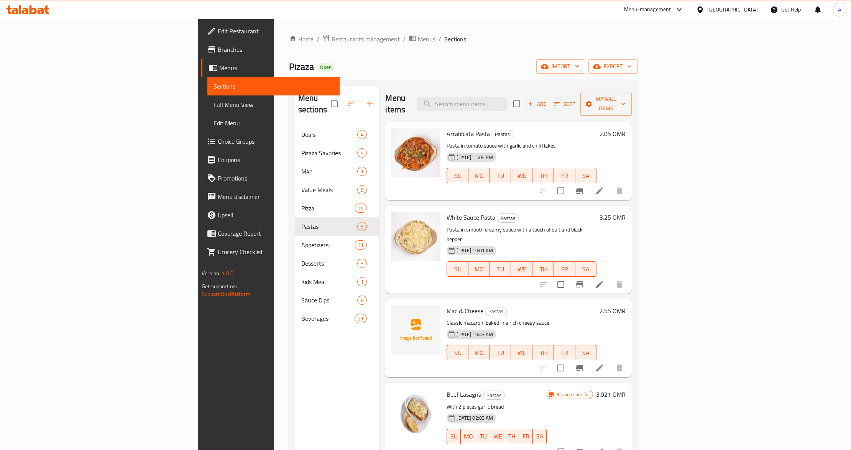
click at [524, 225] on p "Pasta in smooth creamy sauce with a touch of salt and black pepper" at bounding box center [522, 234] width 150 height 19
click at [520, 318] on p "Classic macaroni baked in a rich cheesy sauce." at bounding box center [522, 323] width 150 height 10
click at [603, 187] on icon at bounding box center [599, 190] width 7 height 7
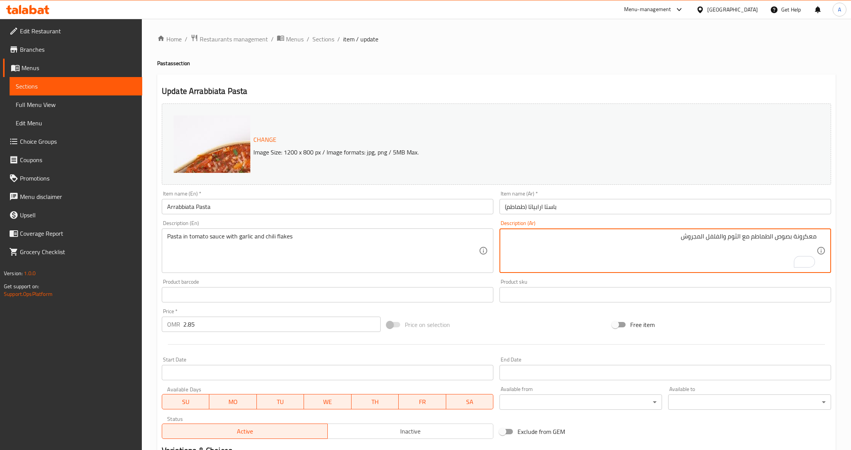
click at [545, 206] on input "باستا ارابياتا (طماطم)" at bounding box center [665, 206] width 332 height 15
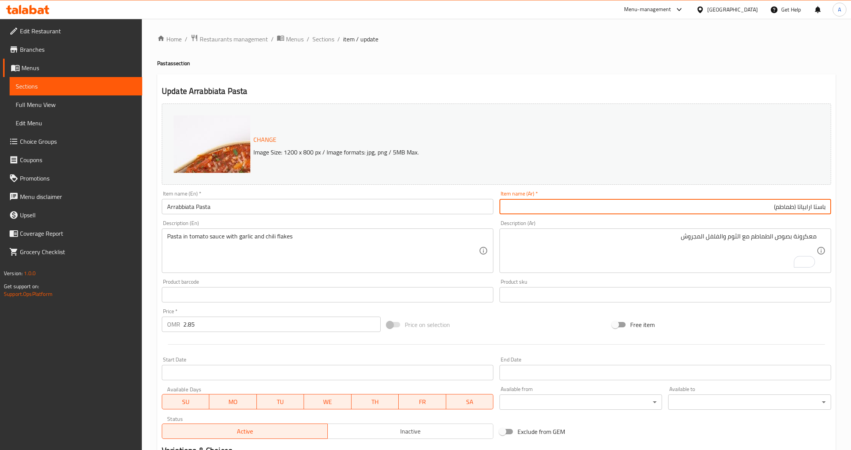
click at [547, 225] on div "Description (Ar) معكرونة بصوص الطماطم مع الثوم والفلفل المجروش Description (Ar)" at bounding box center [665, 246] width 332 height 53
drag, startPoint x: 797, startPoint y: 206, endPoint x: 736, endPoint y: 208, distance: 60.6
click at [736, 208] on input "باستا ارابياتا (طماطم)" at bounding box center [665, 206] width 332 height 15
click at [715, 225] on div "Description (Ar) معكرونة بصوص الطماطم مع الثوم والفلفل المجروش Description (Ar)" at bounding box center [665, 246] width 332 height 53
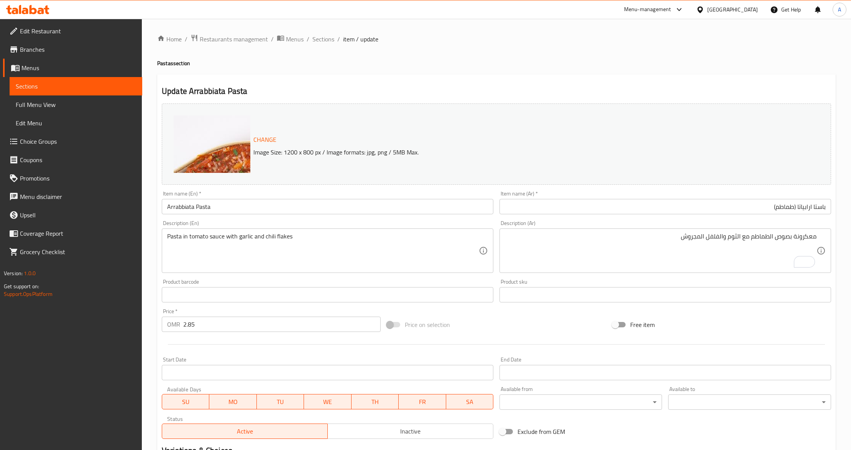
click at [214, 209] on input "Arrabbiata Pasta" at bounding box center [328, 206] width 332 height 15
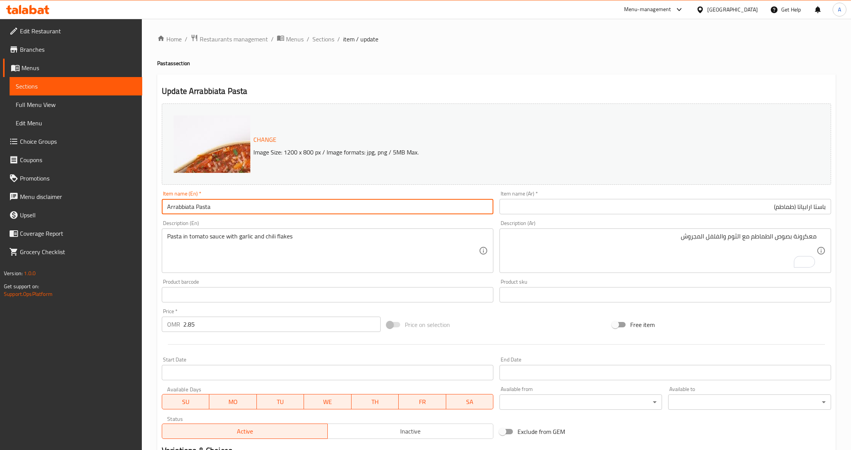
type input "Arrabbiata Pasta"
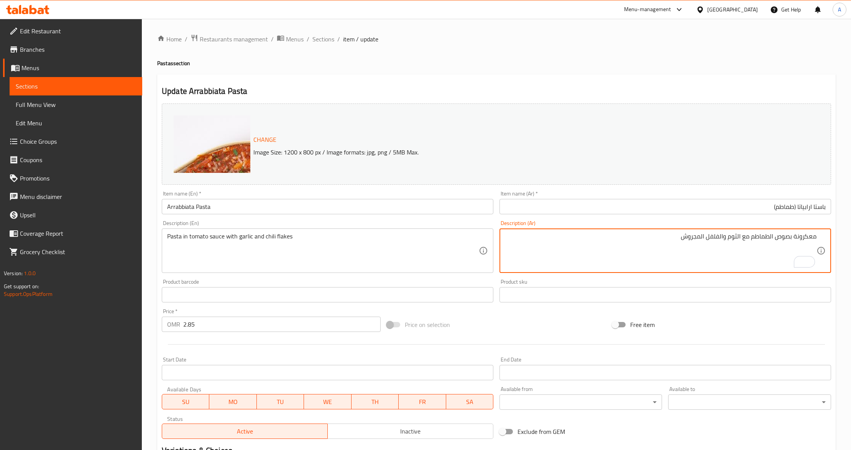
click at [166, 238] on div "Pasta in tomato sauce with garlic and chili flakes Description (En)" at bounding box center [328, 250] width 332 height 44
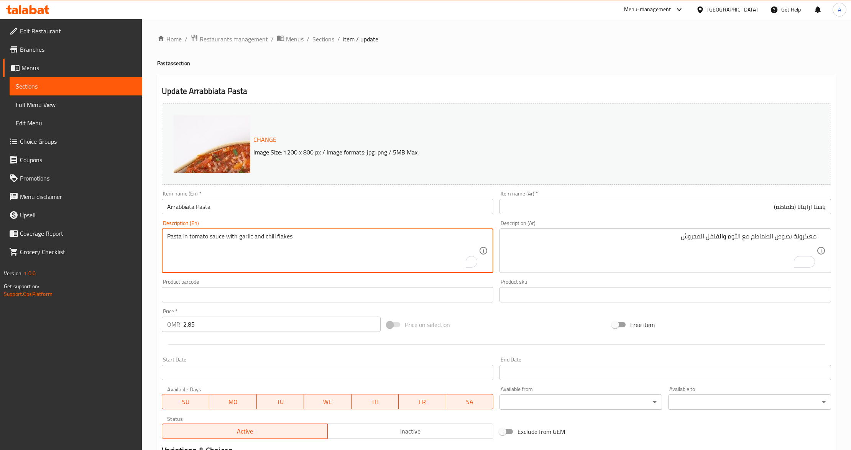
click at [173, 240] on textarea "Pasta in tomato sauce with garlic and chili flakes" at bounding box center [323, 251] width 312 height 36
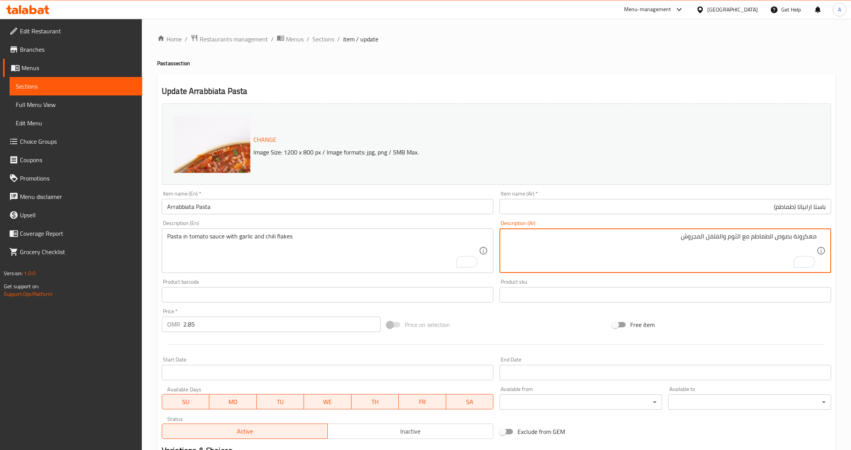
drag, startPoint x: 809, startPoint y: 237, endPoint x: 828, endPoint y: 284, distance: 51.0
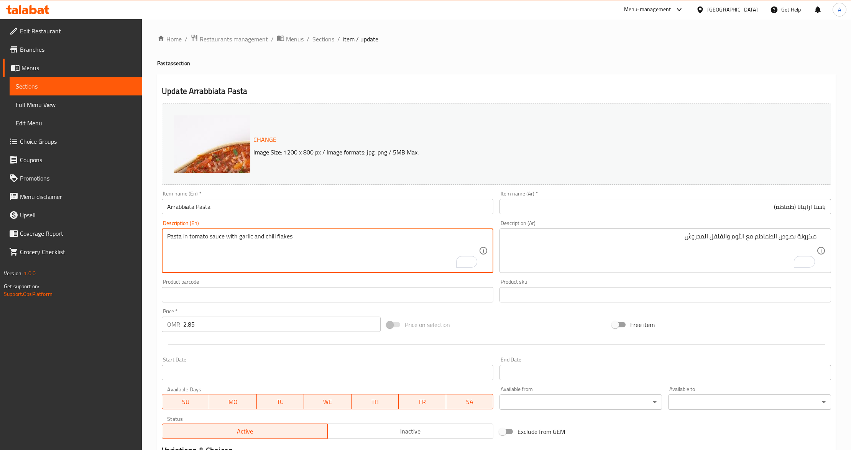
click at [269, 235] on textarea "Pasta in tomato sauce with garlic and chili flakes" at bounding box center [323, 251] width 312 height 36
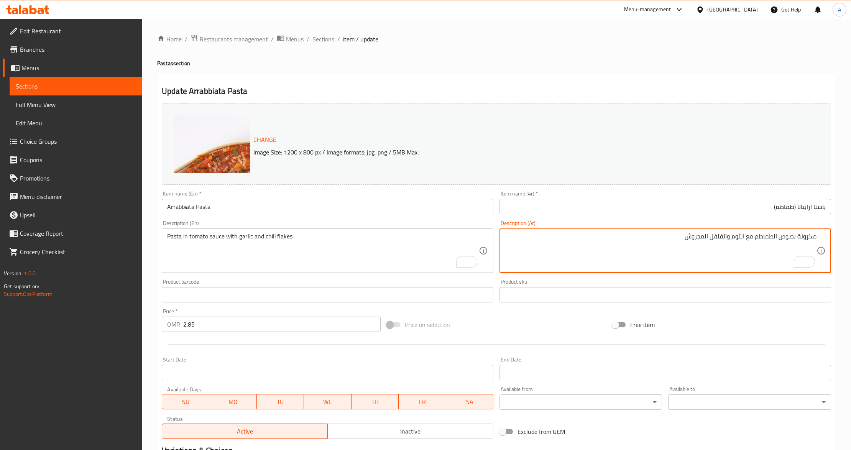
drag, startPoint x: 710, startPoint y: 238, endPoint x: 671, endPoint y: 238, distance: 39.5
paste textarea "فلفل حار"
click at [711, 242] on textarea "مكرونة بصوص الطماطم مع الثوم والفلفل فلفل حار" at bounding box center [661, 251] width 312 height 36
click at [720, 238] on textarea "مكرونة بصوص الطماطم مع الثوم والفلفل فلفل حار" at bounding box center [661, 251] width 312 height 36
drag, startPoint x: 727, startPoint y: 237, endPoint x: 711, endPoint y: 238, distance: 15.4
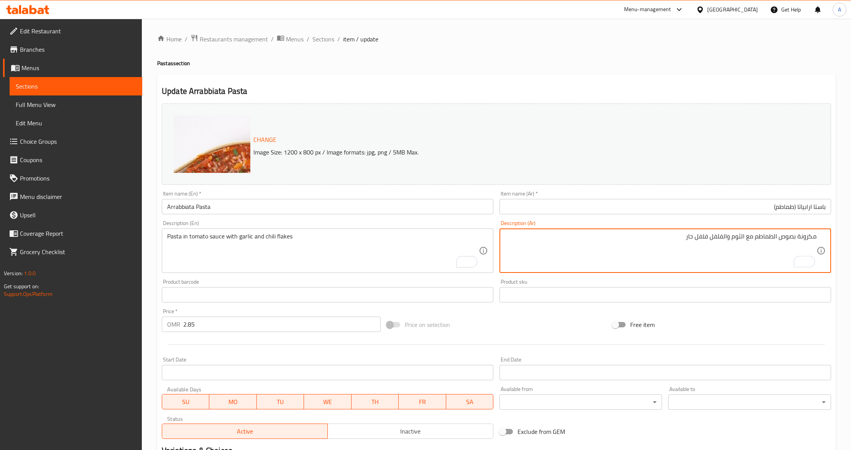
click at [711, 238] on textarea "مكرونة بصوص الطماطم مع الثوم والفلفل فلفل حار" at bounding box center [661, 251] width 312 height 36
click at [692, 239] on textarea "مكرونة بصوص الطماطم مع الثوم و فلفل حار" at bounding box center [661, 251] width 312 height 36
type textarea "مكرونة بصوص الطماطم مع الثوم و فلفل حار فليكس"
click at [556, 333] on div "Price on selection" at bounding box center [496, 324] width 225 height 21
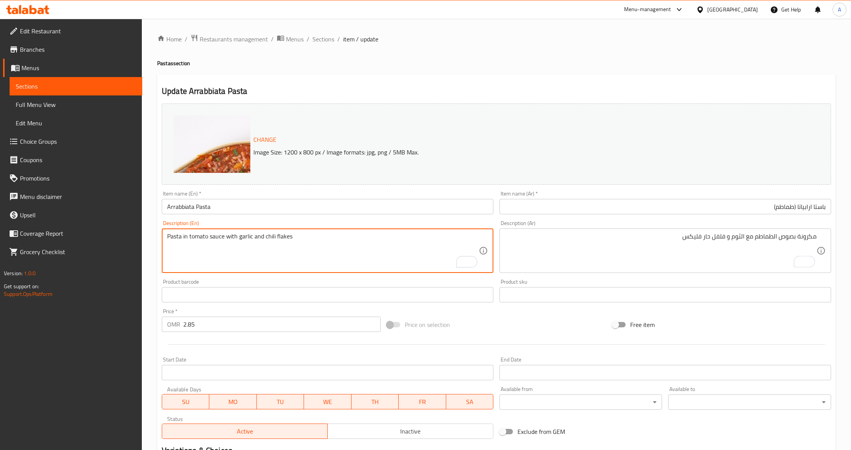
click at [288, 237] on textarea "Pasta in tomato sauce with garlic and chili flakes" at bounding box center [323, 251] width 312 height 36
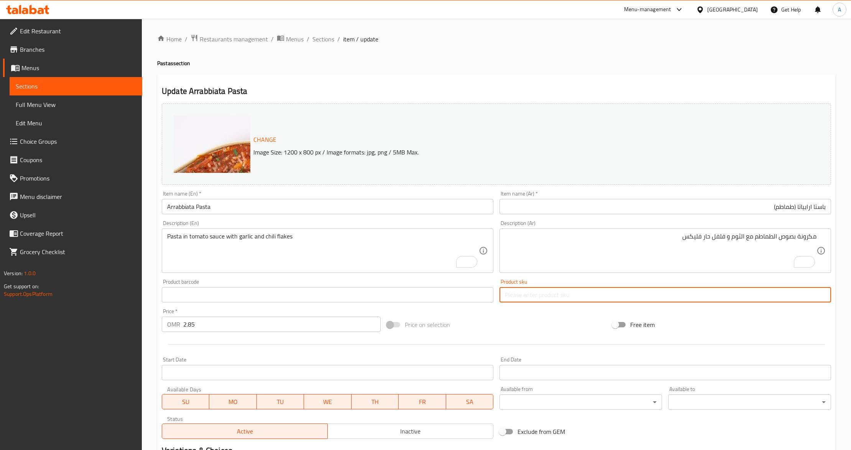
drag, startPoint x: 702, startPoint y: 303, endPoint x: 557, endPoint y: 318, distance: 145.7
click at [702, 302] on input "text" at bounding box center [665, 294] width 332 height 15
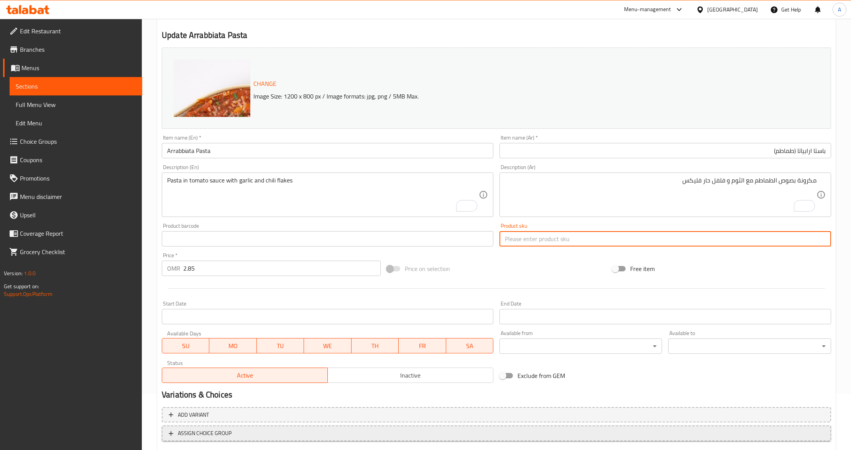
scroll to position [102, 0]
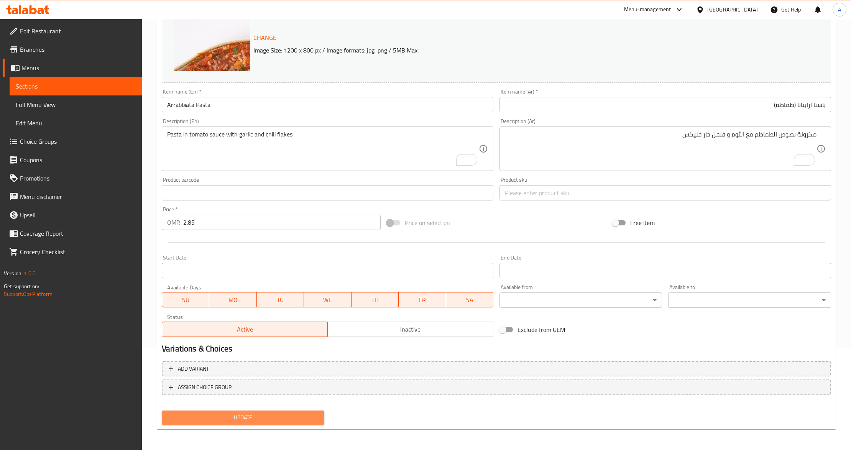
click at [204, 420] on span "Update" at bounding box center [243, 418] width 150 height 10
click at [204, 420] on div at bounding box center [425, 225] width 851 height 450
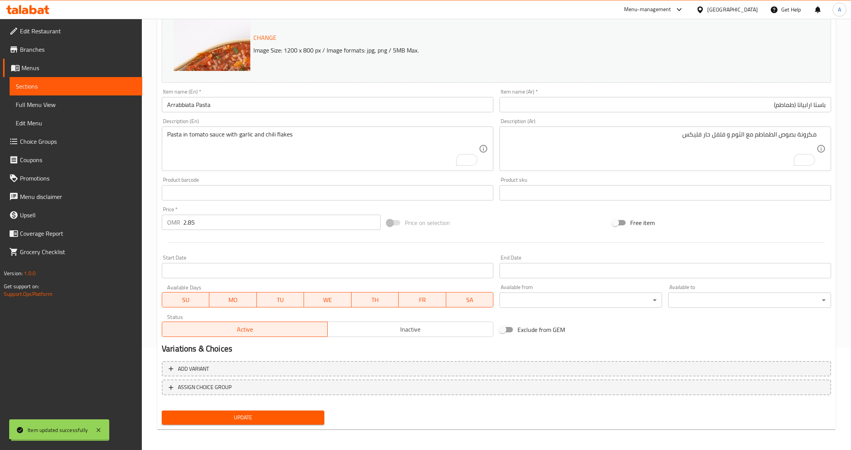
click at [204, 420] on span "Update" at bounding box center [243, 418] width 150 height 10
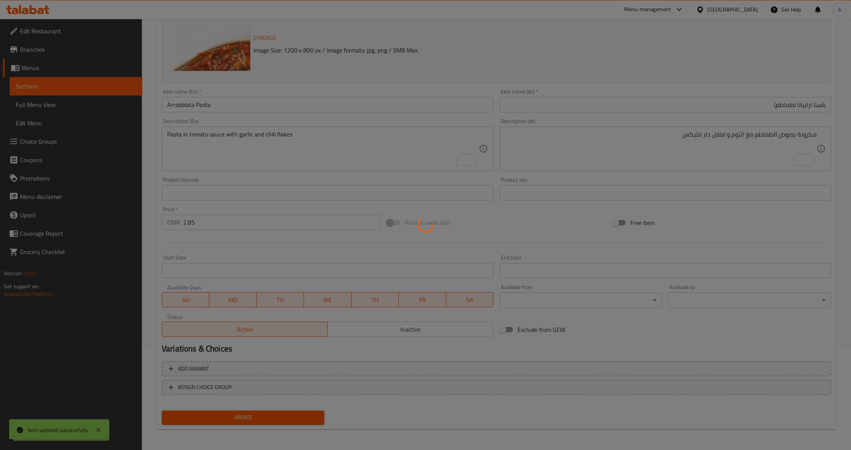
click at [204, 420] on div at bounding box center [425, 225] width 851 height 450
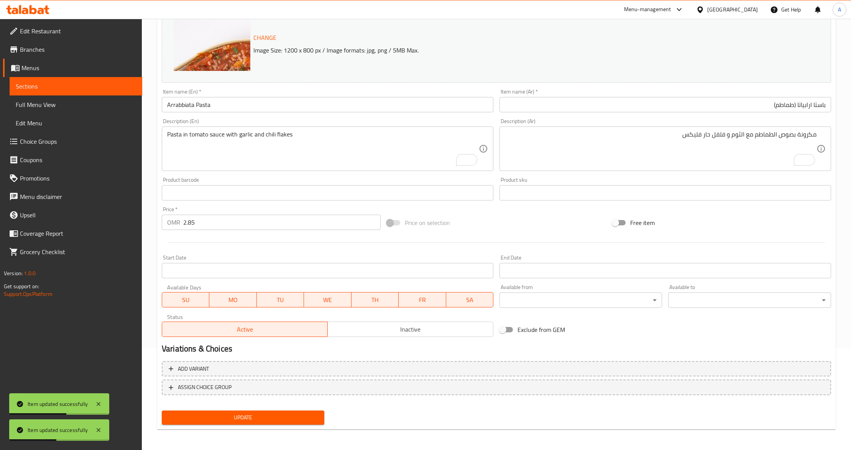
scroll to position [0, 0]
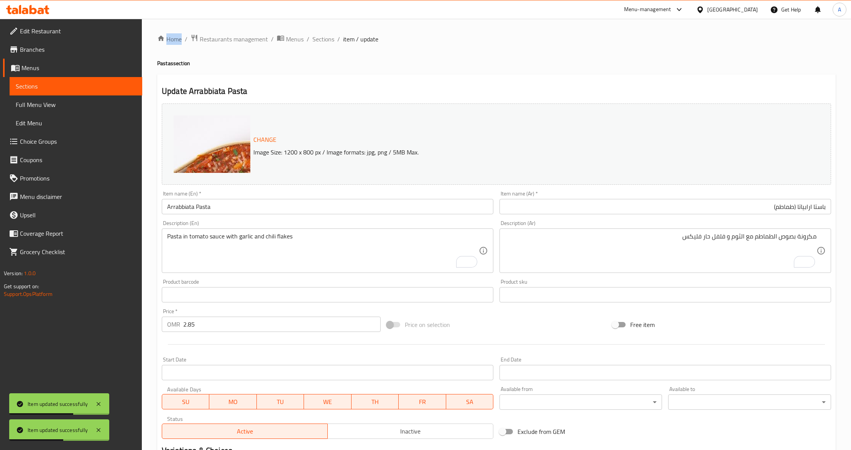
drag, startPoint x: 328, startPoint y: 42, endPoint x: 328, endPoint y: 48, distance: 5.4
click at [328, 42] on span "Sections" at bounding box center [323, 38] width 22 height 9
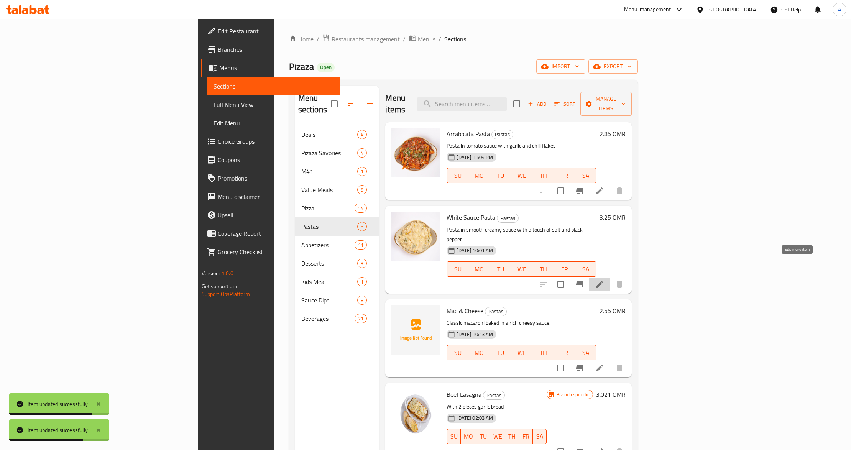
click at [604, 280] on icon at bounding box center [599, 284] width 9 height 9
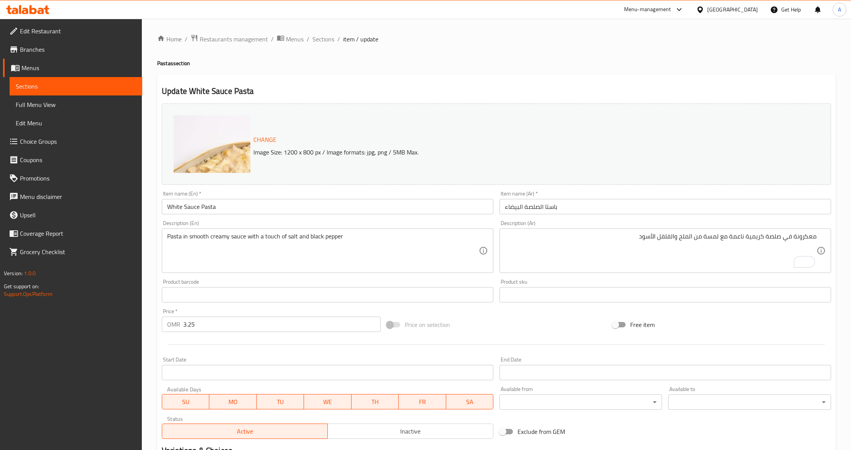
click at [808, 238] on textarea "معكرونة في صلصة كريمية ناعمة مع لمسة من الملح والفلفل الأسود" at bounding box center [661, 251] width 312 height 36
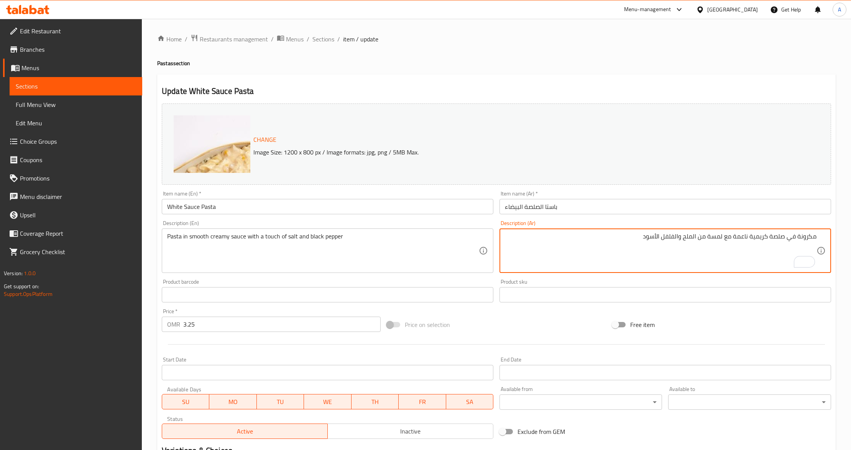
click at [743, 238] on textarea "مكرونة في صلصة كريمية ناعمة مع لمسة من الملح والفلفل الأسود" at bounding box center [661, 251] width 312 height 36
type textarea "مكرونة في صلصة كريمية سموثي مع لمسة من الملح والفلفل الأسود"
click at [577, 325] on div "Price on selection" at bounding box center [496, 324] width 225 height 21
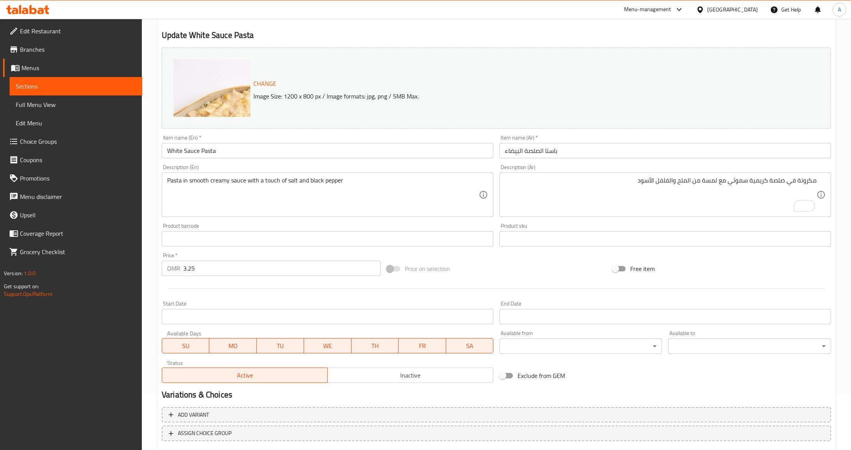
scroll to position [102, 0]
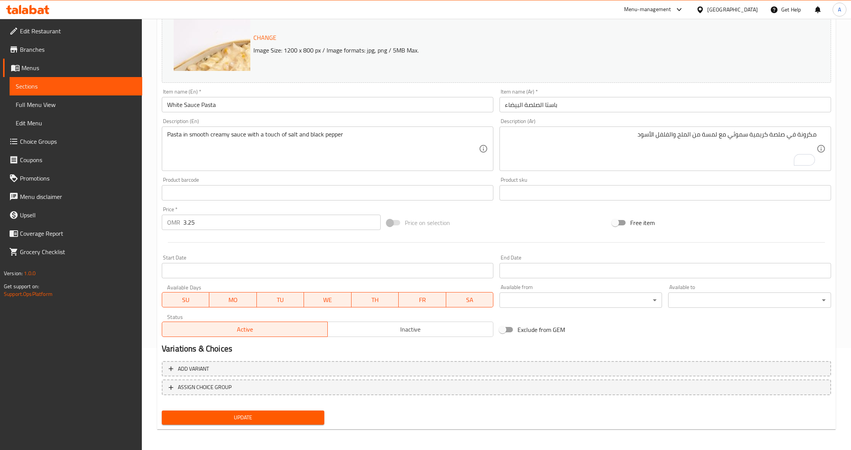
click at [219, 420] on span "Update" at bounding box center [243, 418] width 150 height 10
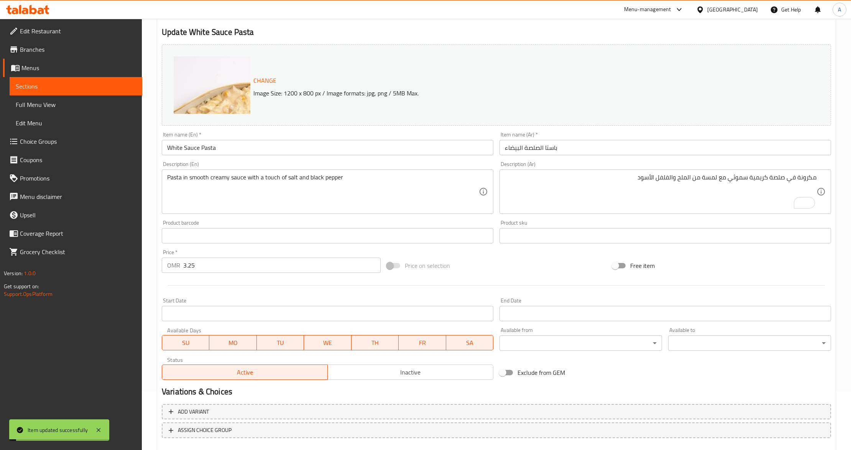
scroll to position [0, 0]
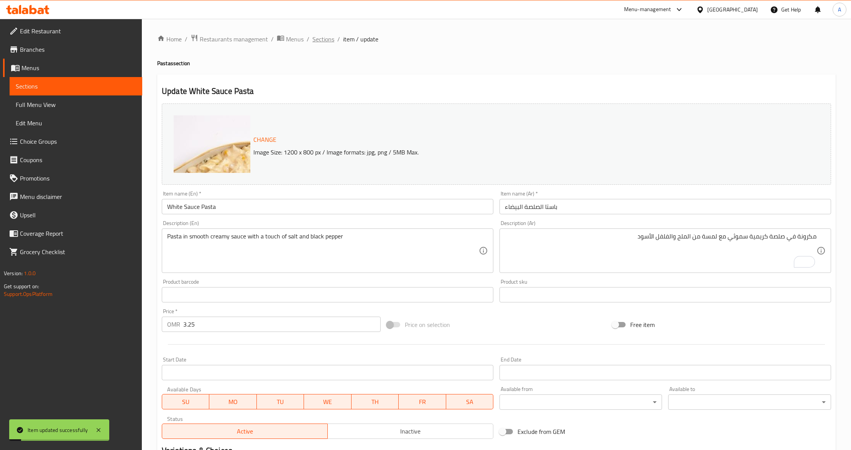
click at [325, 36] on span "Sections" at bounding box center [323, 38] width 22 height 9
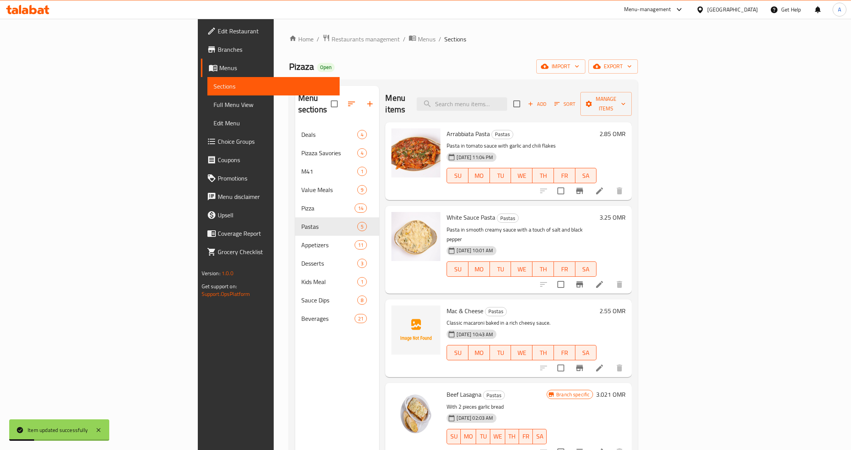
click at [546, 243] on div "[DATE] 10:01 AM SU MO TU WE TH FR SA" at bounding box center [522, 263] width 156 height 41
click at [214, 103] on span "Full Menu View" at bounding box center [274, 104] width 120 height 9
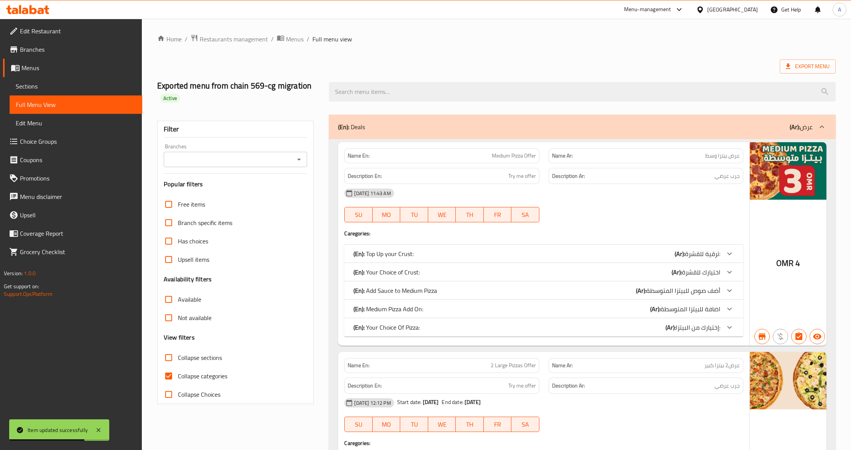
click at [298, 158] on icon "Open" at bounding box center [298, 159] width 9 height 9
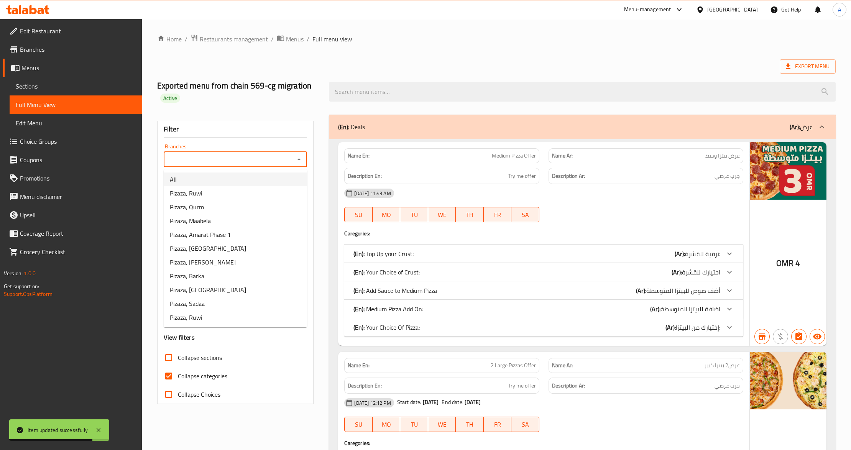
click at [214, 184] on li "All" at bounding box center [235, 179] width 143 height 14
type input "All"
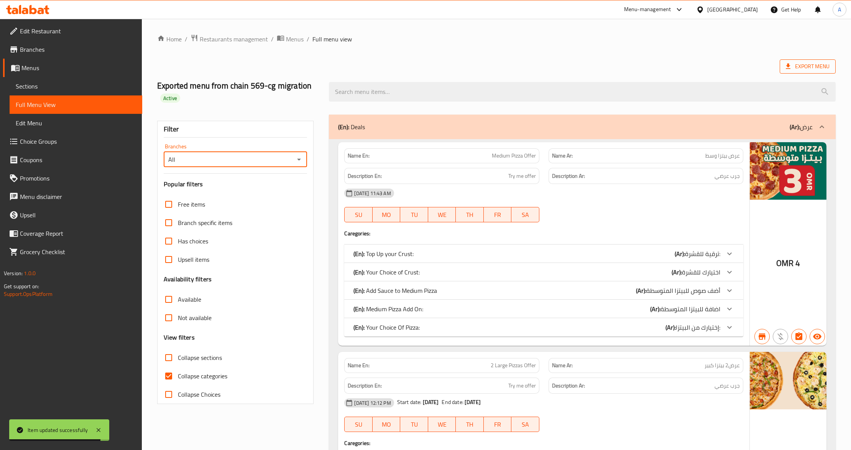
click at [790, 71] on span "Export Menu" at bounding box center [808, 67] width 44 height 10
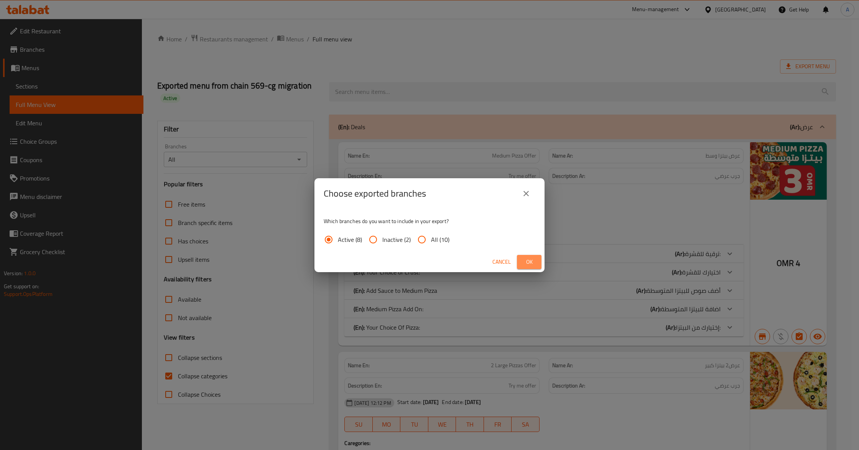
click at [524, 263] on span "Ok" at bounding box center [529, 262] width 12 height 10
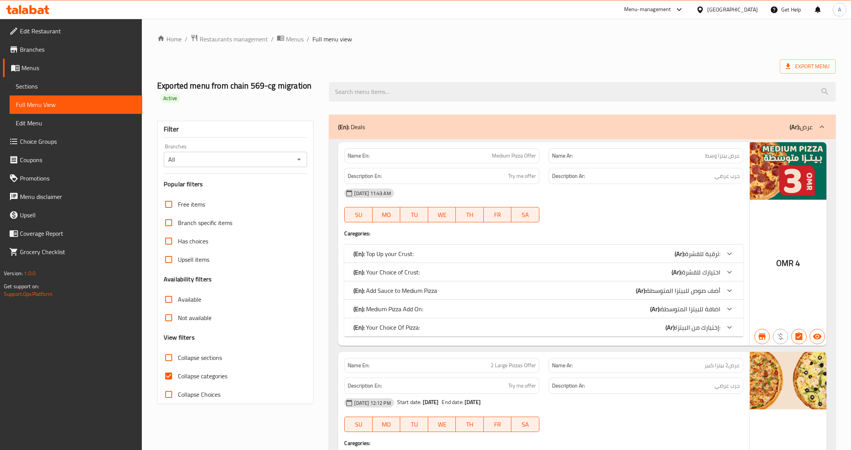
drag, startPoint x: 250, startPoint y: 38, endPoint x: 209, endPoint y: 74, distance: 54.9
click at [250, 38] on span "Restaurants management" at bounding box center [234, 38] width 68 height 9
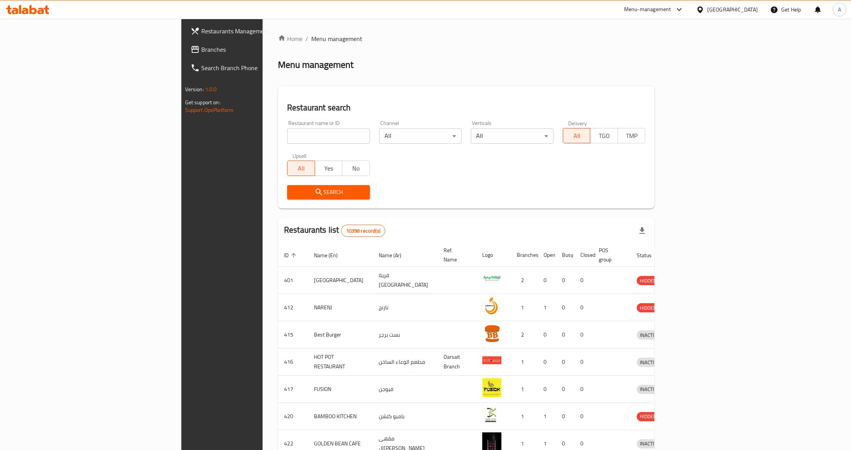
click at [287, 137] on input "search" at bounding box center [328, 135] width 83 height 15
paste input "569"
type input "569"
click at [293, 194] on span "Search" at bounding box center [328, 192] width 71 height 10
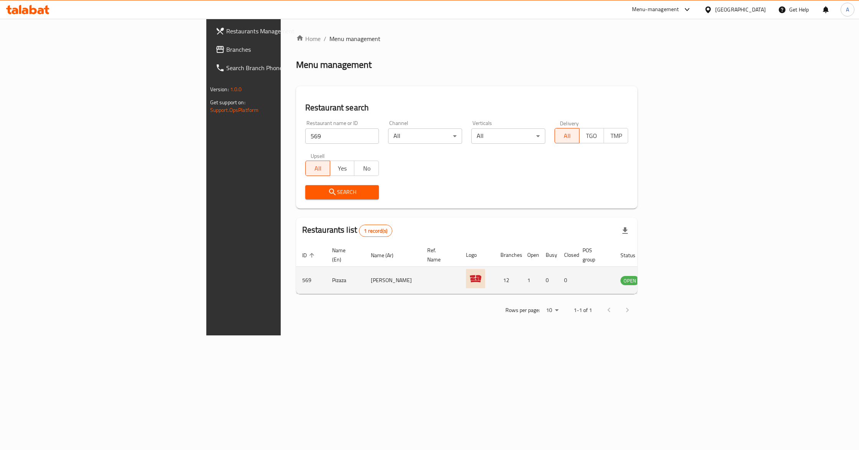
click at [675, 276] on link "enhanced table" at bounding box center [667, 280] width 14 height 9
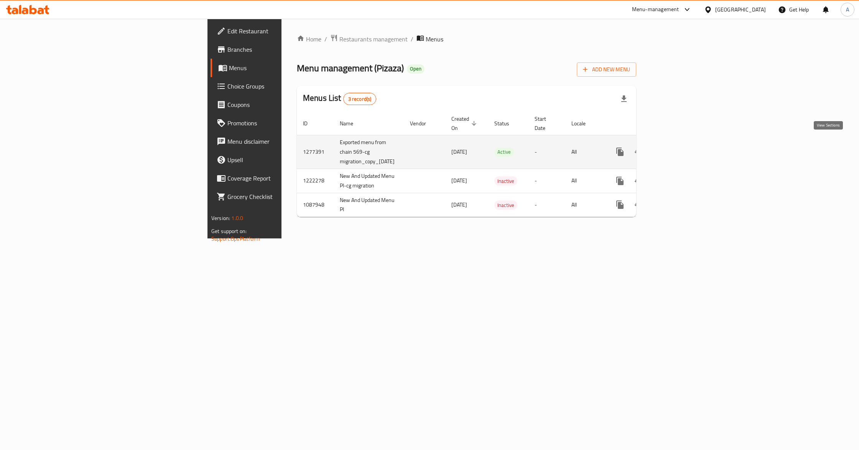
click at [680, 148] on icon "enhanced table" at bounding box center [674, 151] width 9 height 9
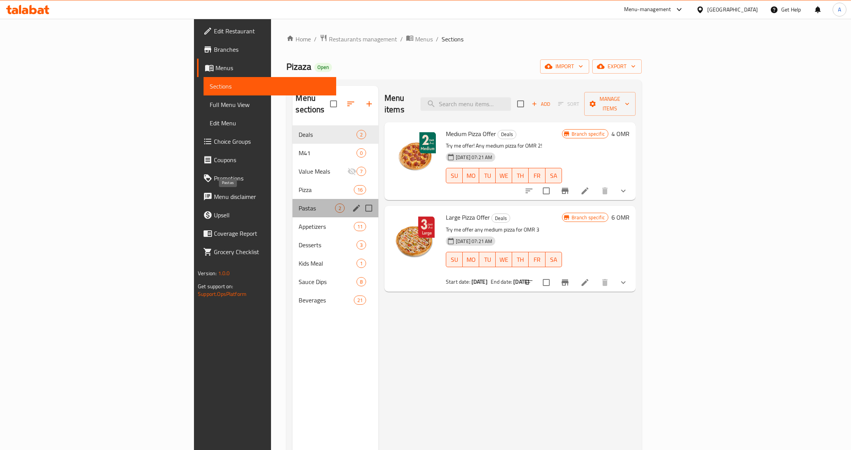
click at [299, 204] on span "Pastas" at bounding box center [317, 208] width 36 height 9
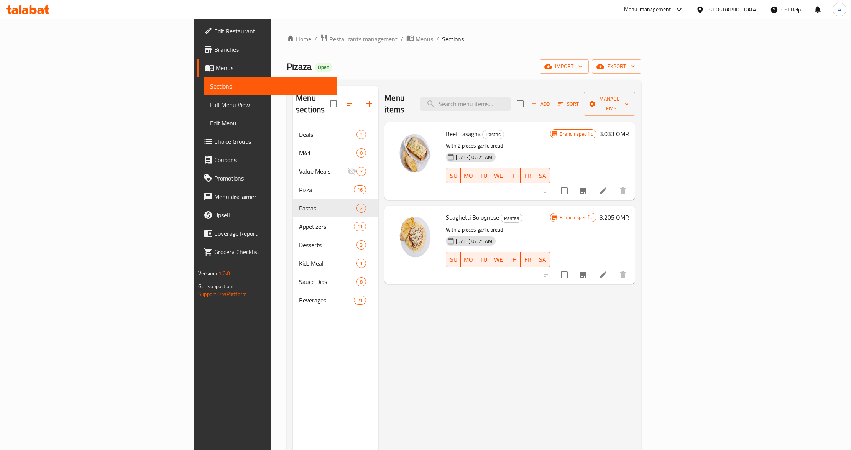
click at [523, 225] on p "With 2 pieces garlic bread" at bounding box center [498, 230] width 104 height 10
click at [210, 103] on span "Full Menu View" at bounding box center [270, 104] width 120 height 9
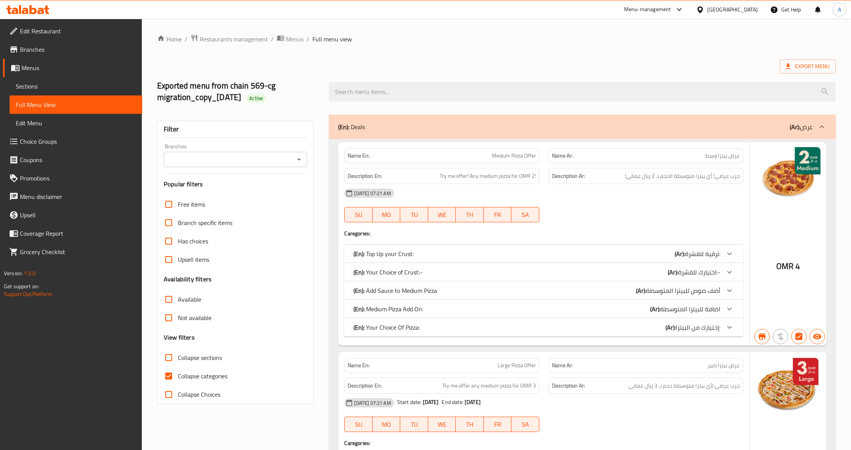
click at [297, 163] on icon "Open" at bounding box center [298, 159] width 9 height 9
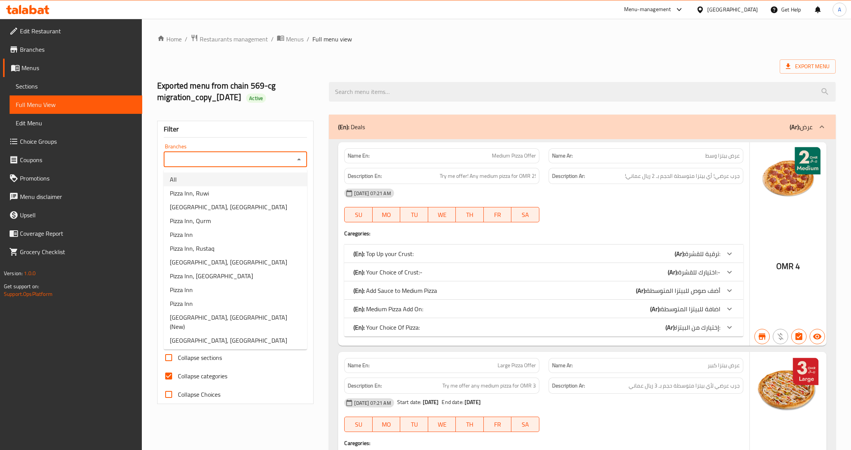
click at [254, 180] on li "All" at bounding box center [235, 179] width 143 height 14
type input "All"
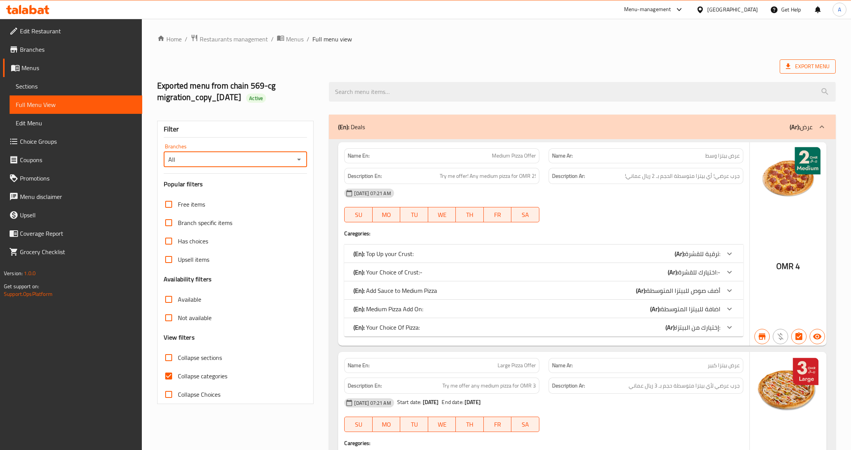
click at [796, 64] on span "Export Menu" at bounding box center [808, 67] width 44 height 10
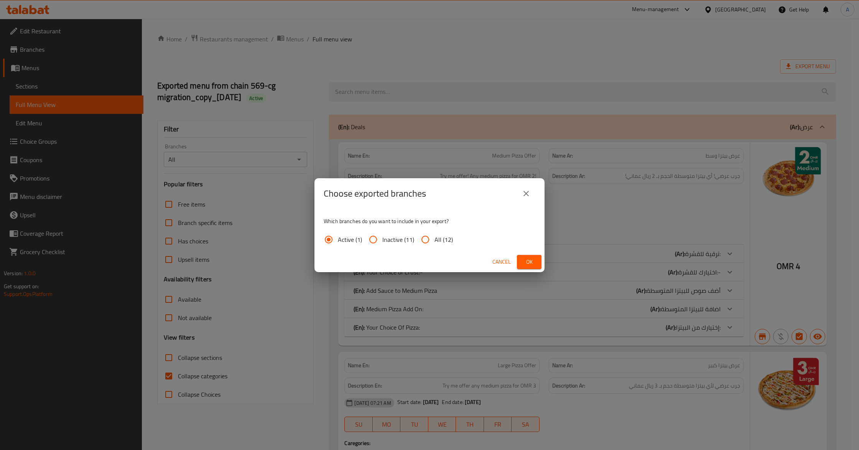
click at [520, 268] on button "Ok" at bounding box center [529, 262] width 25 height 14
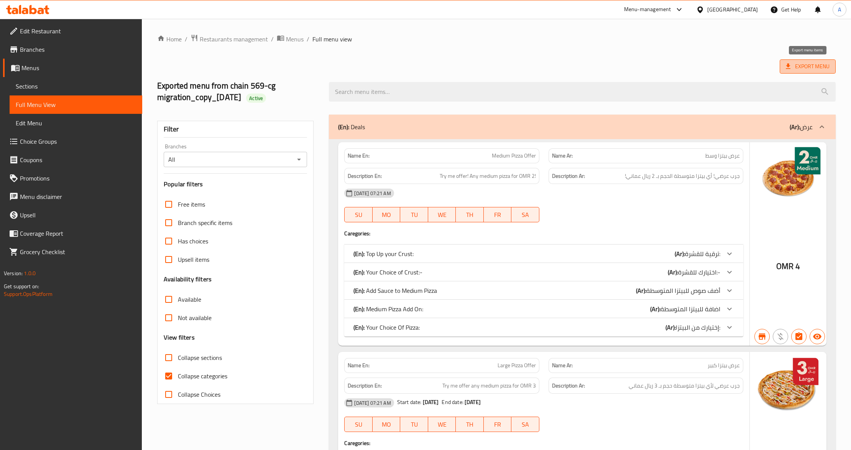
click at [795, 64] on span "Export Menu" at bounding box center [808, 67] width 44 height 10
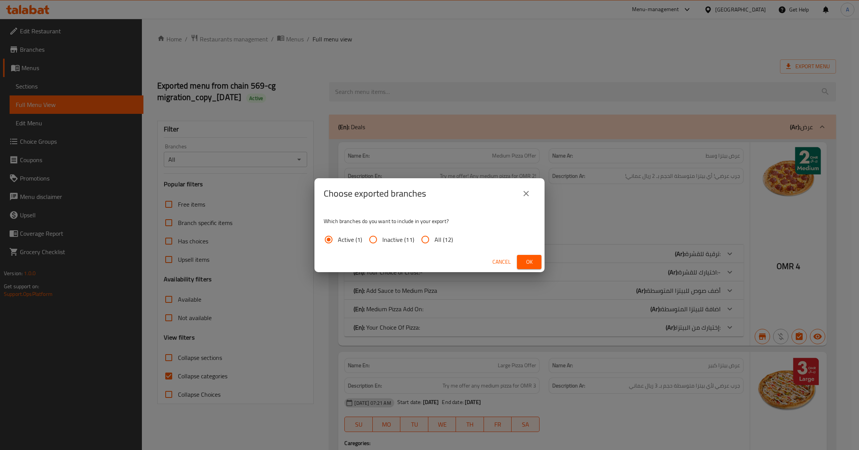
click at [531, 258] on span "Ok" at bounding box center [529, 262] width 12 height 10
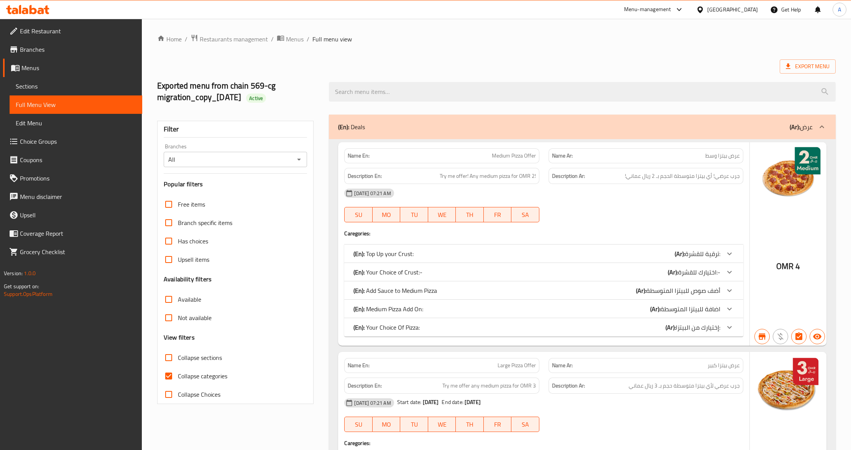
click at [45, 86] on span "Sections" at bounding box center [76, 86] width 120 height 9
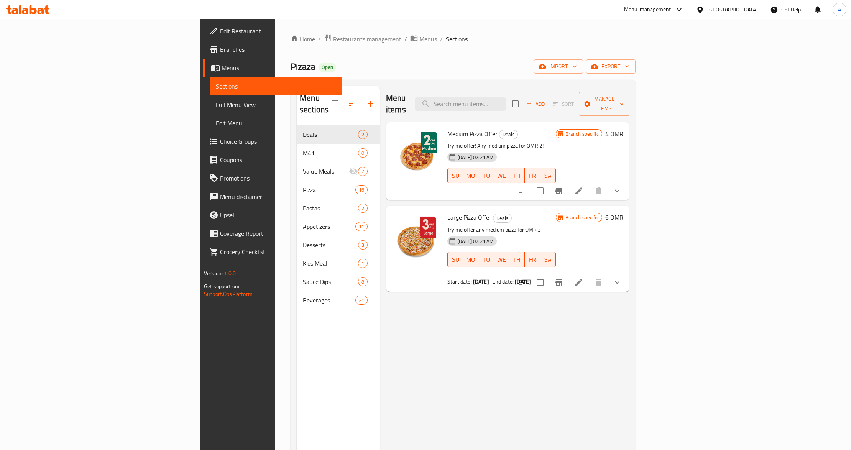
click at [425, 336] on div "Menu items Add Sort Manage items Medium Pizza Offer Deals Try me offer! Any med…" at bounding box center [505, 311] width 250 height 450
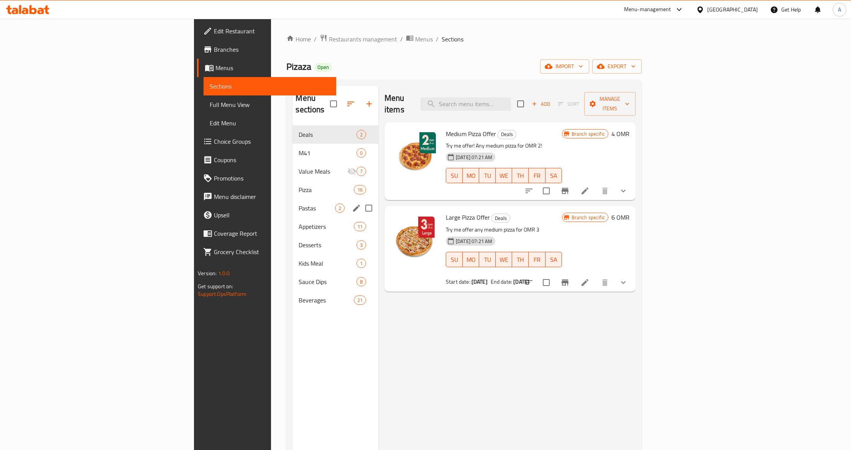
click at [292, 204] on div "Pastas 2" at bounding box center [335, 208] width 86 height 18
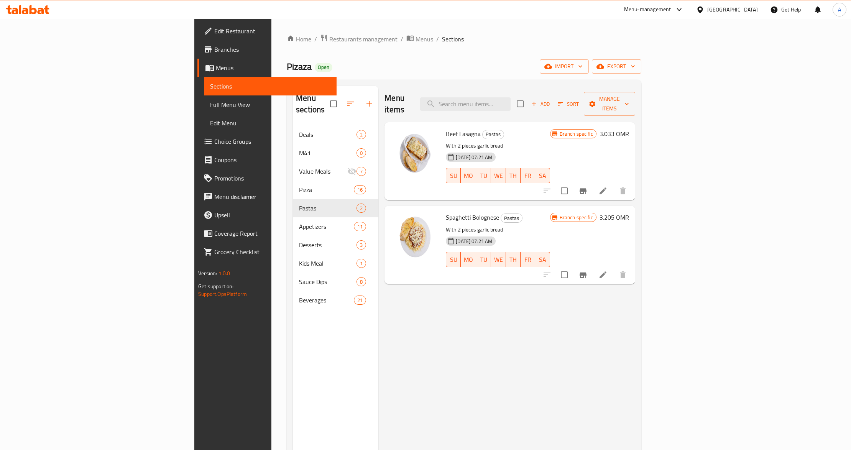
click at [389, 308] on div "Menu items Add Sort Manage items Beef Lasagna Pastas With 2 pieces garlic bread…" at bounding box center [506, 311] width 257 height 450
click at [551, 103] on span "Add" at bounding box center [540, 104] width 21 height 9
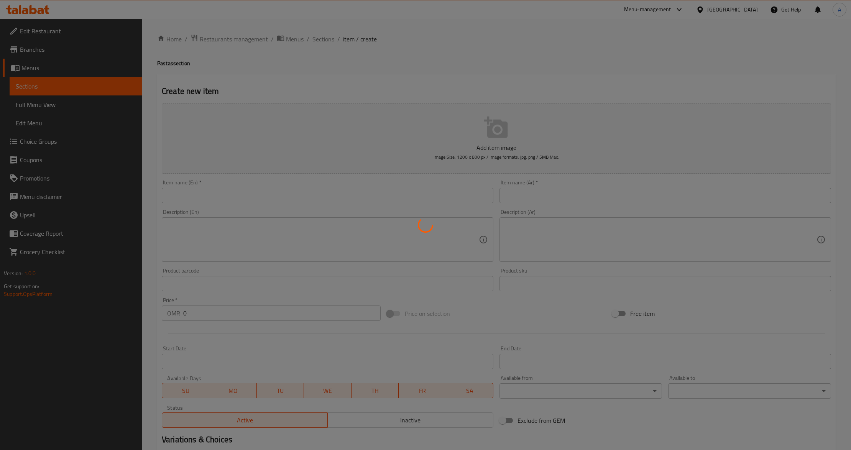
click at [342, 194] on div at bounding box center [425, 225] width 851 height 450
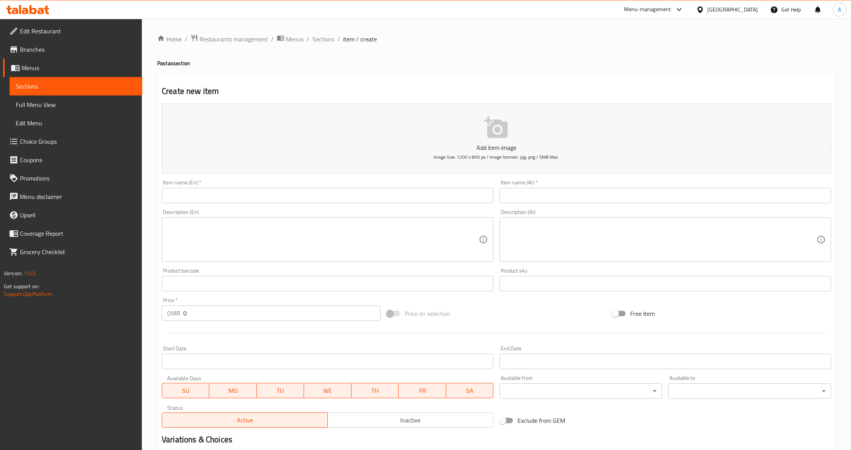
click at [350, 198] on input "text" at bounding box center [328, 195] width 332 height 15
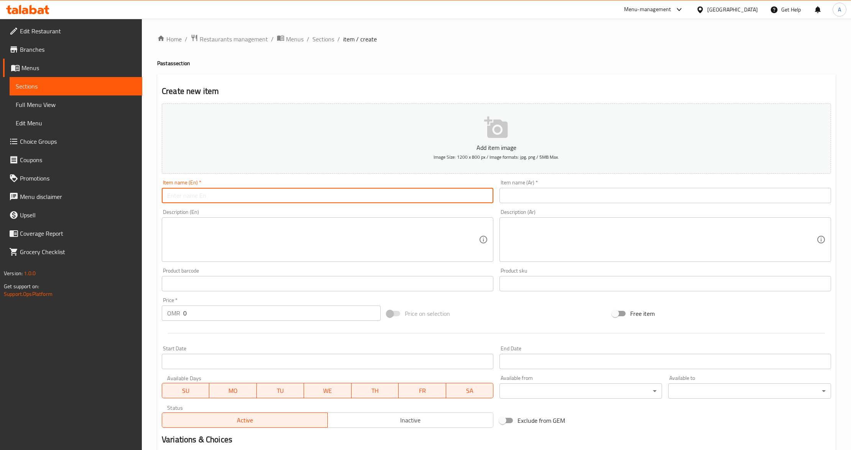
paste input "Arrabbiata Pasta"
type input "Arrabbiata Pasta"
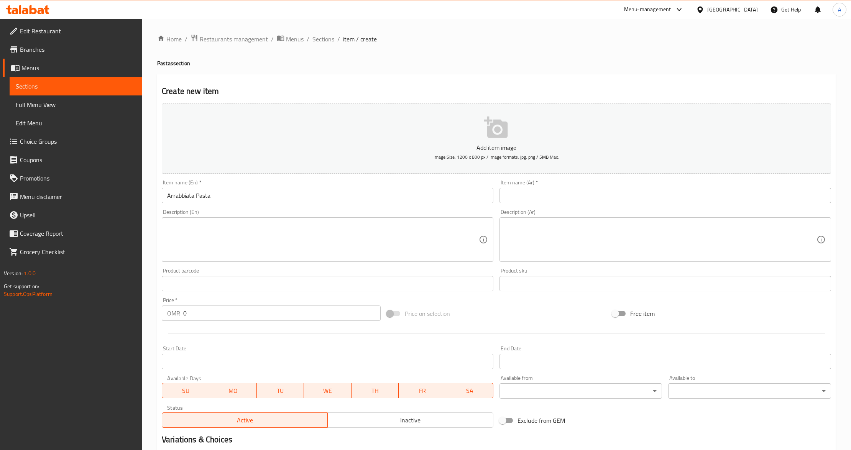
click at [600, 189] on div "Item name (Ar)   * Item name (Ar) *" at bounding box center [665, 191] width 332 height 23
click at [601, 196] on input "text" at bounding box center [665, 195] width 332 height 15
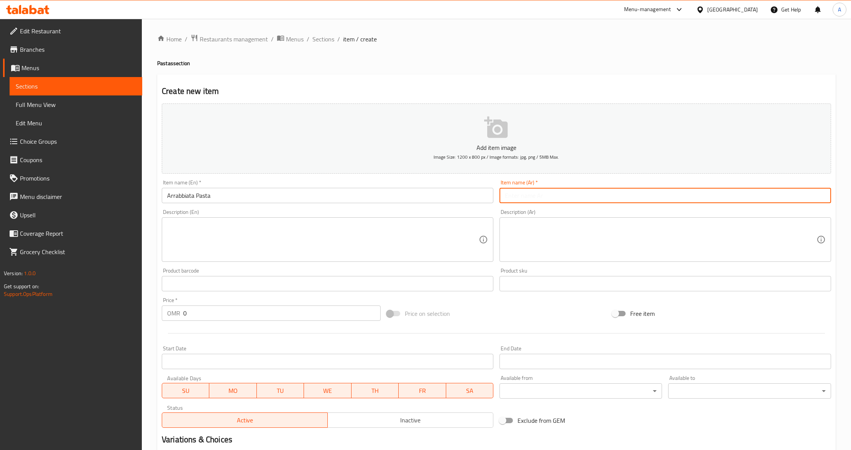
paste input "باستا ارابياتا (طماطم)"
type input "باستا ارابياتا (طماطم)"
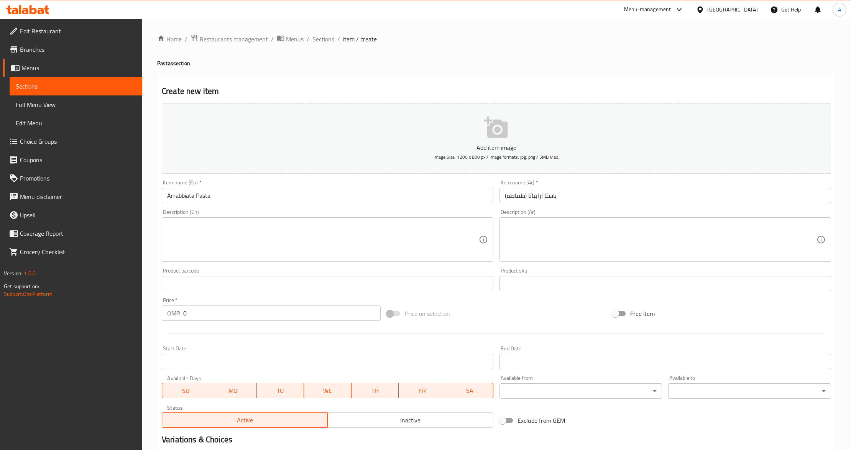
click at [378, 241] on textarea at bounding box center [323, 240] width 312 height 36
paste textarea "Pasta in tomato sauce with garlic and chili flakes."
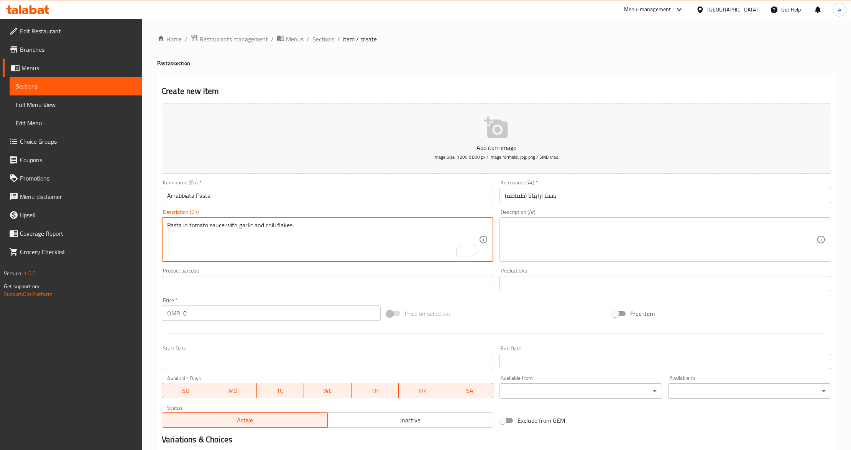
type textarea "Pasta in tomato sauce with garlic and chili flakes."
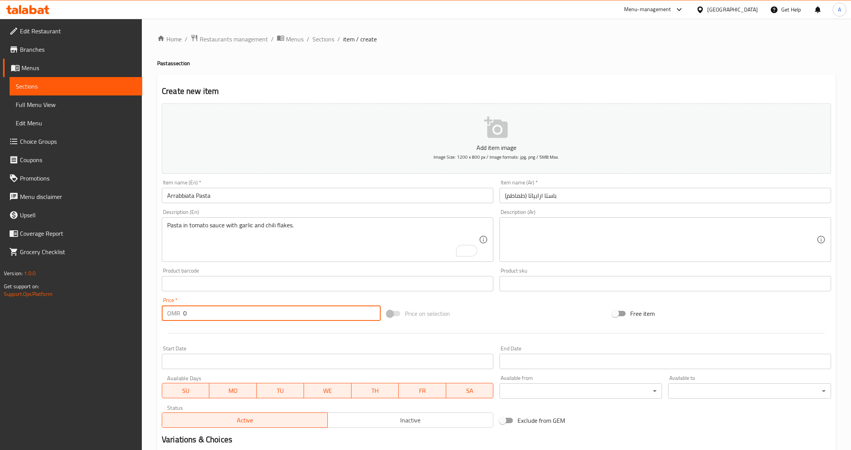
click at [276, 317] on input "0" at bounding box center [281, 313] width 197 height 15
paste input "2.85"
type input "2.85"
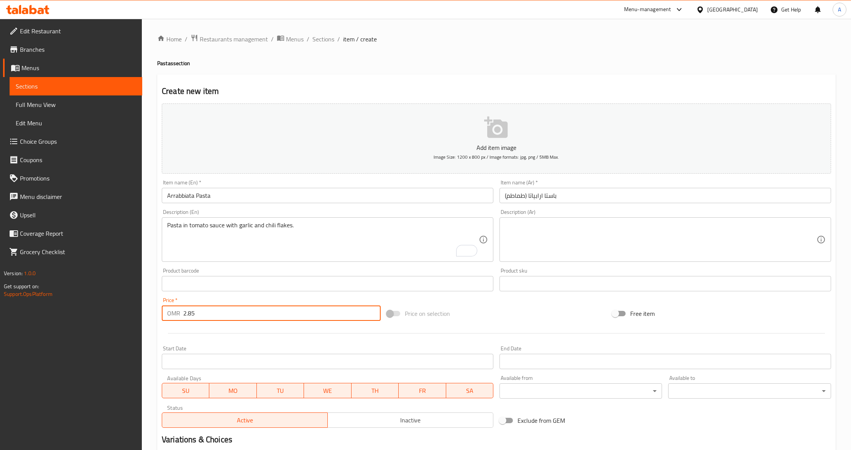
click at [248, 344] on div "Start Date Start Date" at bounding box center [328, 358] width 338 height 30
click at [208, 233] on textarea "Pasta in tomato sauce with garlic and chili flakes." at bounding box center [323, 240] width 312 height 36
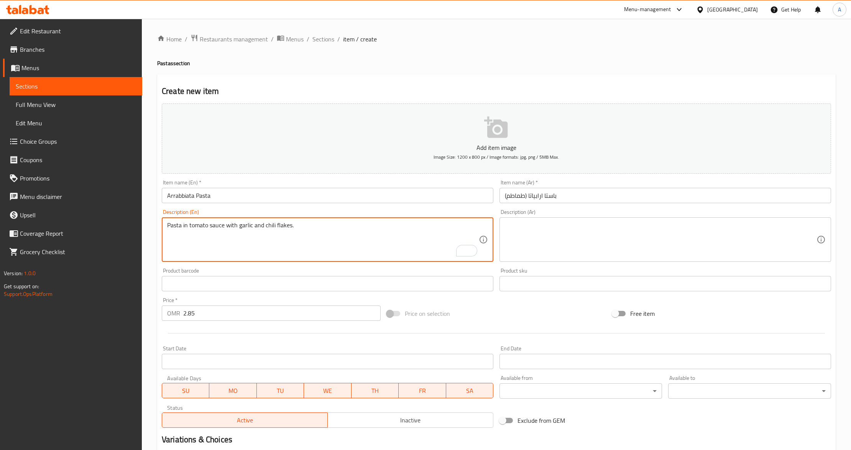
click at [208, 233] on textarea "Pasta in tomato sauce with garlic and chili flakes." at bounding box center [323, 240] width 312 height 36
click at [492, 301] on div "Add item image Image Size: 1200 x 800 px / Image formats: jpg, png / 5MB Max. I…" at bounding box center [496, 265] width 675 height 330
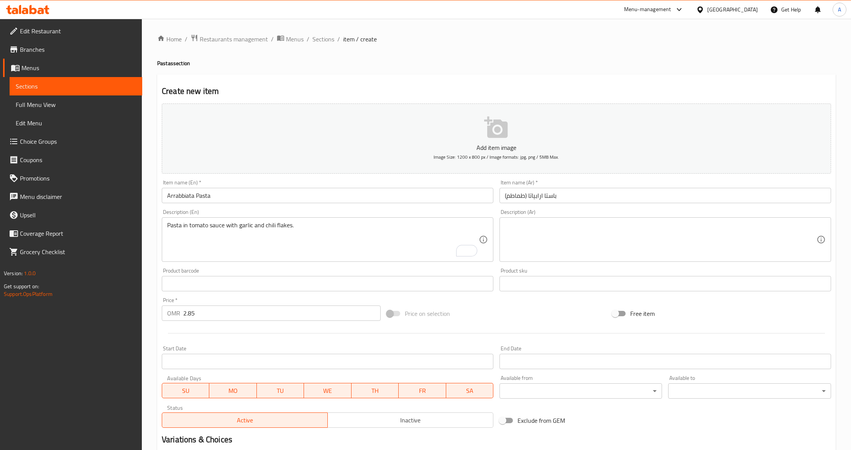
click at [311, 296] on div "Price   * OMR 2.85 Price *" at bounding box center [271, 309] width 225 height 30
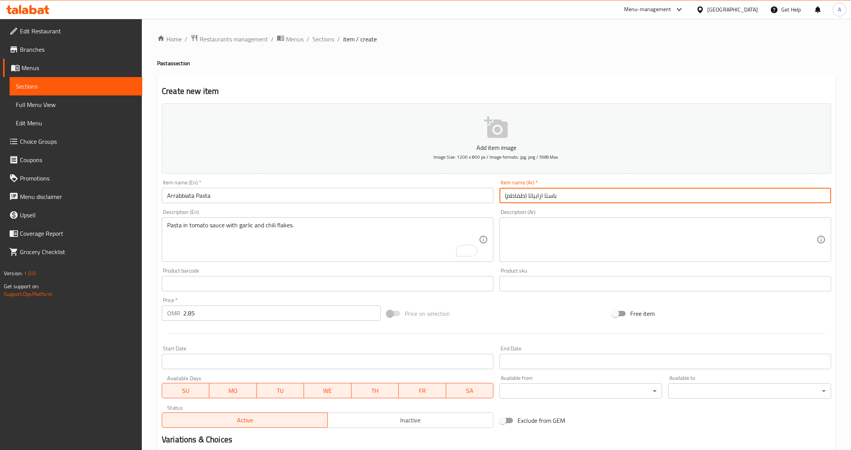
drag, startPoint x: 545, startPoint y: 198, endPoint x: 503, endPoint y: 198, distance: 41.8
click at [503, 198] on input "باستا ارابياتا (طماطم)" at bounding box center [665, 195] width 332 height 15
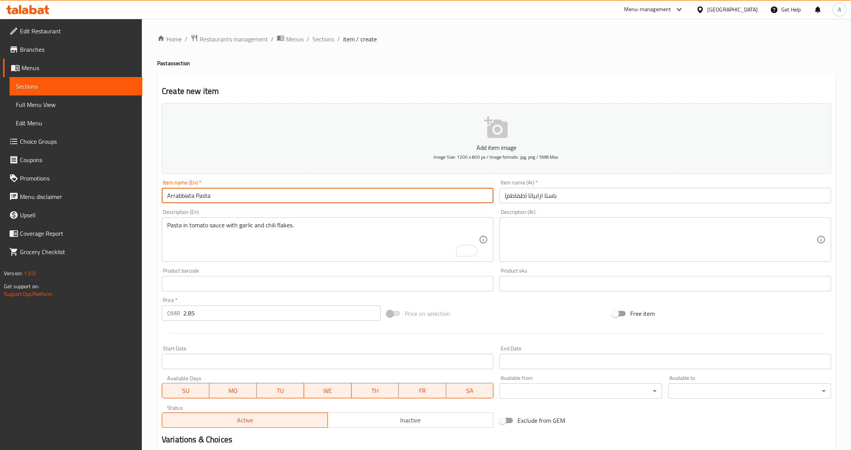
click at [295, 198] on input "Arrabbiata Pasta" at bounding box center [328, 195] width 332 height 15
click at [202, 191] on input "Arrabbiata Pasta" at bounding box center [328, 195] width 332 height 15
click at [416, 215] on div "Description (En) Pasta in tomato sauce with garlic and chili flakes. Descriptio…" at bounding box center [328, 235] width 332 height 53
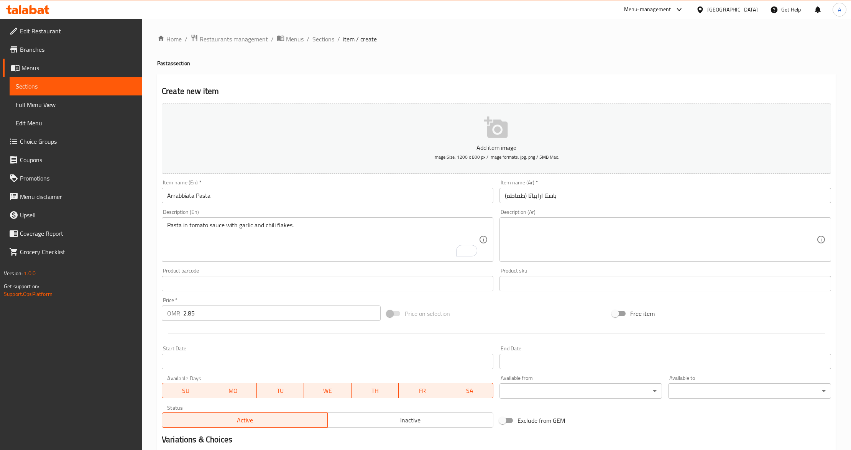
click at [519, 192] on input "باستا ارابياتا (طماطم)" at bounding box center [665, 195] width 332 height 15
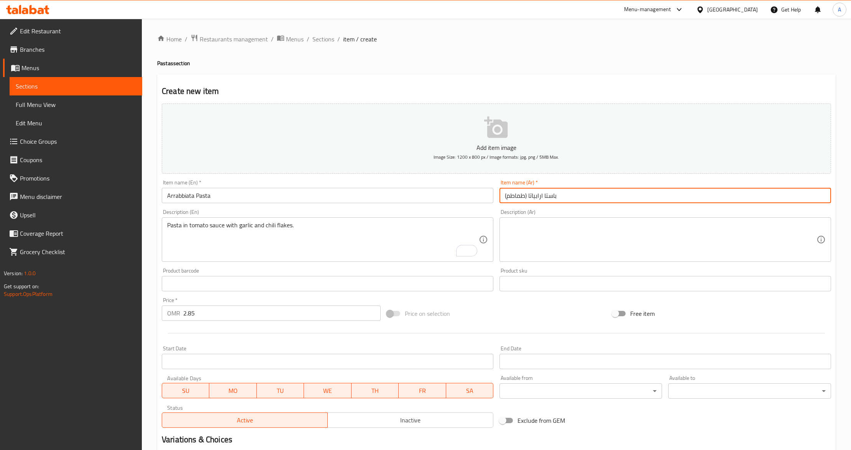
click at [266, 198] on input "Arrabbiata Pasta" at bounding box center [328, 195] width 332 height 15
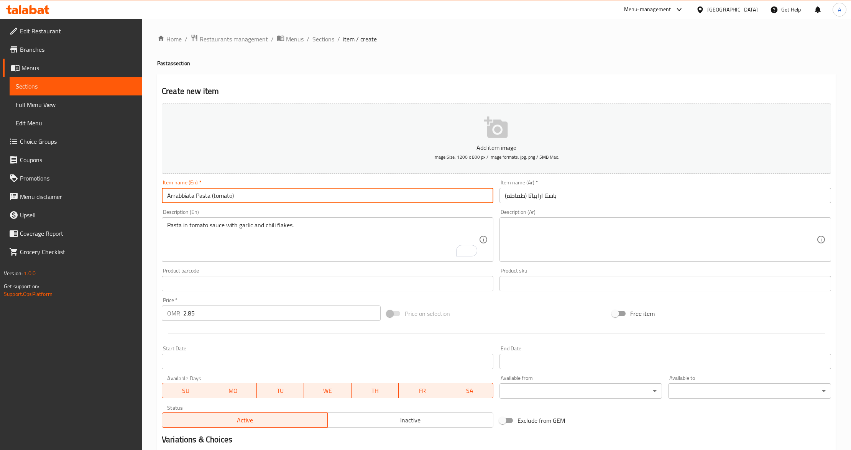
type input "Arrabbiata Pasta (tomato)"
click at [301, 229] on textarea "Pasta in tomato sauce with garlic and chili flakes." at bounding box center [323, 240] width 312 height 36
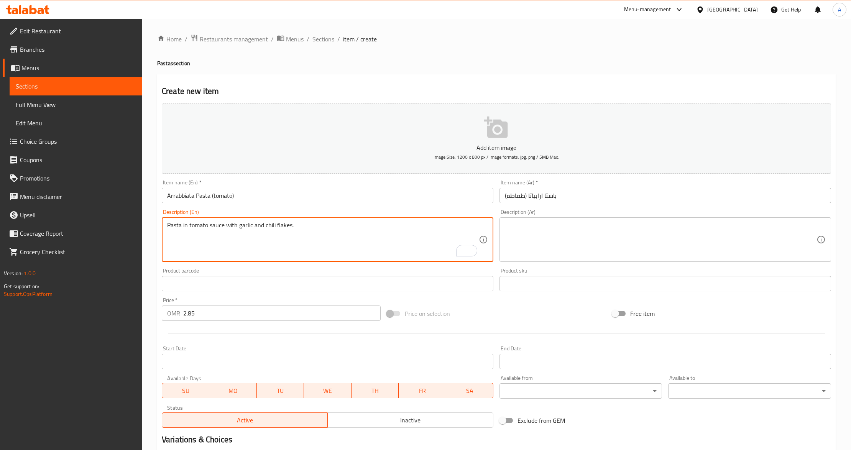
click at [301, 229] on textarea "Pasta in tomato sauce with garlic and chili flakes." at bounding box center [323, 240] width 312 height 36
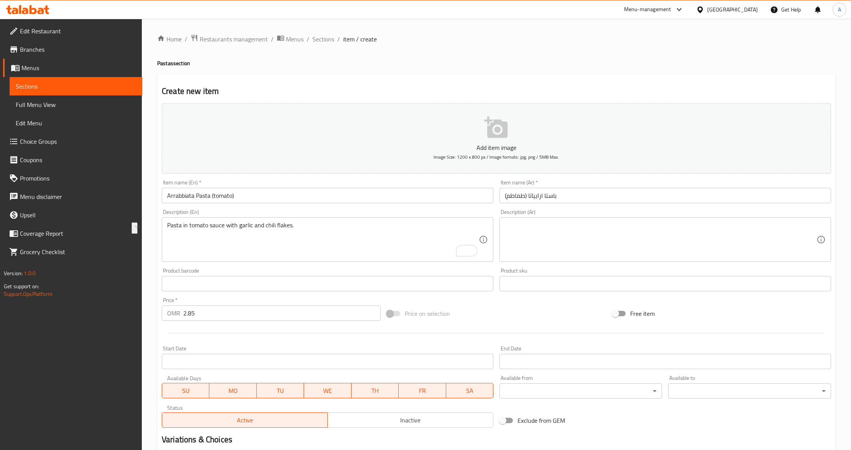
click at [728, 239] on textarea at bounding box center [661, 240] width 312 height 36
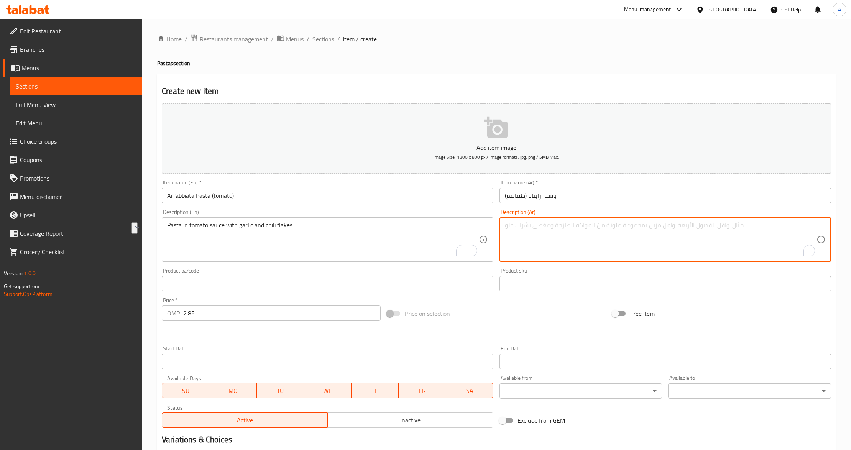
paste textarea "معكرونة في صلصة الطماطم مع الثوم ورقائق الفلفل الحار."
click at [807, 226] on textarea "معكرونة في صلصة الطماطم مع الثوم ورقائق الفلفل الحار." at bounding box center [661, 240] width 312 height 36
drag, startPoint x: 718, startPoint y: 225, endPoint x: 646, endPoint y: 233, distance: 72.6
click at [646, 233] on textarea "مكرونة في صلصة الطماطم مع الثوم ورقائق الفلفل الحار." at bounding box center [661, 240] width 312 height 36
paste textarea "فلفل حار"
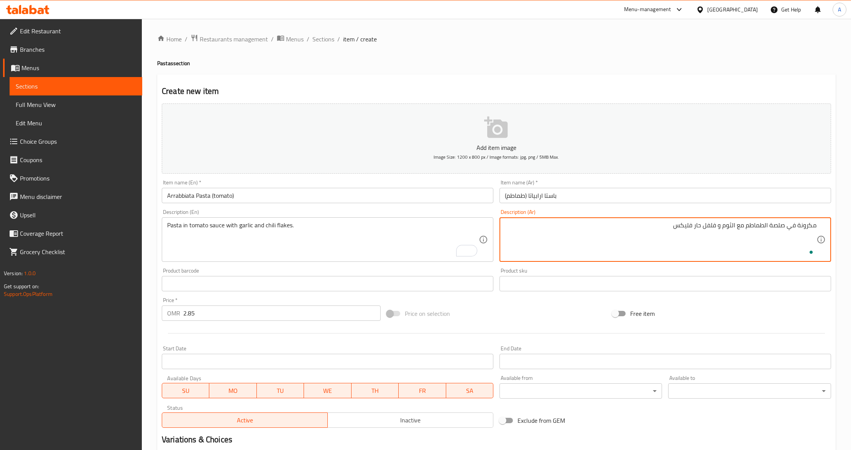
type textarea "مكرونة في صلصة الطماطم مع الثوم و فلفل حار فليكس"
click at [679, 296] on div "Add item image Image Size: 1200 x 800 px / Image formats: jpg, png / 5MB Max. I…" at bounding box center [496, 265] width 675 height 330
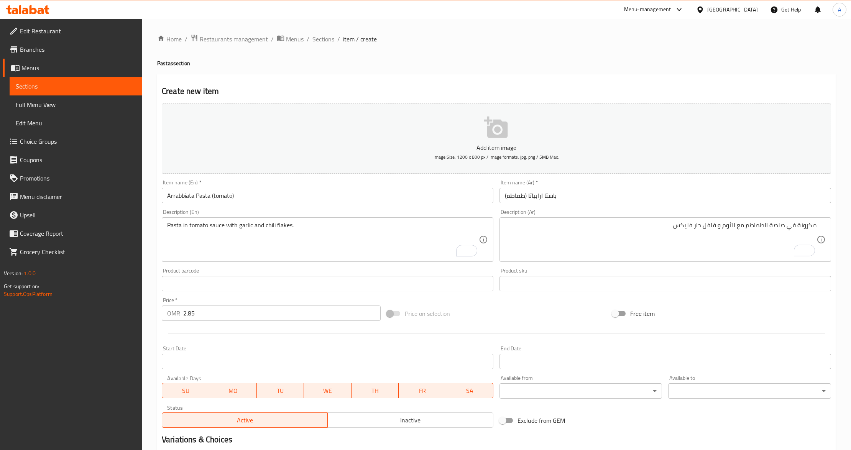
scroll to position [91, 0]
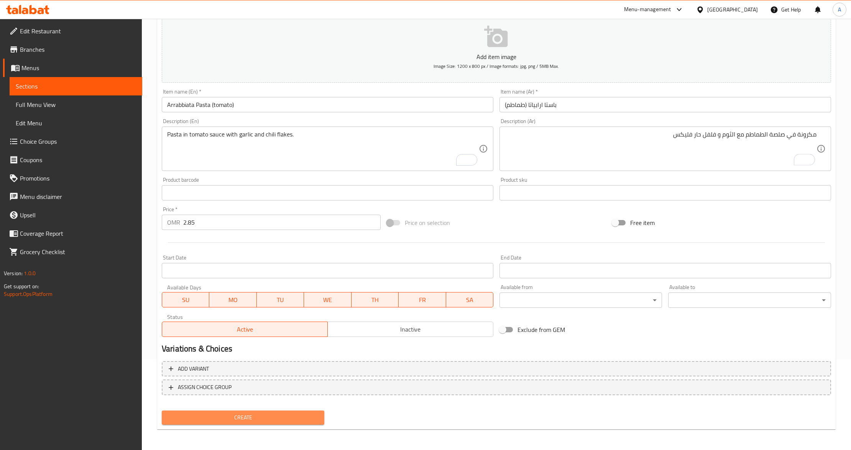
click at [280, 419] on span "Create" at bounding box center [243, 418] width 150 height 10
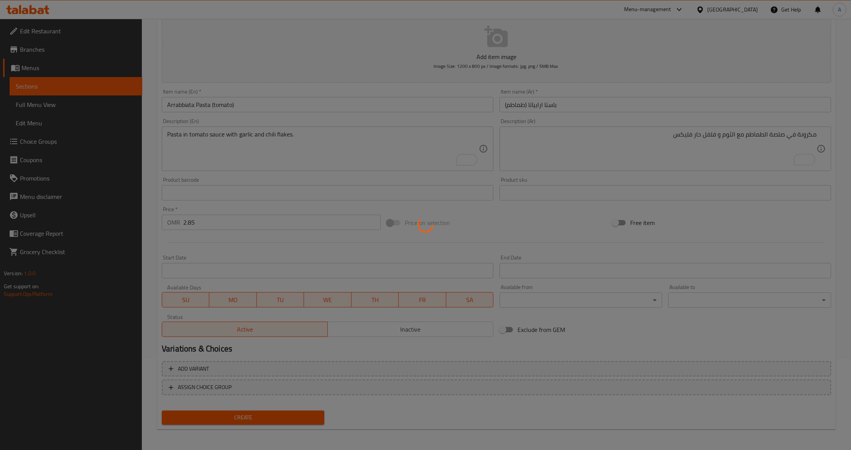
type input "0"
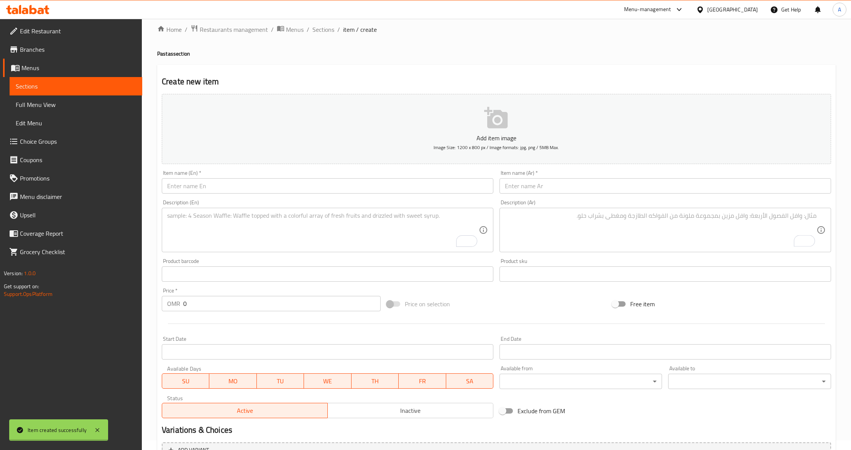
scroll to position [0, 0]
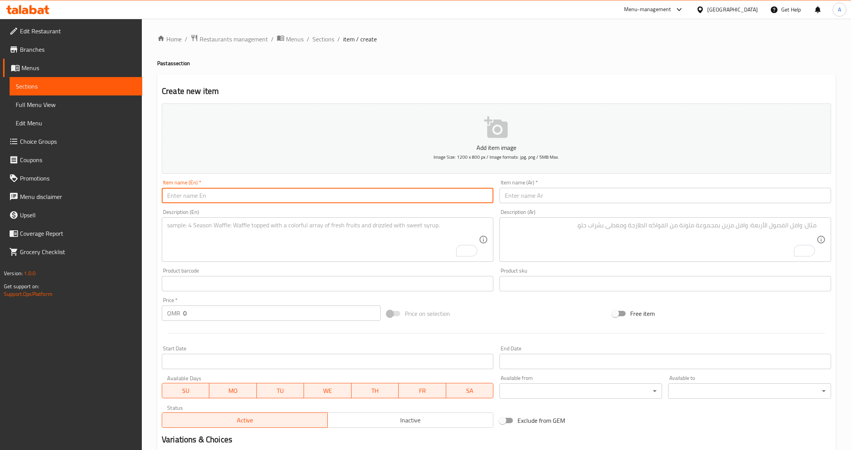
click at [220, 198] on input "text" at bounding box center [328, 195] width 332 height 15
paste input "White Sauce Pasta"
type input "White Sauce Pasta"
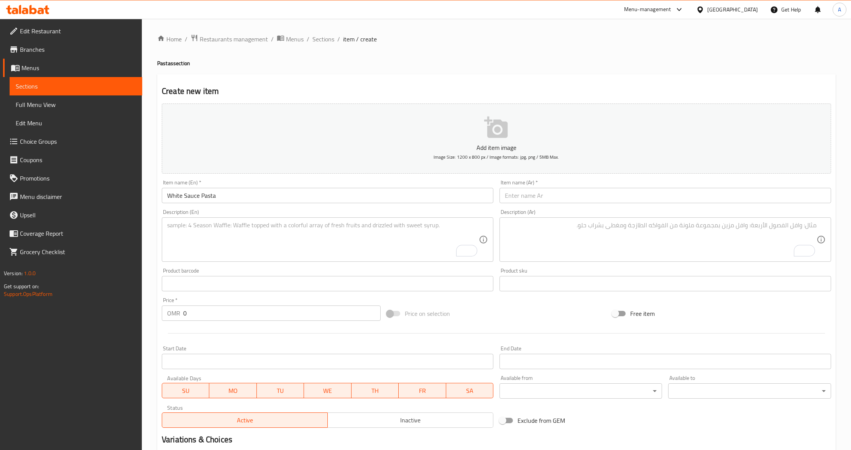
click at [549, 188] on div "Item name (Ar)   * Item name (Ar) *" at bounding box center [665, 191] width 332 height 23
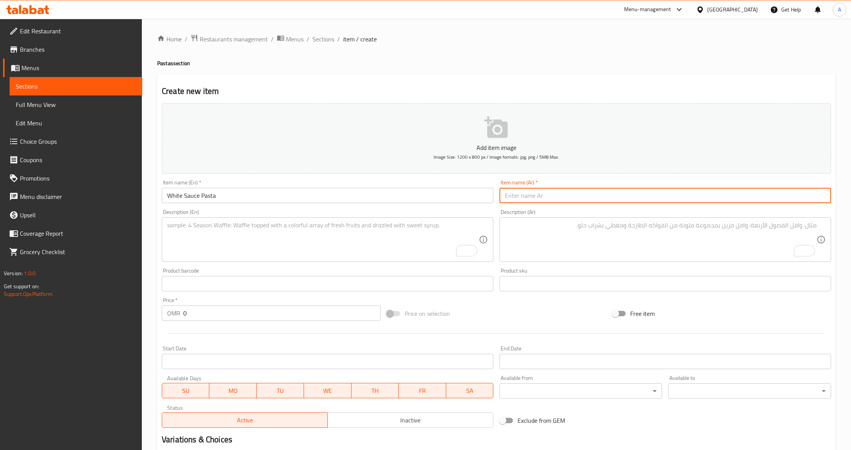
click at [552, 195] on input "text" at bounding box center [665, 195] width 332 height 15
paste input "باستا الصلصة البيضاء"
type input "باستا الصلصة البيضاء"
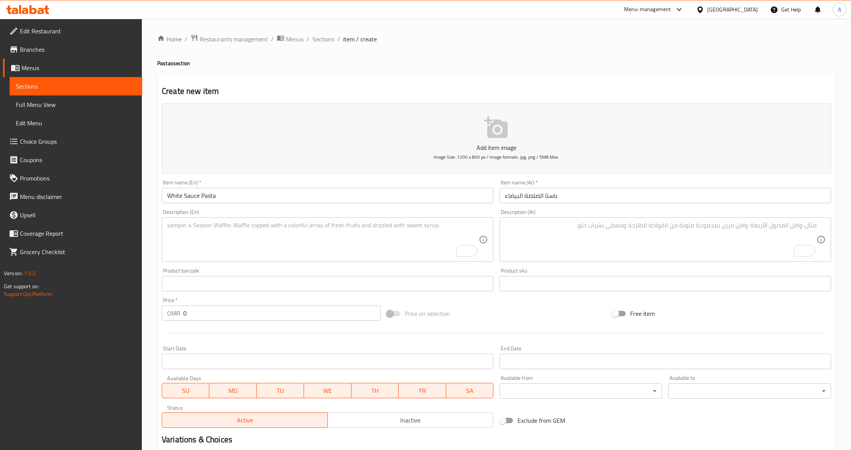
click at [237, 315] on input "0" at bounding box center [281, 313] width 197 height 15
paste input "3.25"
type input "3.25"
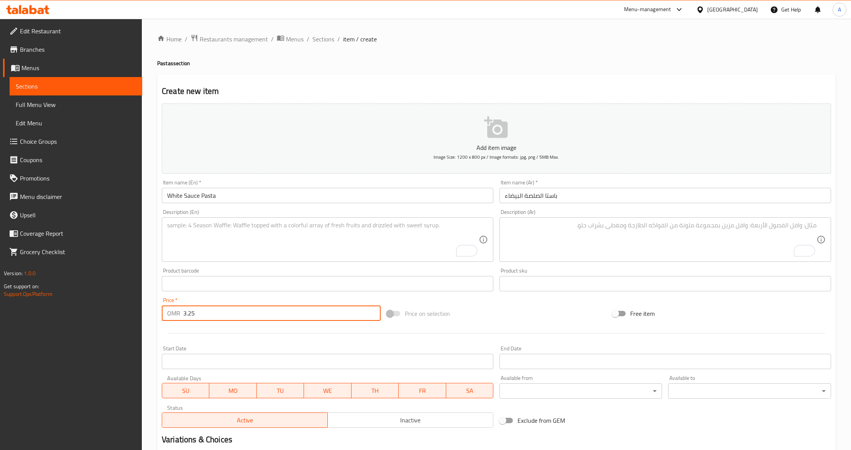
click at [222, 330] on div at bounding box center [496, 333] width 675 height 19
click at [254, 232] on textarea "To enrich screen reader interactions, please activate Accessibility in Grammarl…" at bounding box center [323, 240] width 312 height 36
paste textarea "Pasta in smooth creamy sauce with a touch of salt and black pepper."
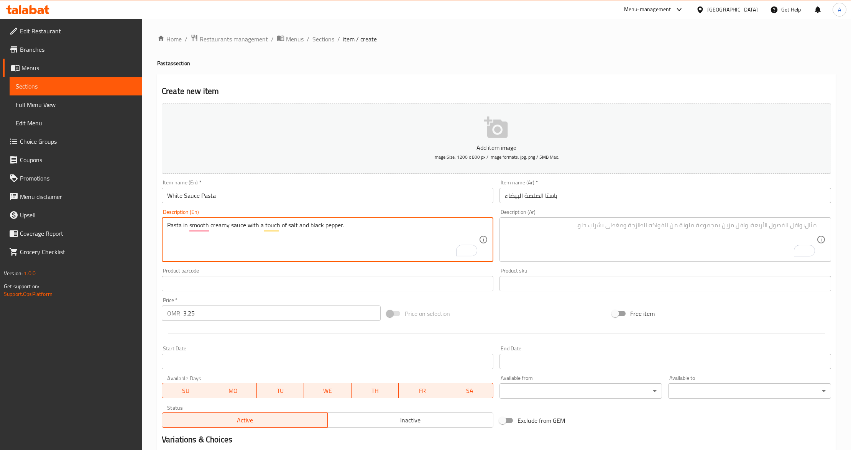
type textarea "Pasta in smooth creamy sauce with a touch of salt and black pepper."
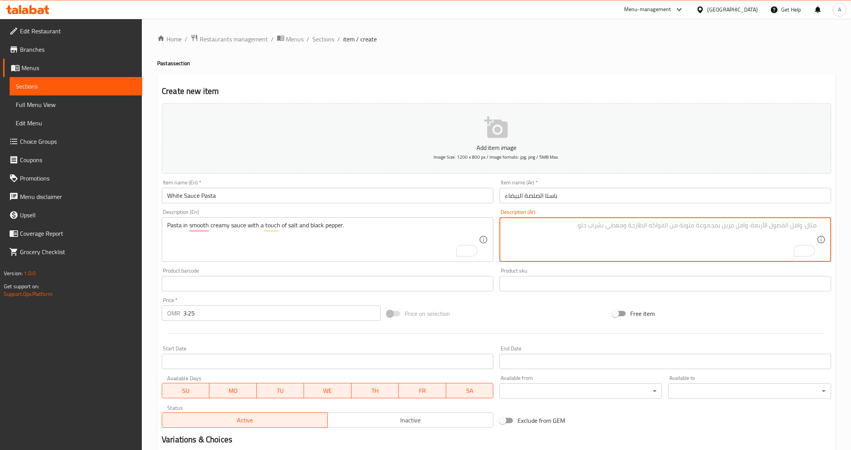
click at [550, 227] on textarea "To enrich screen reader interactions, please activate Accessibility in Grammarl…" at bounding box center [661, 240] width 312 height 36
paste textarea "باستا بصلصة كريمية مع ملح و فلفل اسود."
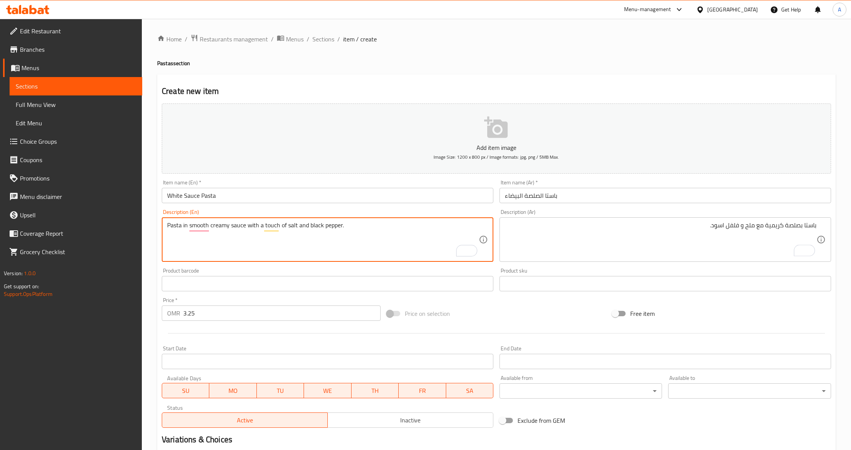
click at [172, 226] on textarea "Pasta in smooth creamy sauce with a touch of salt and black pepper." at bounding box center [323, 240] width 312 height 36
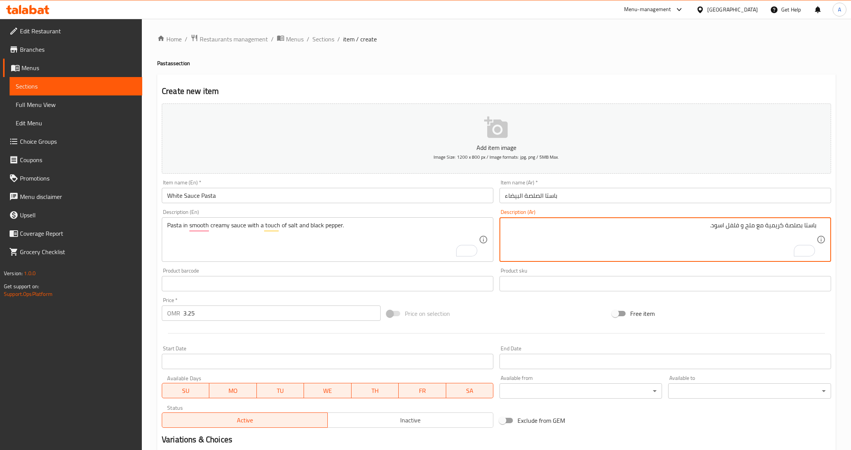
click at [813, 225] on textarea "باستا بصلصة كريمية مع ملح و فلفل اسود." at bounding box center [661, 240] width 312 height 36
paste textarea "مكرونة"
click at [748, 230] on textarea "مكرونة بصلصة كريمية مع ملح و فلفل اسود." at bounding box center [661, 240] width 312 height 36
click at [757, 228] on textarea "مكرونة بصلصة كريمية مع لمسه ملح و فلفل اسود." at bounding box center [661, 240] width 312 height 36
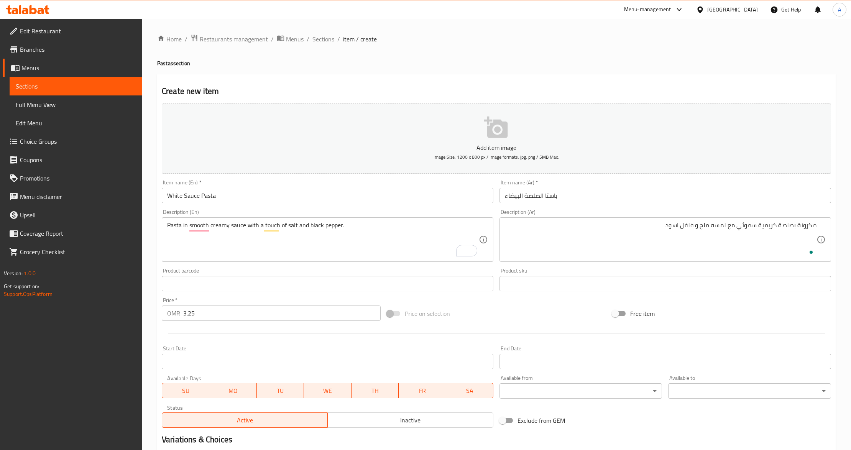
click at [765, 311] on div "Free item" at bounding box center [721, 313] width 225 height 21
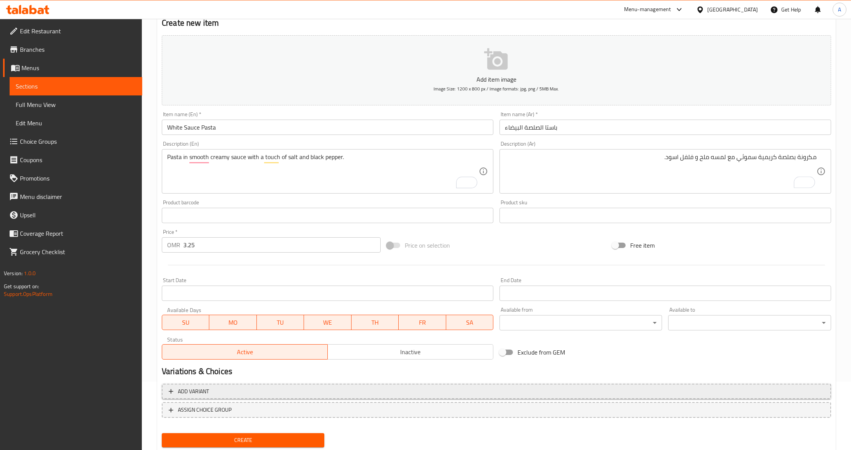
scroll to position [91, 0]
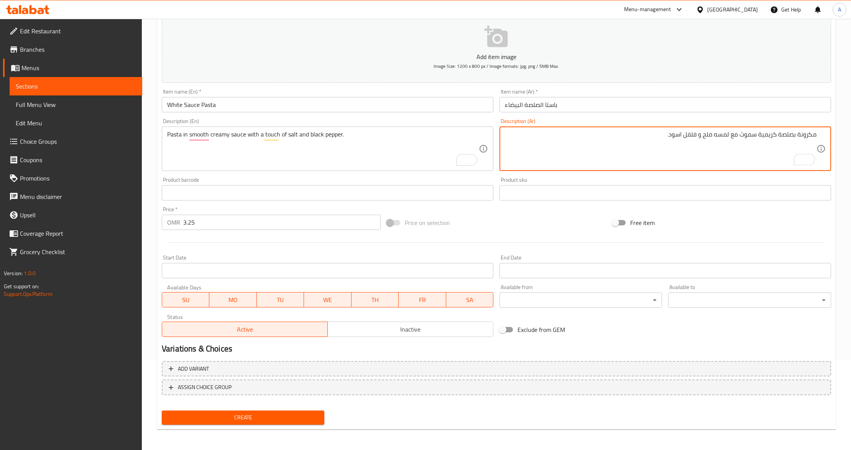
type textarea "مكرونة بصلصة كريمية سموث مع لمسه ملح و فلفل اسود."
click at [574, 236] on div at bounding box center [496, 242] width 675 height 19
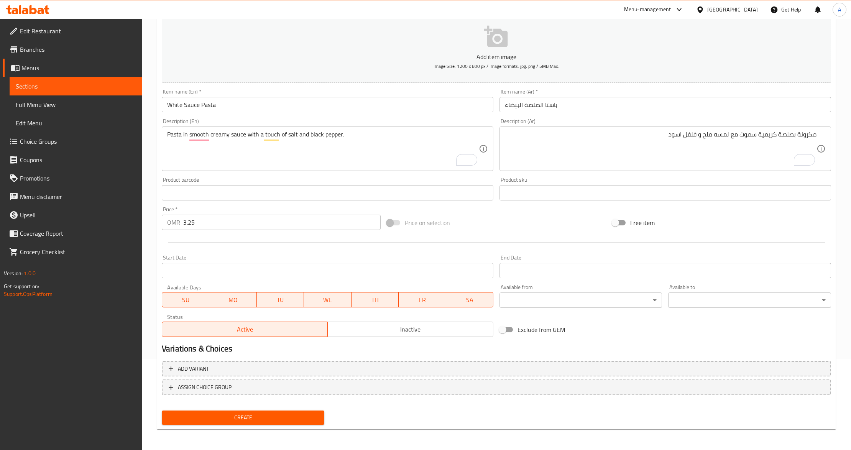
click at [311, 419] on span "Create" at bounding box center [243, 418] width 150 height 10
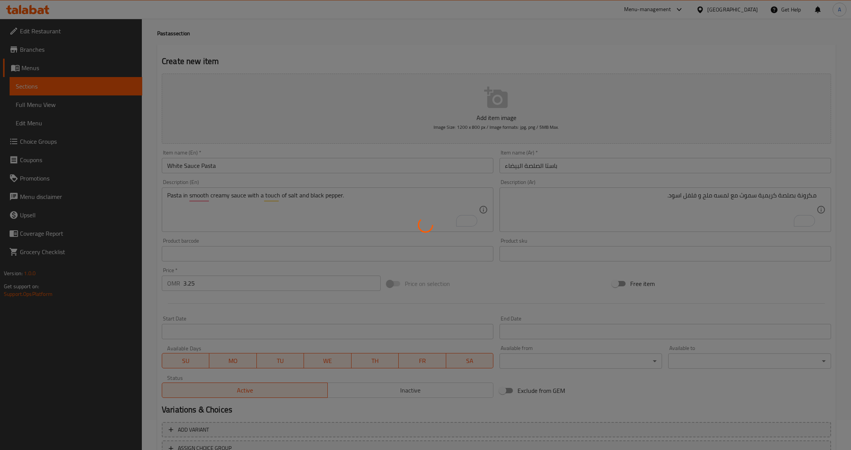
scroll to position [0, 0]
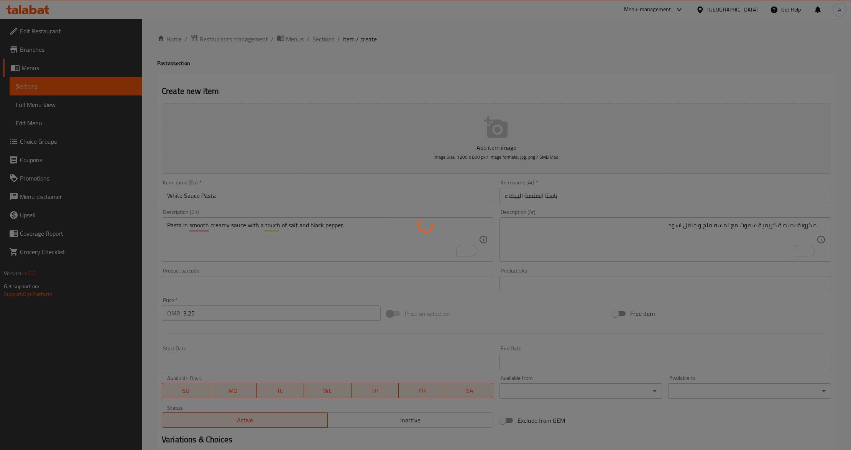
type input "0"
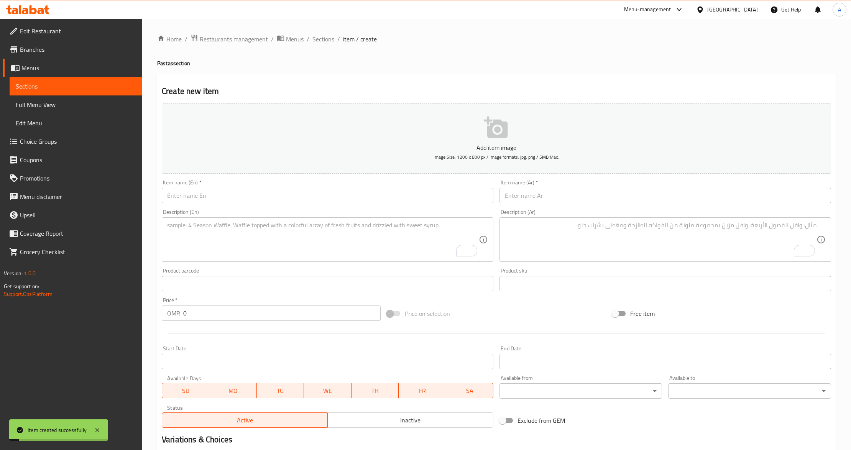
click at [328, 40] on span "Sections" at bounding box center [323, 38] width 22 height 9
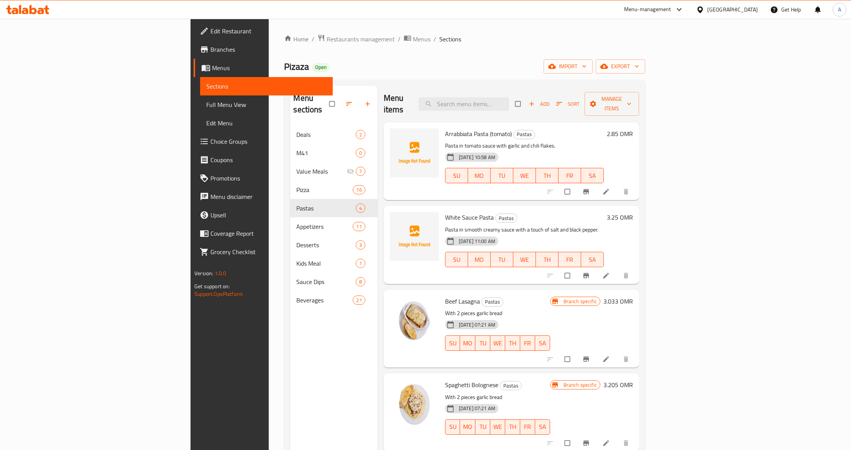
click at [513, 296] on h6 "Beef Lasagna Pastas" at bounding box center [497, 301] width 105 height 11
drag, startPoint x: 444, startPoint y: 219, endPoint x: 581, endPoint y: 226, distance: 137.4
click at [581, 226] on div "White Sauce Pasta Pastas Pasta in smooth creamy sauce with a touch of salt and …" at bounding box center [524, 245] width 165 height 72
click at [581, 233] on div "[DATE] 11:00 AM SU MO TU WE TH FR SA" at bounding box center [524, 253] width 165 height 41
click at [554, 233] on div "[DATE] 11:00 AM SU MO TU WE TH FR SA" at bounding box center [524, 253] width 165 height 41
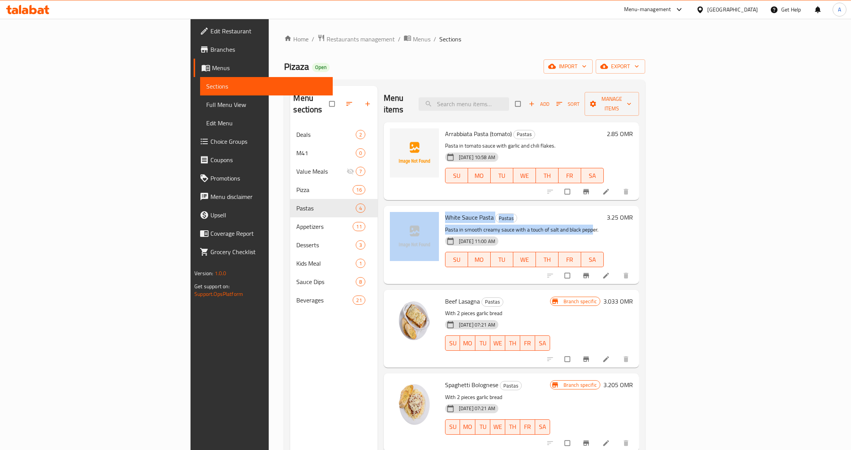
drag, startPoint x: 541, startPoint y: 223, endPoint x: 393, endPoint y: 223, distance: 148.7
click at [393, 223] on div "White Sauce Pasta Pastas Pasta in smooth creamy sauce with a touch of salt and …" at bounding box center [511, 245] width 249 height 72
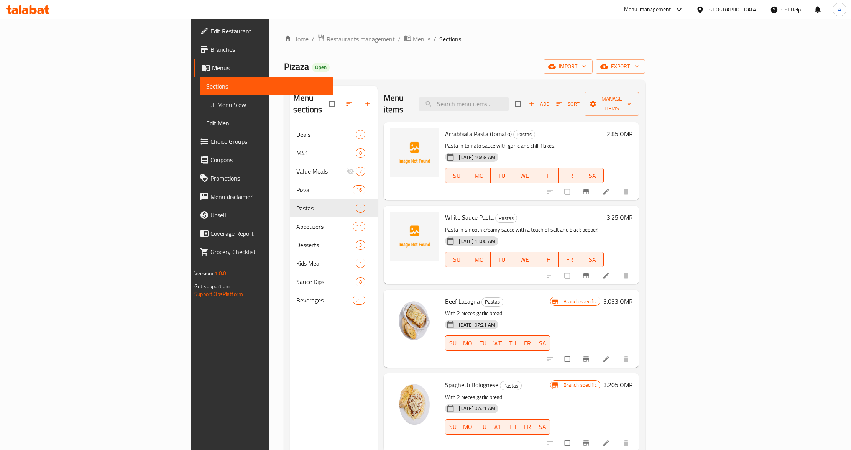
click at [559, 225] on p "Pasta in smooth creamy sauce with a touch of salt and black pepper." at bounding box center [524, 230] width 159 height 10
click at [549, 100] on span "Add" at bounding box center [539, 104] width 21 height 9
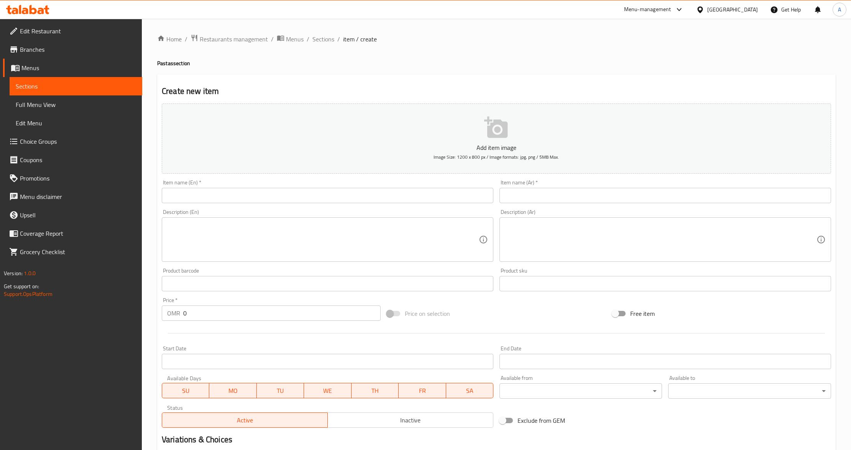
click at [228, 195] on input "text" at bounding box center [328, 195] width 332 height 15
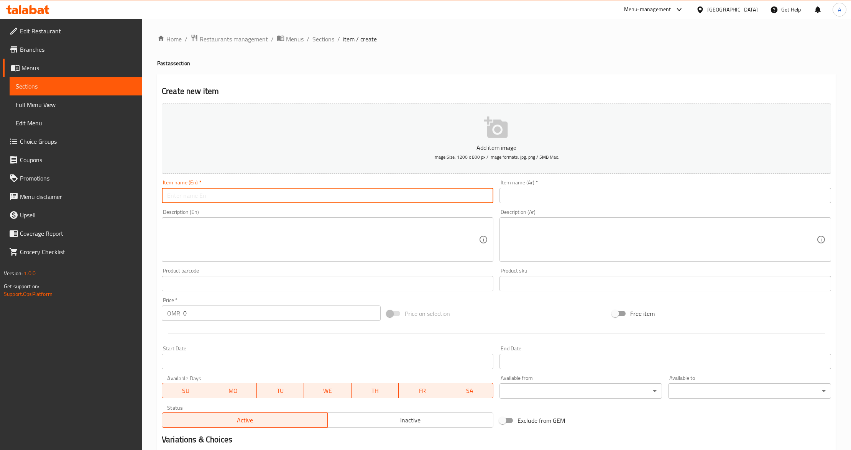
paste input "Mac & Cheese"
type input "Mac & Cheese"
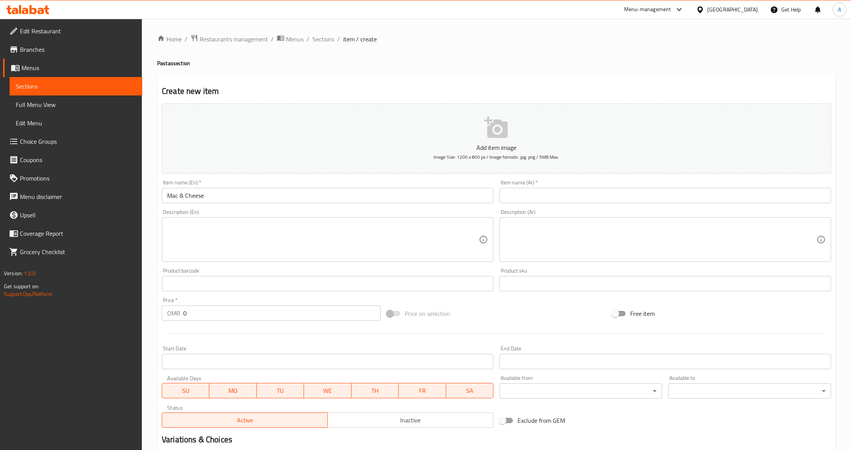
click at [759, 203] on input "text" at bounding box center [665, 195] width 332 height 15
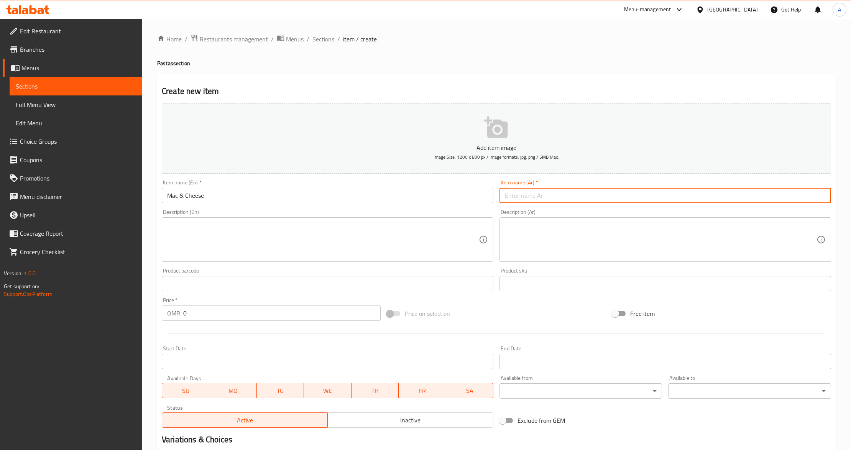
paste input "ماك اند تشيز"
type input "ماك اند تشيز"
click at [733, 214] on div "Description (Ar) Description (Ar)" at bounding box center [665, 235] width 332 height 53
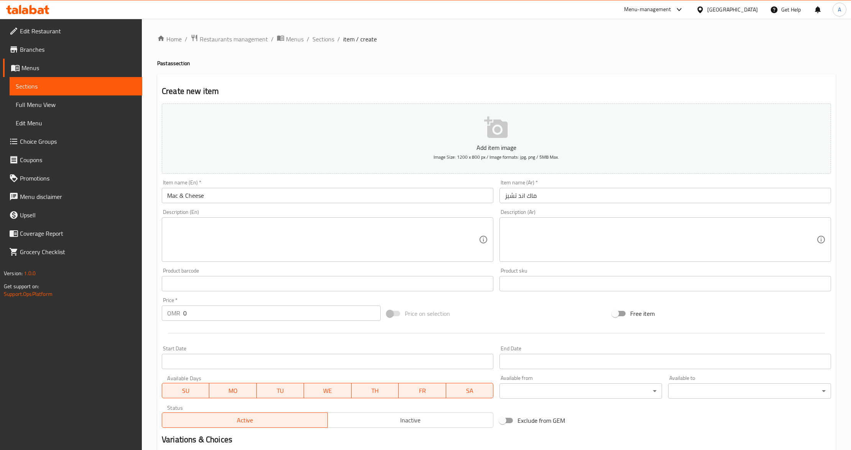
click at [218, 319] on input "0" at bounding box center [281, 313] width 197 height 15
paste input "2.55"
click at [218, 319] on input "0" at bounding box center [281, 313] width 197 height 15
type input "2.55"
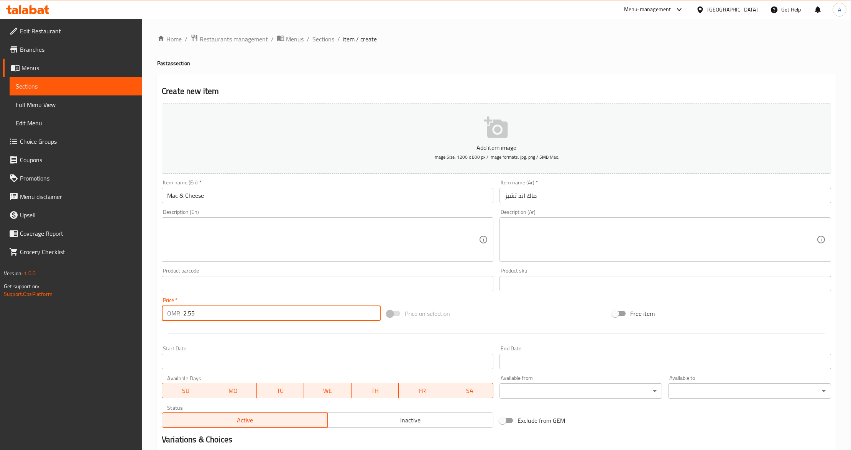
click at [215, 337] on div at bounding box center [496, 333] width 675 height 19
click at [276, 248] on textarea at bounding box center [323, 240] width 312 height 36
paste textarea "Classic macaroni baked in a rich cheesy sauce."
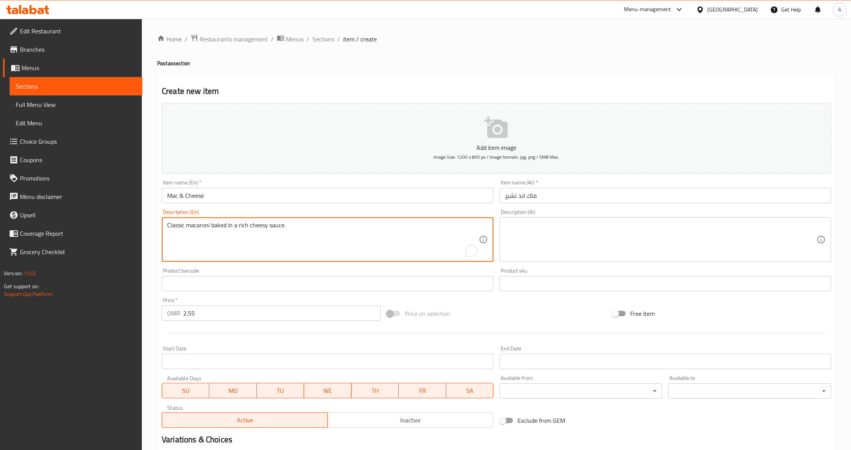
type textarea "Classic macaroni baked in a rich cheesy sauce."
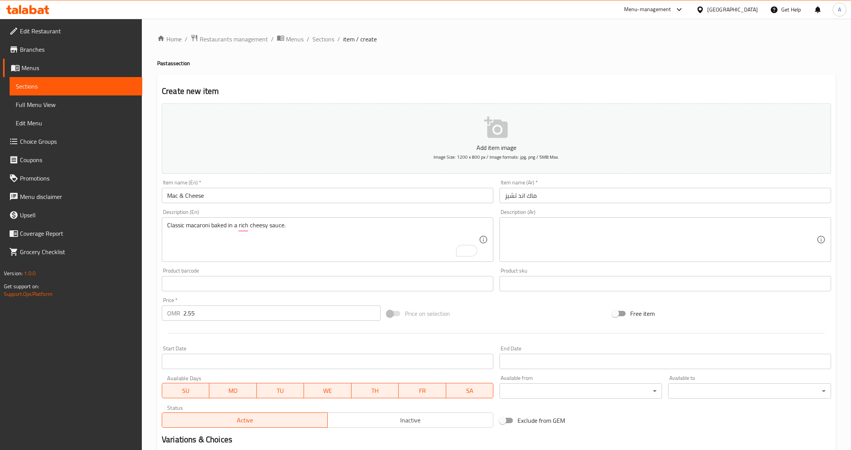
click at [681, 237] on textarea at bounding box center [661, 240] width 312 height 36
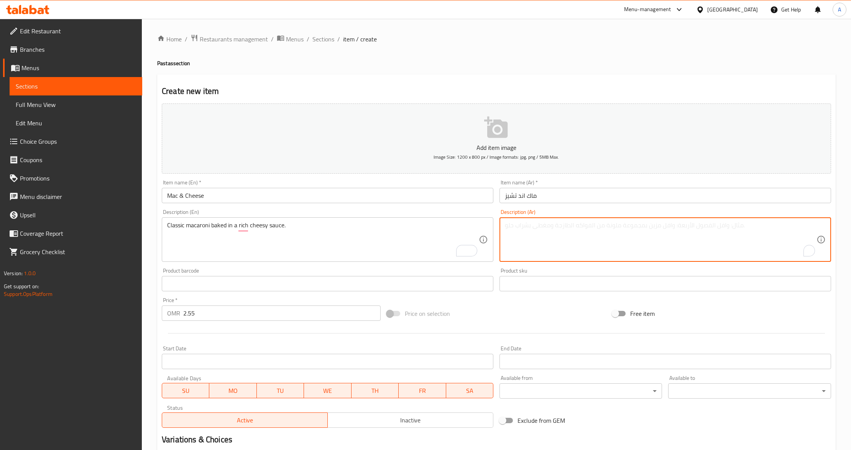
paste textarea "معكرونة كلاسيكية مخبوزة في صلصة الجبن الغنية."
click at [808, 226] on textarea "معكرونة كلاسيكية مخبوزة في صلصة الجبن الغنية." at bounding box center [661, 240] width 312 height 36
click at [772, 227] on textarea "مكرونة كلاسيكية مخبوزة في صلصة الجبن الغنية." at bounding box center [661, 240] width 312 height 36
click at [715, 228] on textarea "مكرونة كلاسيكي مخبوزة في صلصة الجبن الغنية." at bounding box center [661, 240] width 312 height 36
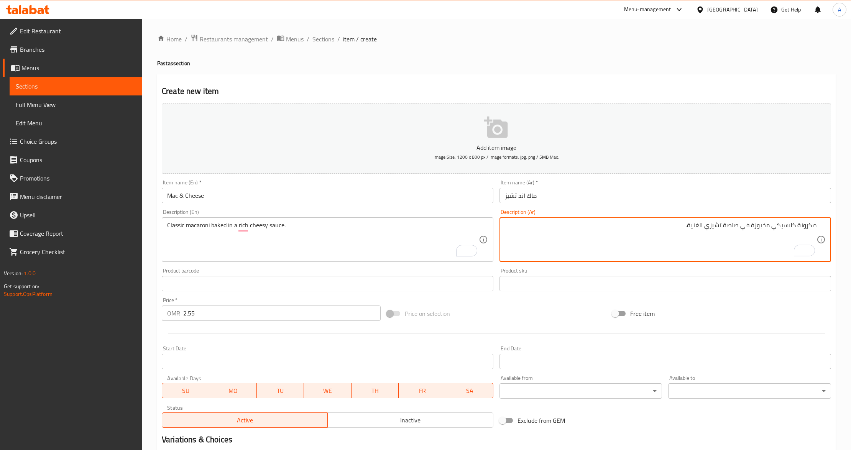
type textarea "مكرونة كلاسيكي مخبوزة في صلصة تشيزي الغنية."
click at [718, 315] on div "Free item" at bounding box center [721, 313] width 225 height 21
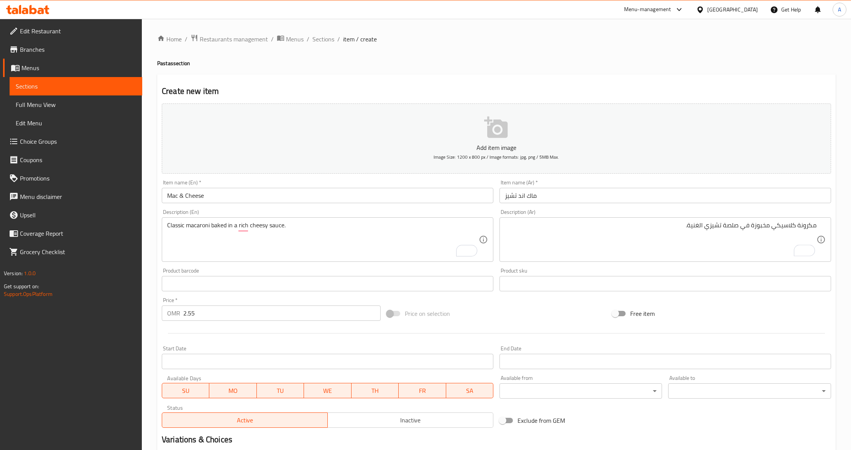
click at [201, 336] on div at bounding box center [496, 333] width 675 height 19
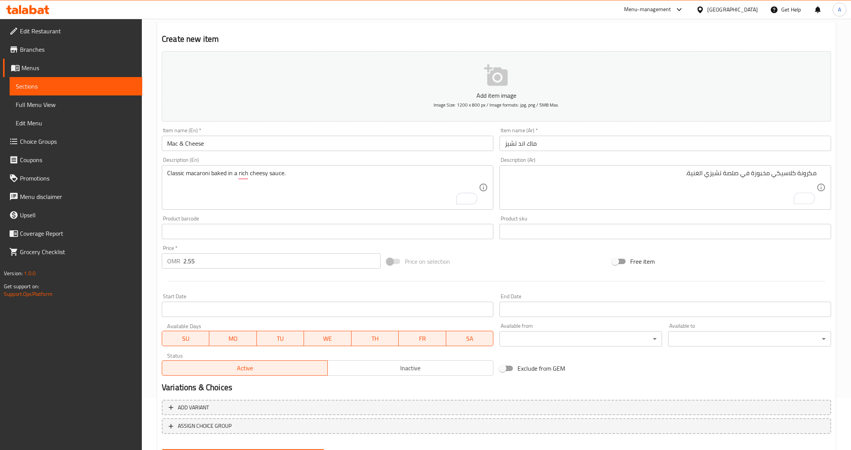
scroll to position [91, 0]
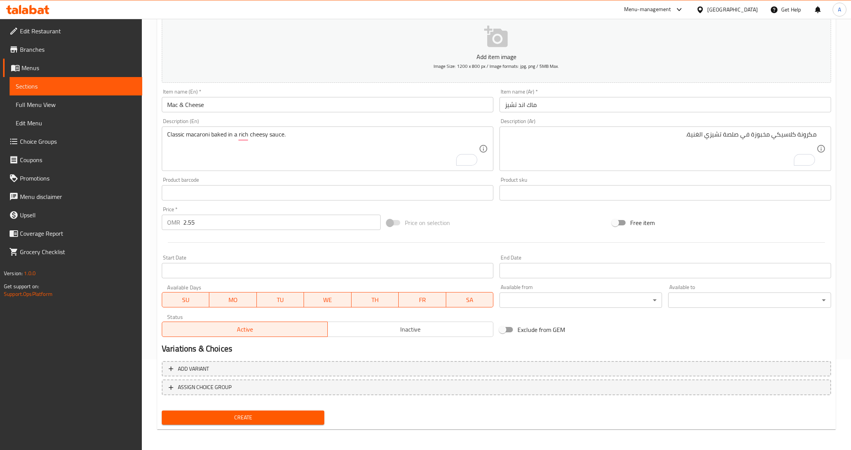
click at [241, 419] on span "Create" at bounding box center [243, 418] width 150 height 10
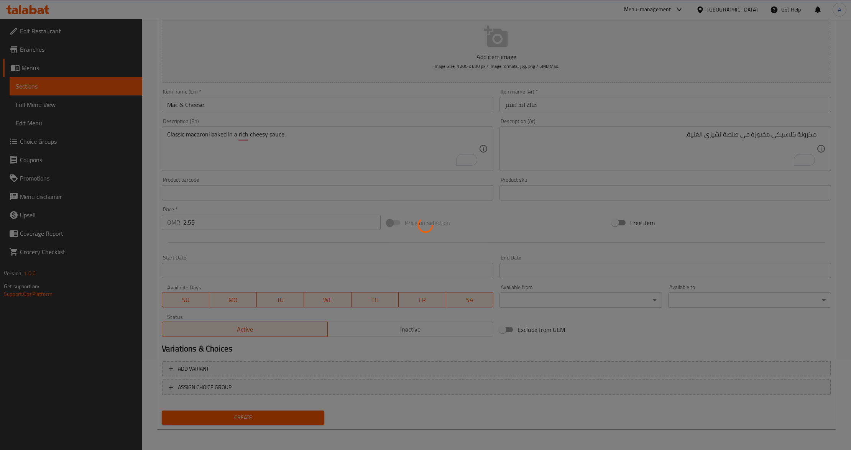
type input "0"
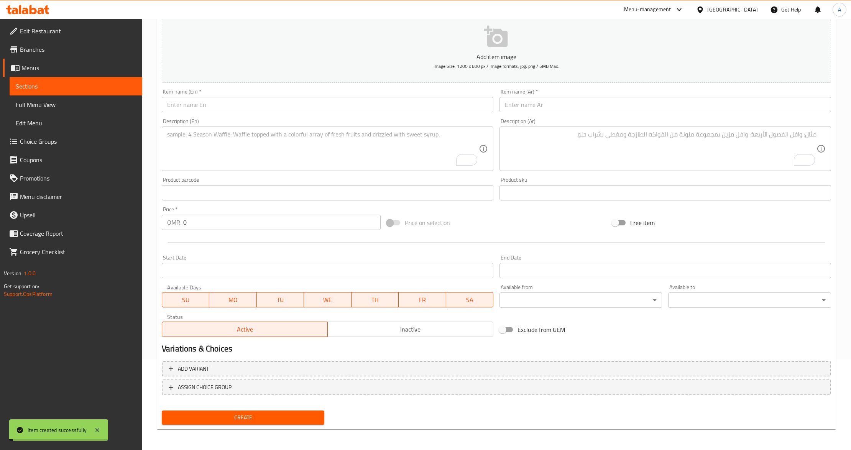
click at [75, 92] on link "Sections" at bounding box center [76, 86] width 133 height 18
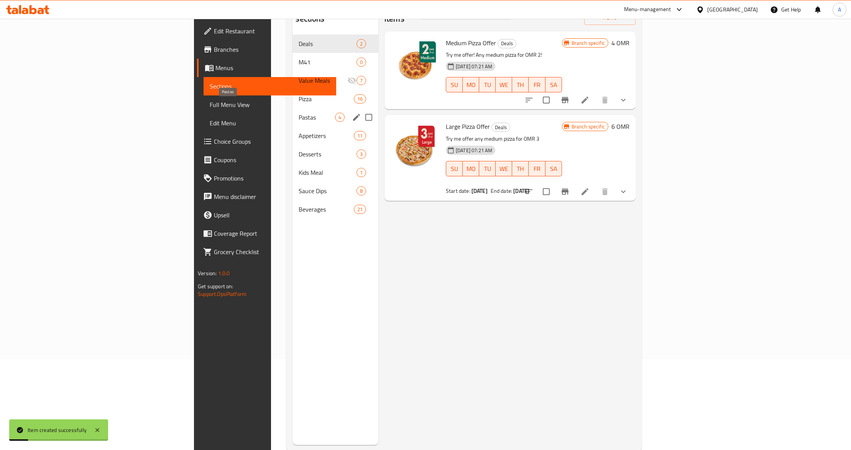
click at [299, 113] on span "Pastas" at bounding box center [317, 117] width 36 height 9
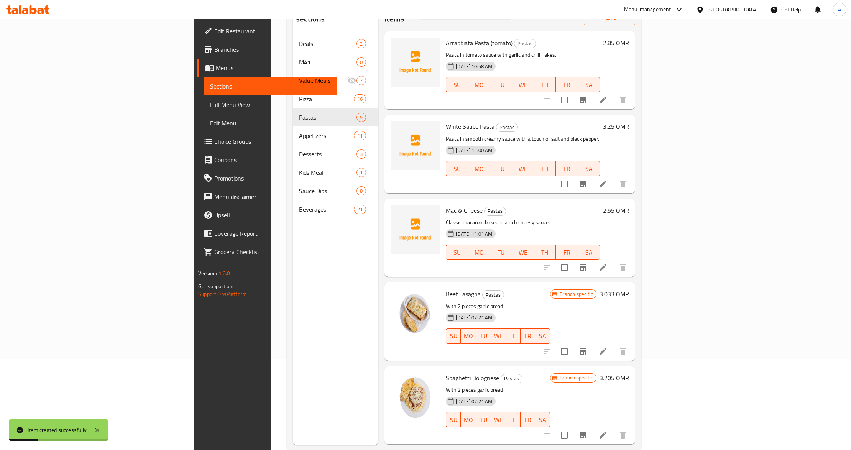
click at [511, 205] on h6 "Mac & Cheese Pastas" at bounding box center [523, 210] width 154 height 11
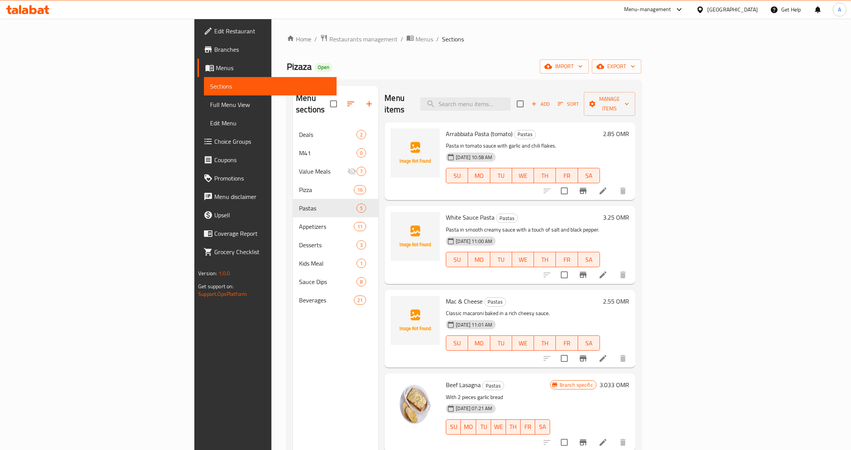
click at [210, 102] on span "Full Menu View" at bounding box center [270, 104] width 120 height 9
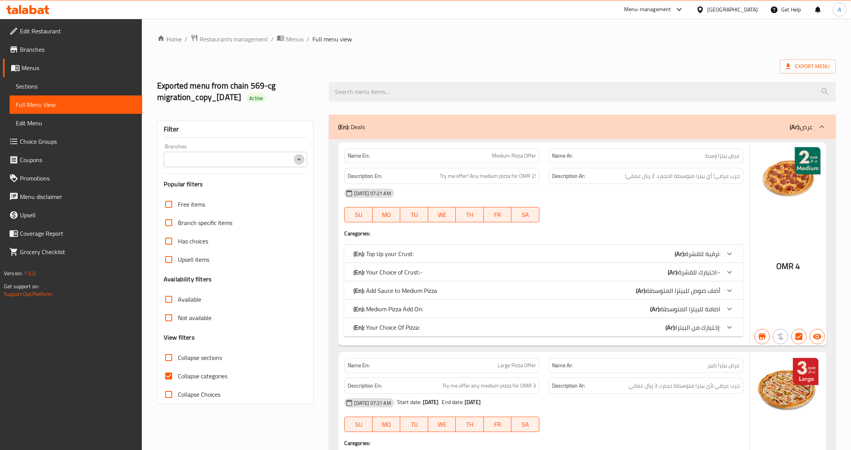
click at [301, 159] on icon "Open" at bounding box center [298, 159] width 9 height 9
click at [318, 60] on div "Export Menu" at bounding box center [496, 66] width 678 height 14
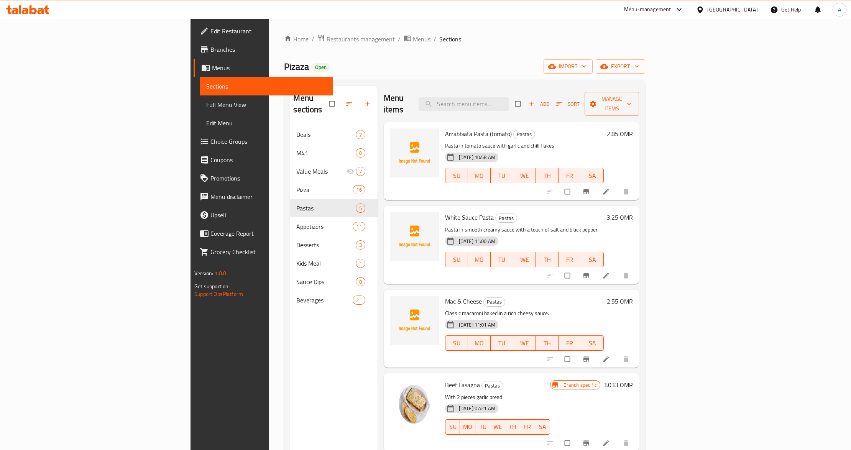
click at [210, 35] on span "Edit Restaurant" at bounding box center [268, 30] width 116 height 9
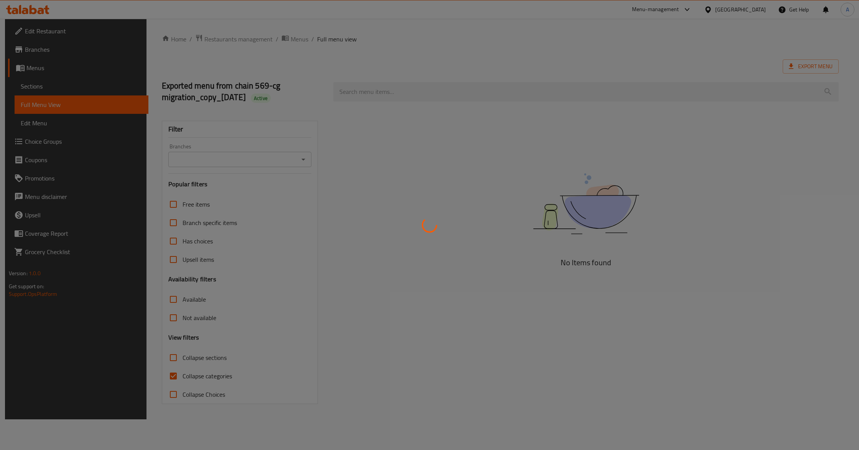
click at [151, 145] on div at bounding box center [429, 225] width 859 height 450
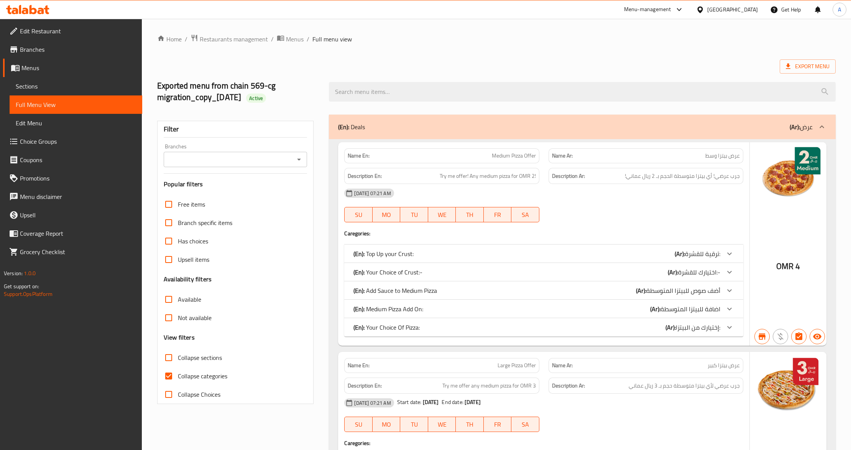
click at [284, 161] on input "Branches" at bounding box center [229, 159] width 126 height 11
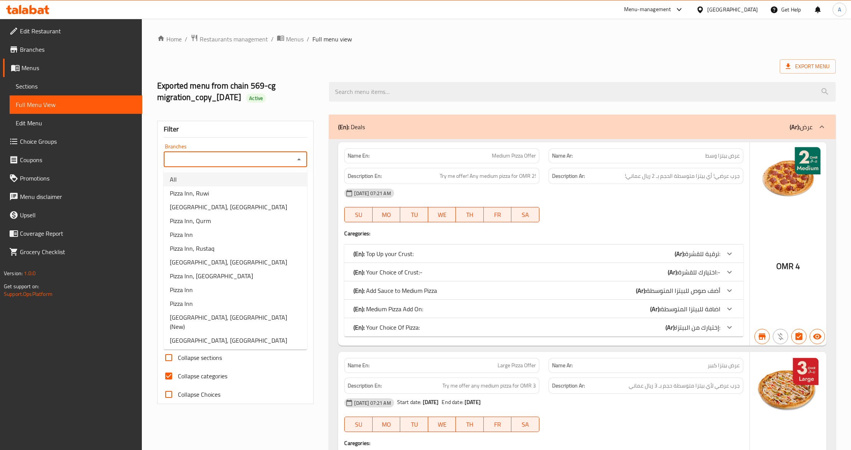
click at [266, 181] on li "All" at bounding box center [235, 179] width 143 height 14
type input "All"
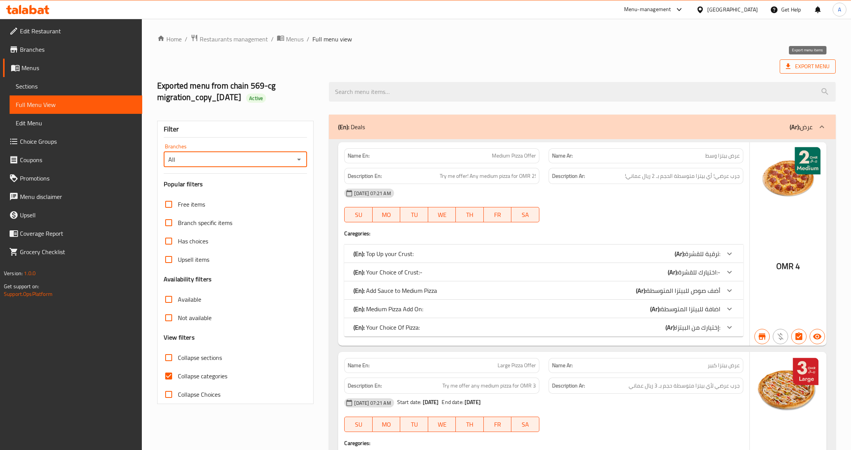
click at [801, 71] on span "Export Menu" at bounding box center [808, 67] width 44 height 10
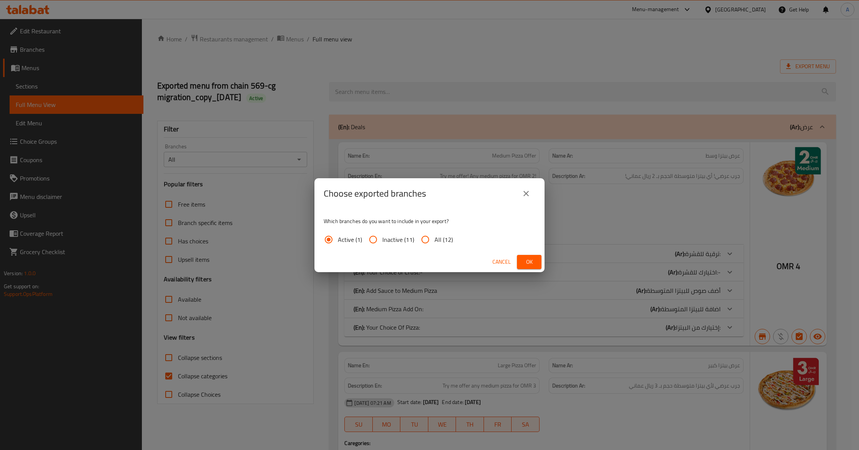
click at [523, 264] on span "Ok" at bounding box center [529, 262] width 12 height 10
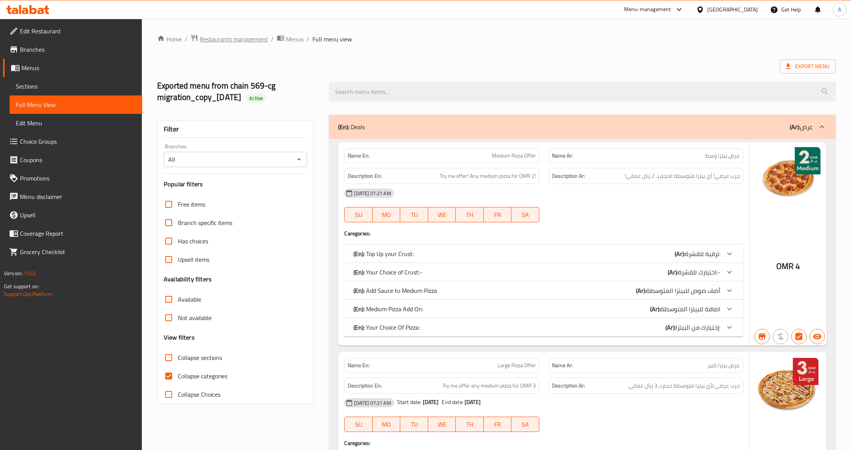
click at [233, 37] on span "Restaurants management" at bounding box center [234, 38] width 68 height 9
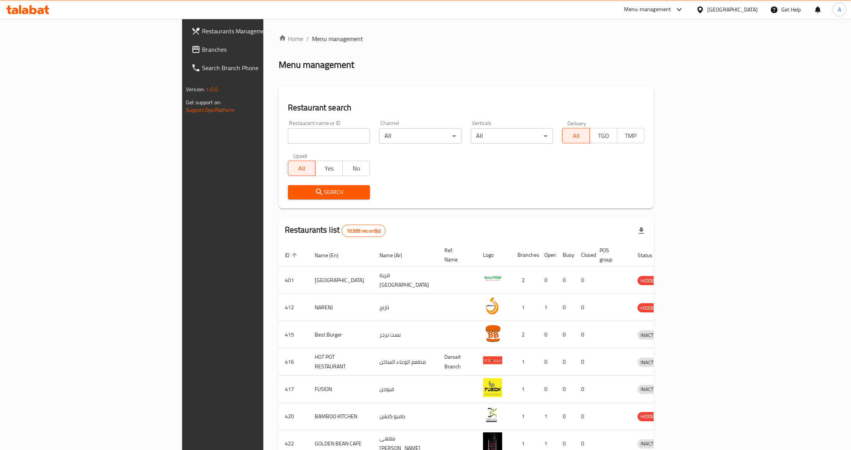
click at [288, 140] on input "search" at bounding box center [329, 135] width 82 height 15
paste input "14339"
type input "14339"
click at [315, 196] on icon "submit" at bounding box center [319, 191] width 9 height 9
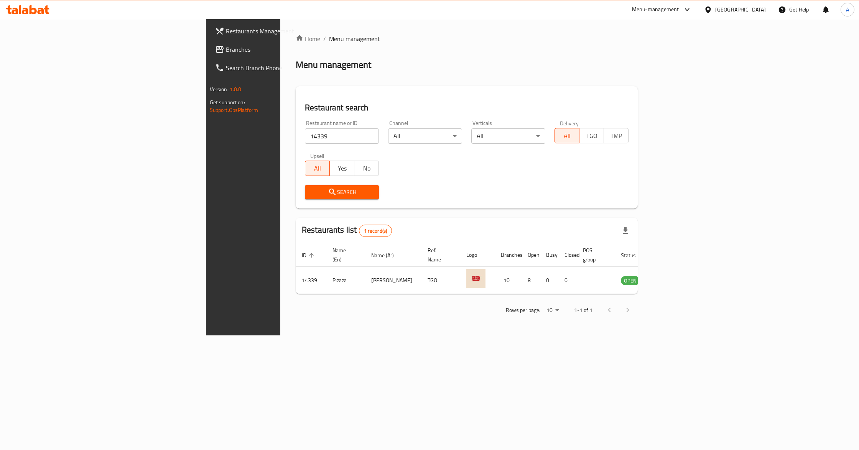
click at [653, 312] on div "Home / Menu management Menu management Restaurant search Restaurant name or ID …" at bounding box center [466, 177] width 373 height 317
click at [675, 276] on link "enhanced table" at bounding box center [668, 280] width 14 height 9
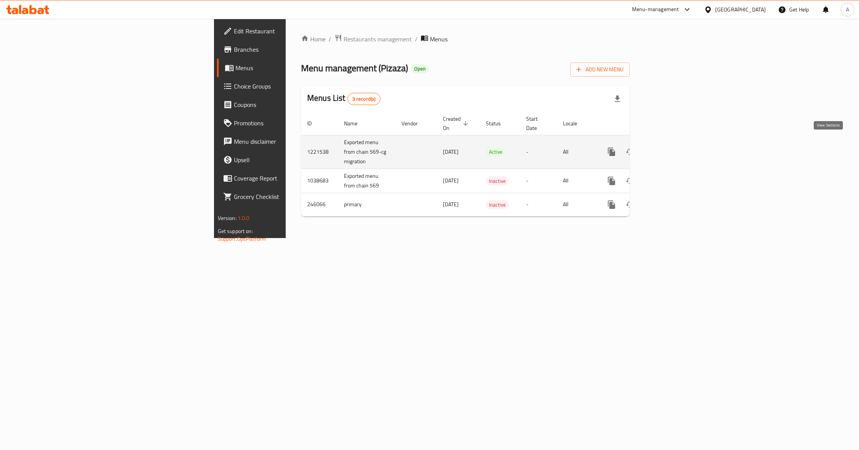
click at [671, 147] on icon "enhanced table" at bounding box center [666, 151] width 9 height 9
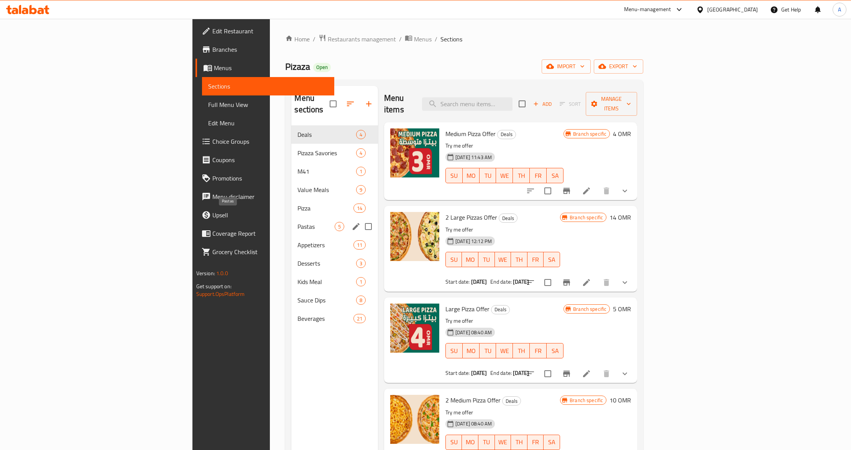
click at [297, 222] on span "Pastas" at bounding box center [315, 226] width 37 height 9
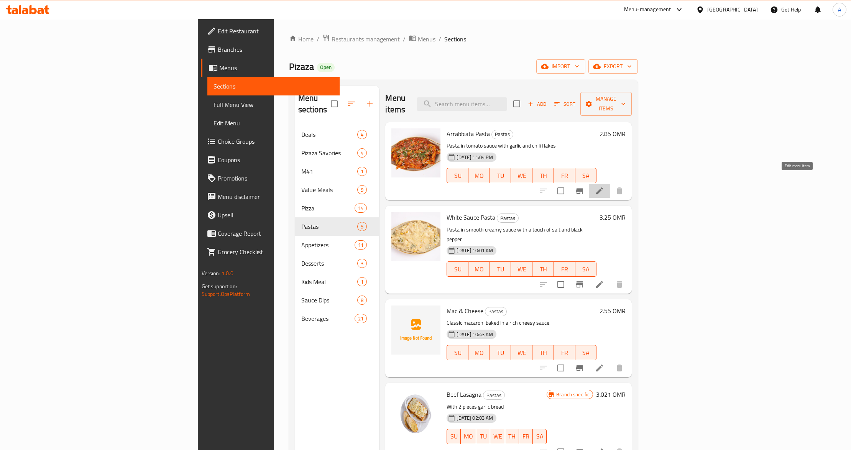
click at [603, 187] on icon at bounding box center [599, 190] width 7 height 7
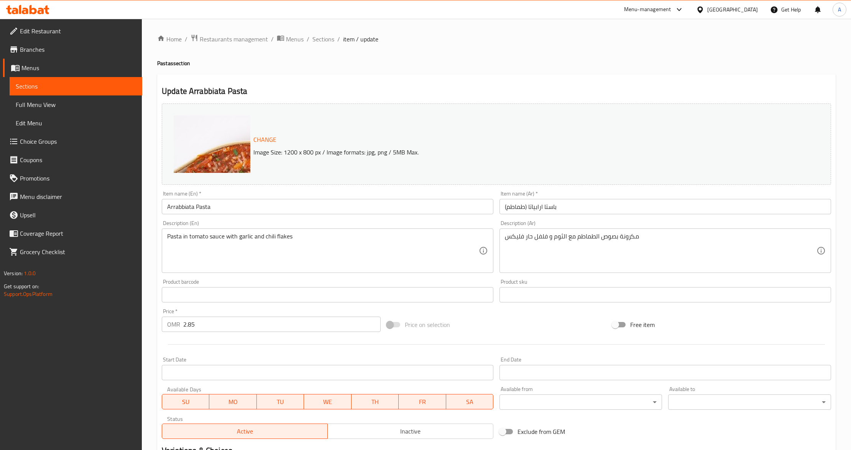
click at [218, 212] on input "Arrabbiata Pasta" at bounding box center [328, 206] width 332 height 15
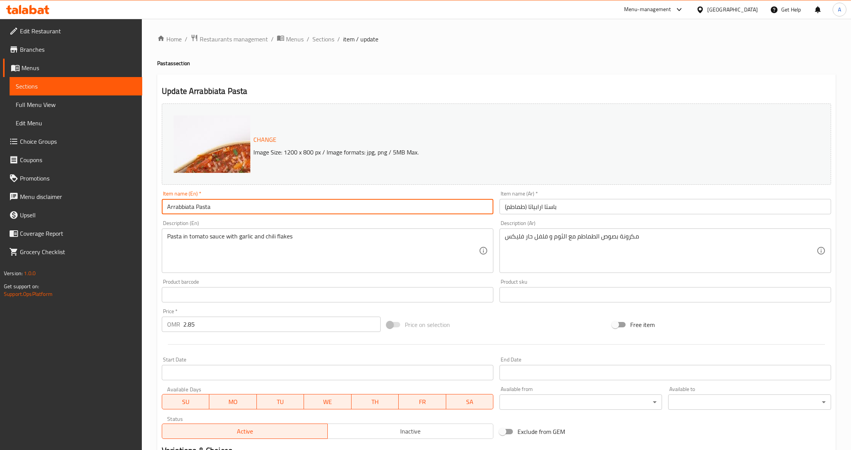
type input "Arrabbiata Pasta (tomato)"
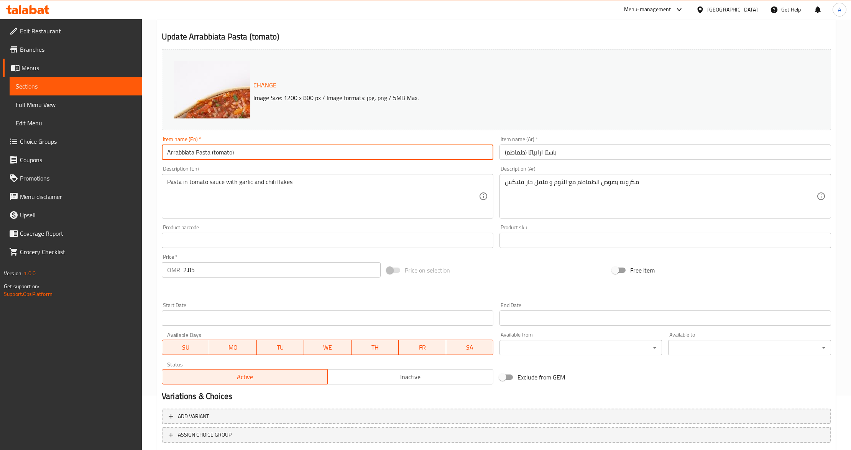
scroll to position [102, 0]
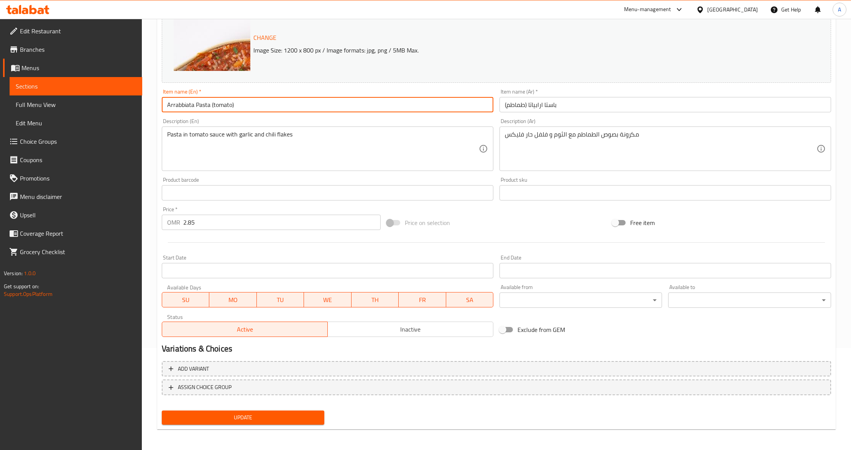
click at [219, 421] on span "Update" at bounding box center [243, 418] width 150 height 10
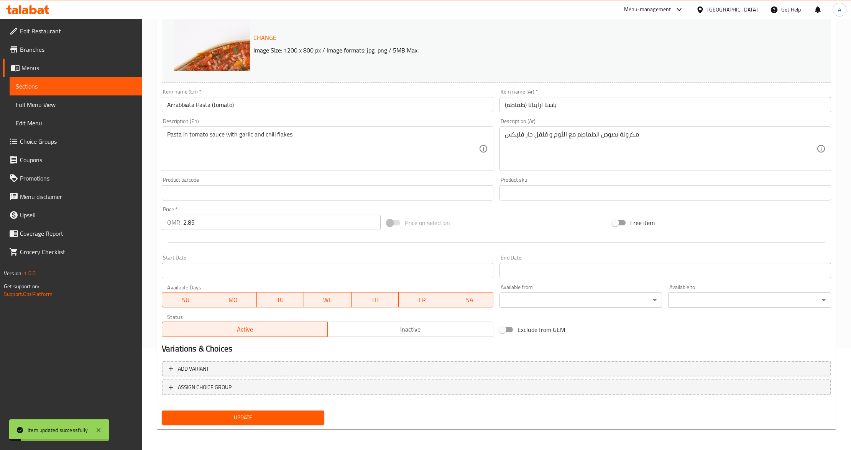
click at [71, 89] on span "Sections" at bounding box center [76, 86] width 120 height 9
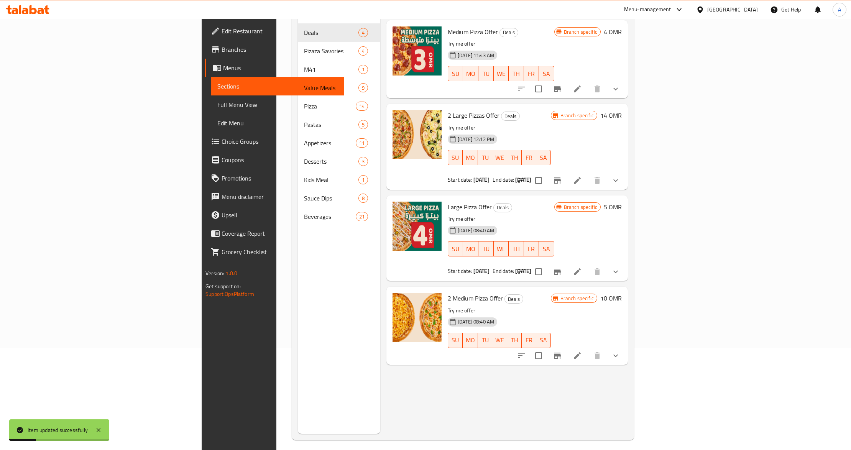
click at [298, 294] on div "Menu sections Deals 4 Pizaza Savories 4 M41 1 Value Meals 9 Pizza 14 Pastas 5 A…" at bounding box center [339, 209] width 82 height 450
click at [435, 360] on div "Menu items Add Sort Manage items Medium Pizza Offer Deals Try me offer [DATE] 1…" at bounding box center [504, 209] width 248 height 450
click at [421, 387] on div "Menu items Add Sort Manage items Medium Pizza Offer Deals Try me offer [DATE] 1…" at bounding box center [504, 209] width 248 height 450
click at [497, 317] on div "[DATE] 08:40 AM SU MO TU WE TH FR SA" at bounding box center [499, 334] width 109 height 41
click at [298, 290] on div "Menu sections Deals 4 Pizaza Savories 4 M41 1 Value Meals 9 Pizza 14 Pastas 5 A…" at bounding box center [339, 209] width 82 height 450
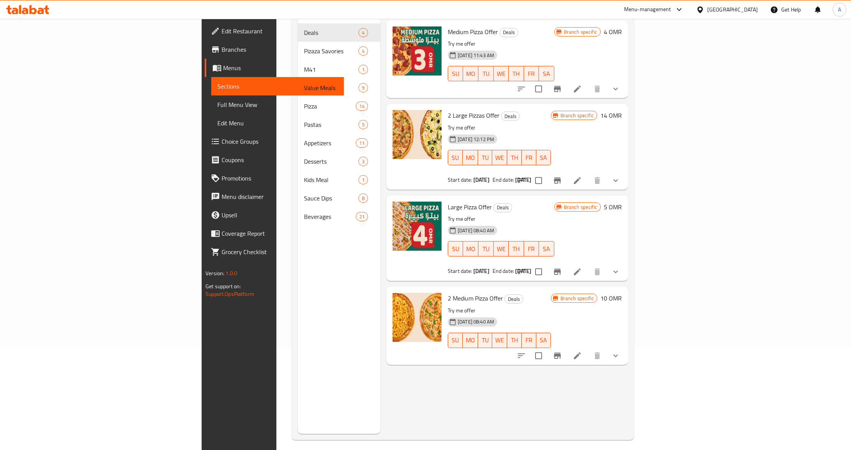
click at [298, 284] on div "Menu sections Deals 4 Pizaza Savories 4 M41 1 Value Meals 9 Pizza 14 Pastas 5 A…" at bounding box center [339, 209] width 82 height 450
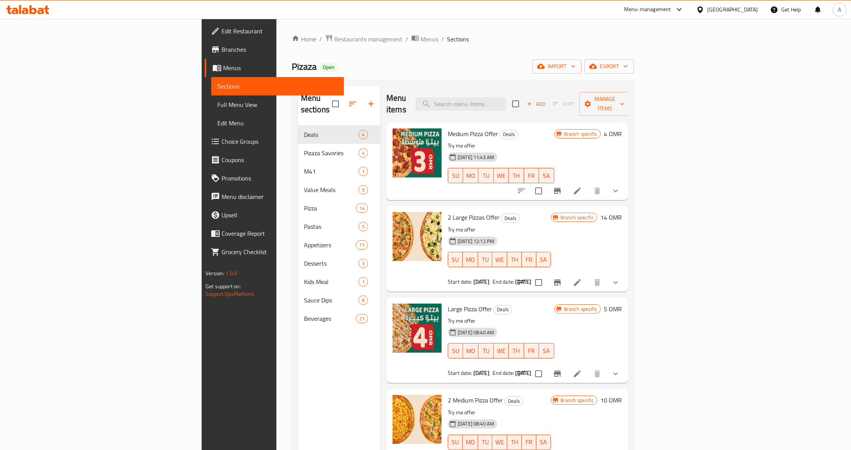
click at [276, 248] on div "Home / Restaurants management / Menus / Sections Pizaza Open import export Menu…" at bounding box center [462, 288] width 373 height 539
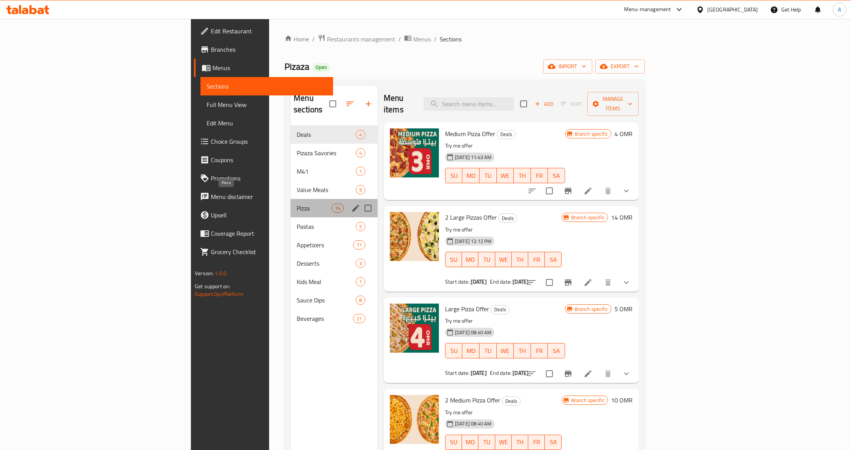
click at [297, 204] on span "Pizza" at bounding box center [314, 208] width 35 height 9
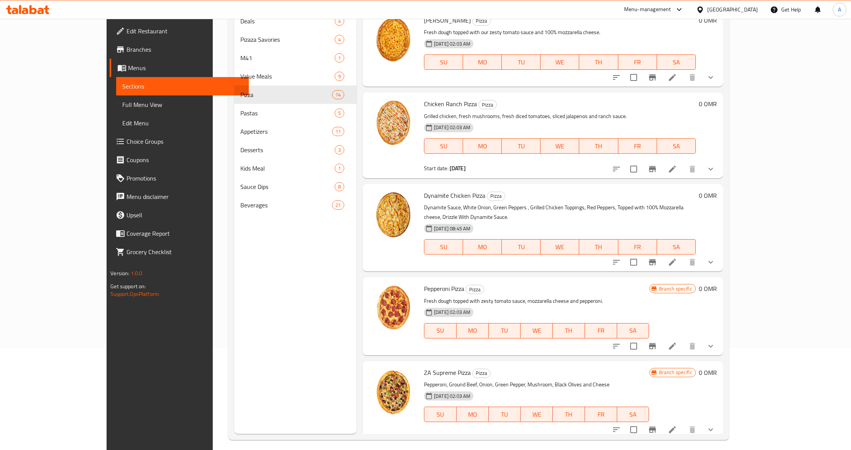
scroll to position [108, 0]
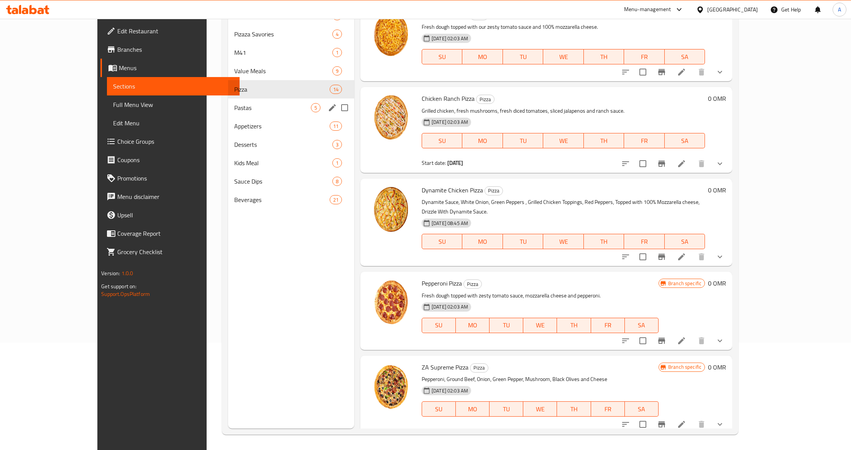
click at [228, 114] on div "Pastas 5" at bounding box center [291, 108] width 126 height 18
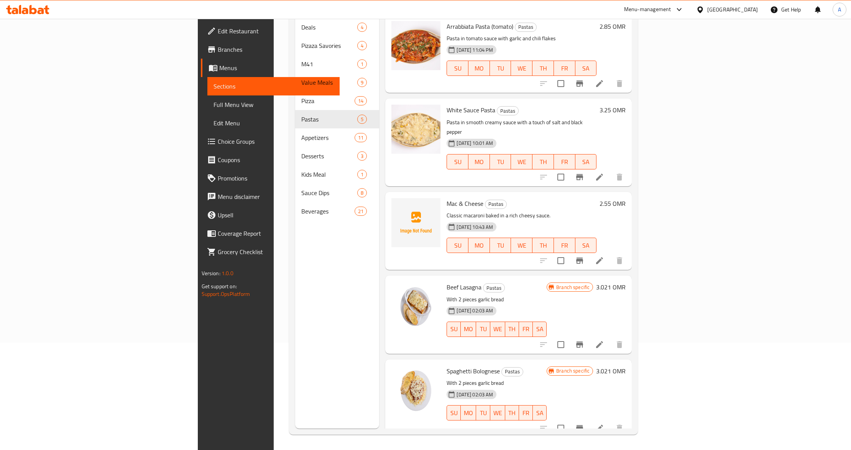
click at [379, 237] on div "Menu items Add Sort Manage items Arrabbiata Pasta (tomato) Pastas Pasta in toma…" at bounding box center [505, 204] width 253 height 450
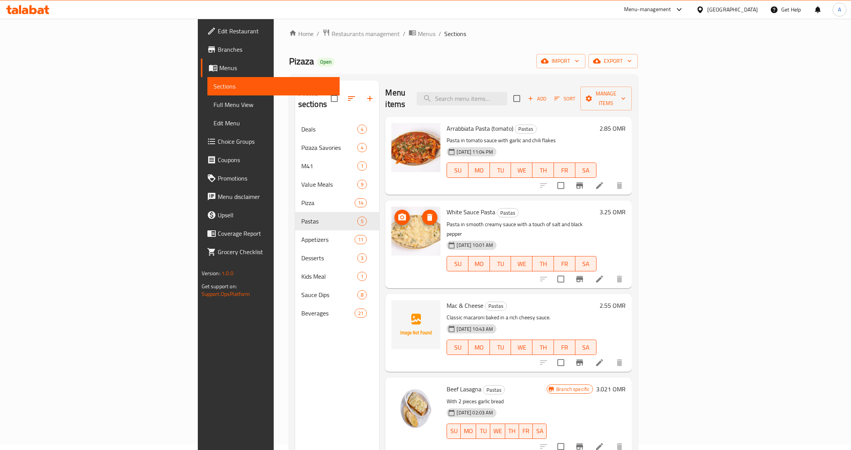
scroll to position [57, 0]
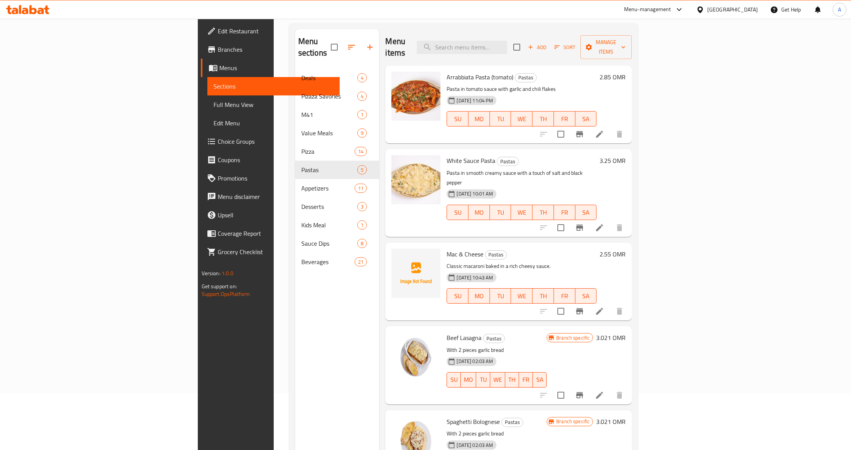
click at [529, 220] on div "Menu items Add Sort Manage items Arrabbiata Pasta (tomato) Pastas Pasta in toma…" at bounding box center [505, 254] width 253 height 450
click at [295, 288] on div "Menu sections Deals 4 Pizaza Savories 4 M41 1 Value Meals 9 Pizza 14 Pastas 5 A…" at bounding box center [337, 254] width 84 height 450
drag, startPoint x: 182, startPoint y: 288, endPoint x: 186, endPoint y: 289, distance: 4.1
click at [295, 289] on div "Menu sections Deals 4 Pizaza Savories 4 M41 1 Value Meals 9 Pizza 14 Pastas 5 A…" at bounding box center [337, 254] width 84 height 450
click at [295, 335] on div "Menu sections Deals 4 Pizaza Savories 4 M41 1 Value Meals 9 Pizza 14 Pastas 5 A…" at bounding box center [337, 254] width 84 height 450
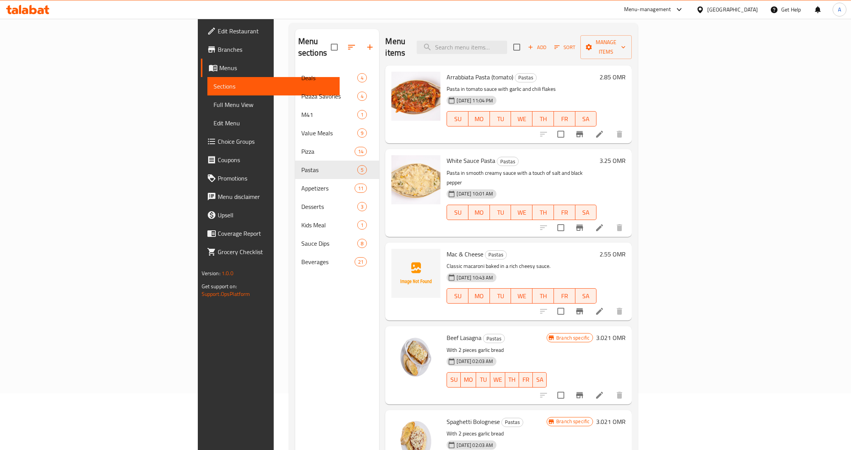
click at [214, 106] on span "Full Menu View" at bounding box center [274, 104] width 120 height 9
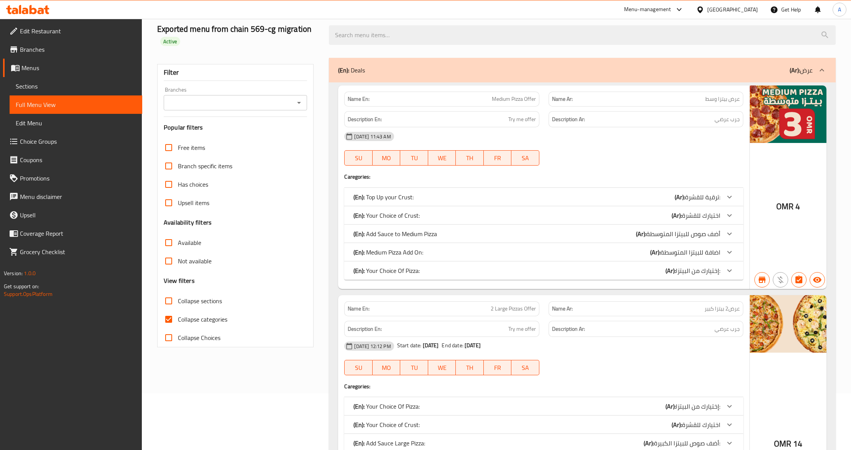
click at [240, 99] on input "Branches" at bounding box center [229, 102] width 126 height 11
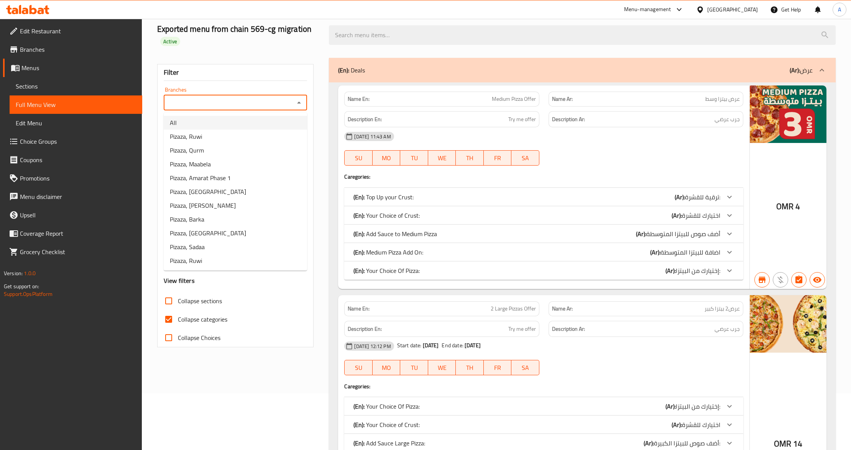
click at [243, 126] on li "All" at bounding box center [235, 123] width 143 height 14
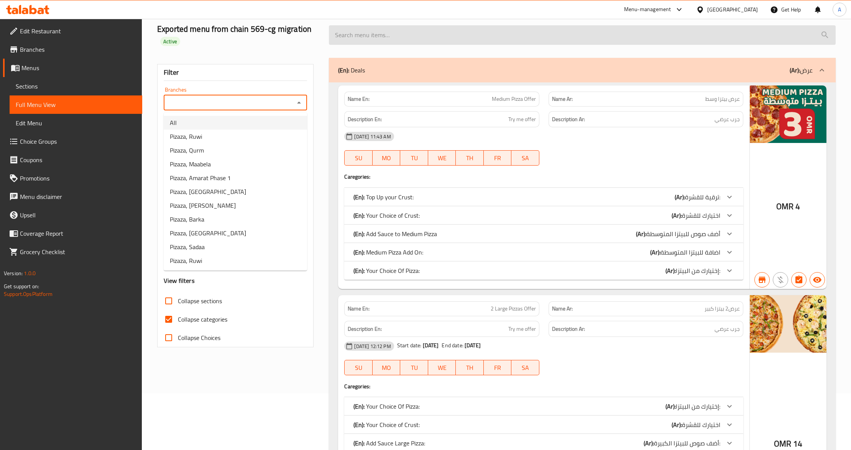
type input "All"
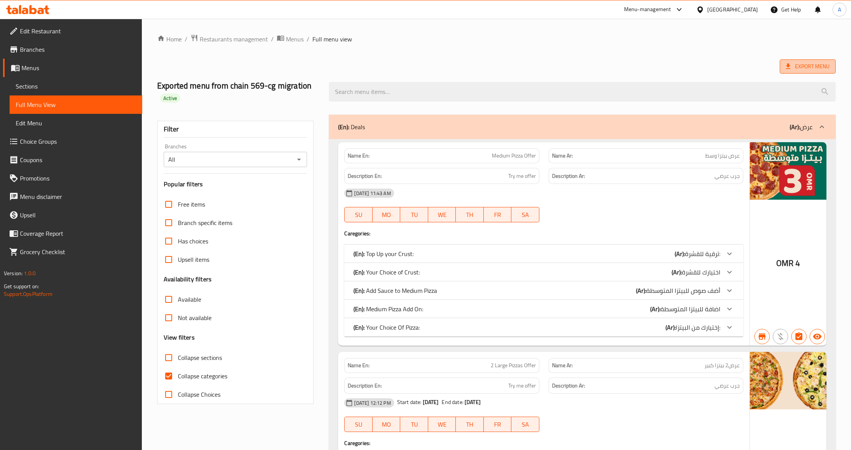
click at [803, 68] on span "Export Menu" at bounding box center [808, 67] width 44 height 10
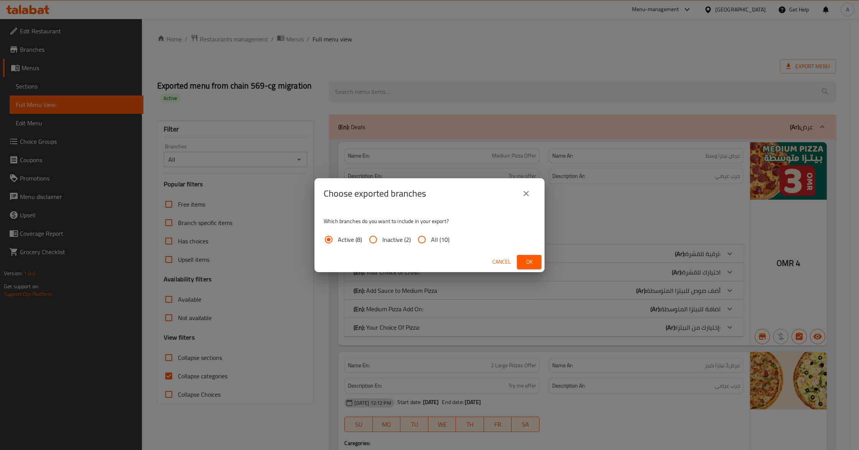
click at [527, 266] on span "Ok" at bounding box center [529, 262] width 12 height 10
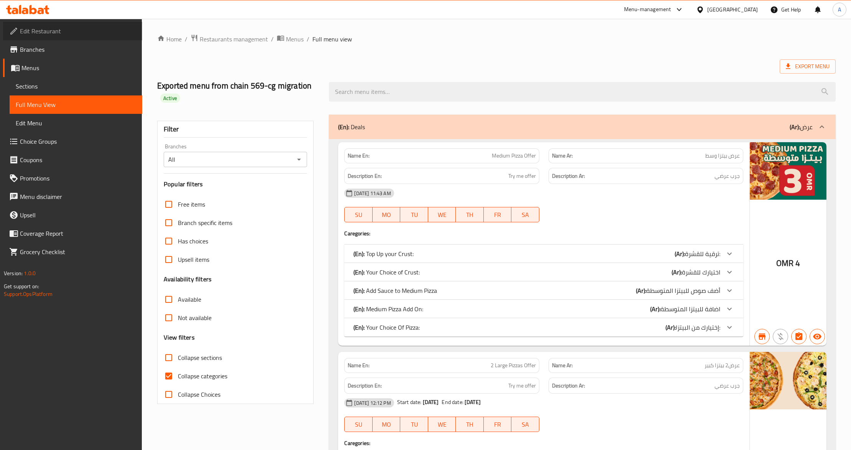
click at [64, 37] on link "Edit Restaurant" at bounding box center [72, 31] width 139 height 18
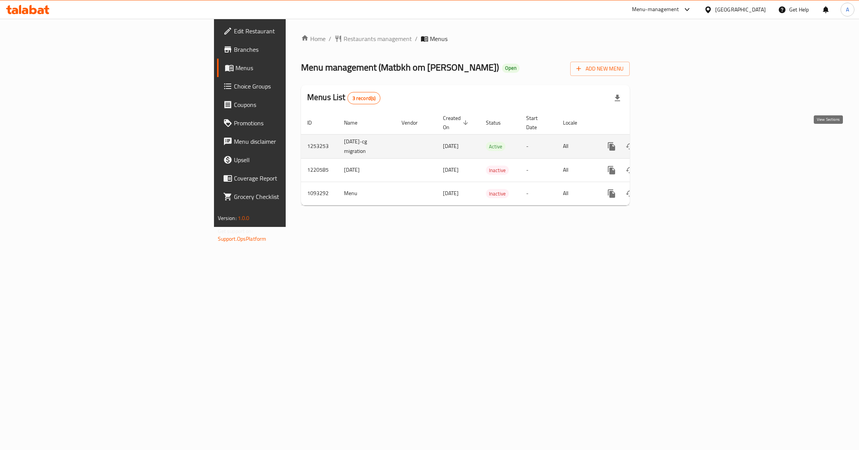
click at [671, 142] on icon "enhanced table" at bounding box center [666, 146] width 9 height 9
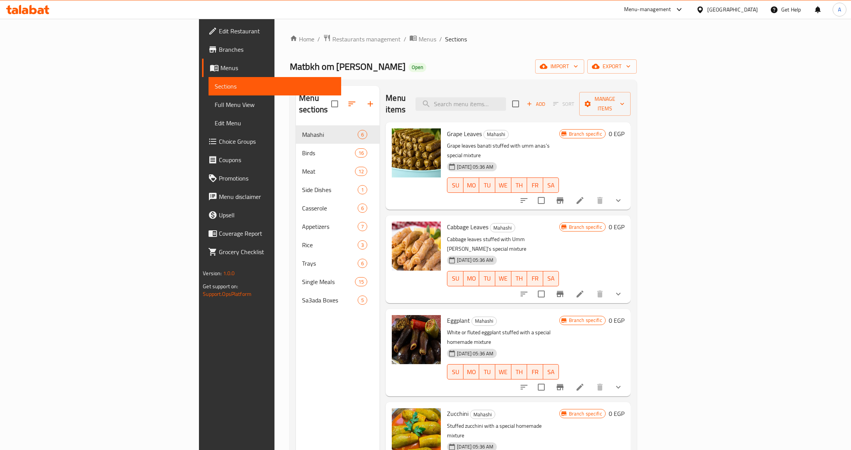
click at [296, 347] on div "Menu sections Mahashi 6 Birds 16 Meat 12 Side Dishes 1 Casserole 6 Appetizers 7…" at bounding box center [338, 311] width 84 height 450
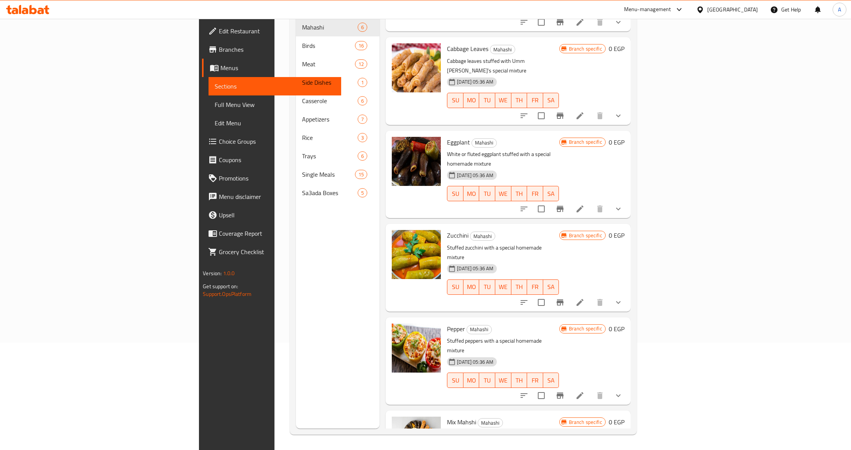
scroll to position [108, 0]
click at [494, 430] on p "Peppers, zucchini and eggplant stuffed with a special homemade mixture" at bounding box center [503, 439] width 112 height 19
click at [497, 354] on div "[DATE] 05:36 AM SU MO TU WE TH FR SA" at bounding box center [503, 374] width 118 height 41
click at [496, 336] on p "Stuffed peppers with a special homemade mixture" at bounding box center [503, 345] width 112 height 19
drag, startPoint x: 232, startPoint y: 322, endPoint x: 232, endPoint y: 307, distance: 15.0
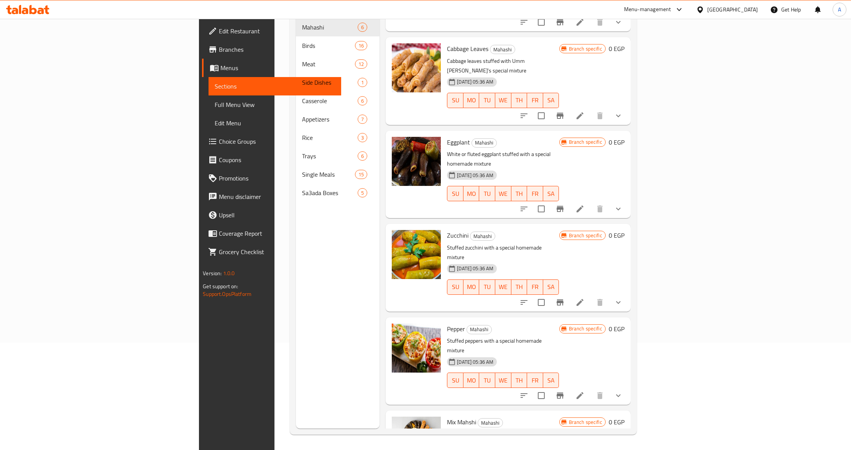
click at [296, 317] on div "Menu sections Mahashi 6 Birds 16 Meat 12 Side Dishes 1 Casserole 6 Appetizers 7…" at bounding box center [338, 204] width 84 height 450
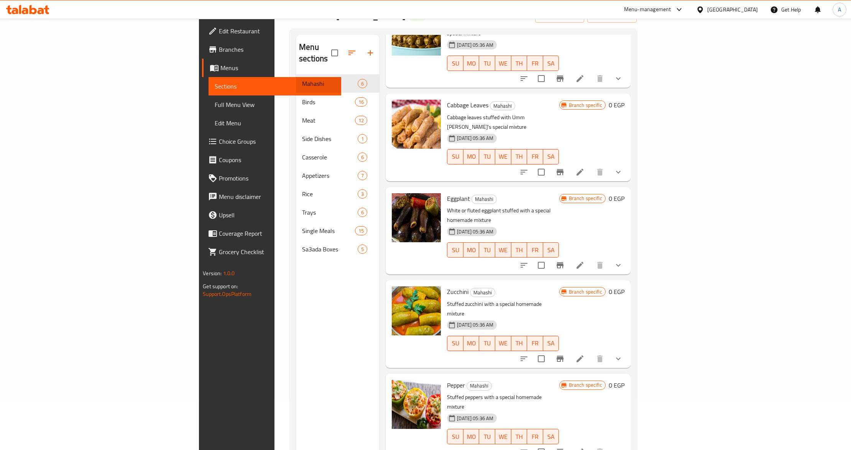
scroll to position [0, 0]
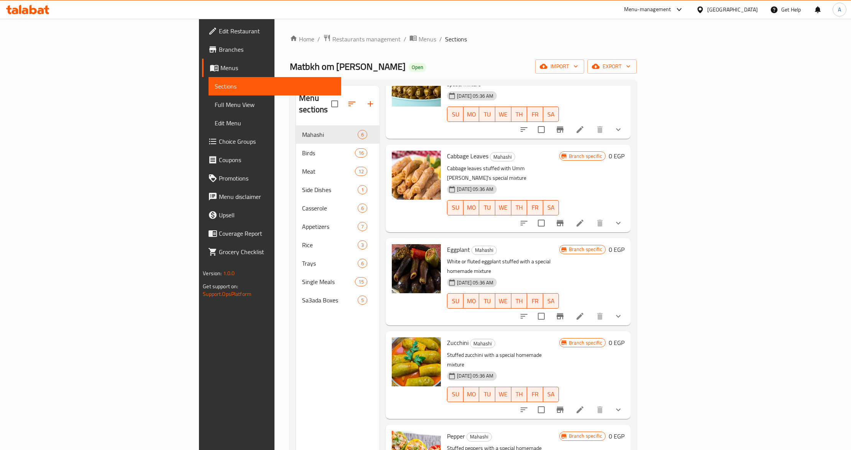
click at [483, 334] on div "[PERSON_NAME] Stuffed zucchini with a special homemade mixture [DATE] 05:36 AM …" at bounding box center [503, 374] width 118 height 81
click at [215, 105] on span "Full Menu View" at bounding box center [275, 104] width 120 height 9
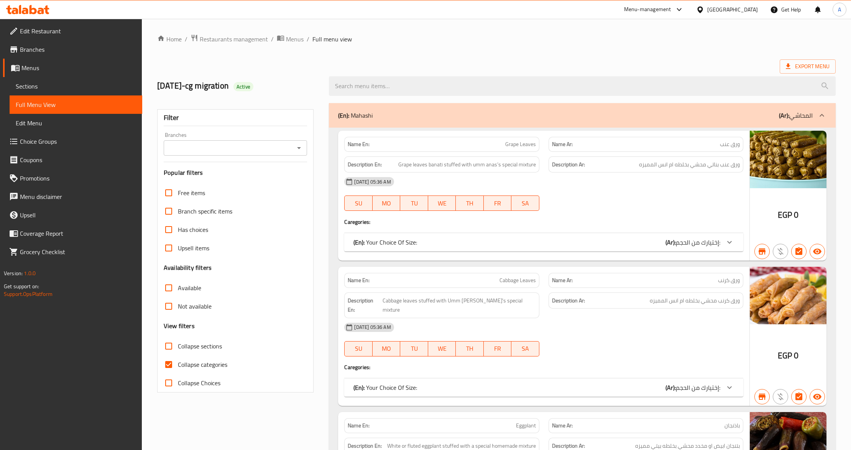
click at [236, 151] on input "Branches" at bounding box center [229, 148] width 126 height 11
click at [229, 163] on li "All" at bounding box center [235, 168] width 143 height 14
type input "All"
click at [238, 146] on input "All" at bounding box center [229, 148] width 126 height 11
click at [301, 149] on icon "Open" at bounding box center [298, 147] width 9 height 9
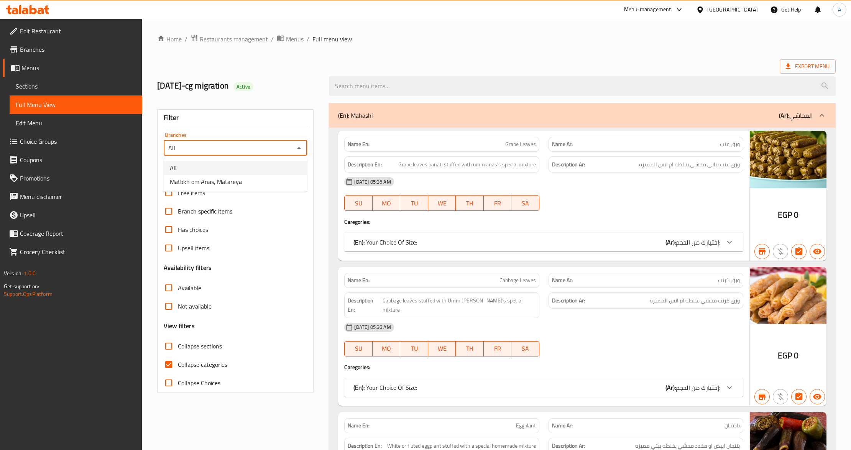
click at [413, 61] on div "Export Menu" at bounding box center [496, 66] width 678 height 14
click at [243, 39] on span "Restaurants management" at bounding box center [234, 38] width 68 height 9
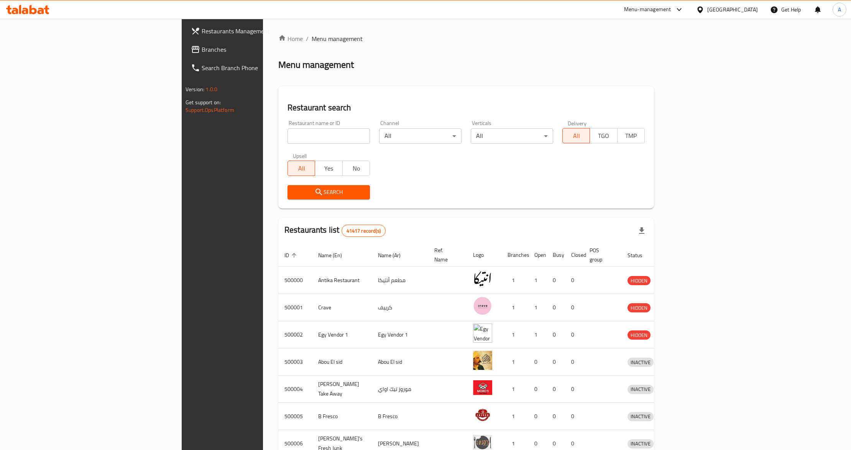
click at [388, 178] on div "Restaurant name or ID Restaurant name or ID Channel All ​ Verticals All ​ Deliv…" at bounding box center [466, 160] width 366 height 88
click at [284, 97] on div "Restaurant search Restaurant name or ID Restaurant name or ID Channel All ​ Ver…" at bounding box center [466, 147] width 376 height 122
click at [288, 134] on input "search" at bounding box center [329, 135] width 82 height 15
paste input "625875"
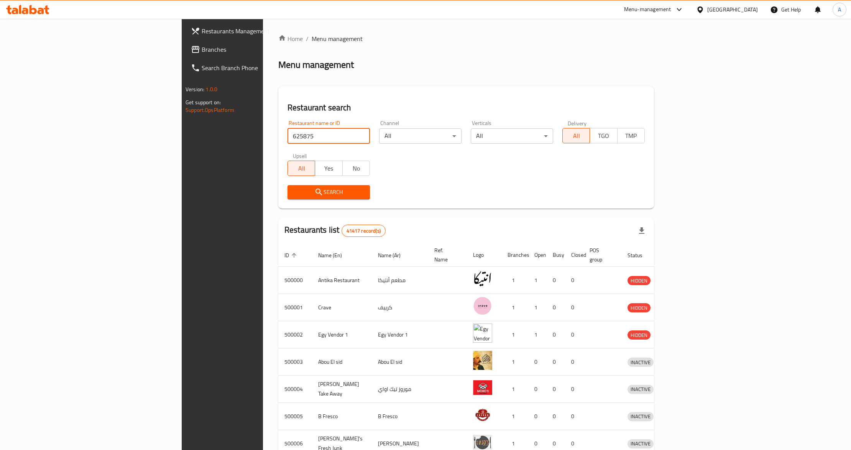
type input "625875"
click at [294, 194] on span "Search" at bounding box center [329, 192] width 70 height 10
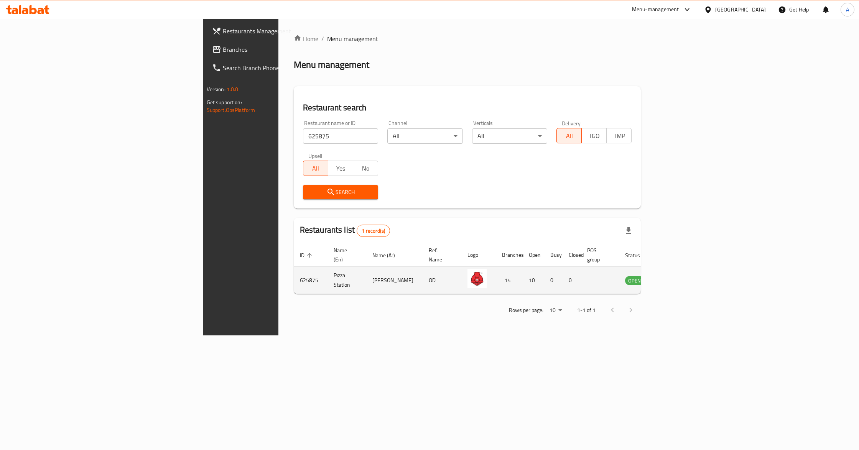
click at [674, 278] on icon "enhanced table" at bounding box center [669, 281] width 8 height 7
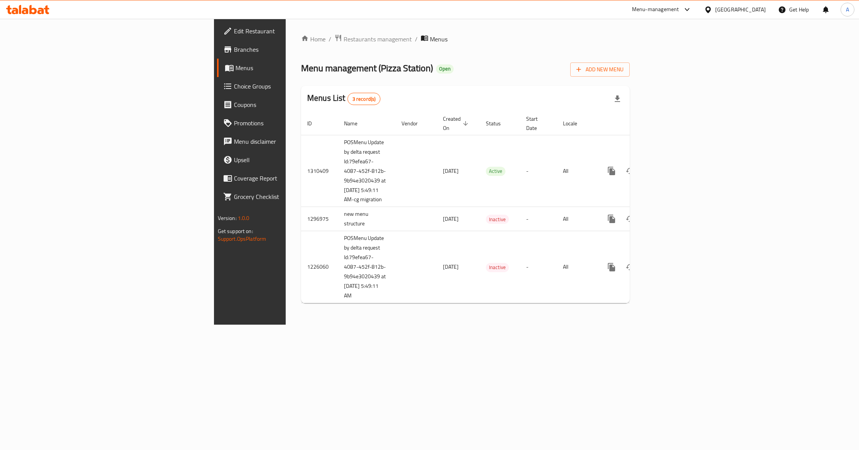
click at [234, 49] on span "Branches" at bounding box center [292, 49] width 117 height 9
